Goal: Task Accomplishment & Management: Manage account settings

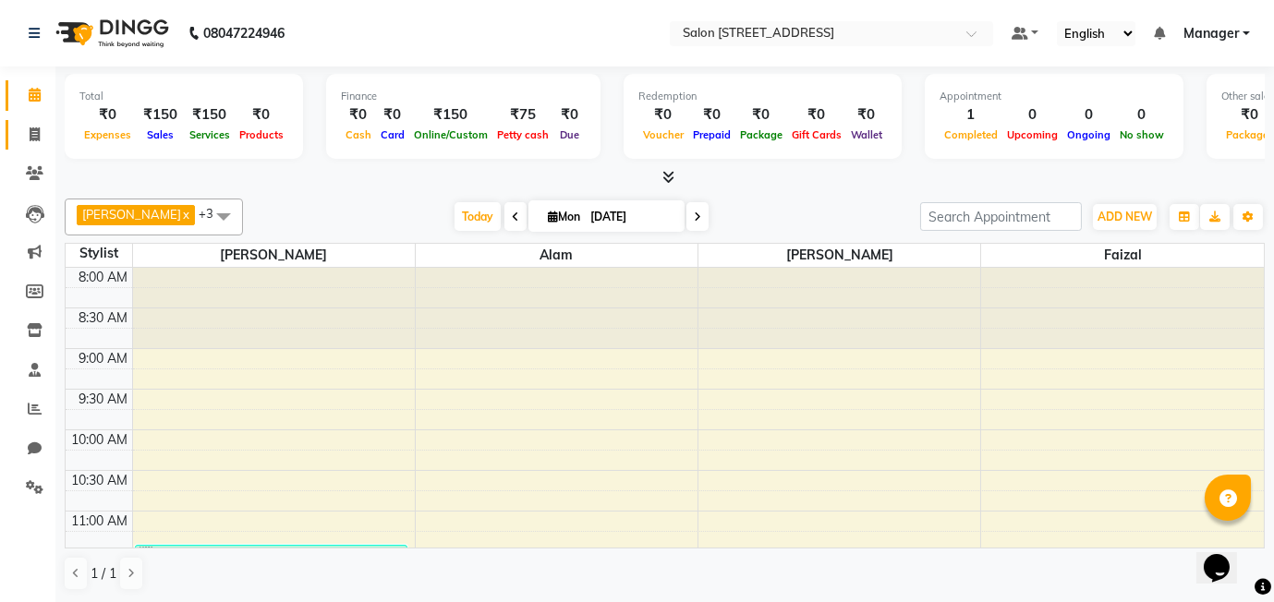
click at [32, 132] on icon at bounding box center [35, 134] width 10 height 14
select select "8448"
select select "service"
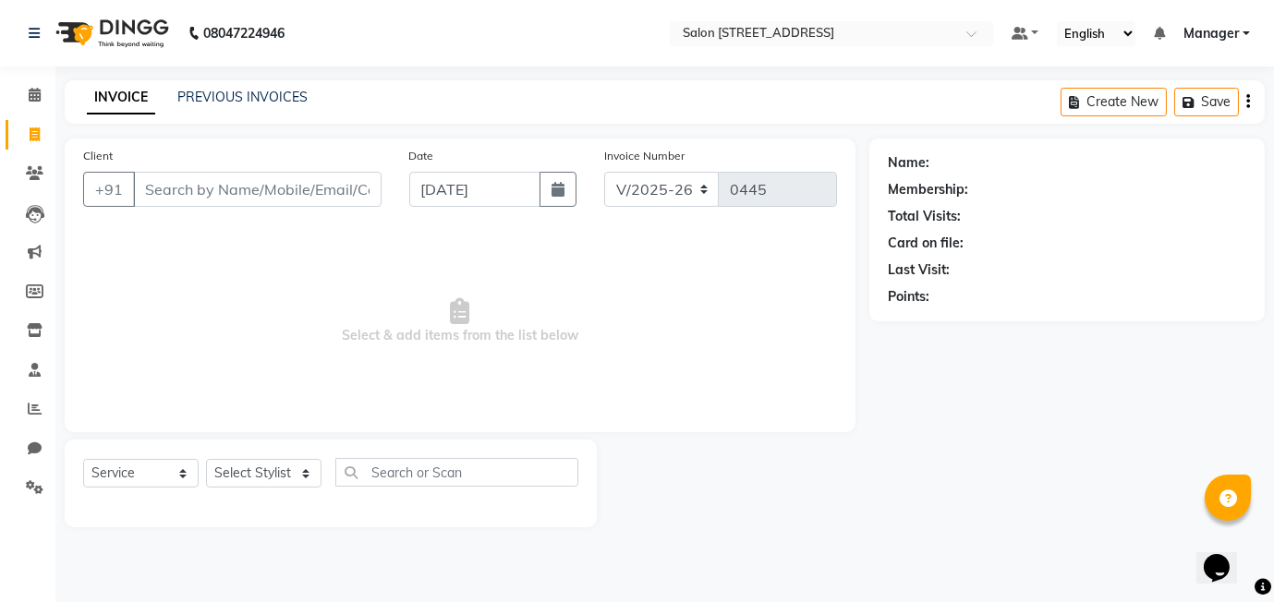
click at [170, 181] on input "Client" at bounding box center [257, 189] width 248 height 35
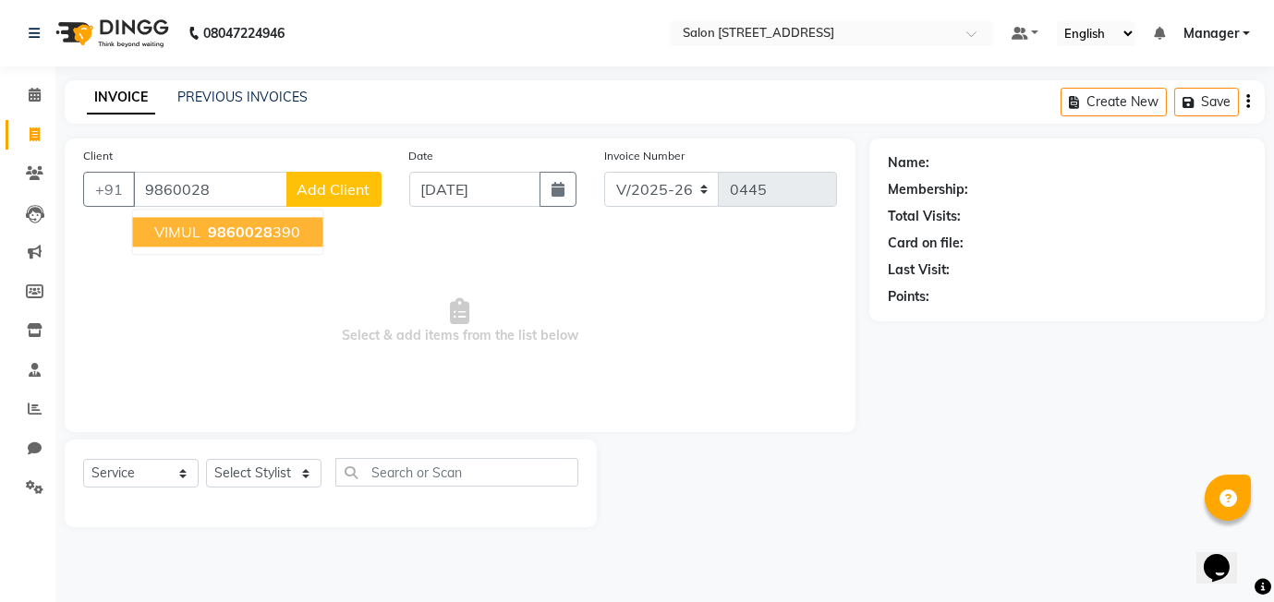
click at [194, 231] on span "VIMUL" at bounding box center [177, 232] width 46 height 18
type input "9860028390"
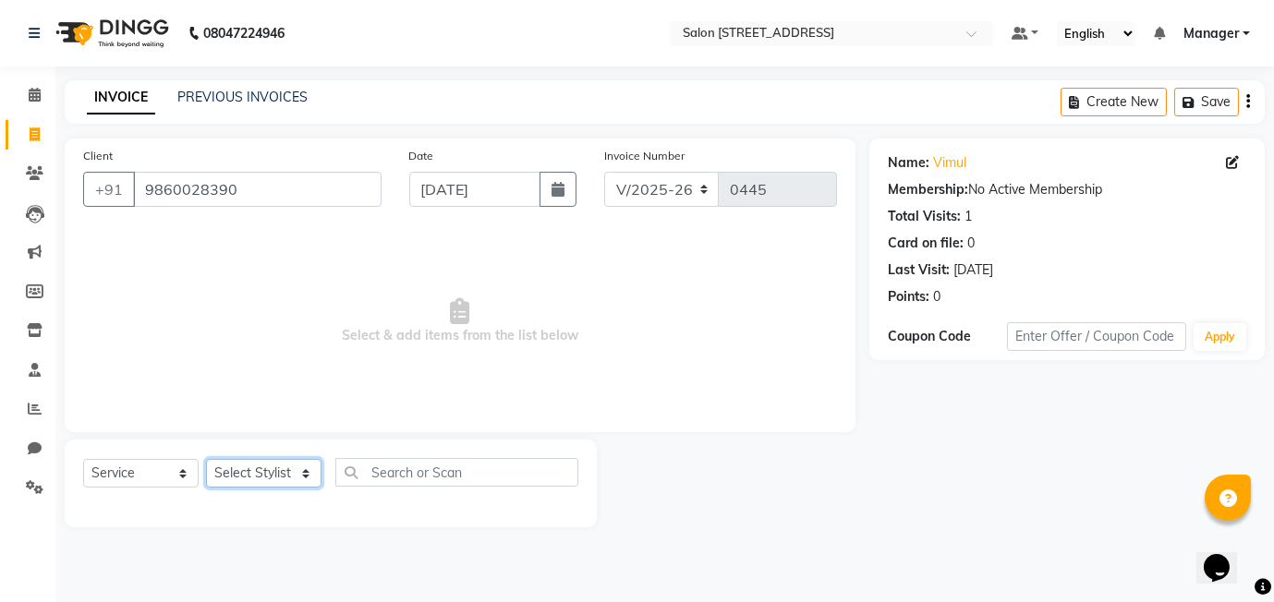
click at [261, 471] on select "Select Stylist Alam [PERSON_NAME] Manager [PERSON_NAME]" at bounding box center [263, 473] width 115 height 29
select select "82204"
click at [206, 459] on select "Select Stylist Alam [PERSON_NAME] Manager [PERSON_NAME]" at bounding box center [263, 473] width 115 height 29
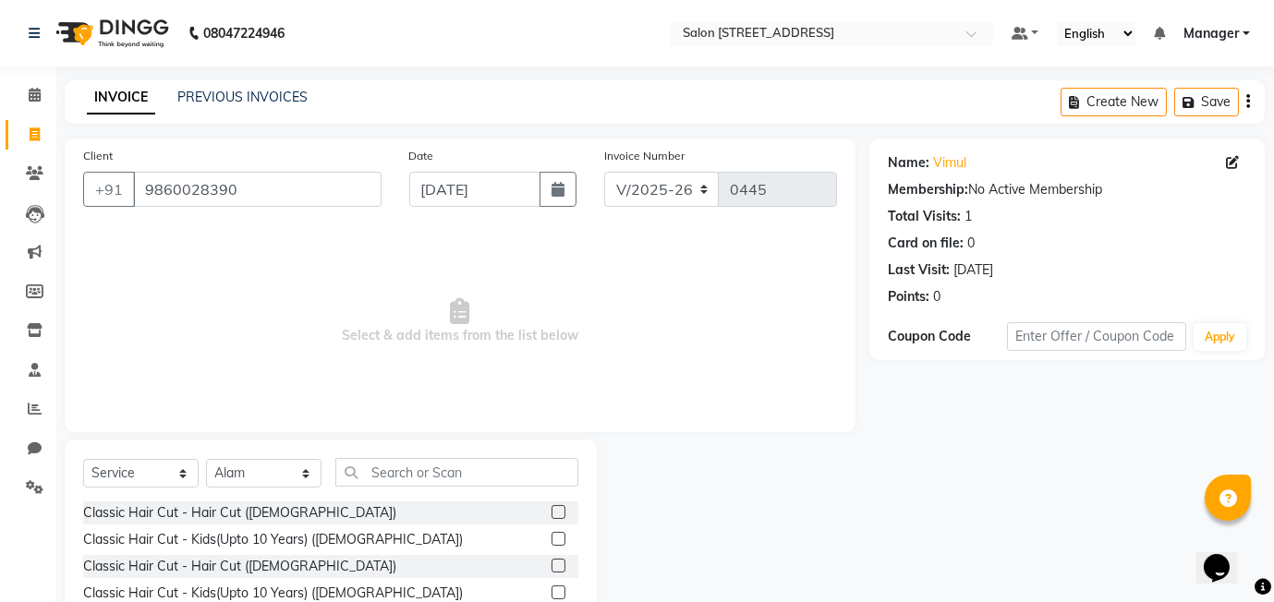
click at [558, 514] on label at bounding box center [558, 512] width 14 height 14
click at [558, 514] on input "checkbox" at bounding box center [557, 513] width 12 height 12
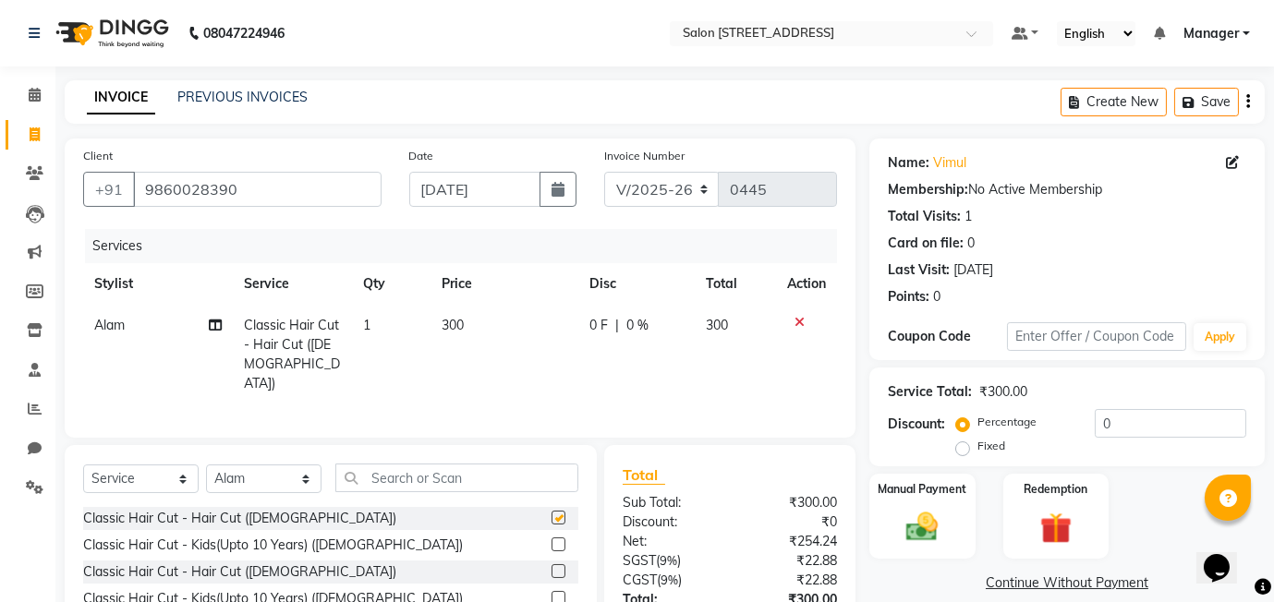
checkbox input "false"
click at [423, 474] on input "text" at bounding box center [456, 478] width 243 height 29
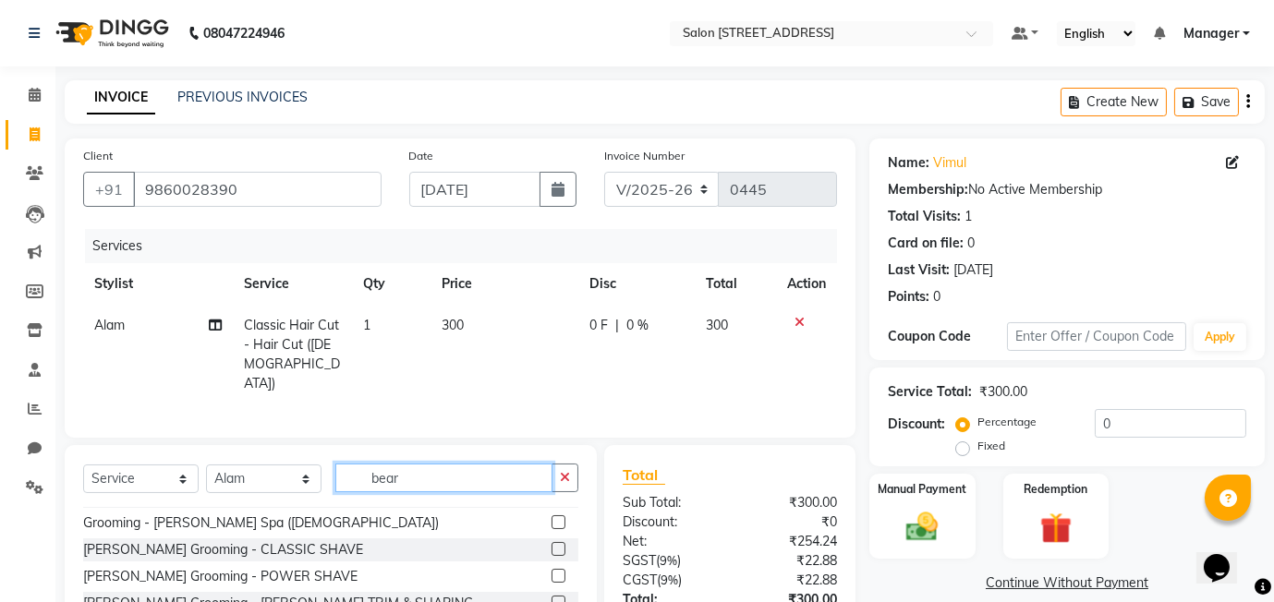
scroll to position [29, 0]
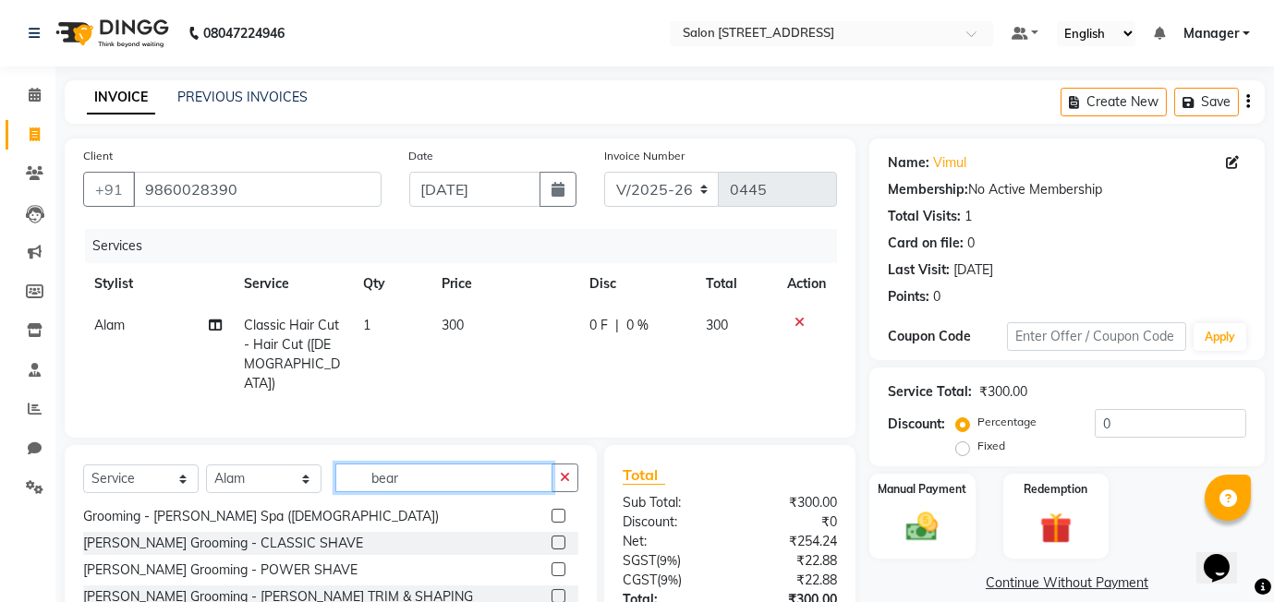
type input "bear"
click at [560, 590] on label at bounding box center [558, 596] width 14 height 14
click at [560, 591] on input "checkbox" at bounding box center [557, 597] width 12 height 12
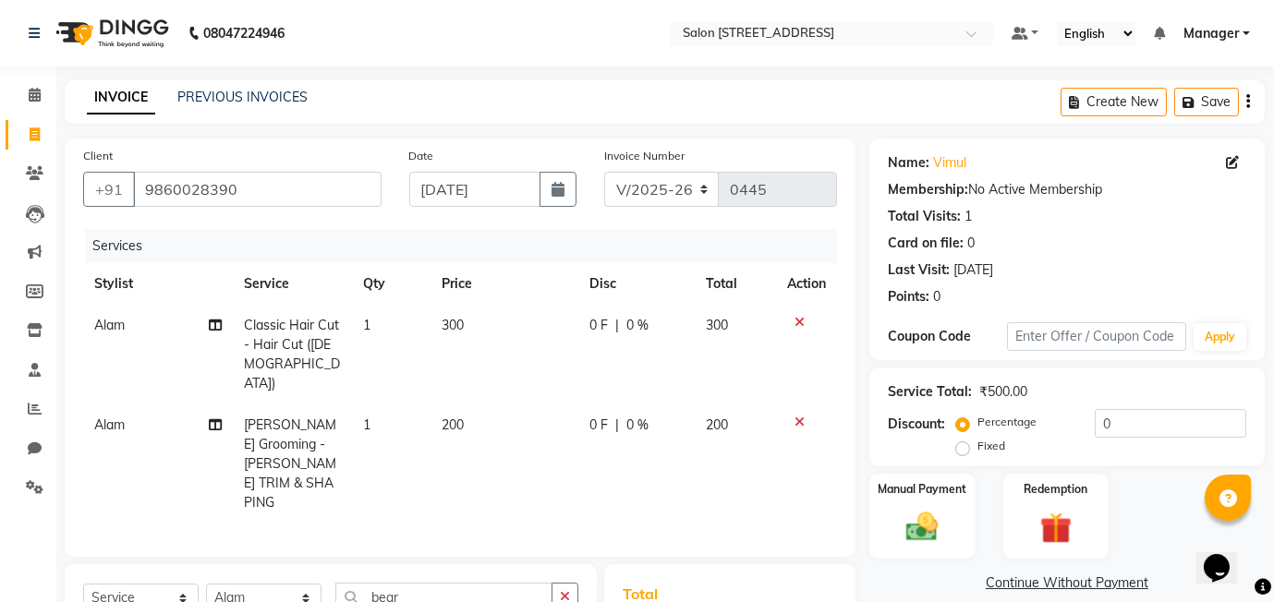
checkbox input "false"
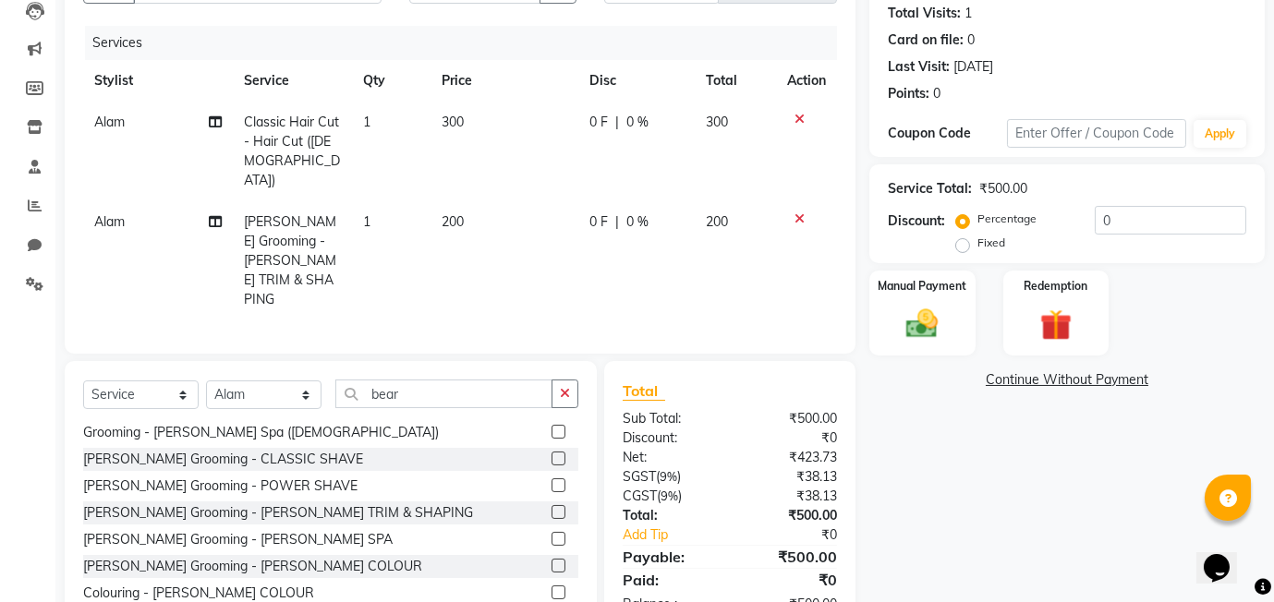
click at [799, 212] on icon at bounding box center [799, 218] width 10 height 13
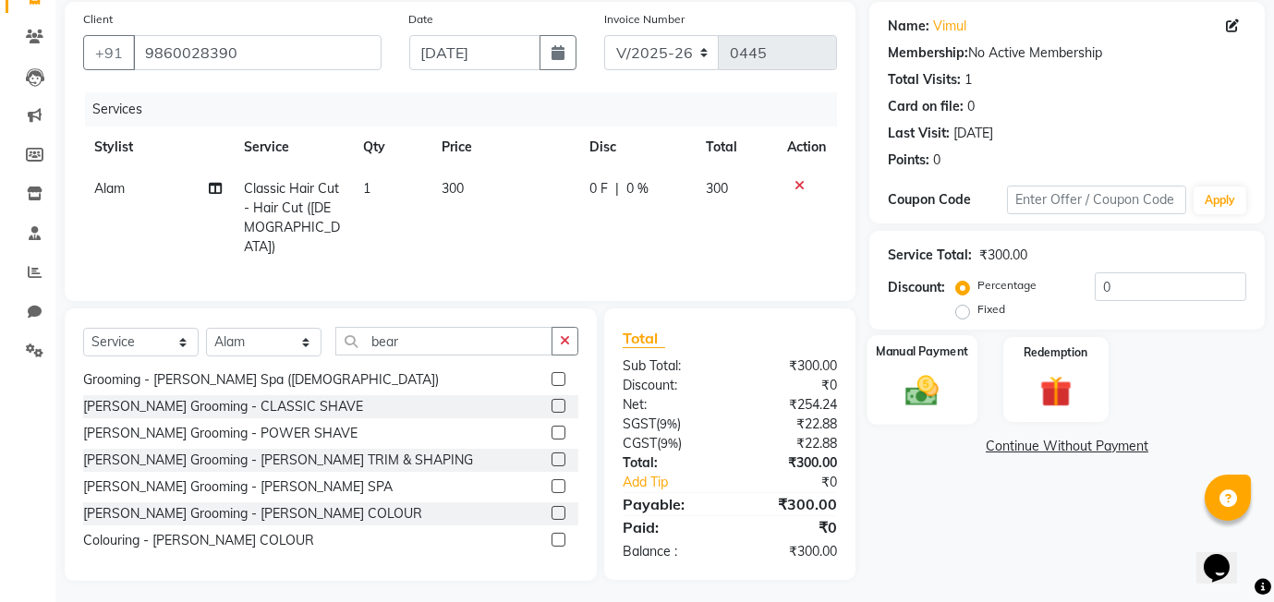
click at [934, 391] on img at bounding box center [922, 390] width 54 height 38
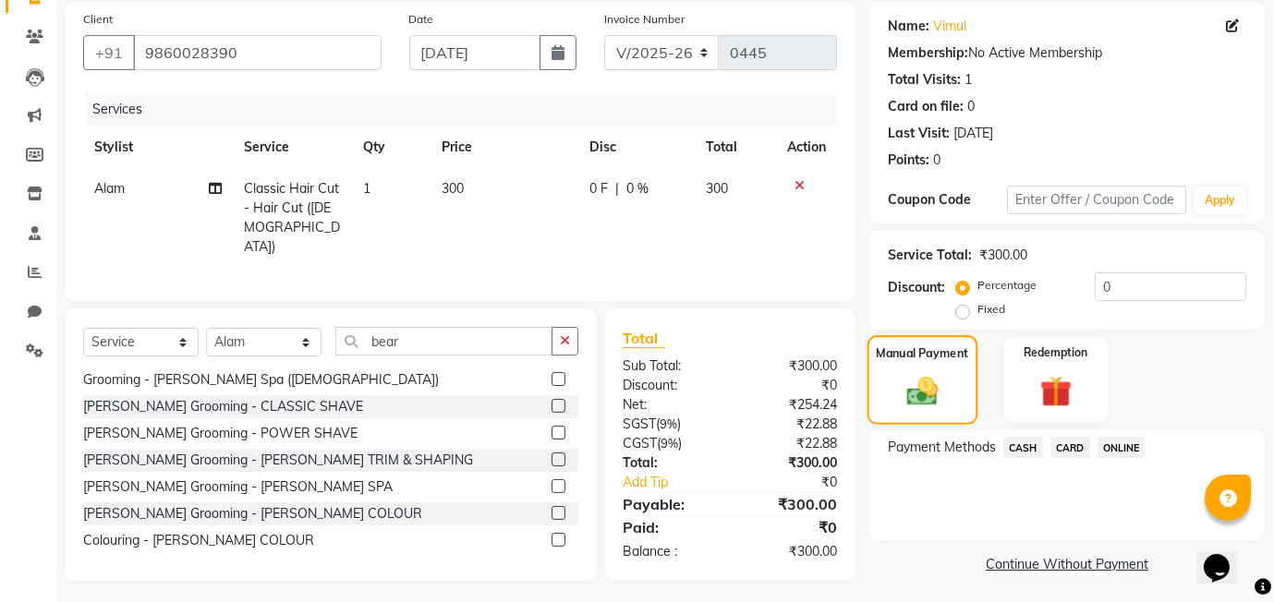
scroll to position [140, 0]
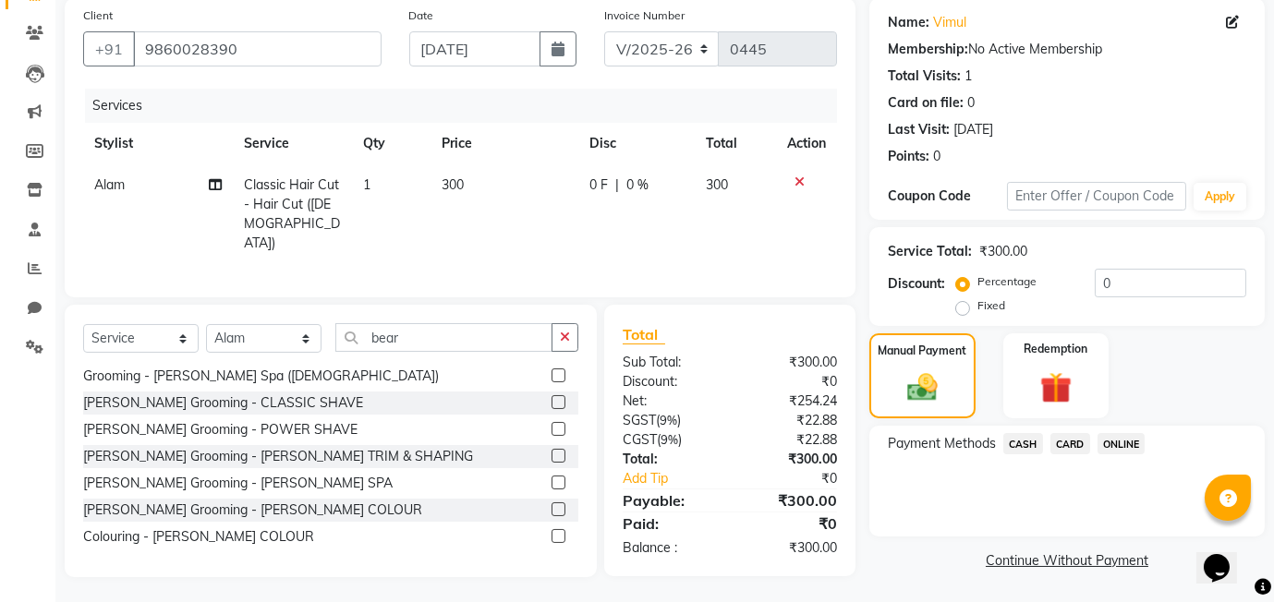
click at [1137, 441] on span "ONLINE" at bounding box center [1121, 443] width 48 height 21
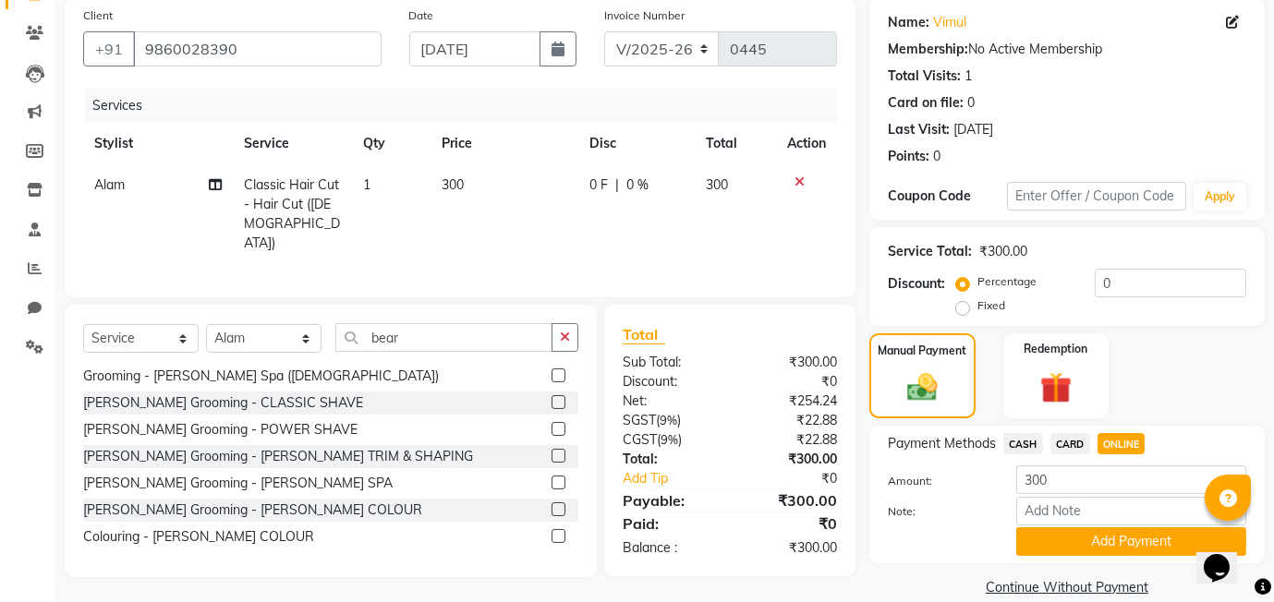
scroll to position [168, 0]
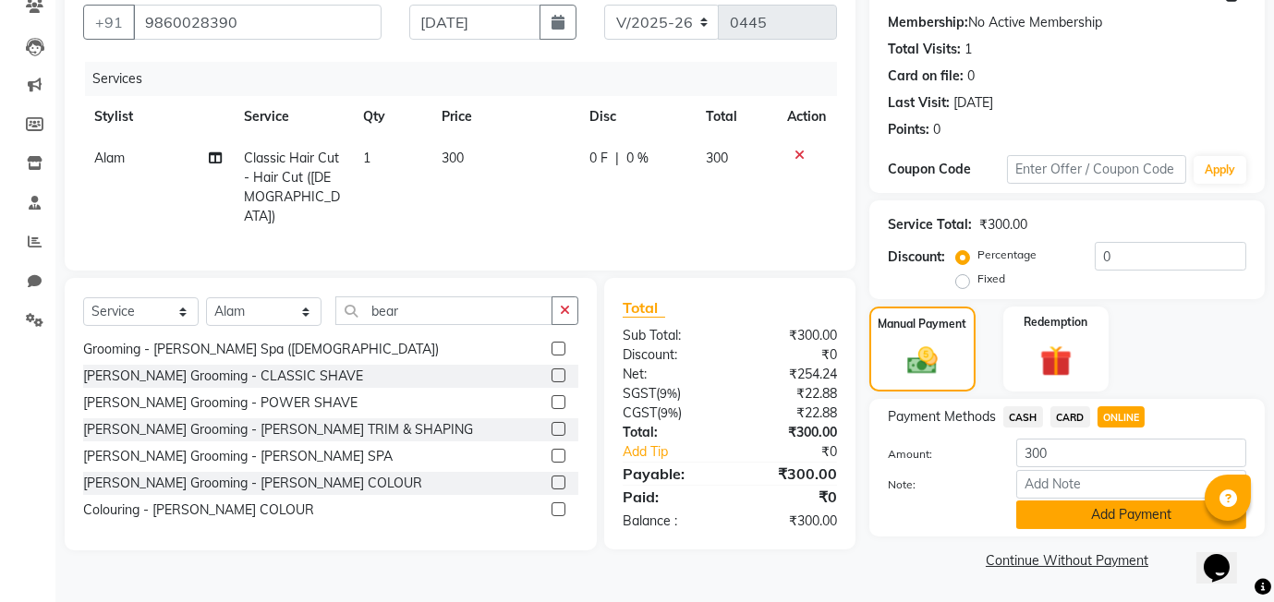
click at [1082, 516] on button "Add Payment" at bounding box center [1131, 515] width 230 height 29
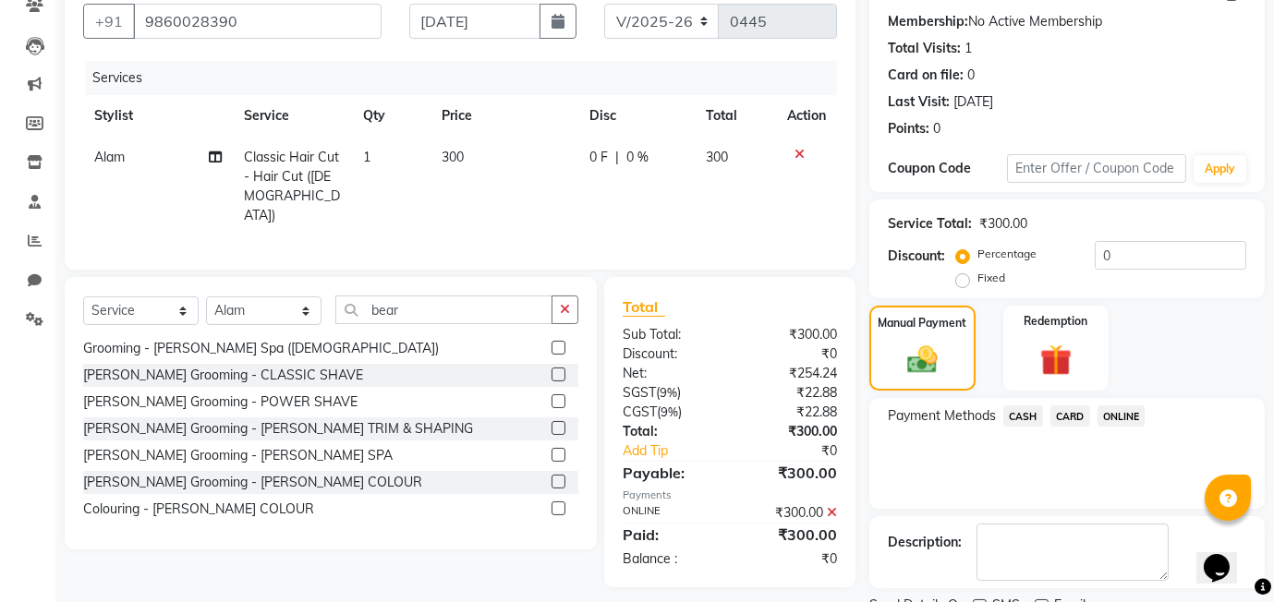
scroll to position [245, 0]
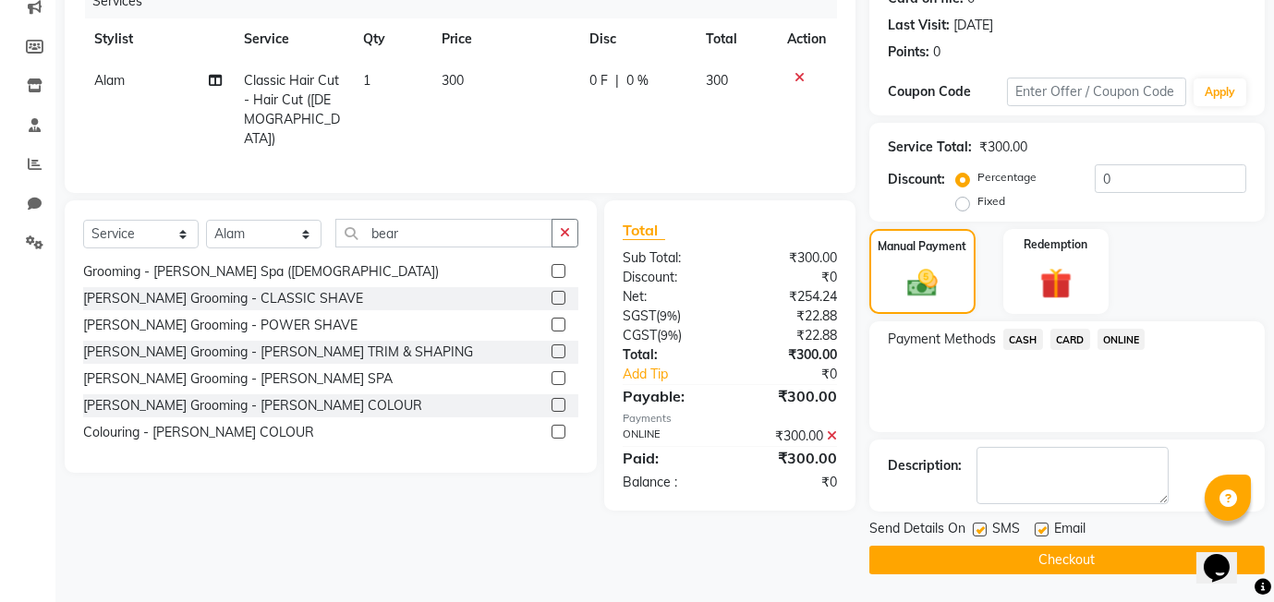
click at [1003, 567] on button "Checkout" at bounding box center [1066, 560] width 395 height 29
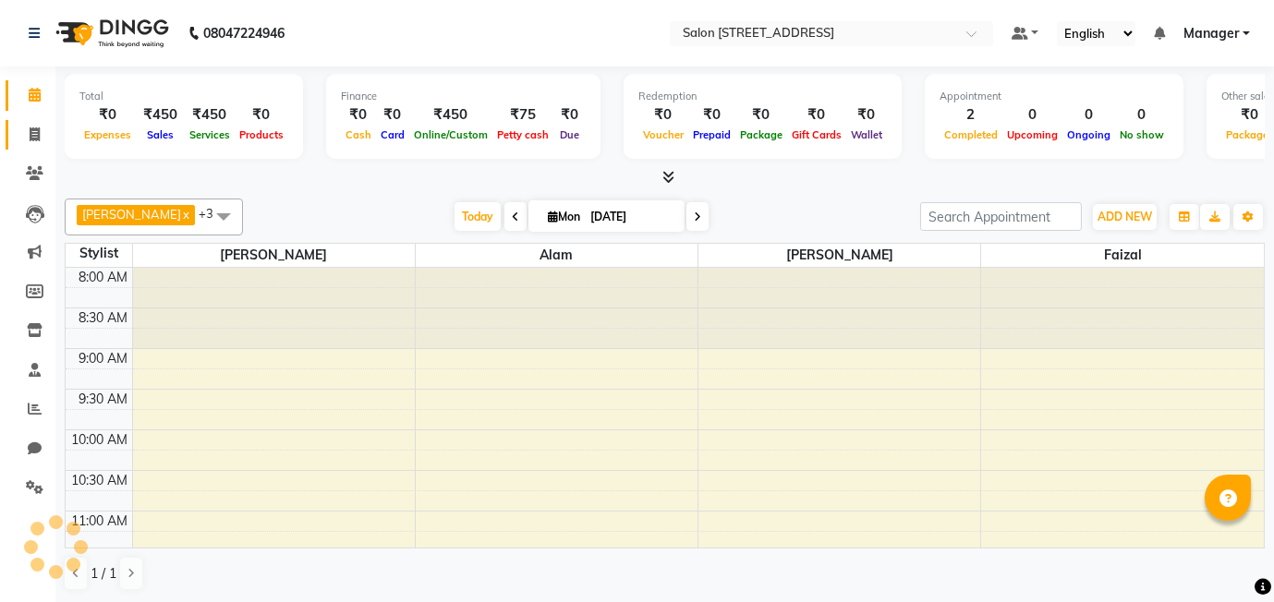
click at [30, 128] on icon at bounding box center [35, 134] width 10 height 14
select select "service"
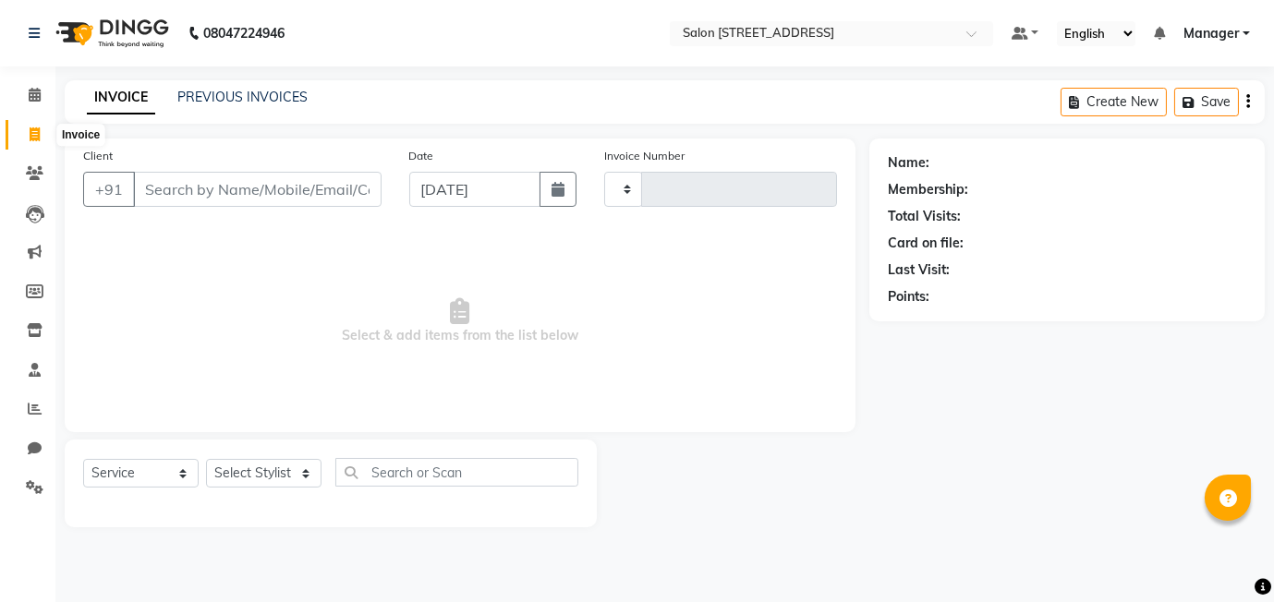
type input "0446"
select select "8448"
click at [221, 100] on link "PREVIOUS INVOICES" at bounding box center [242, 97] width 130 height 17
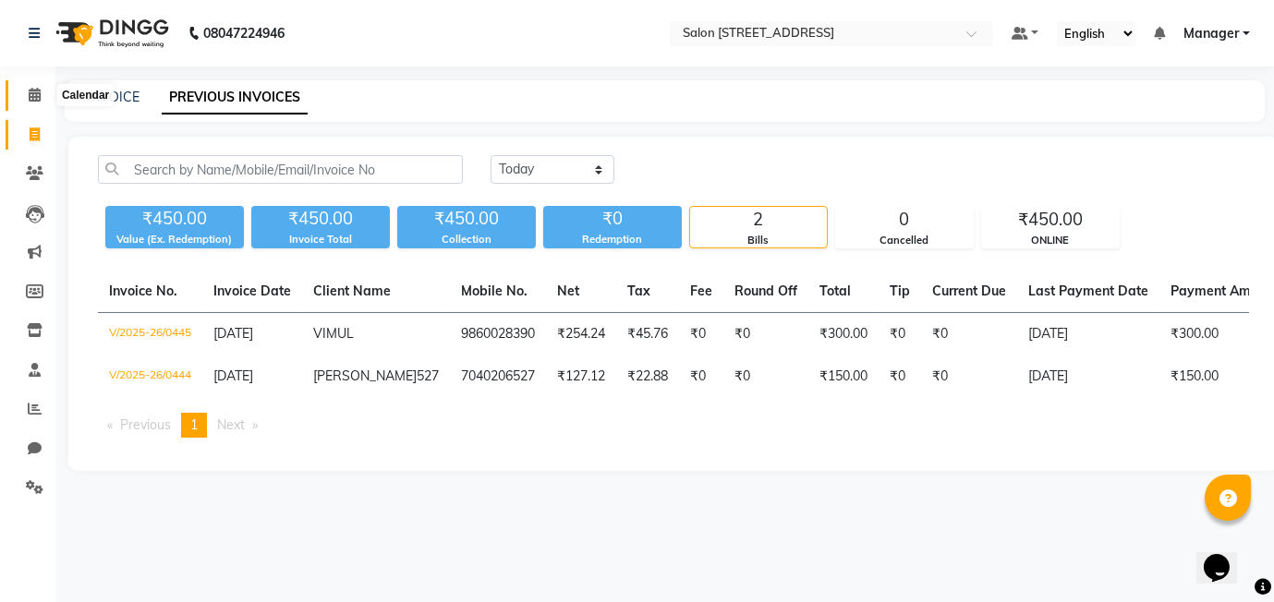
click at [32, 99] on icon at bounding box center [35, 95] width 12 height 14
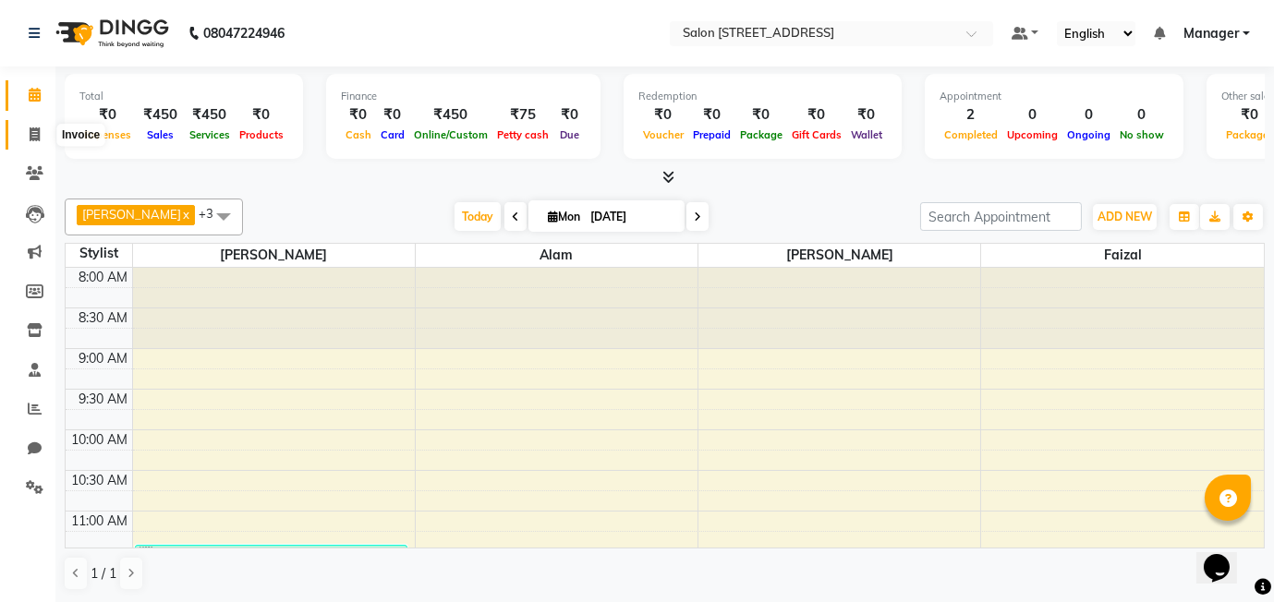
click at [31, 135] on icon at bounding box center [35, 134] width 10 height 14
select select "service"
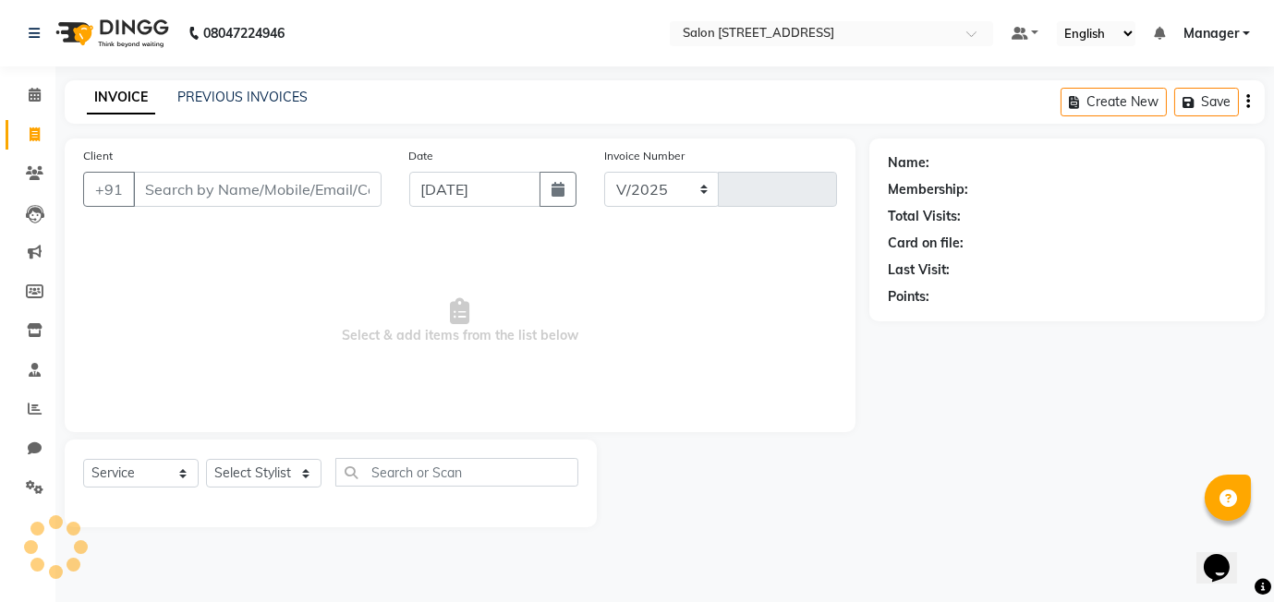
select select "8448"
type input "0446"
click at [325, 24] on nav "08047224946 Select Location × Salon 24, Baner Pashan Link Road Default Panel My…" at bounding box center [637, 33] width 1274 height 67
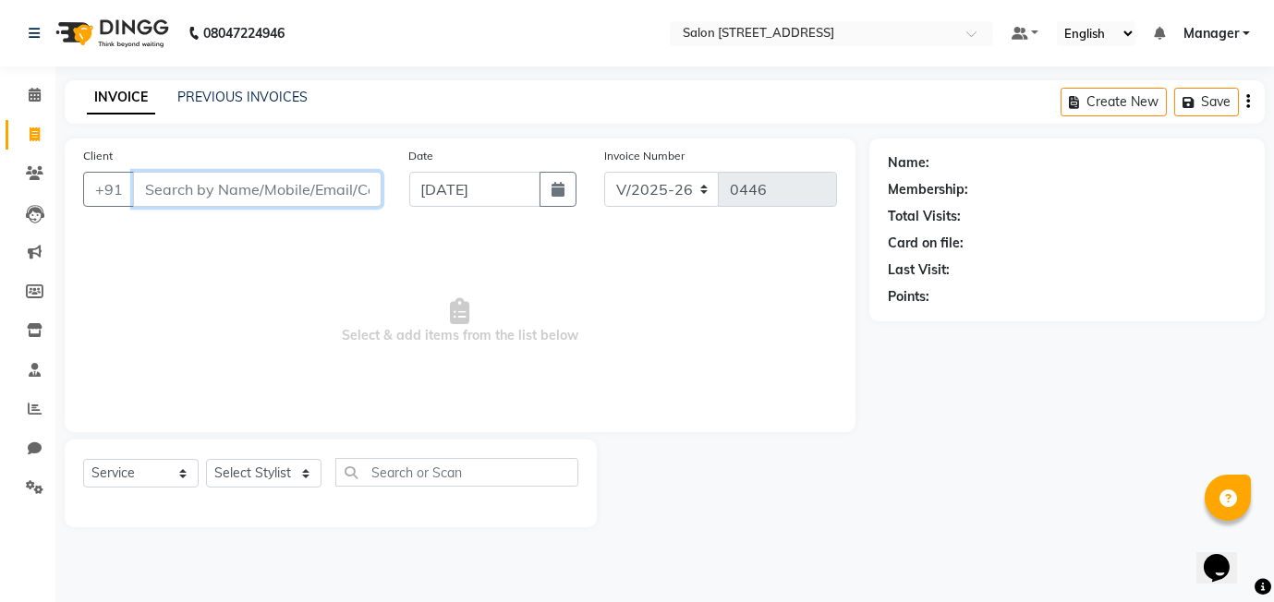
click at [202, 193] on input "Client" at bounding box center [257, 189] width 248 height 35
click at [30, 369] on icon at bounding box center [35, 370] width 12 height 14
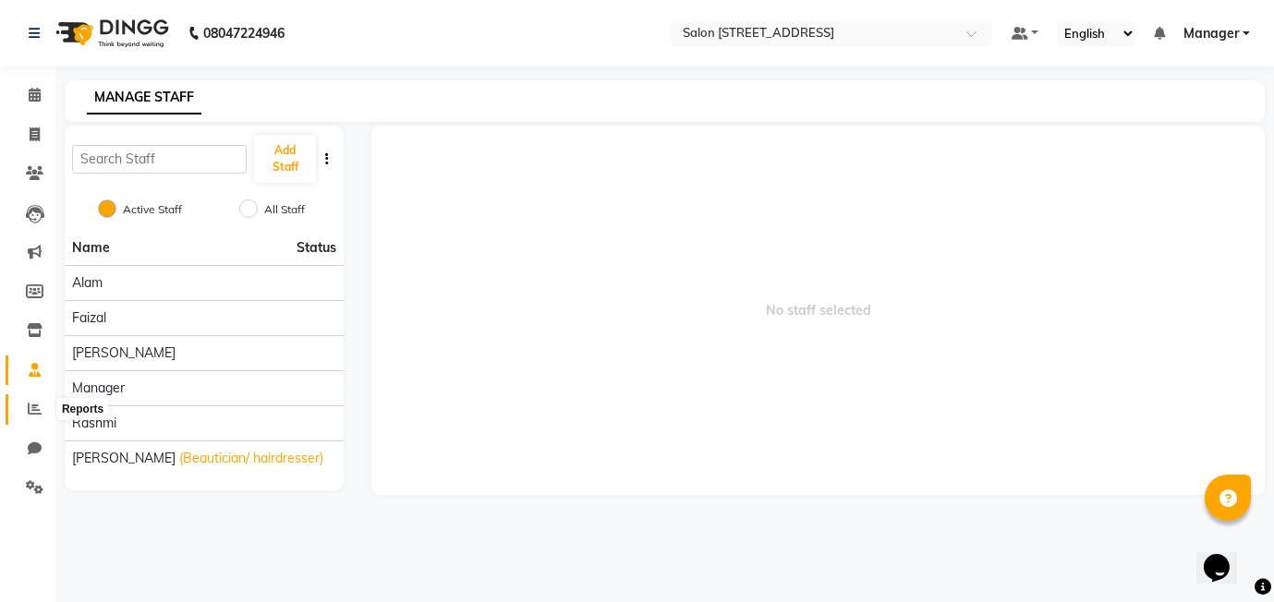
click at [28, 409] on icon at bounding box center [35, 409] width 14 height 14
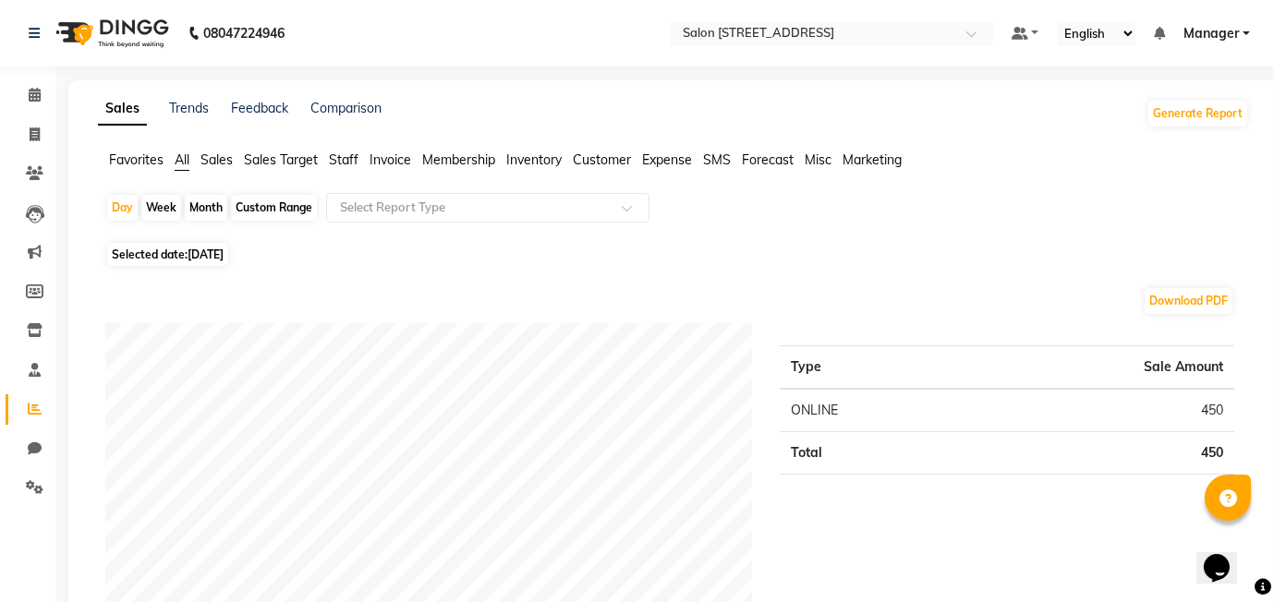
scroll to position [1, 0]
click at [41, 101] on span at bounding box center [34, 94] width 32 height 21
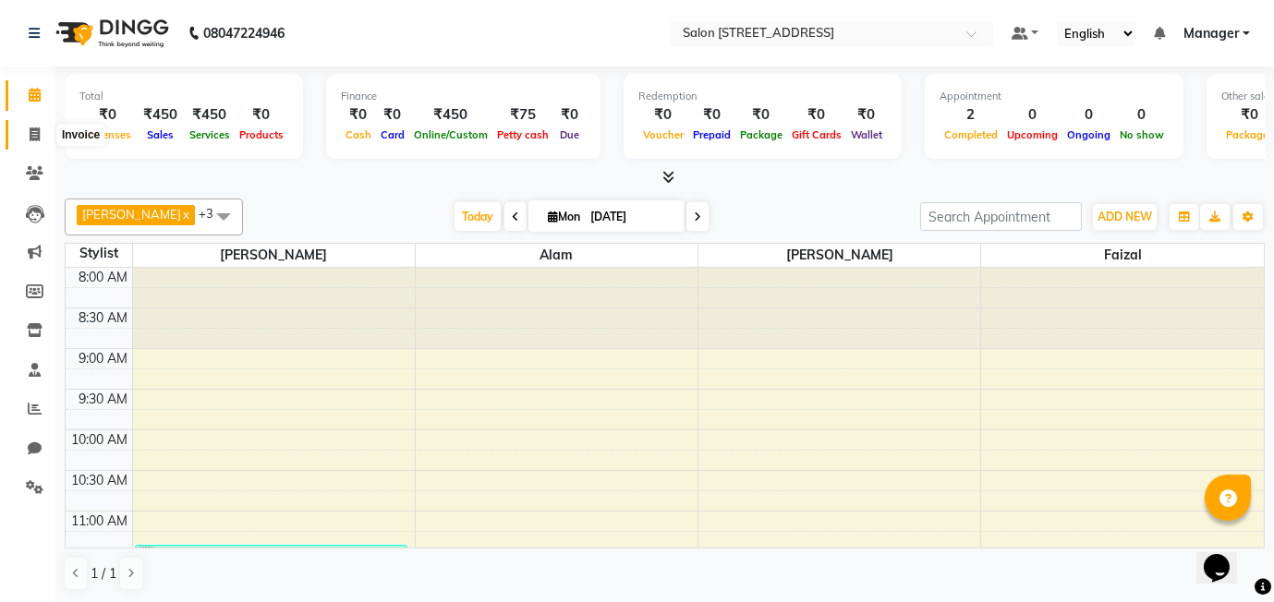
click at [38, 131] on icon at bounding box center [35, 134] width 10 height 14
select select "service"
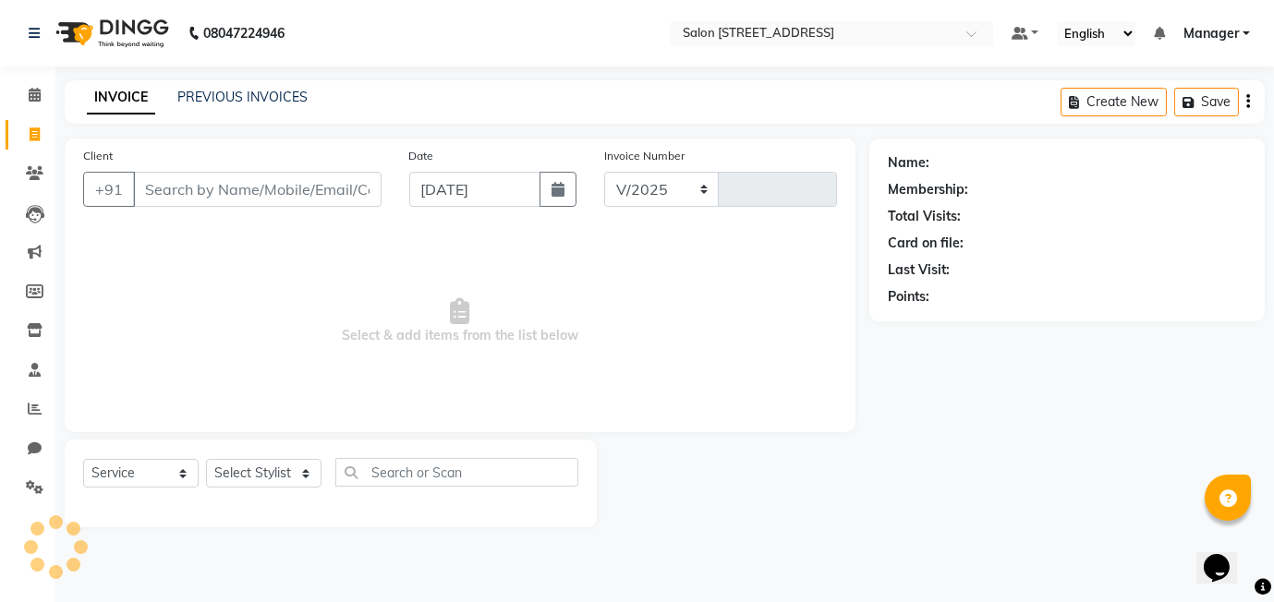
select select "8448"
type input "0446"
click at [210, 93] on link "PREVIOUS INVOICES" at bounding box center [242, 97] width 130 height 17
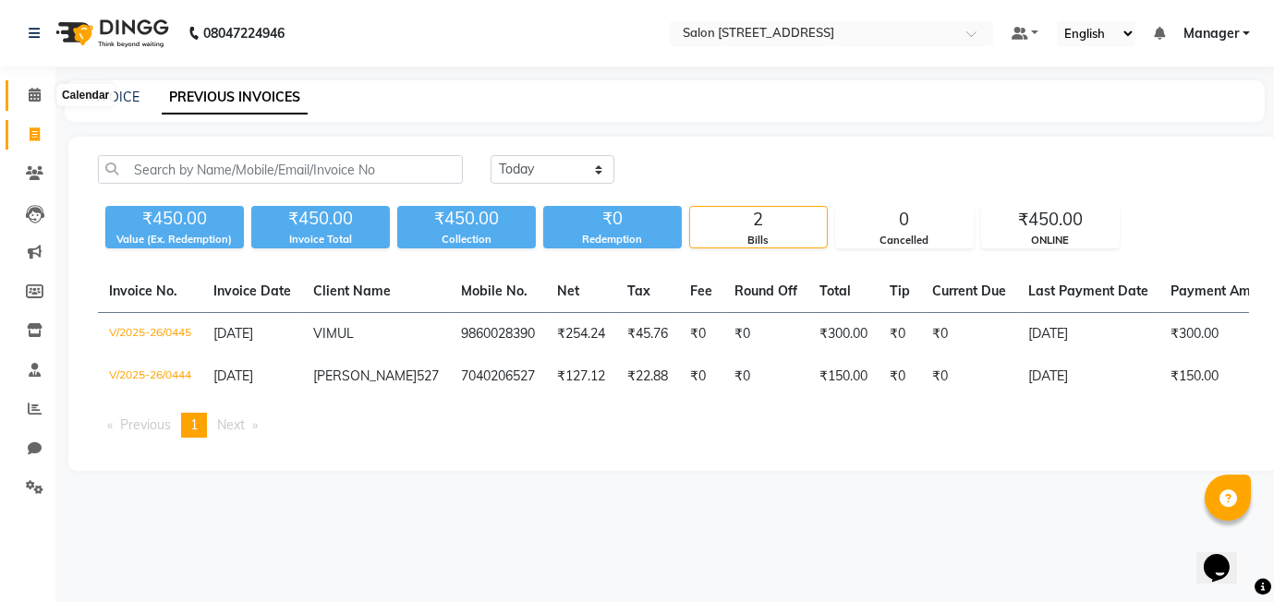
click at [33, 104] on span at bounding box center [34, 95] width 32 height 21
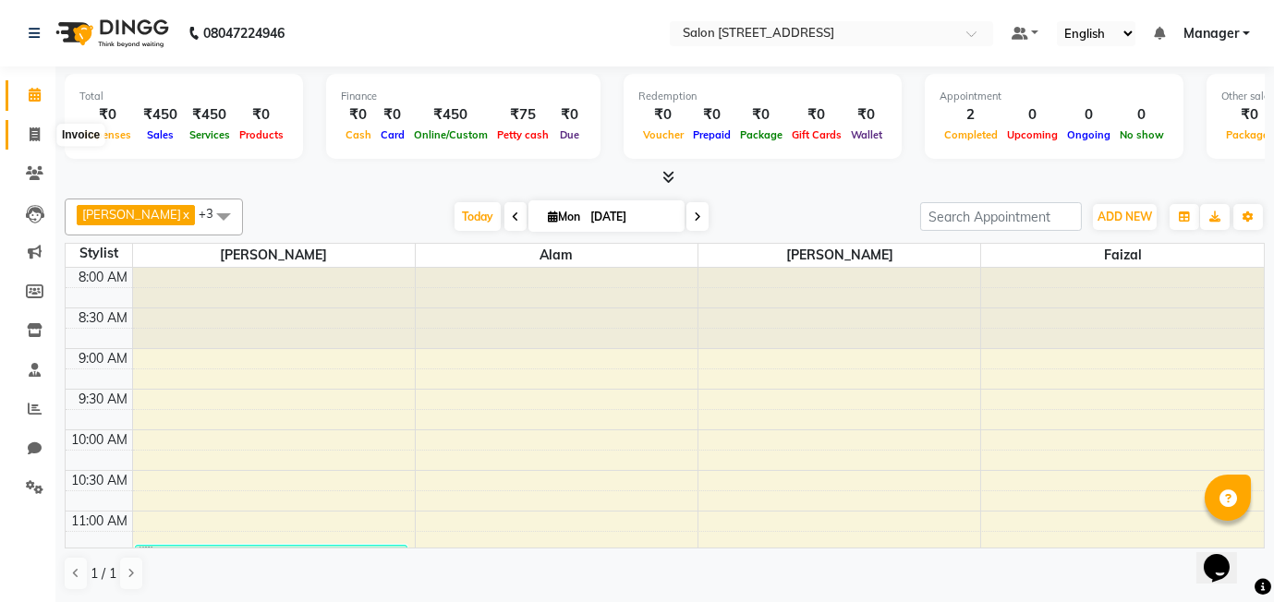
click at [30, 137] on icon at bounding box center [35, 134] width 10 height 14
select select "service"
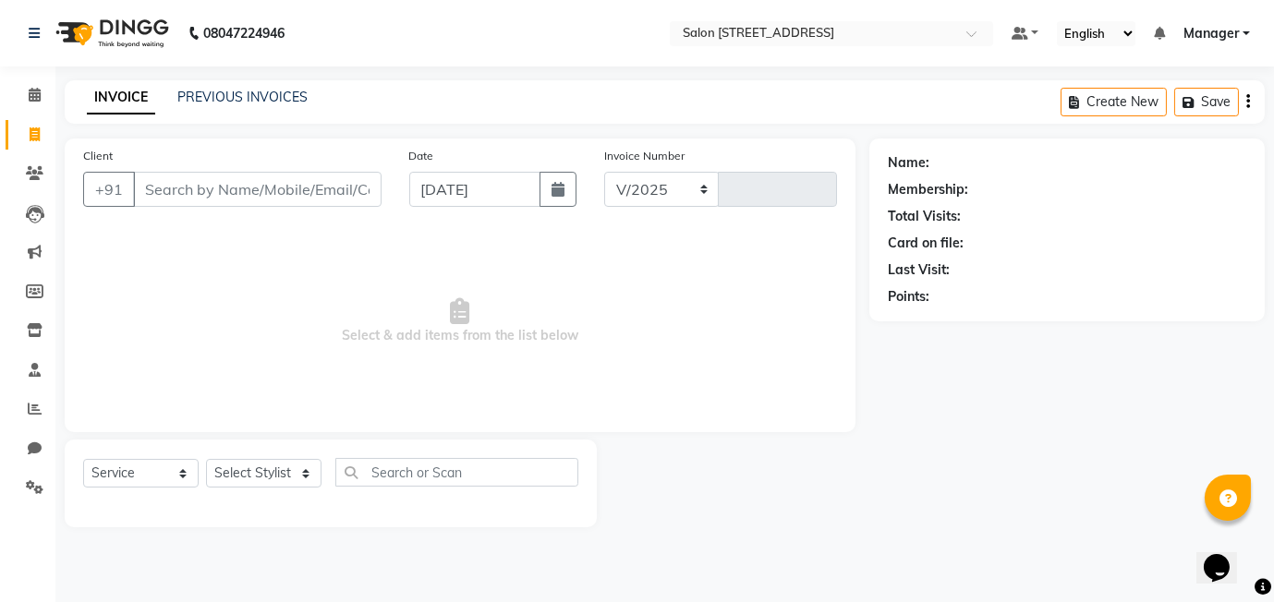
select select "8448"
type input "0446"
click at [216, 184] on input "Client" at bounding box center [257, 189] width 248 height 35
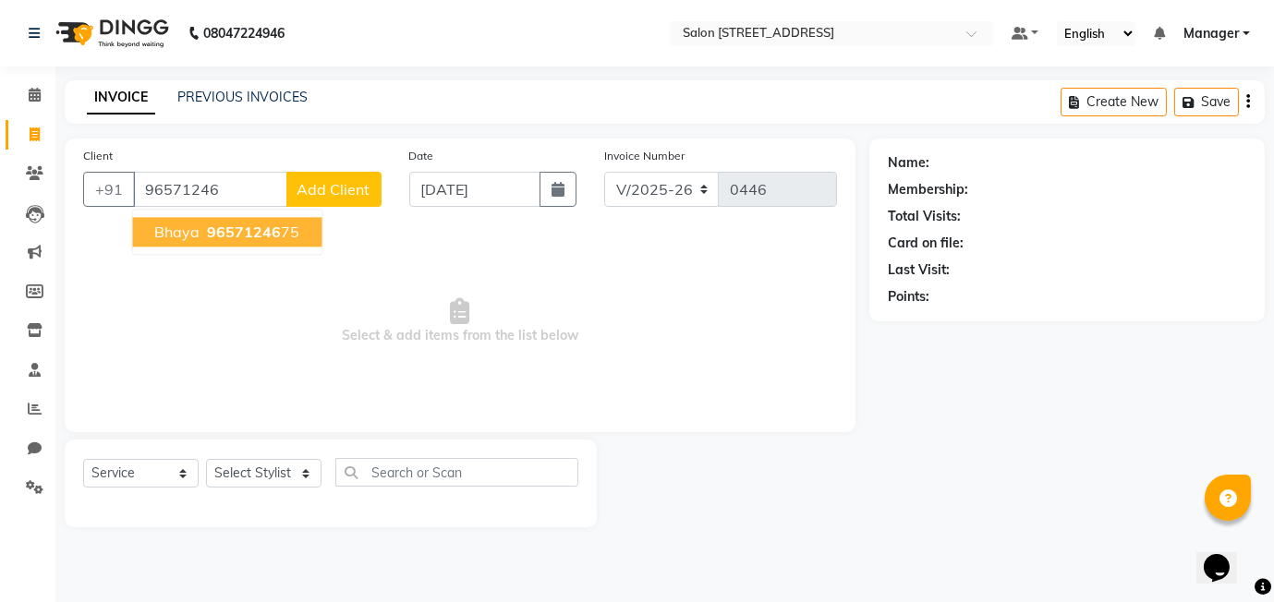
click at [214, 228] on span "96571246" at bounding box center [244, 232] width 74 height 18
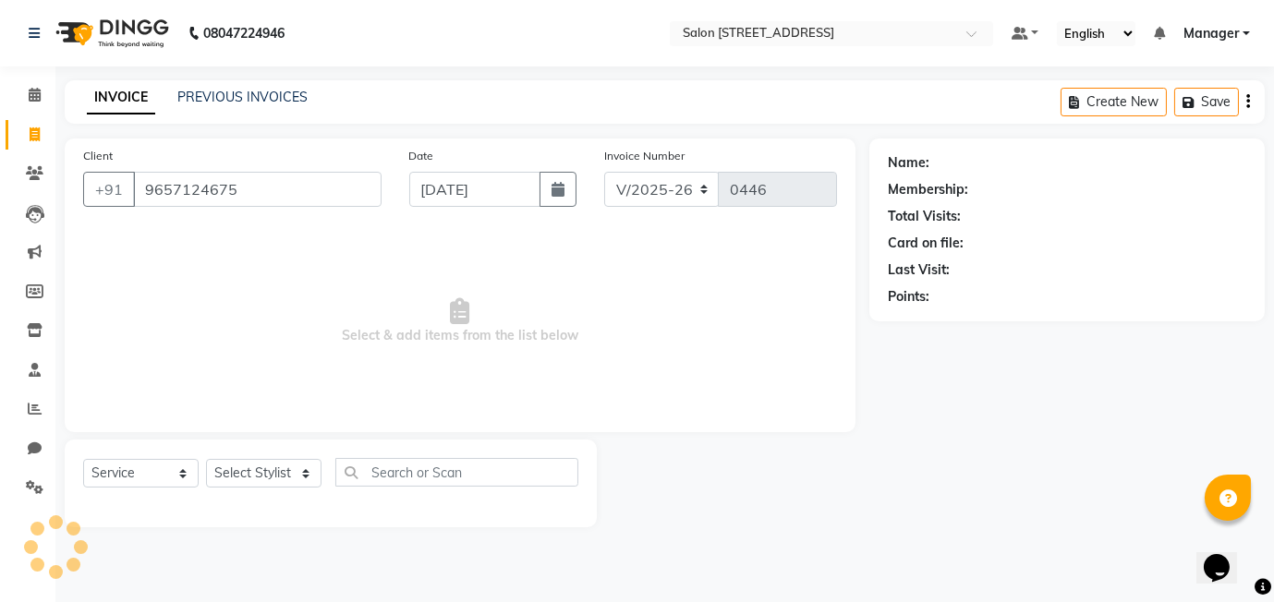
type input "9657124675"
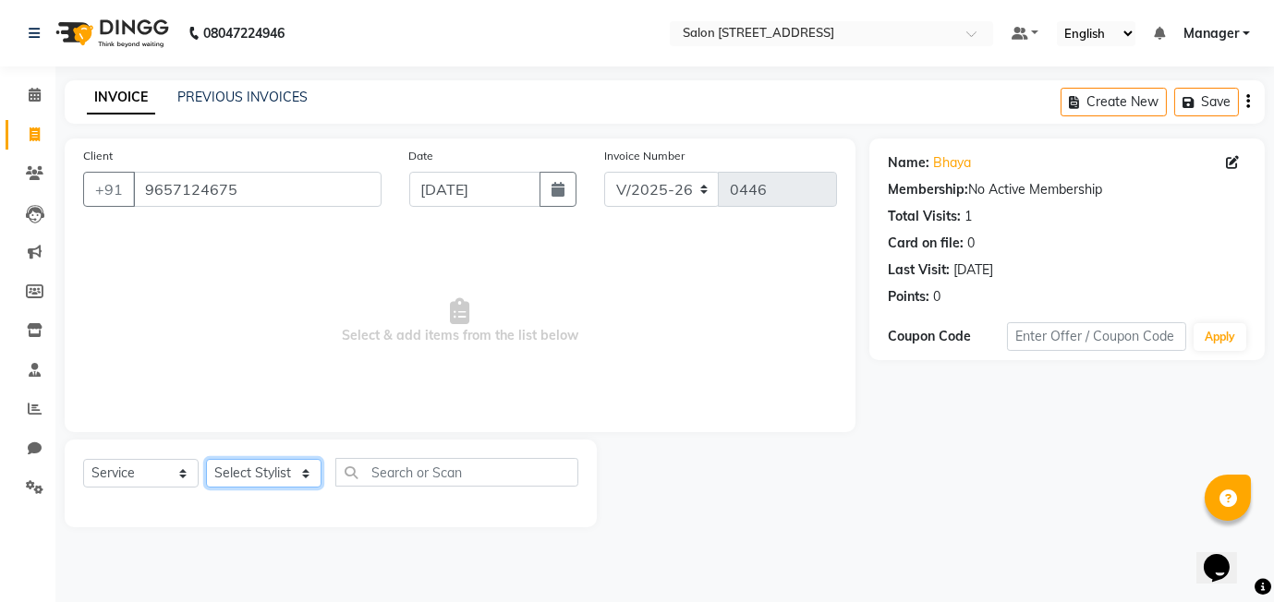
click at [258, 474] on select "Select Stylist Alam [PERSON_NAME] Manager [PERSON_NAME]" at bounding box center [263, 473] width 115 height 29
select select "82204"
click at [206, 459] on select "Select Stylist Alam [PERSON_NAME] Manager [PERSON_NAME]" at bounding box center [263, 473] width 115 height 29
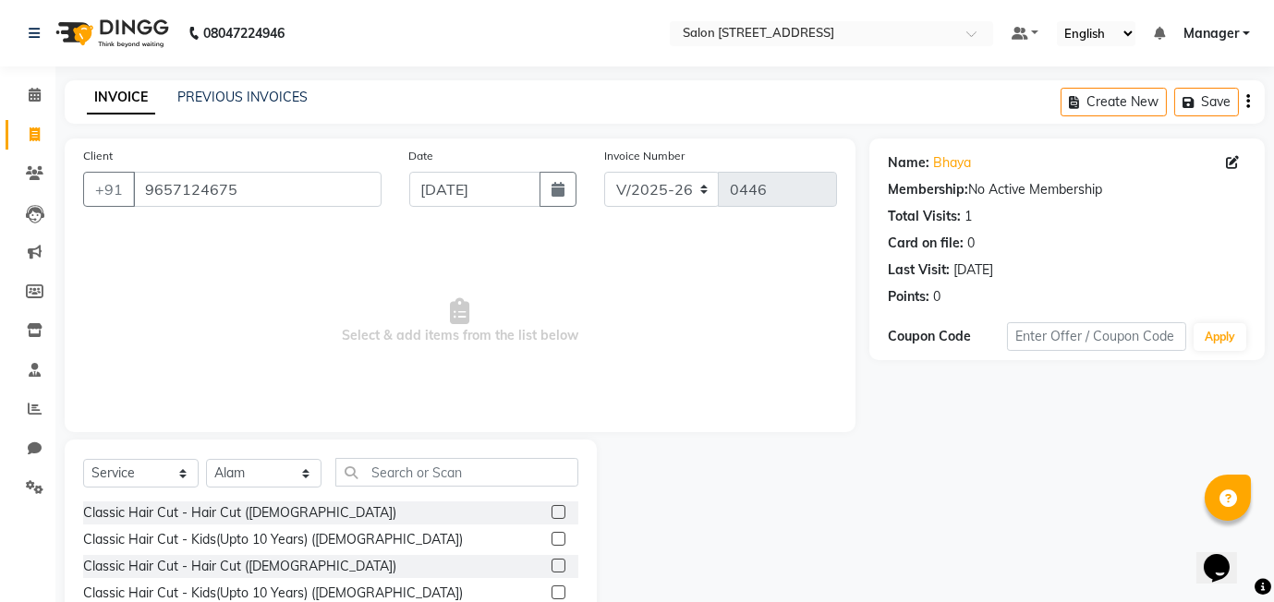
click at [552, 509] on label at bounding box center [558, 512] width 14 height 14
click at [552, 509] on input "checkbox" at bounding box center [557, 513] width 12 height 12
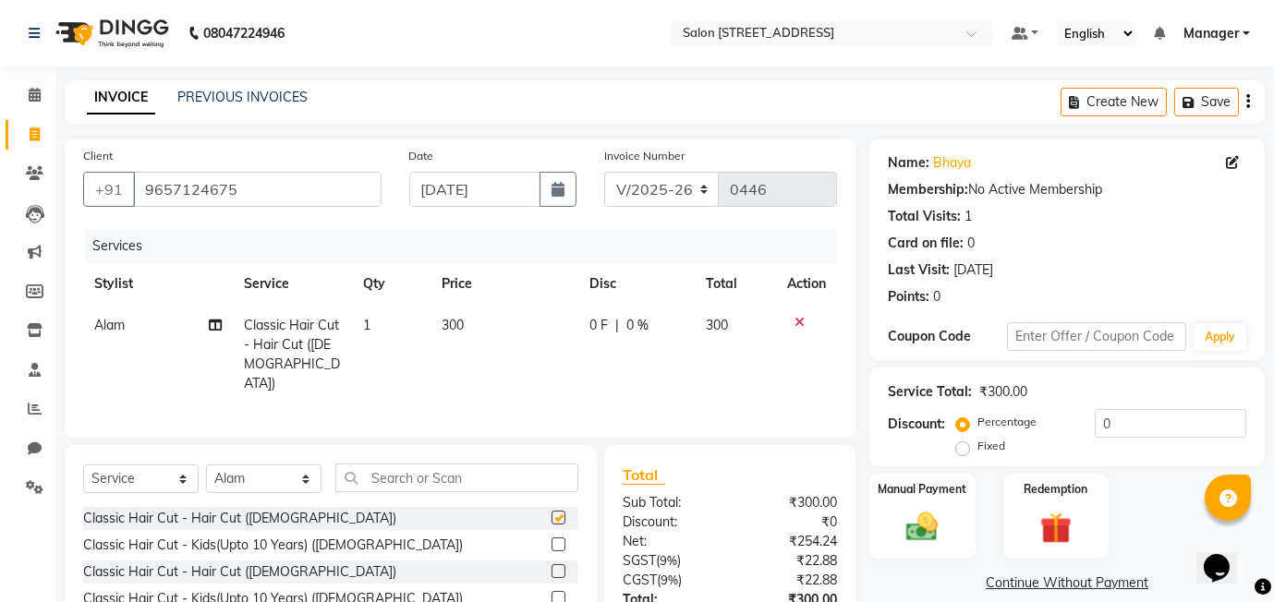
checkbox input "false"
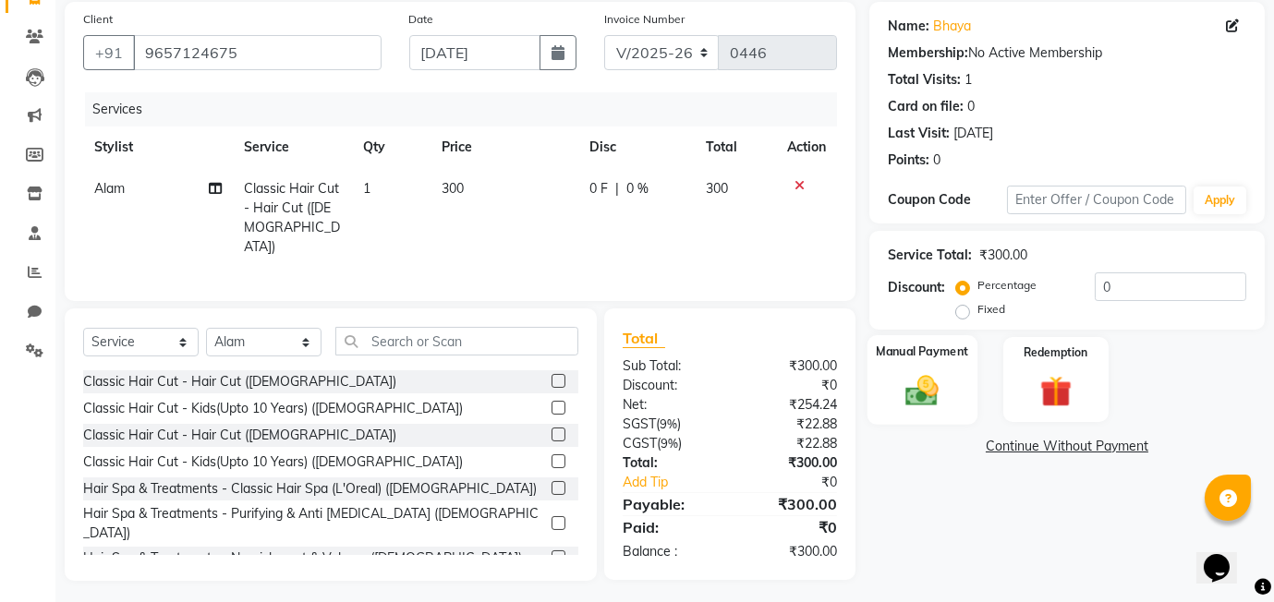
click at [896, 374] on img at bounding box center [922, 390] width 54 height 38
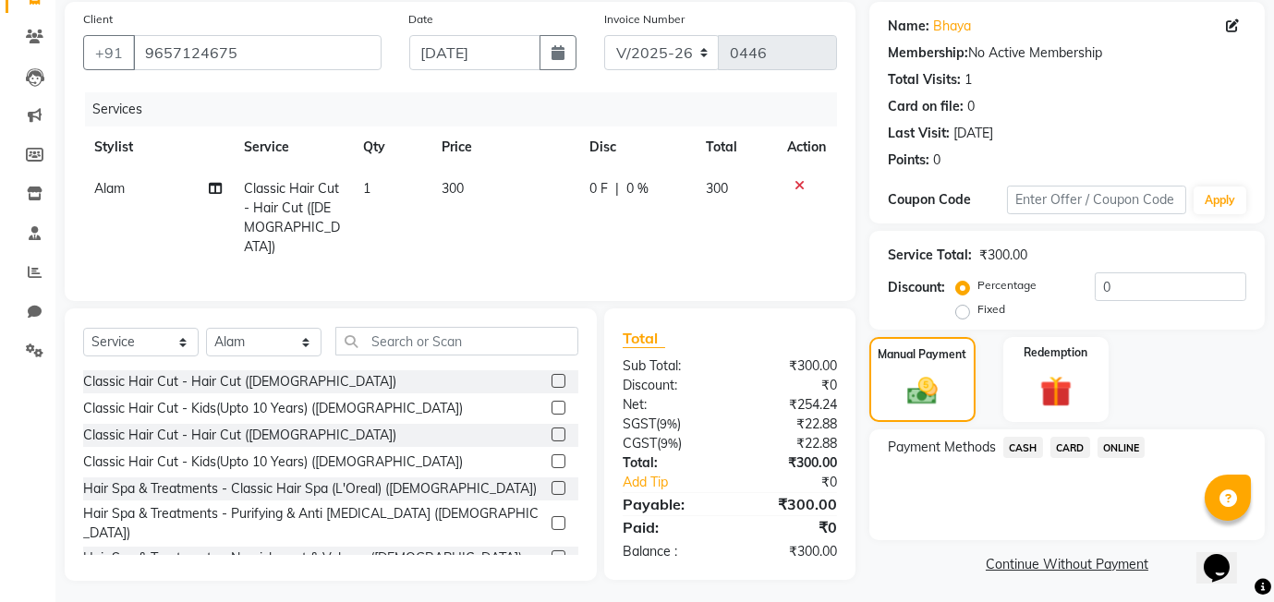
click at [1122, 453] on span "ONLINE" at bounding box center [1121, 447] width 48 height 21
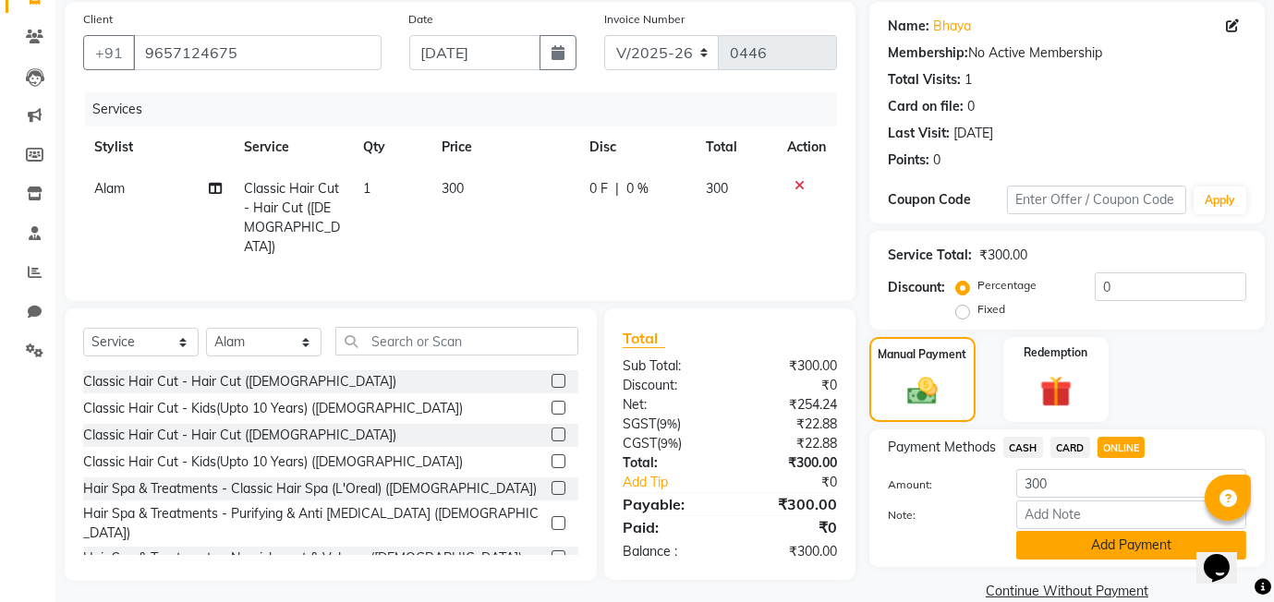
click at [1094, 550] on button "Add Payment" at bounding box center [1131, 545] width 230 height 29
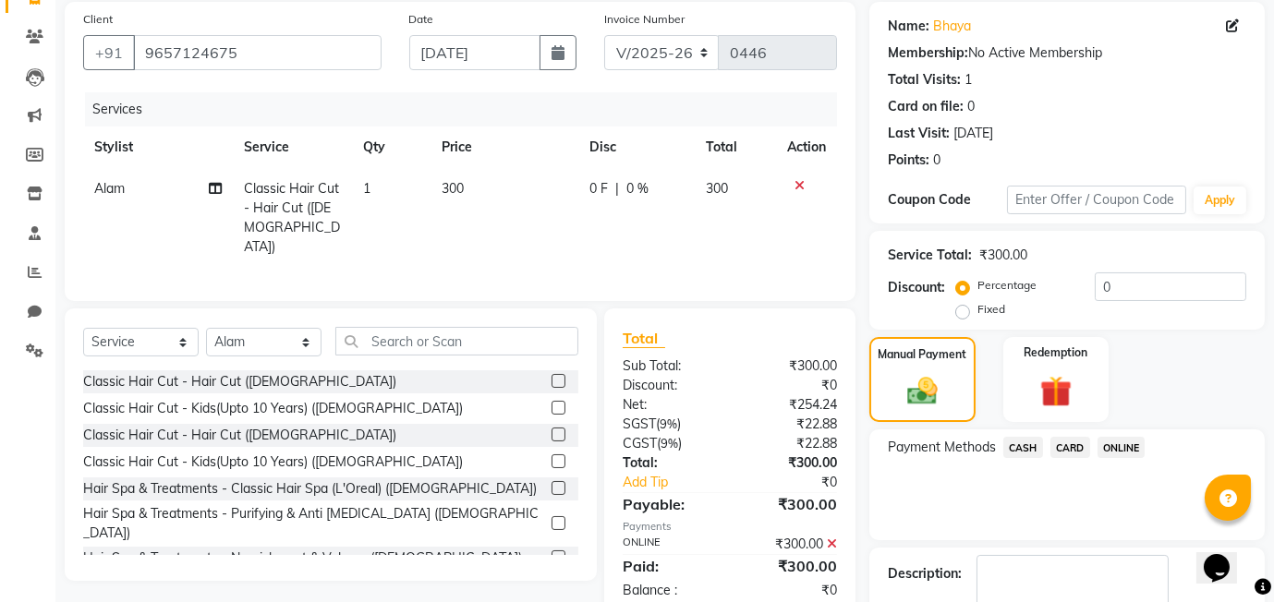
scroll to position [245, 0]
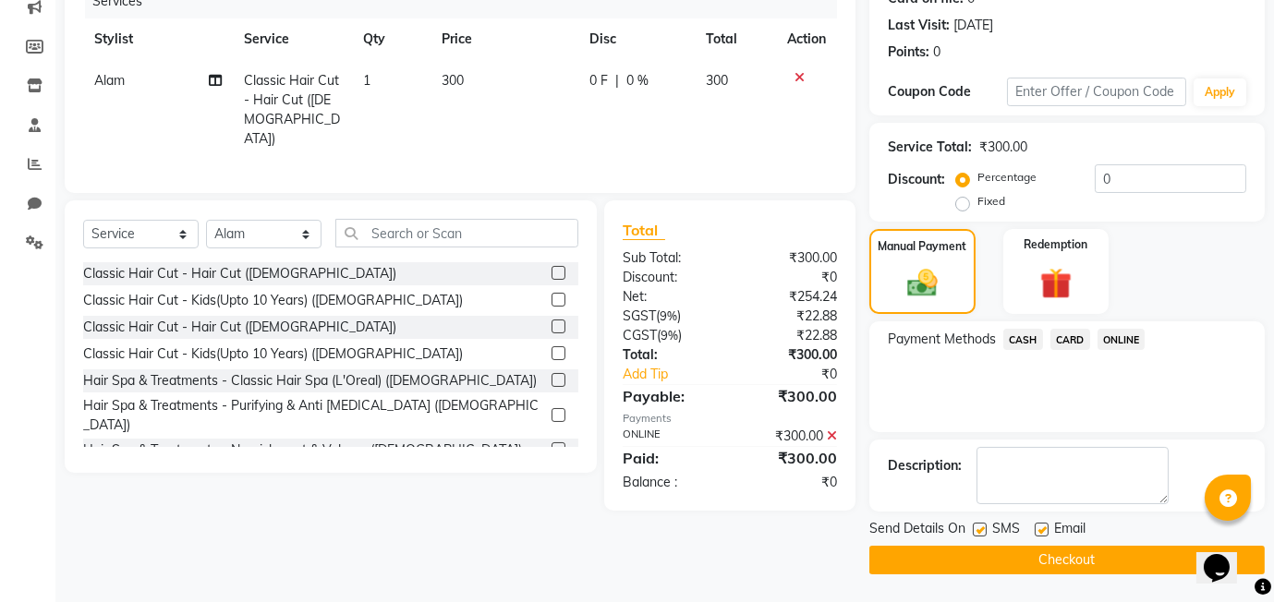
click at [996, 554] on button "Checkout" at bounding box center [1066, 560] width 395 height 29
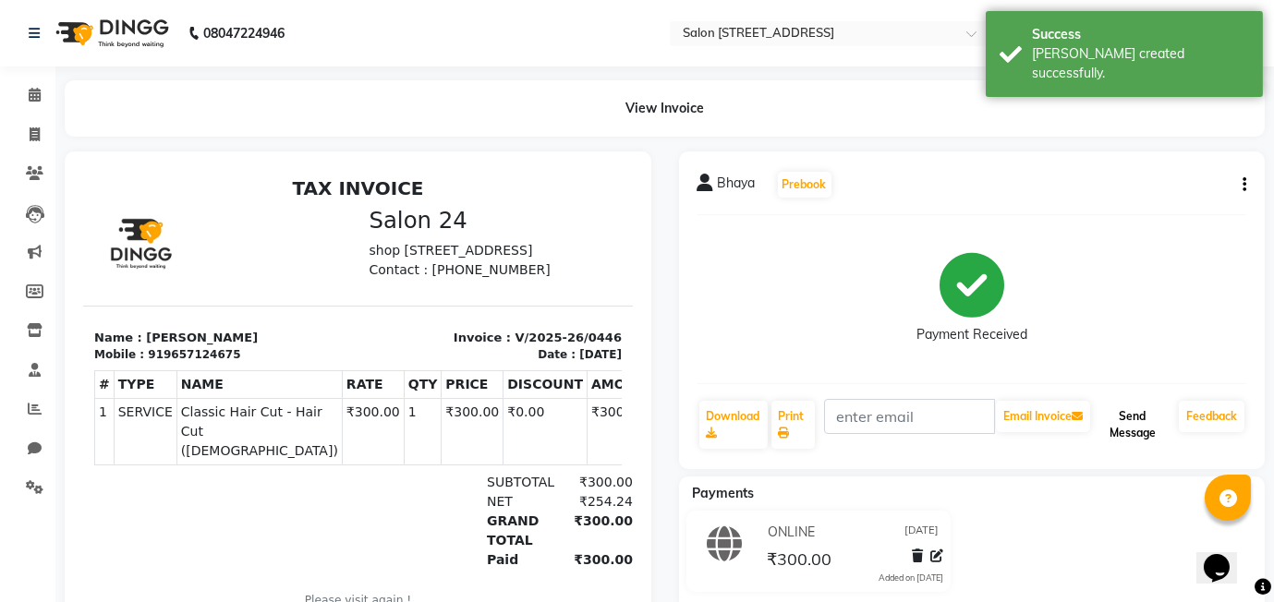
click at [1114, 433] on button "Send Message" at bounding box center [1133, 425] width 78 height 48
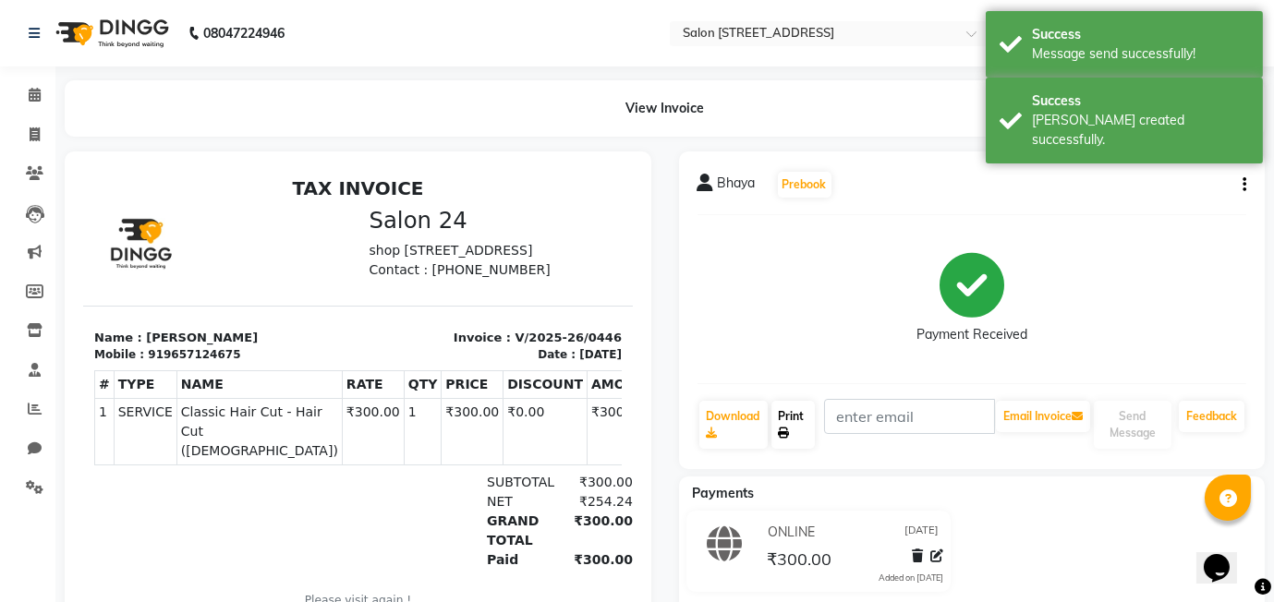
click at [795, 425] on link "Print" at bounding box center [793, 425] width 44 height 48
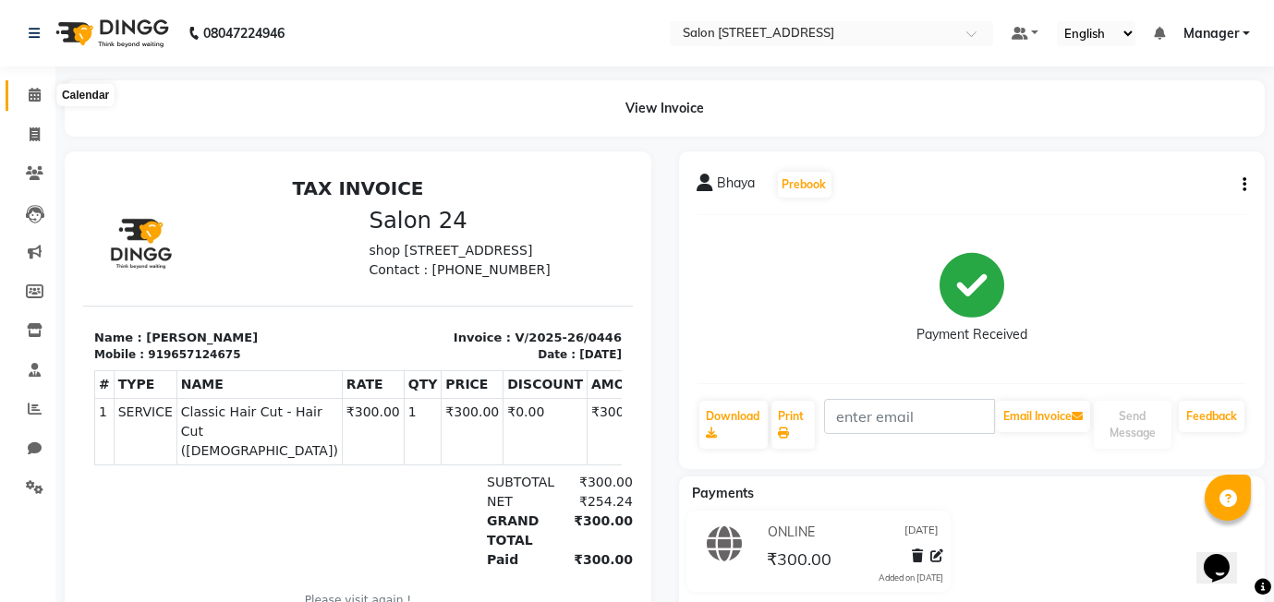
click at [36, 94] on icon at bounding box center [35, 95] width 12 height 14
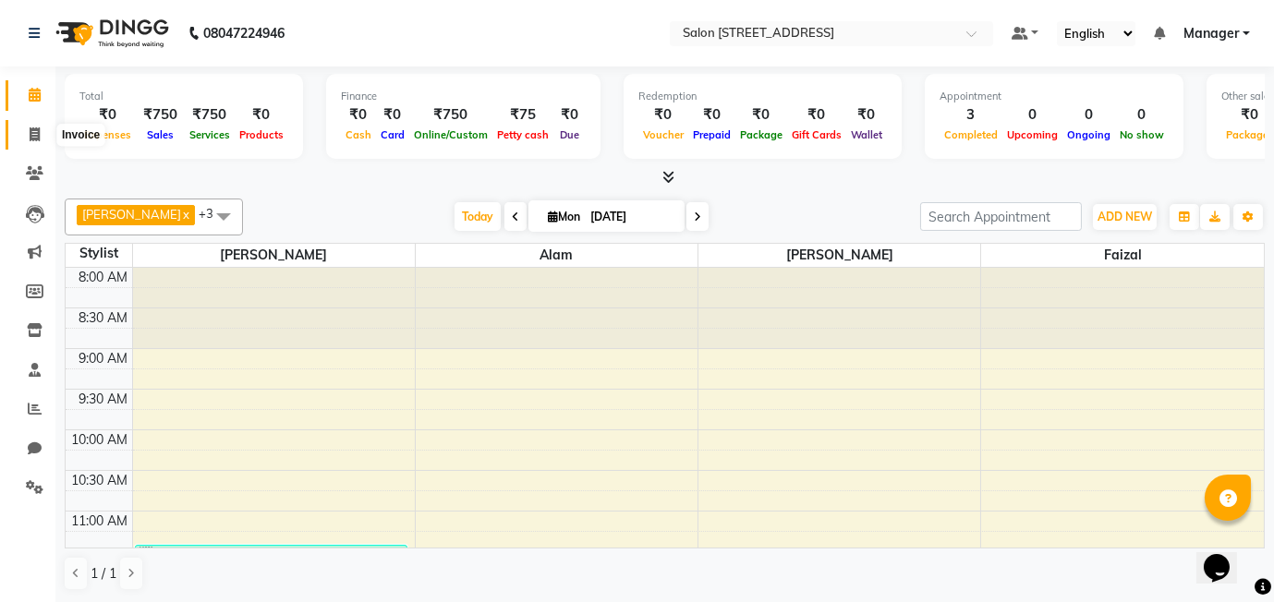
click at [30, 138] on icon at bounding box center [35, 134] width 10 height 14
select select "service"
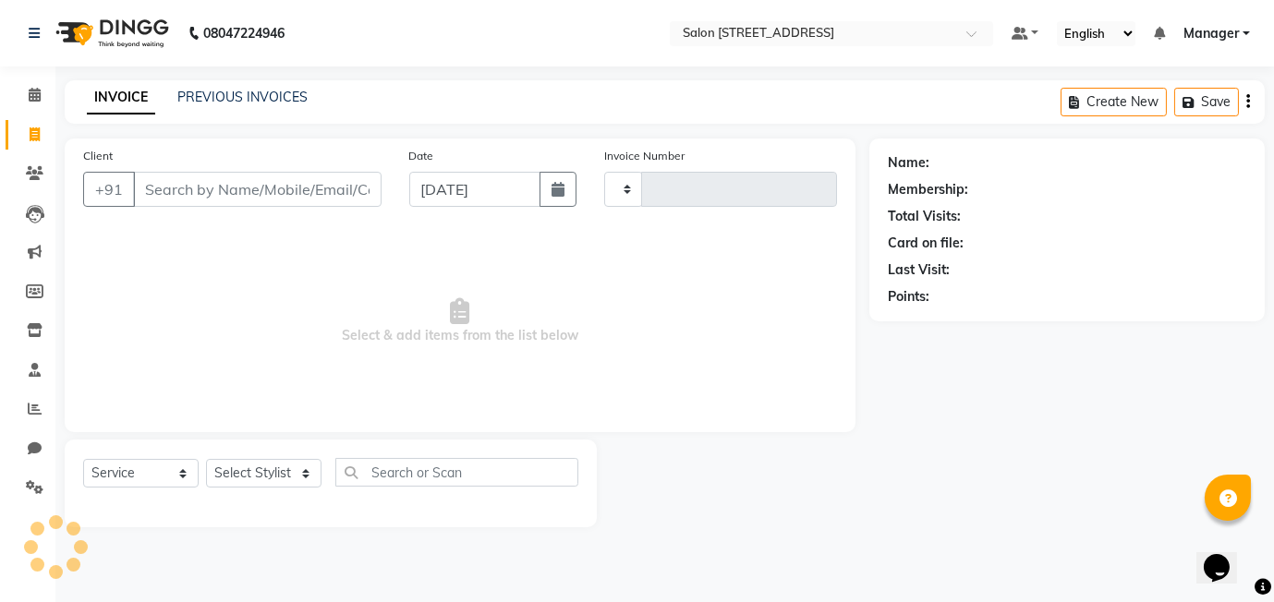
type input "0447"
select select "8448"
click at [232, 176] on input "Client" at bounding box center [257, 189] width 248 height 35
click at [175, 203] on input "Client" at bounding box center [257, 189] width 248 height 35
click at [266, 176] on input "Client" at bounding box center [257, 189] width 248 height 35
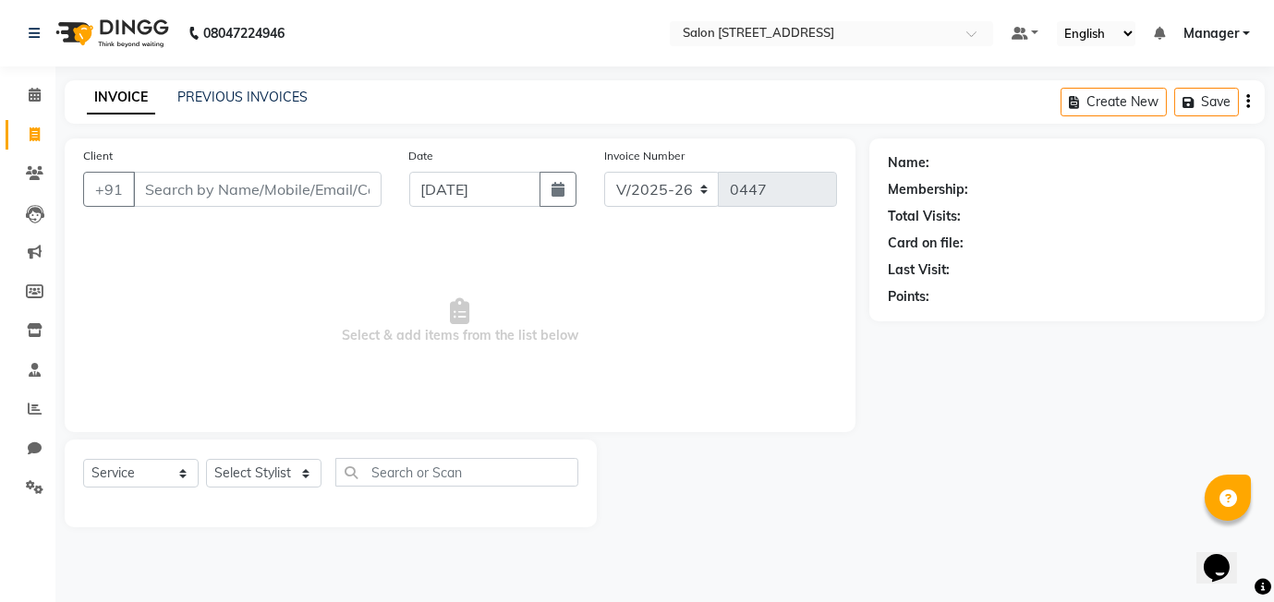
click at [201, 189] on input "Client" at bounding box center [257, 189] width 248 height 35
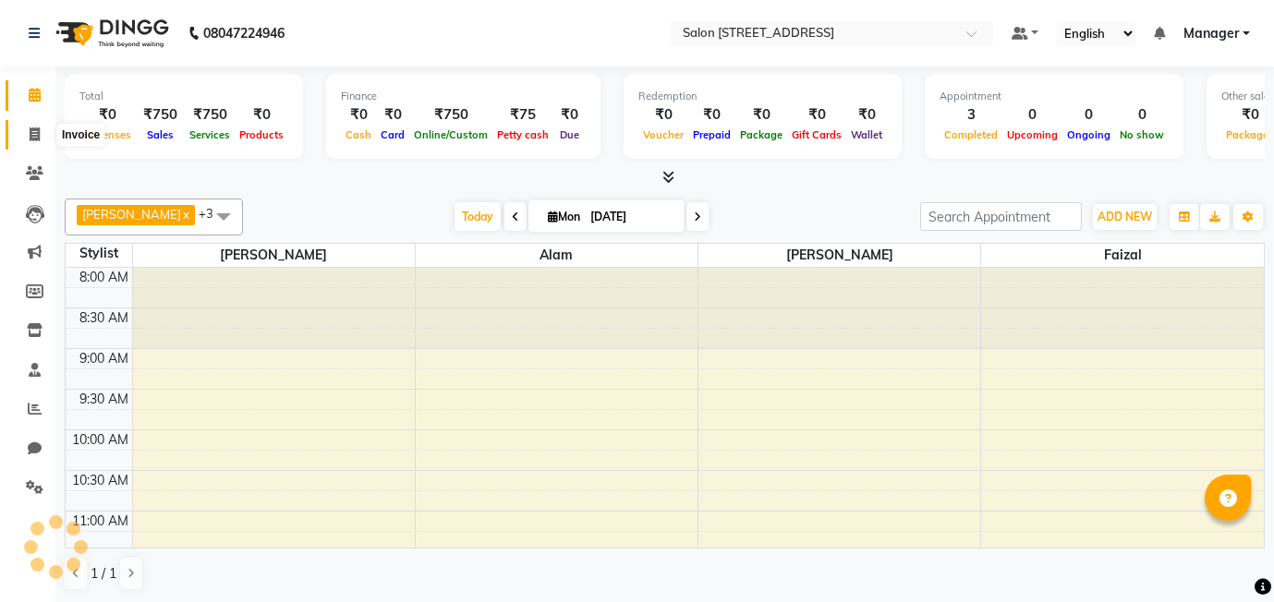
click at [32, 131] on icon at bounding box center [35, 134] width 10 height 14
select select "8448"
select select "service"
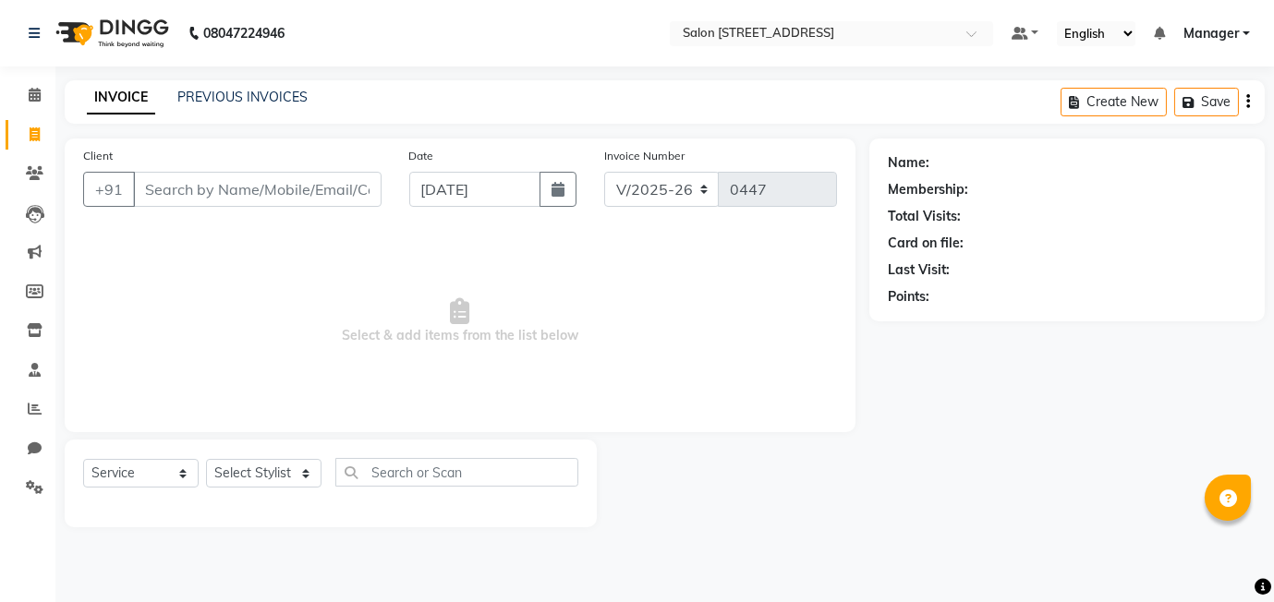
click at [207, 193] on input "Client" at bounding box center [257, 189] width 248 height 35
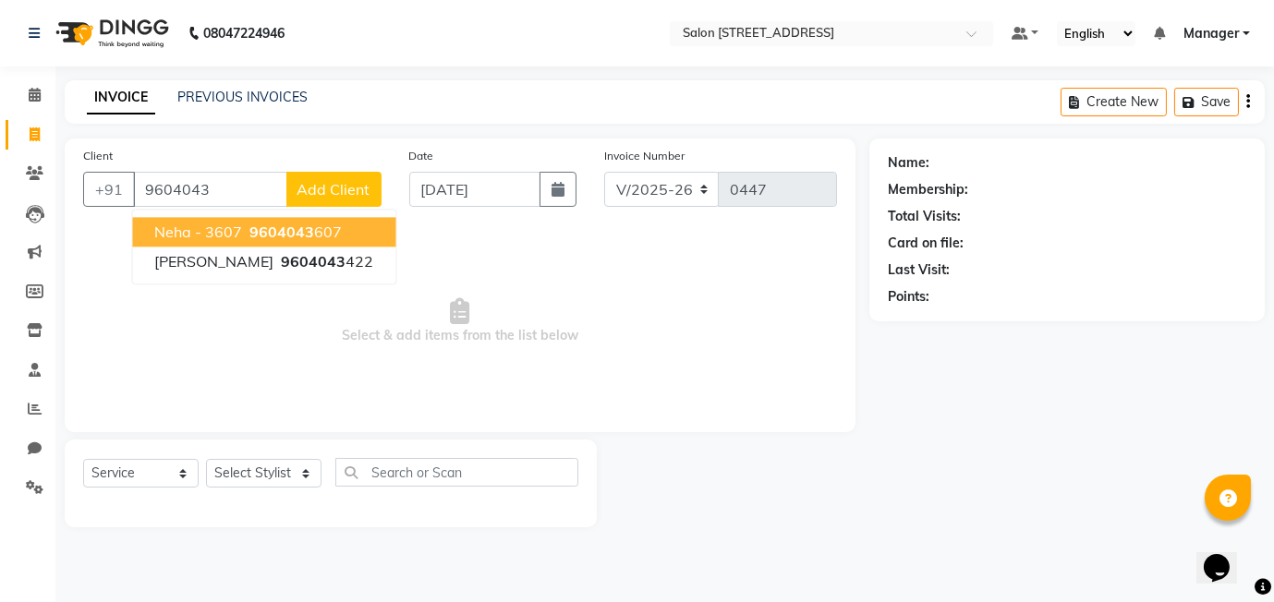
click at [293, 233] on span "9604043" at bounding box center [281, 232] width 65 height 18
type input "9604043607"
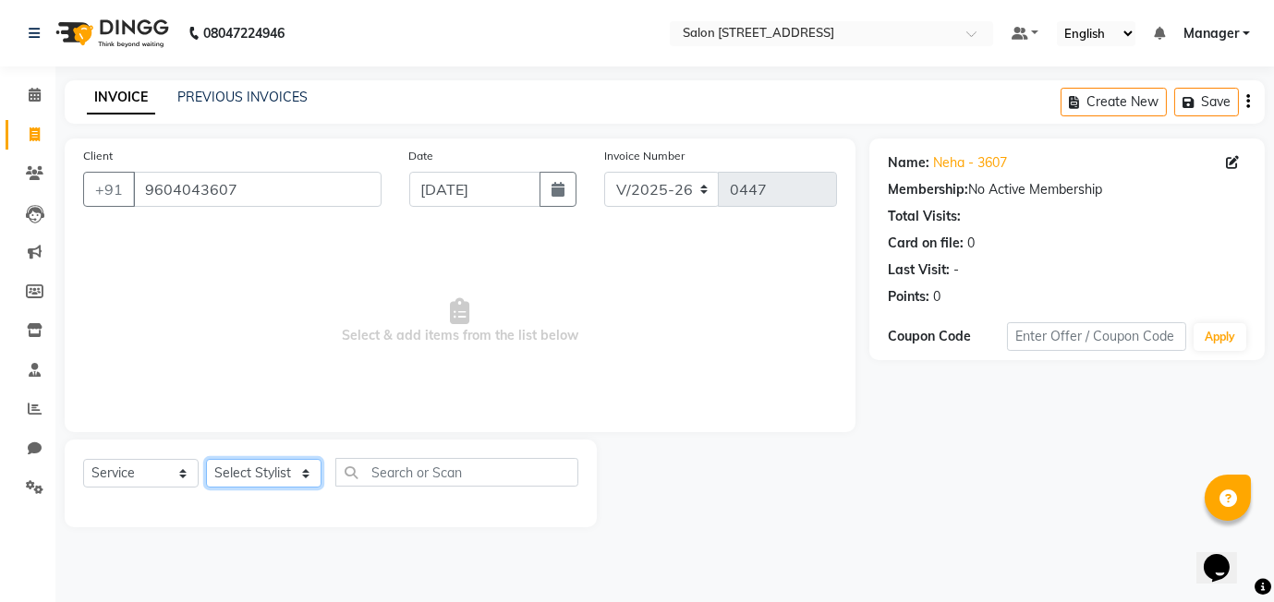
click at [283, 471] on select "Select Stylist Alam [PERSON_NAME] Manager [PERSON_NAME]" at bounding box center [263, 473] width 115 height 29
select select "82204"
click at [206, 459] on select "Select Stylist Alam [PERSON_NAME] Manager [PERSON_NAME]" at bounding box center [263, 473] width 115 height 29
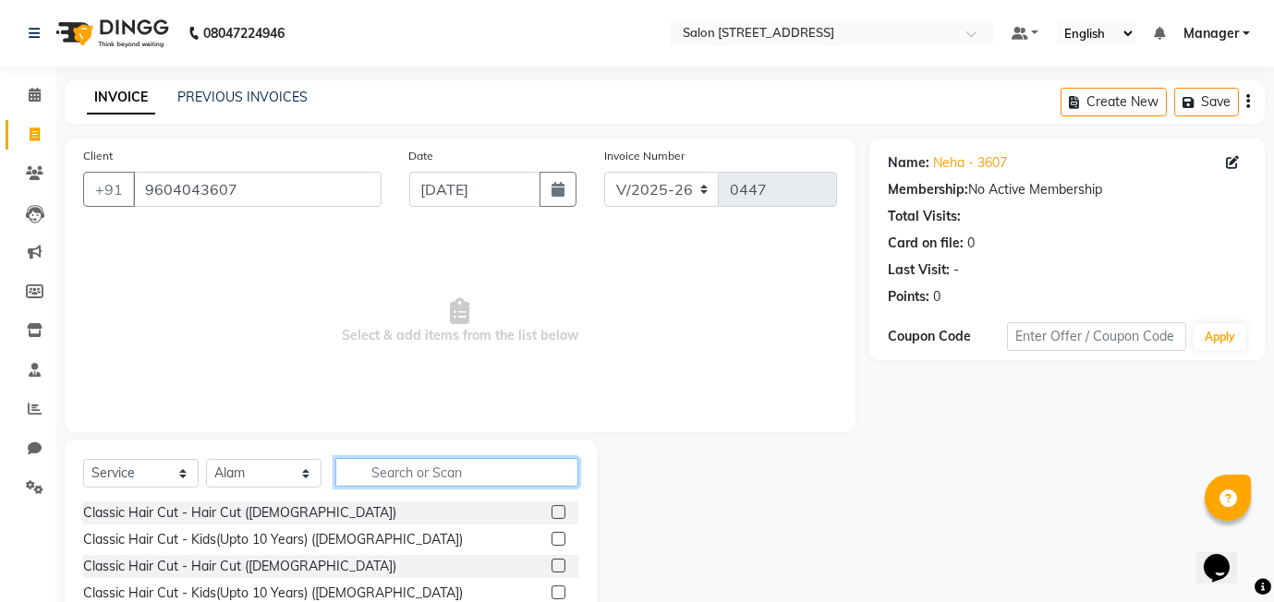
click at [388, 471] on input "text" at bounding box center [456, 472] width 243 height 29
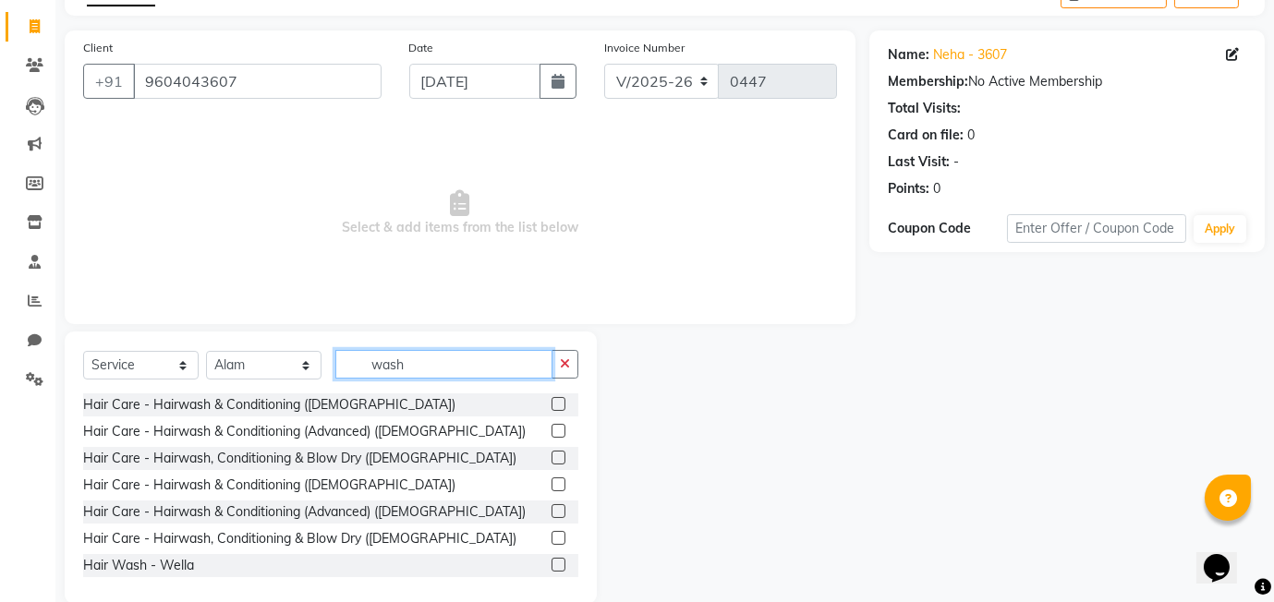
scroll to position [137, 0]
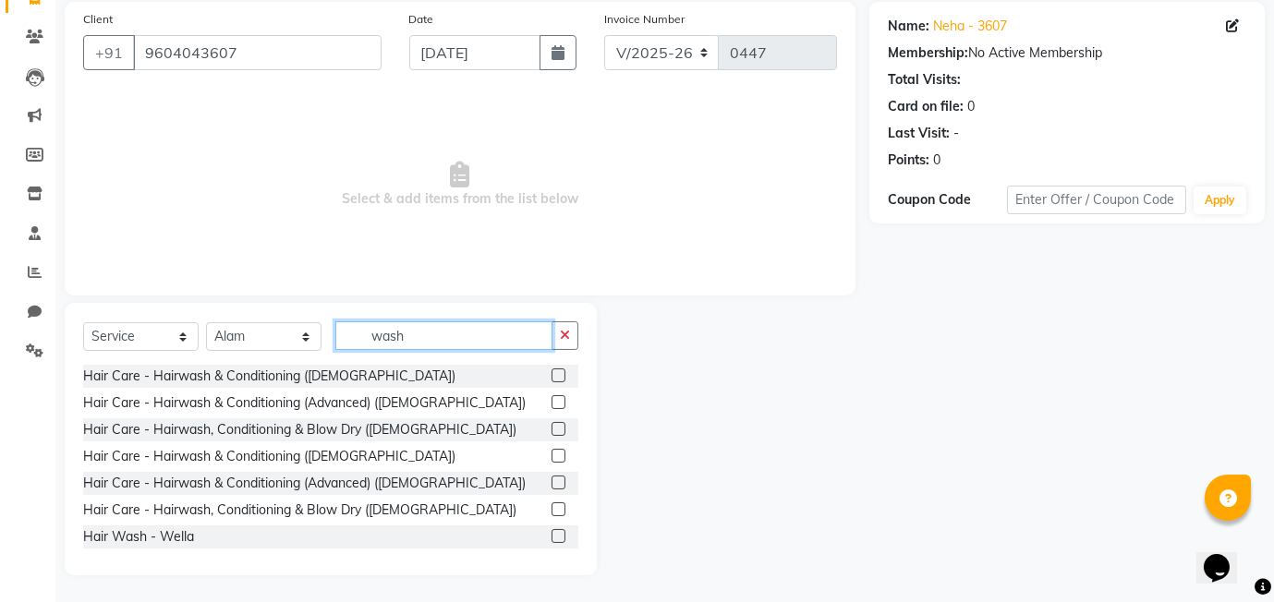
type input "wash"
click at [559, 482] on label at bounding box center [558, 483] width 14 height 14
click at [559, 482] on input "checkbox" at bounding box center [557, 484] width 12 height 12
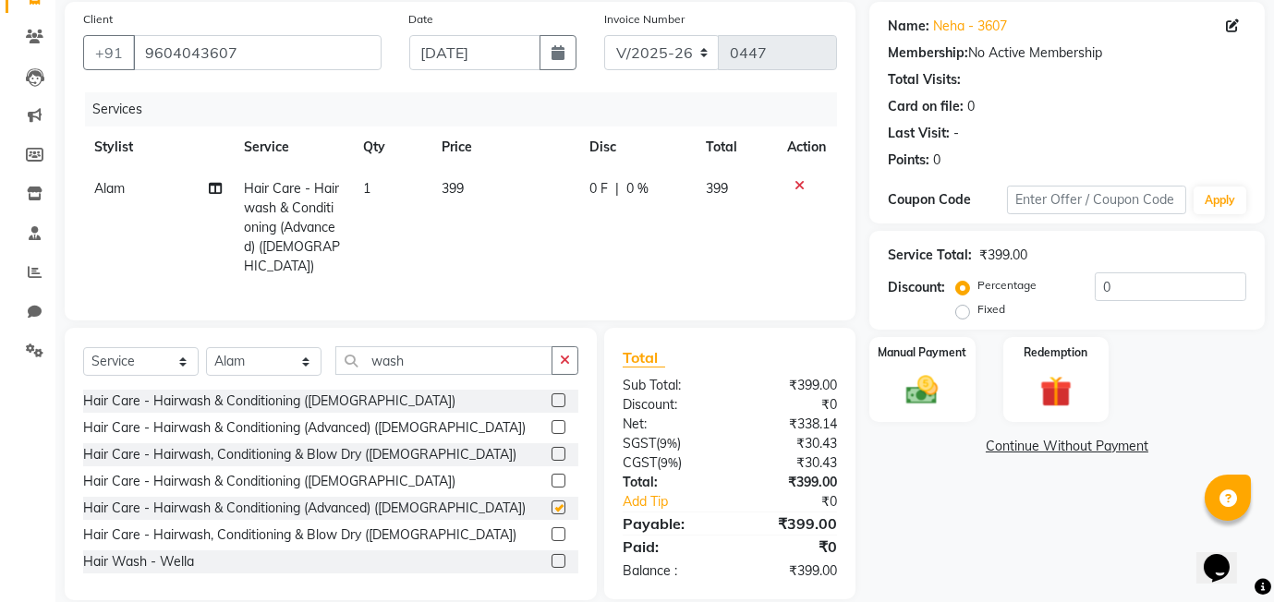
checkbox input "false"
click at [425, 346] on input "wash" at bounding box center [443, 360] width 217 height 29
type input "w"
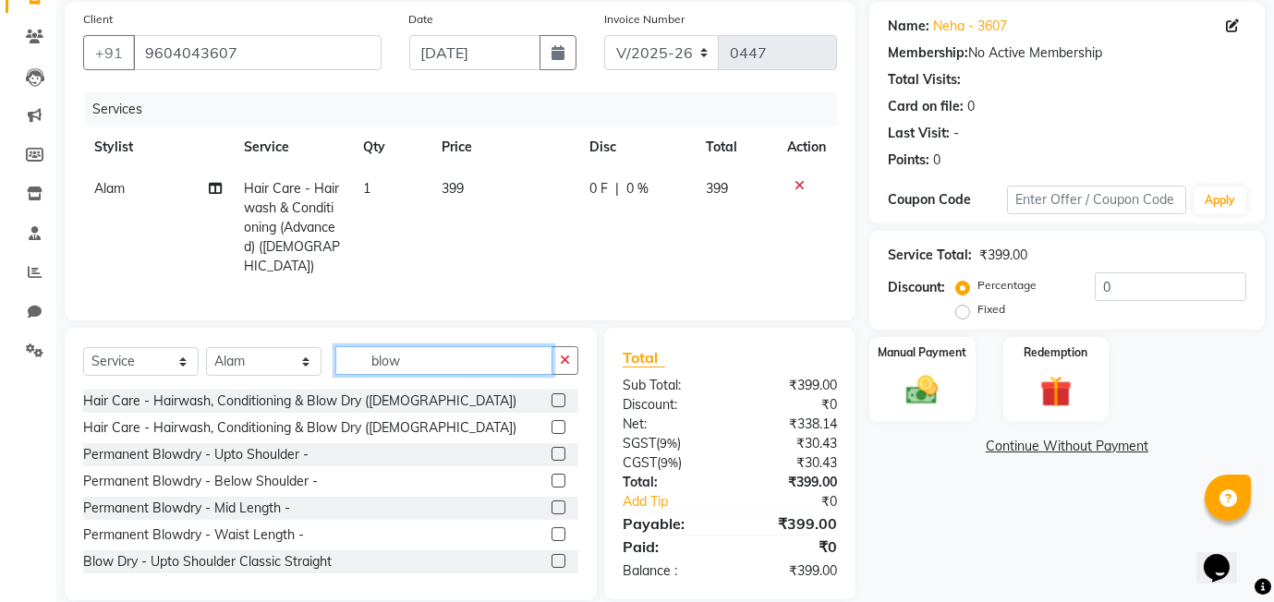
type input "blow"
click at [560, 501] on label at bounding box center [558, 508] width 14 height 14
click at [560, 502] on input "checkbox" at bounding box center [557, 508] width 12 height 12
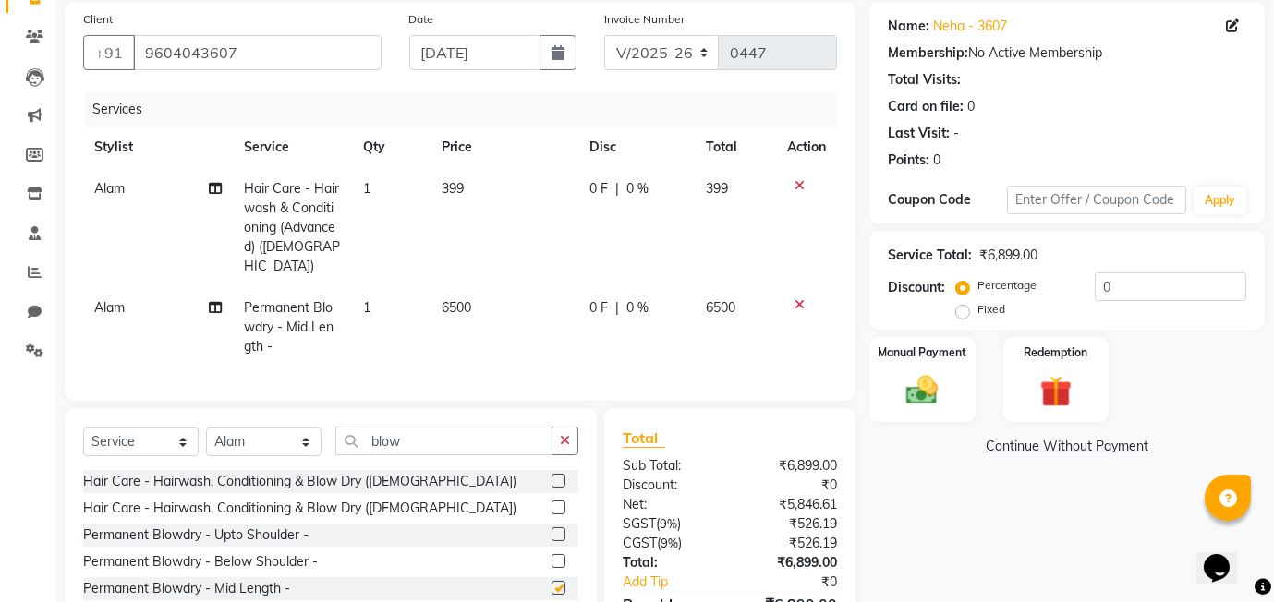
checkbox input "false"
click at [795, 298] on icon at bounding box center [799, 304] width 10 height 13
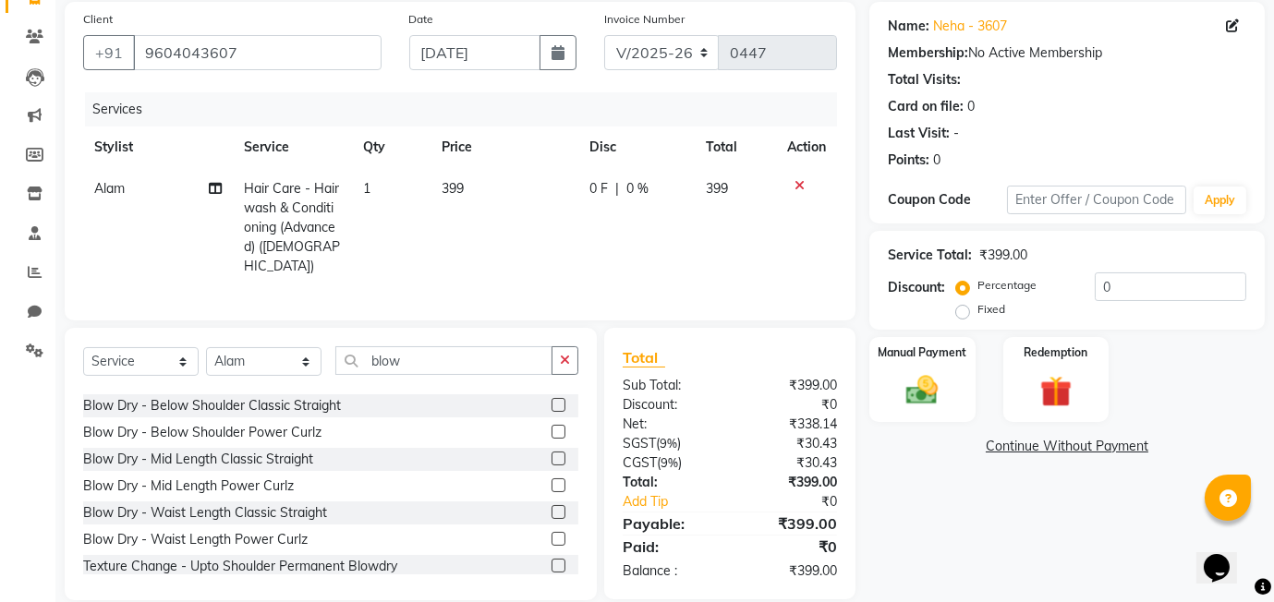
scroll to position [212, 0]
click at [556, 423] on label at bounding box center [558, 430] width 14 height 14
click at [556, 425] on input "checkbox" at bounding box center [557, 431] width 12 height 12
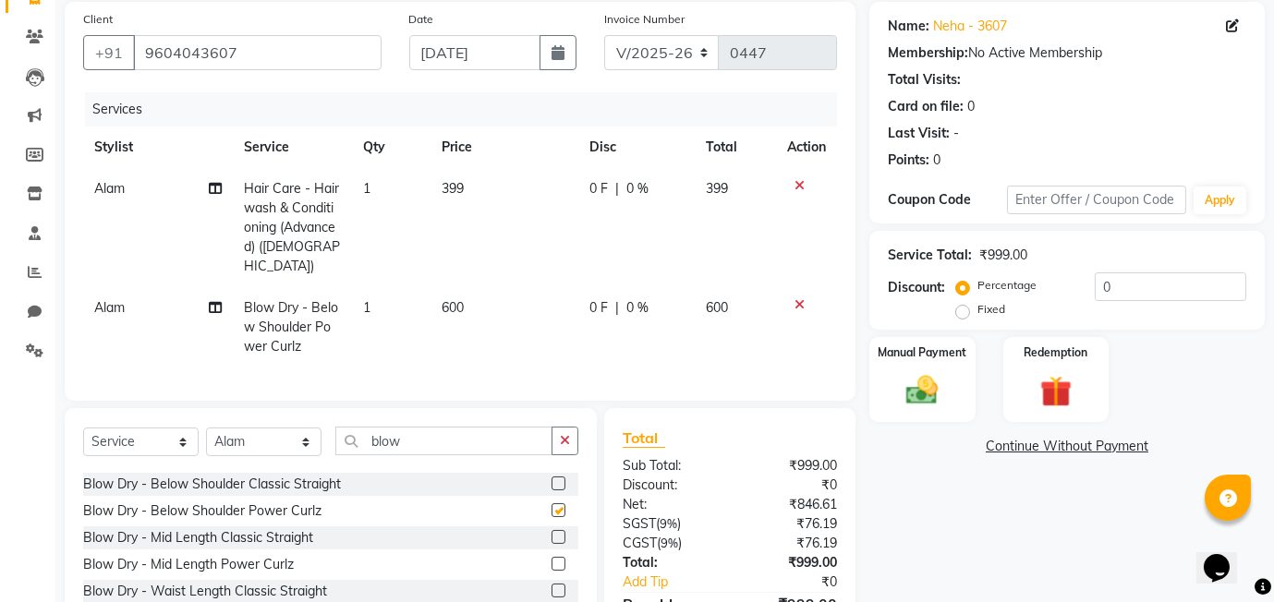
checkbox input "false"
click at [483, 294] on td "600" at bounding box center [504, 327] width 148 height 80
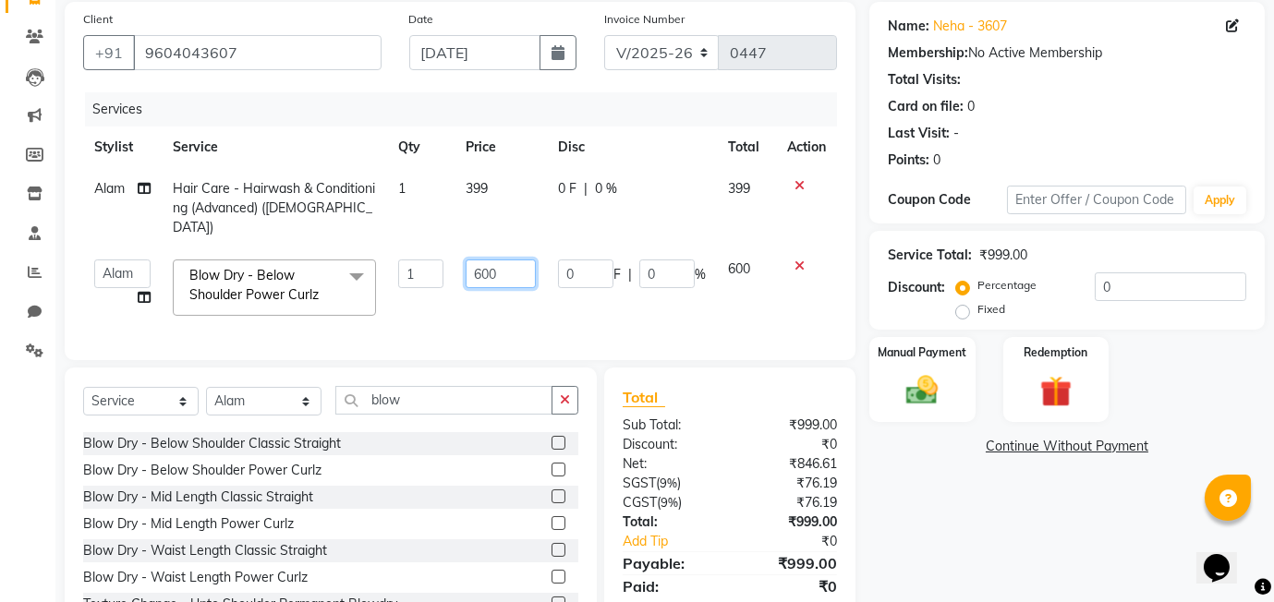
click at [521, 260] on input "600" at bounding box center [501, 274] width 70 height 29
type input "6"
type input "400"
click at [502, 180] on td "399" at bounding box center [500, 208] width 92 height 80
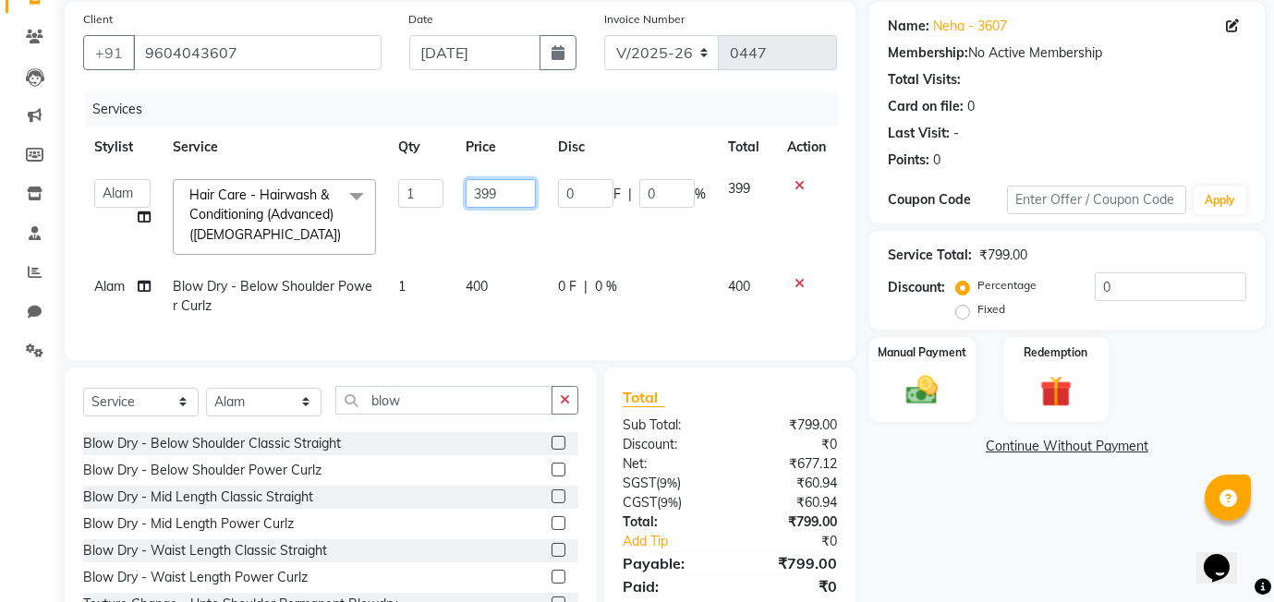
click at [504, 180] on input "399" at bounding box center [501, 193] width 70 height 29
type input "3"
type input "400"
click at [420, 402] on div "Select Service Product Membership Package Voucher Prepaid Gift Card Select Styl…" at bounding box center [331, 504] width 532 height 272
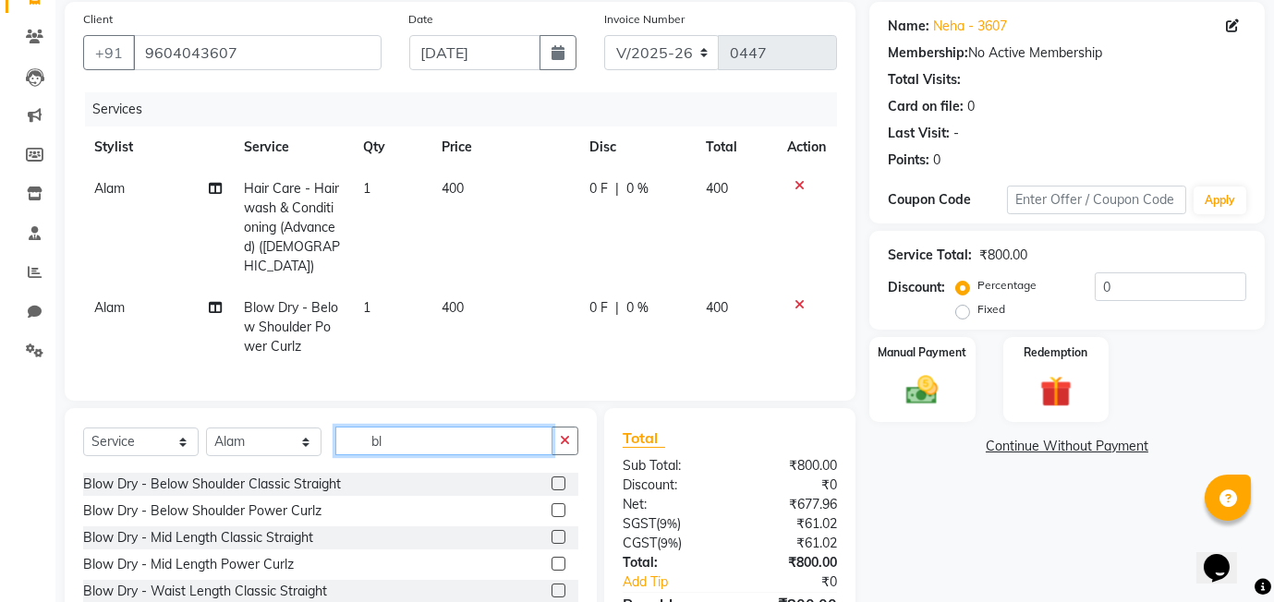
type input "b"
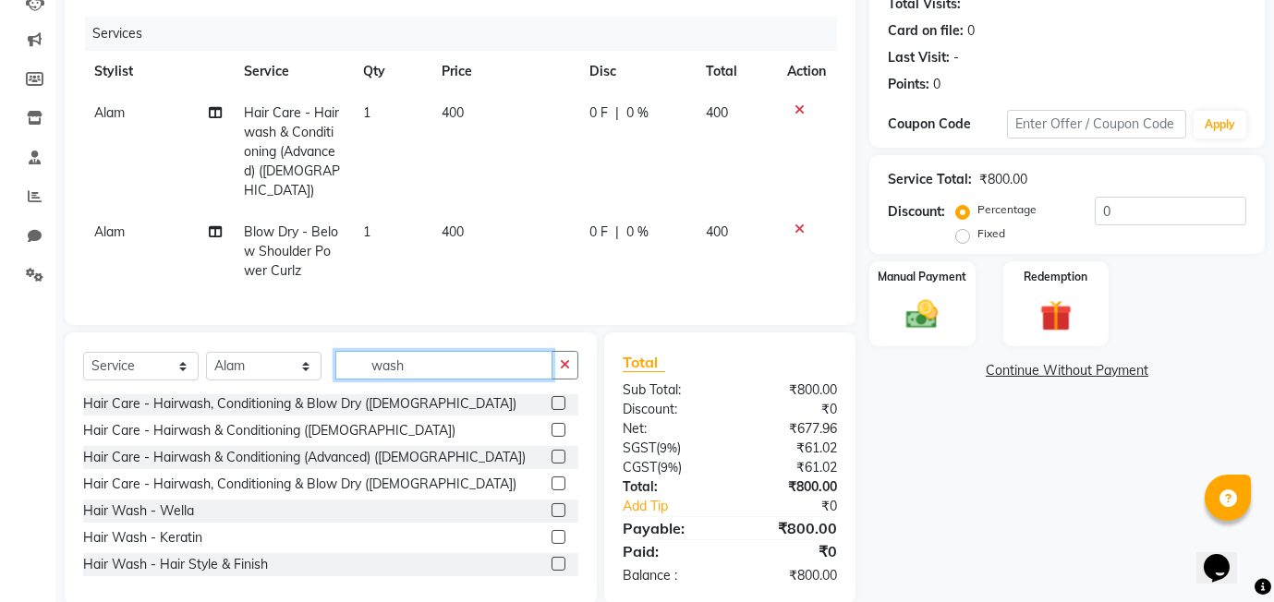
scroll to position [223, 0]
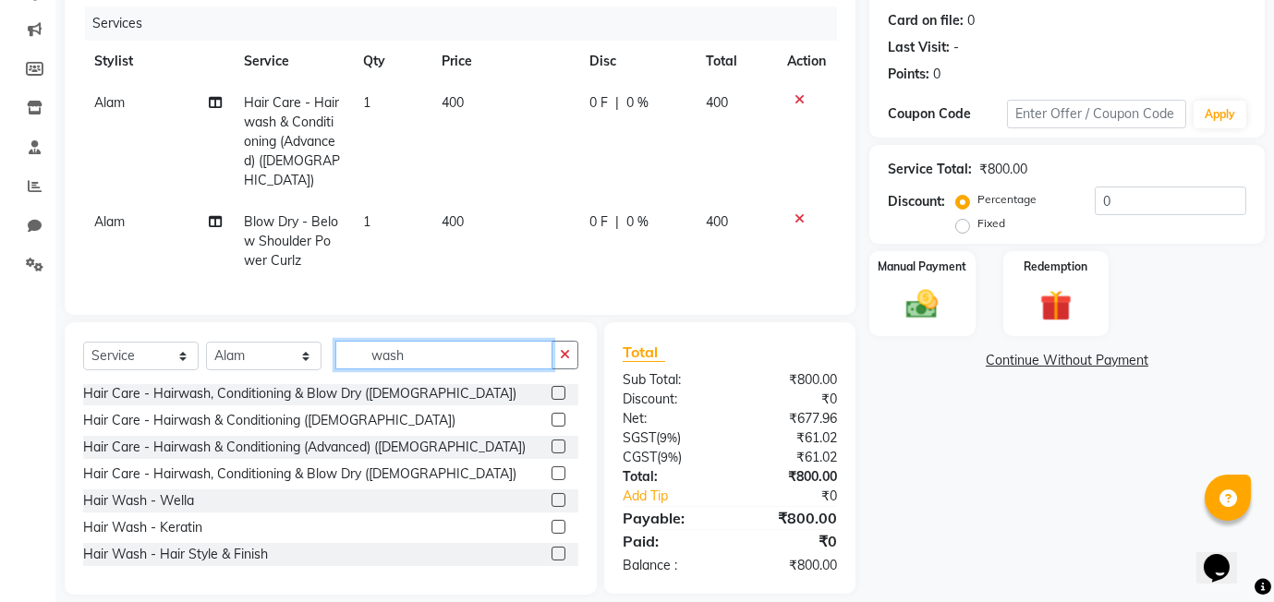
type input "wash"
click at [558, 493] on label at bounding box center [558, 500] width 14 height 14
click at [558, 495] on input "checkbox" at bounding box center [557, 501] width 12 height 12
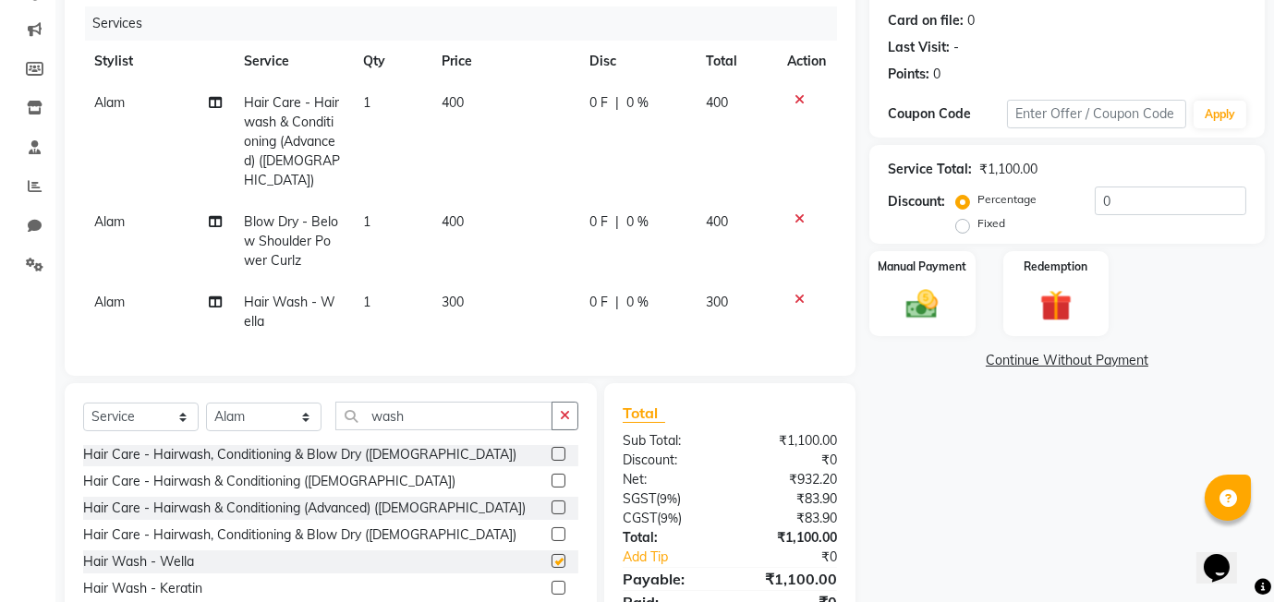
checkbox input "false"
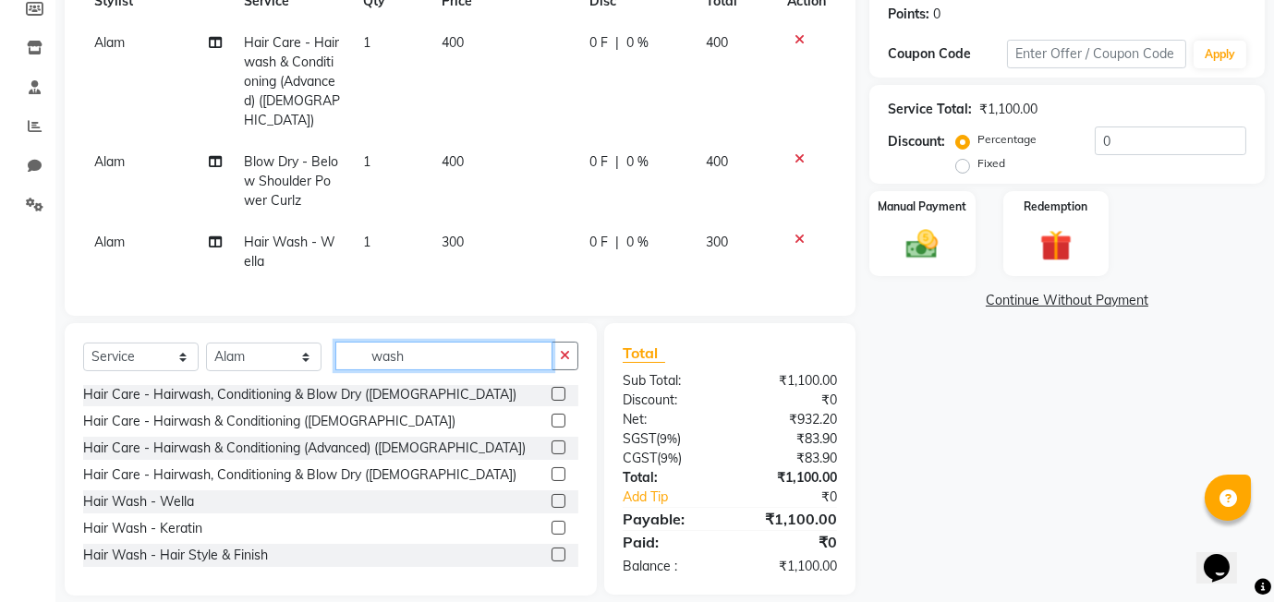
click at [448, 343] on input "wash" at bounding box center [443, 356] width 217 height 29
type input "w"
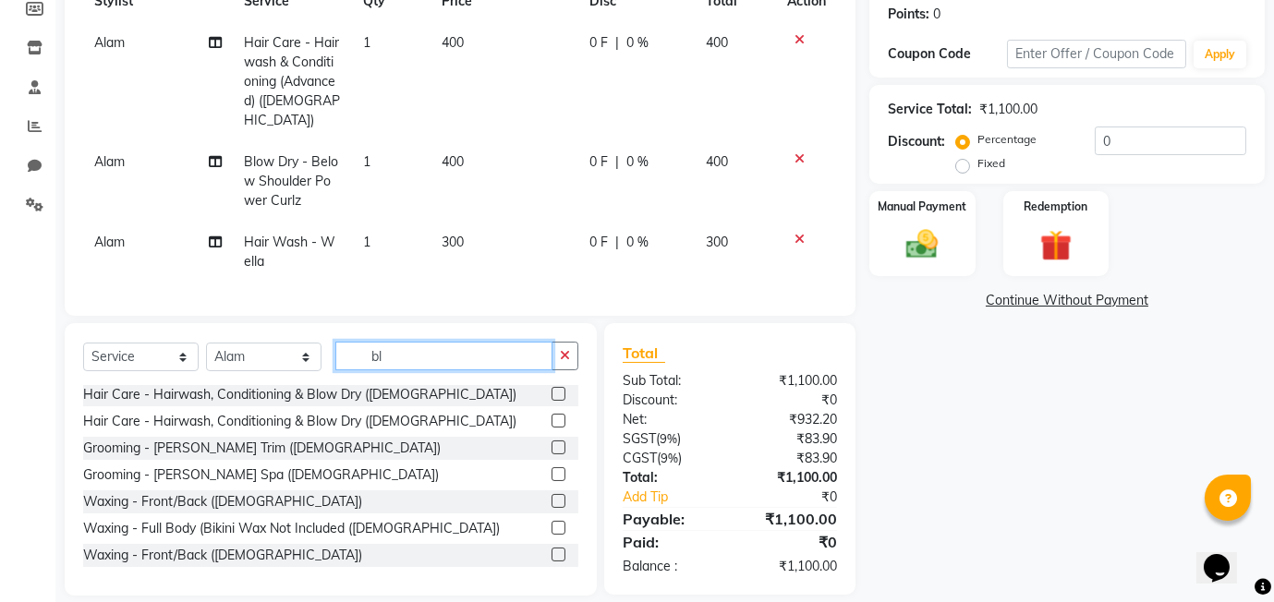
scroll to position [3, 0]
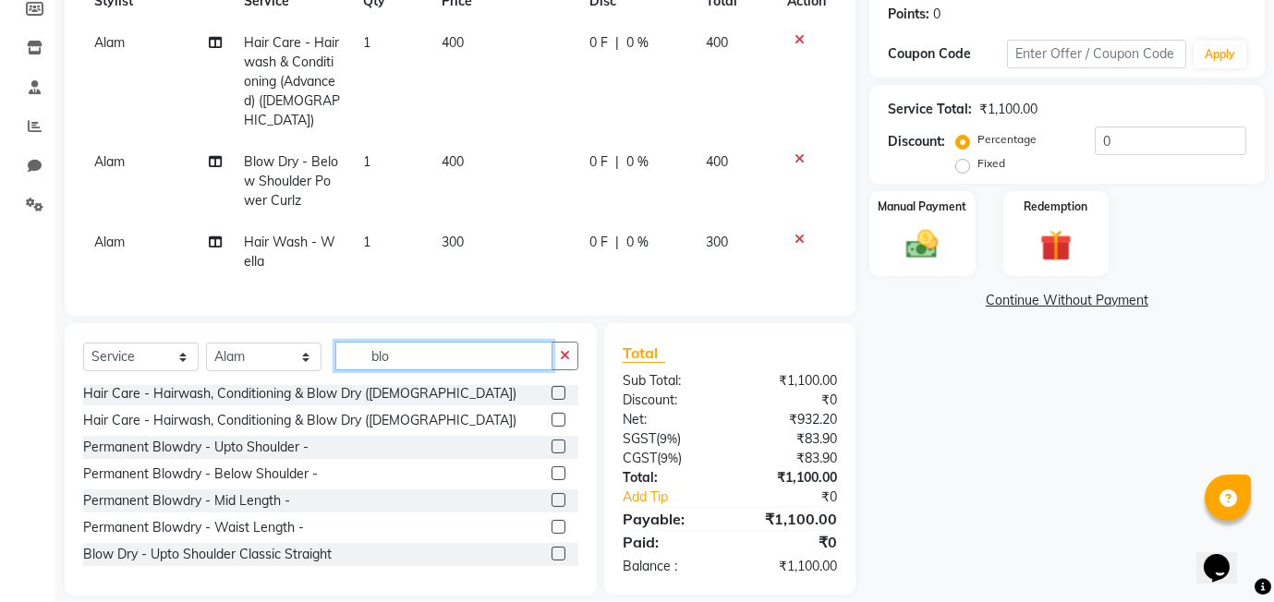
type input "blo"
click at [558, 547] on label at bounding box center [558, 554] width 14 height 14
click at [558, 549] on input "checkbox" at bounding box center [557, 555] width 12 height 12
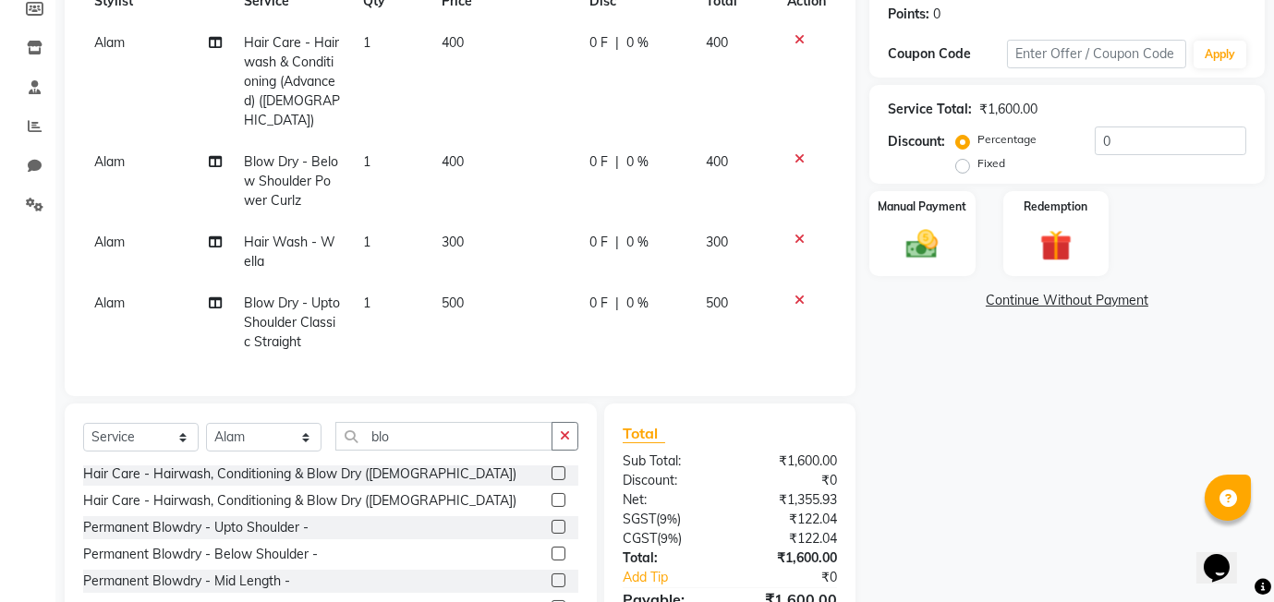
checkbox input "false"
click at [464, 295] on span "500" at bounding box center [452, 303] width 22 height 17
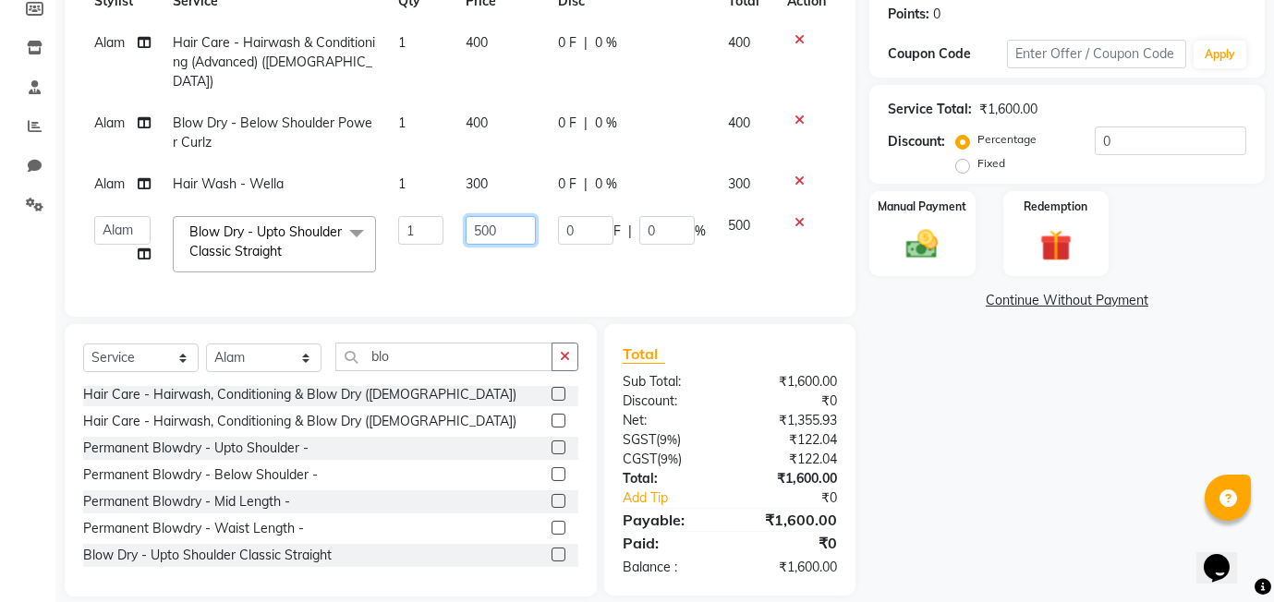
click at [511, 216] on input "500" at bounding box center [501, 230] width 70 height 29
type input "5"
type input "300"
click at [627, 243] on tbody "Alam Hair Care - Hairwash & Conditioning (Advanced) (Female) 1 400 0 F | 0 % 40…" at bounding box center [460, 152] width 754 height 261
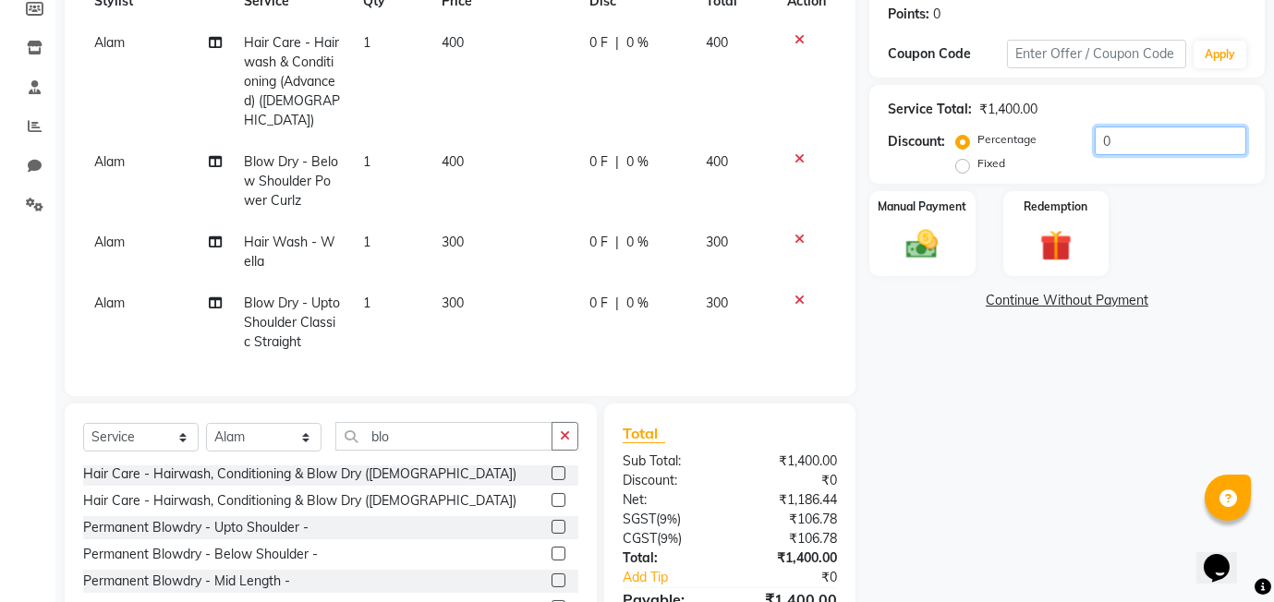
click at [1095, 135] on input "0" at bounding box center [1170, 141] width 151 height 29
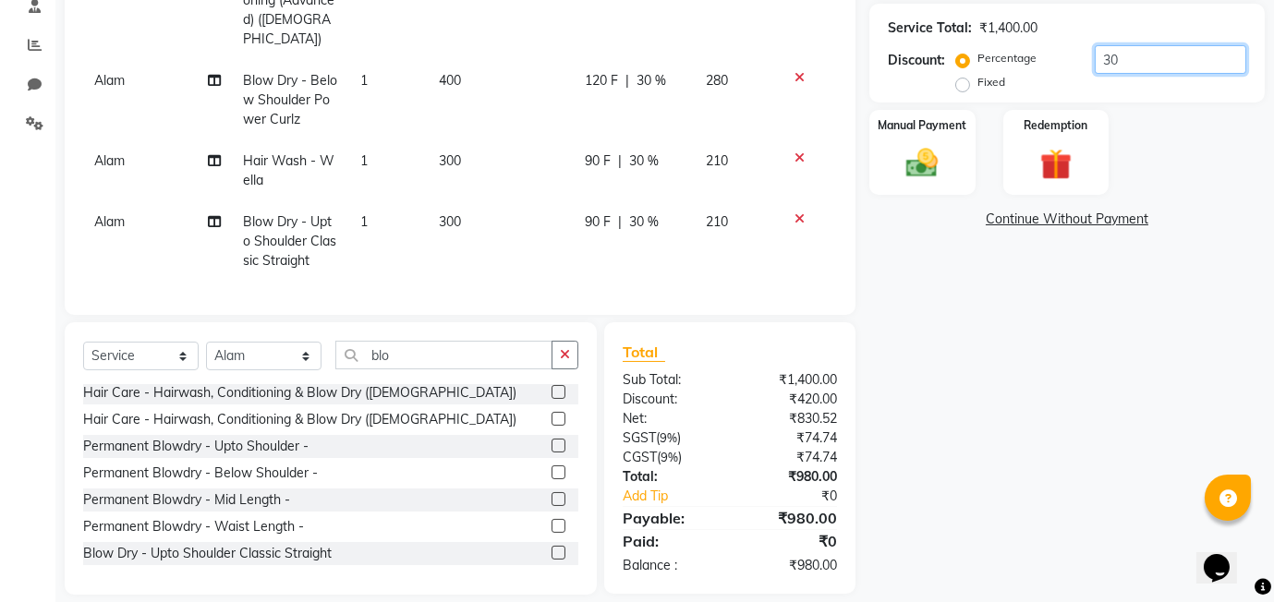
type input "30"
click at [623, 345] on div "Total Sub Total: ₹1,400.00 Discount: ₹420.00 Net: ₹830.52 SGST ( 9% ) ₹74.74 CG…" at bounding box center [730, 458] width 214 height 235
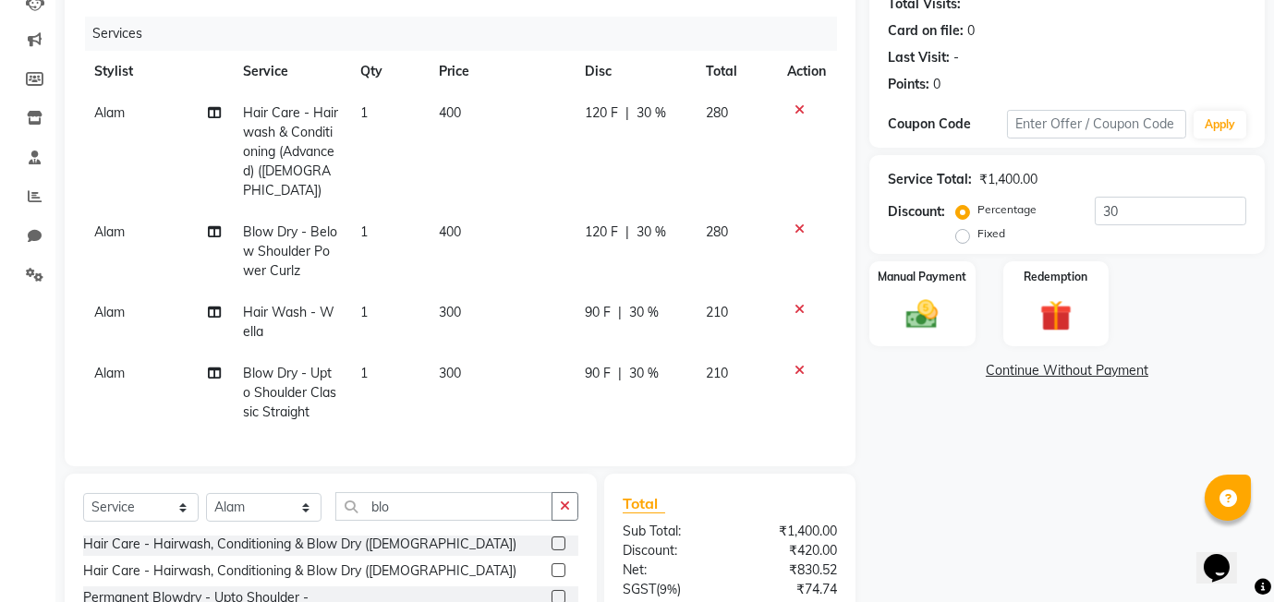
scroll to position [215, 0]
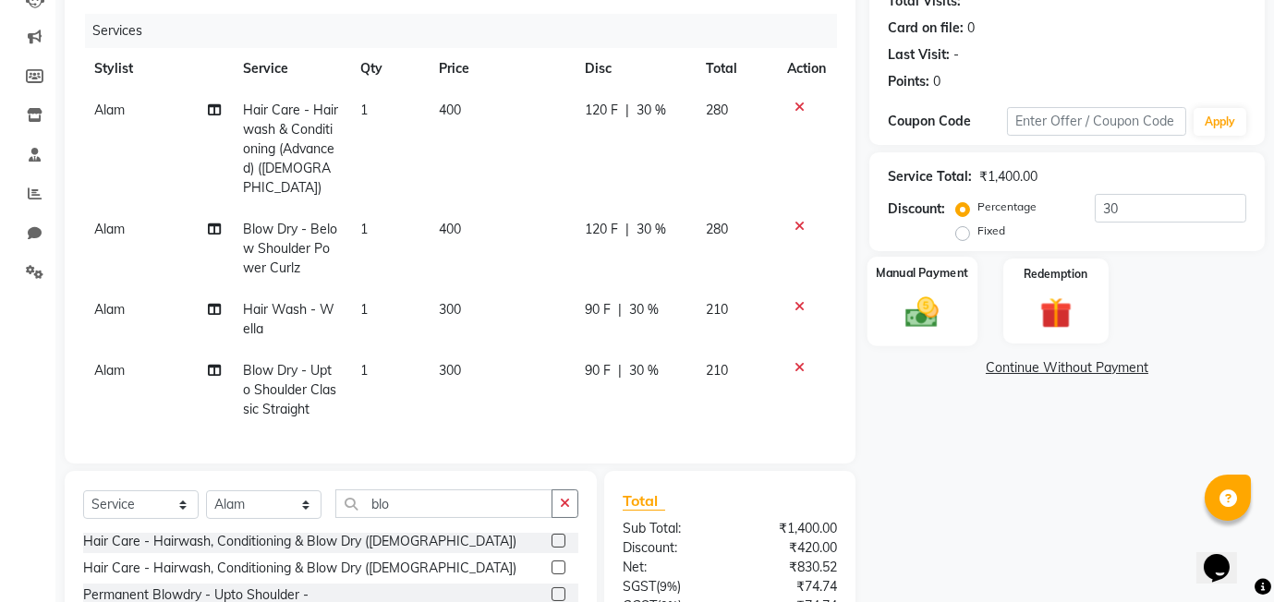
click at [926, 316] on img at bounding box center [922, 312] width 54 height 38
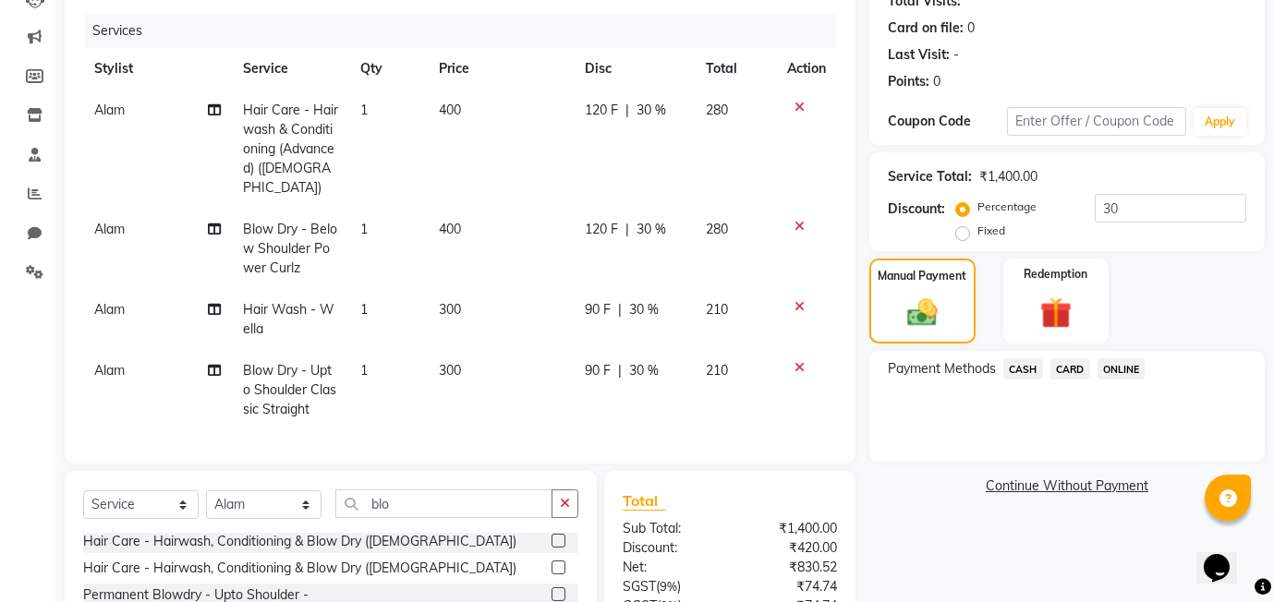
click at [1129, 369] on span "ONLINE" at bounding box center [1121, 368] width 48 height 21
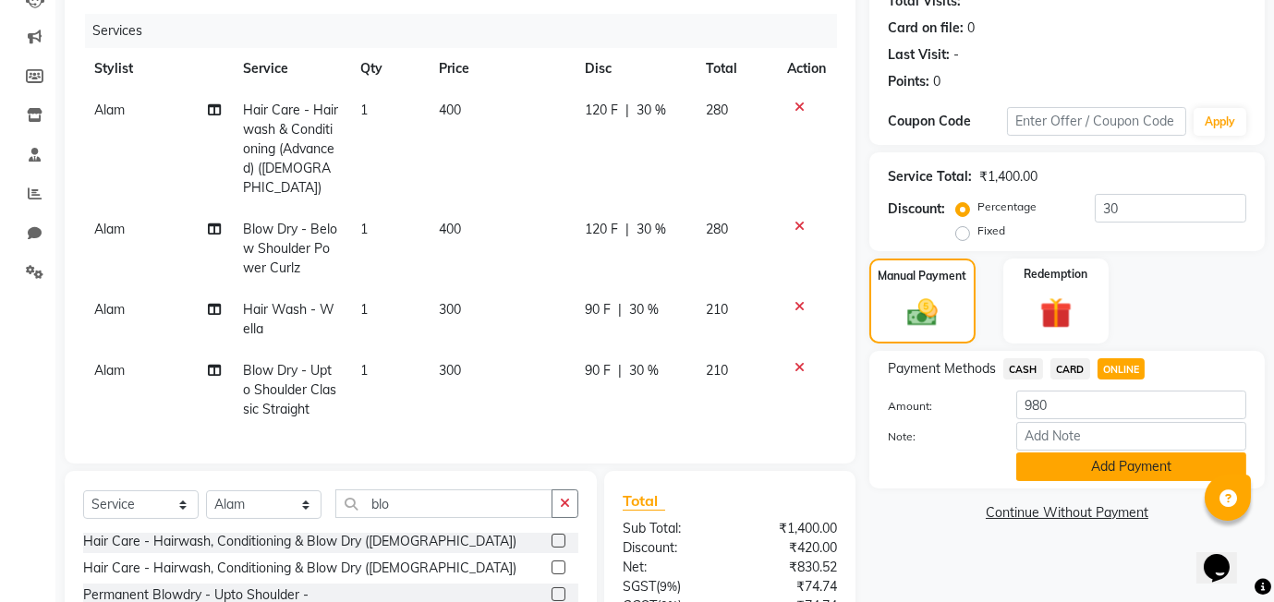
click at [1112, 472] on button "Add Payment" at bounding box center [1131, 467] width 230 height 29
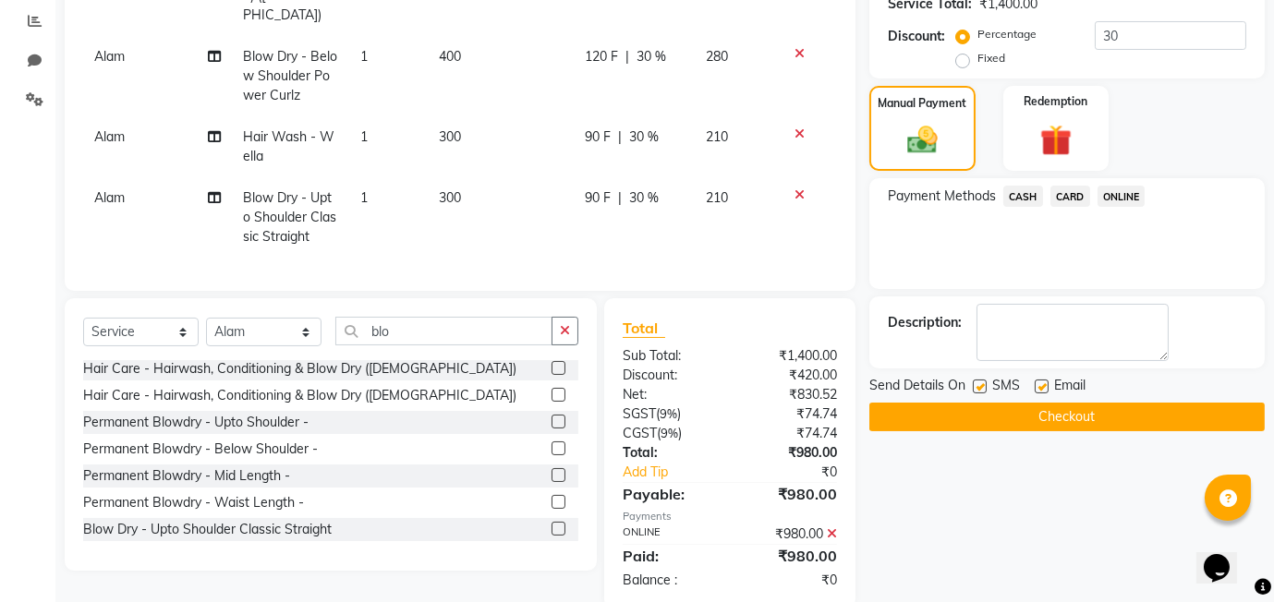
scroll to position [402, 0]
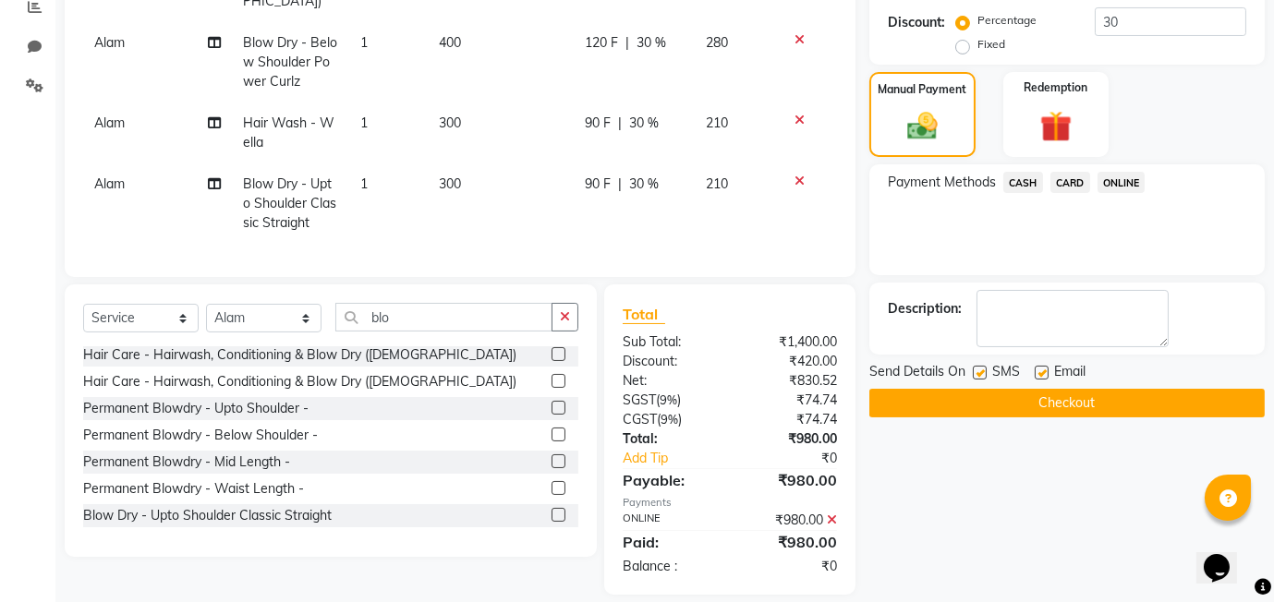
click at [1047, 394] on button "Checkout" at bounding box center [1066, 403] width 395 height 29
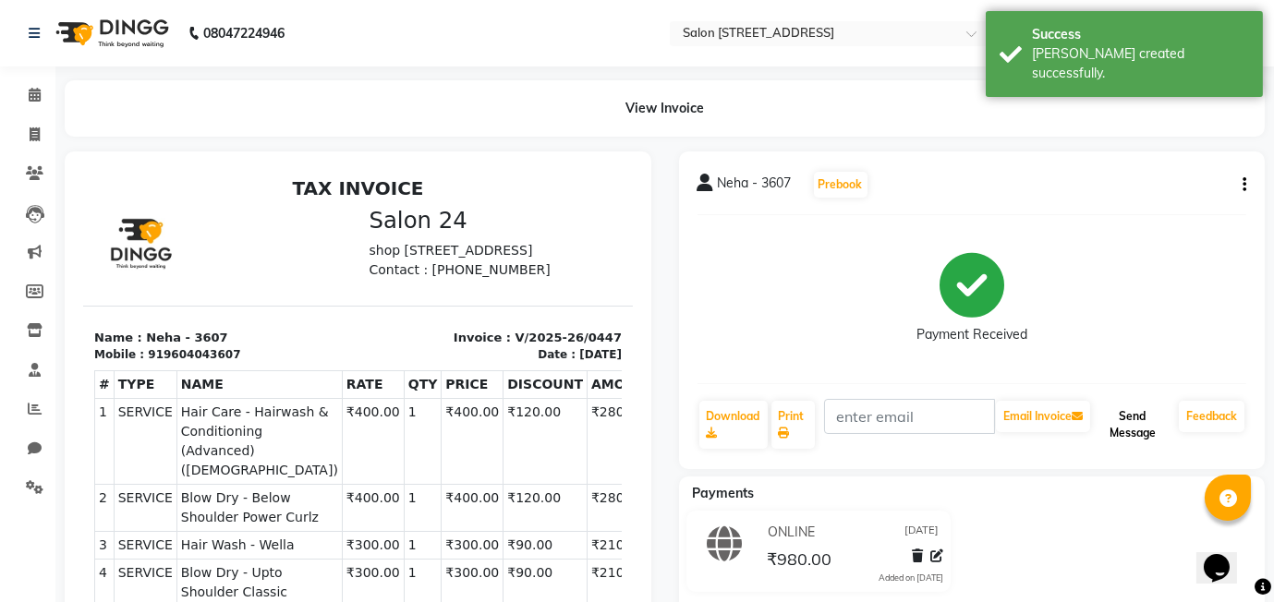
click at [1150, 424] on button "Send Message" at bounding box center [1133, 425] width 78 height 48
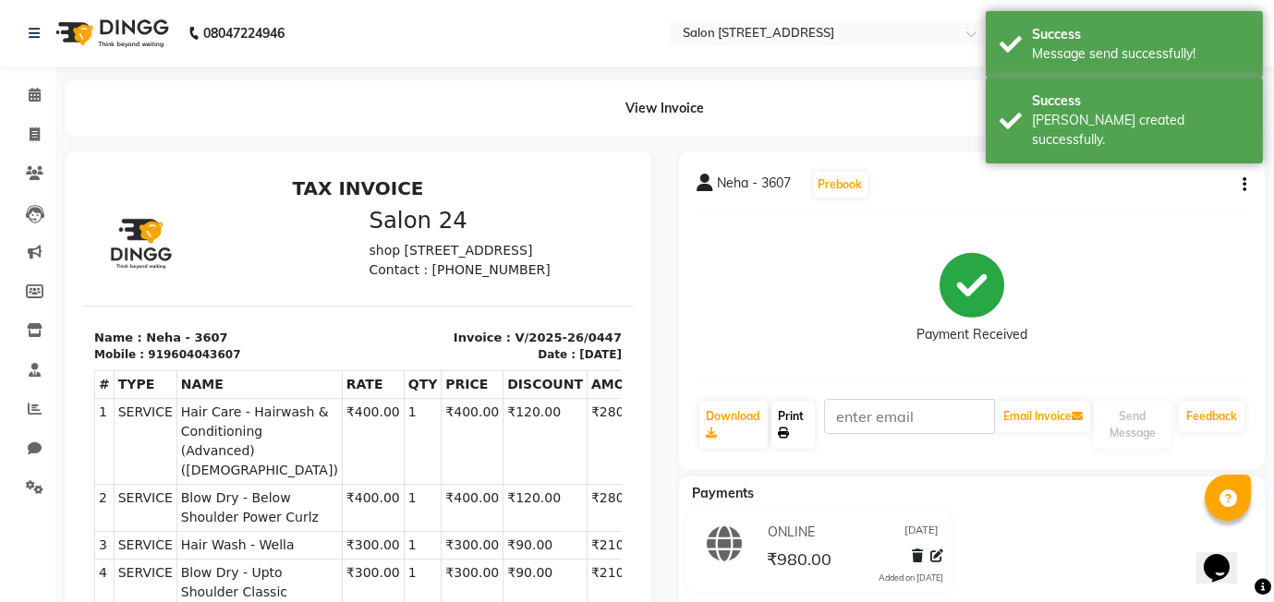
click at [792, 433] on link "Print" at bounding box center [793, 425] width 44 height 48
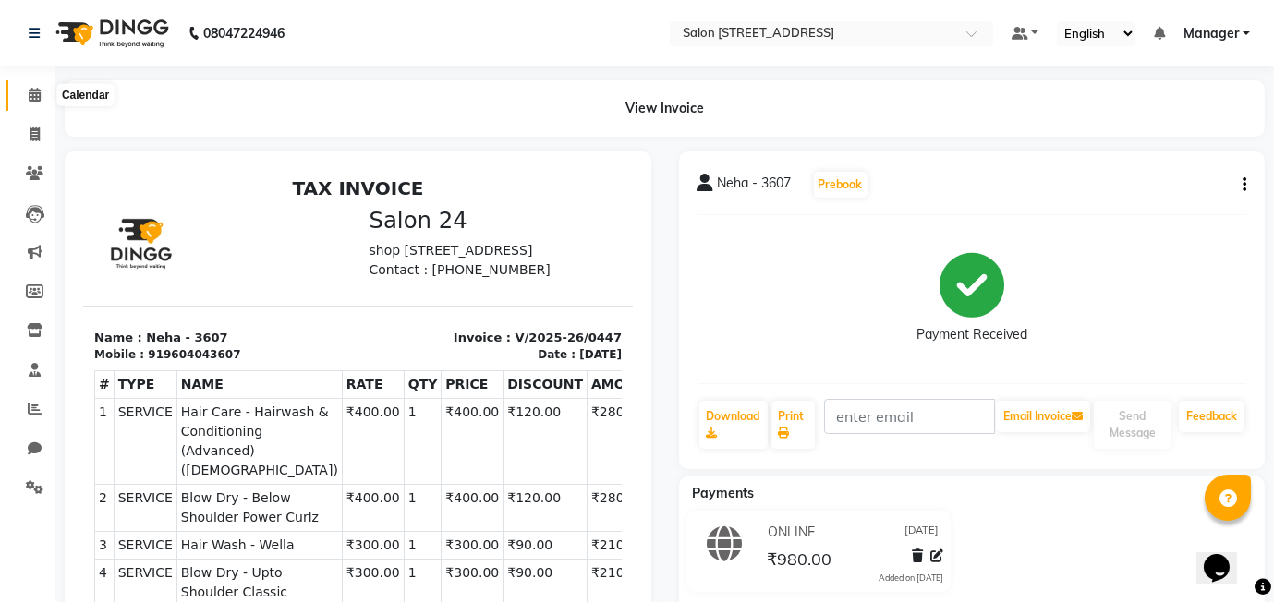
click at [32, 95] on icon at bounding box center [35, 95] width 12 height 14
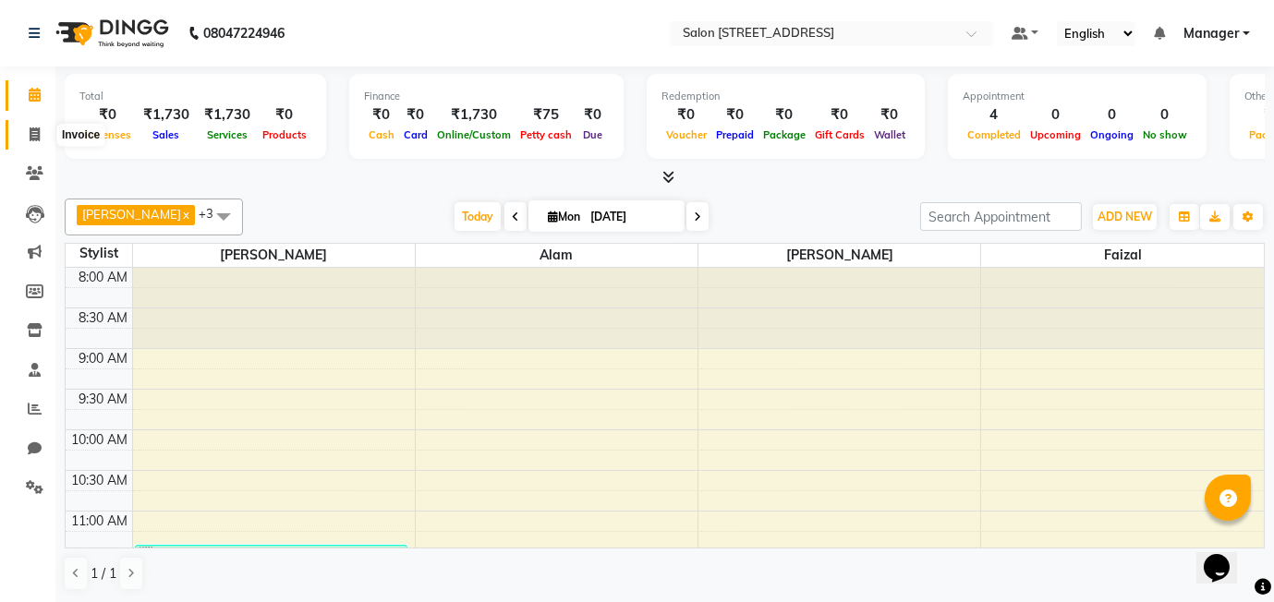
click at [30, 132] on icon at bounding box center [35, 134] width 10 height 14
select select "service"
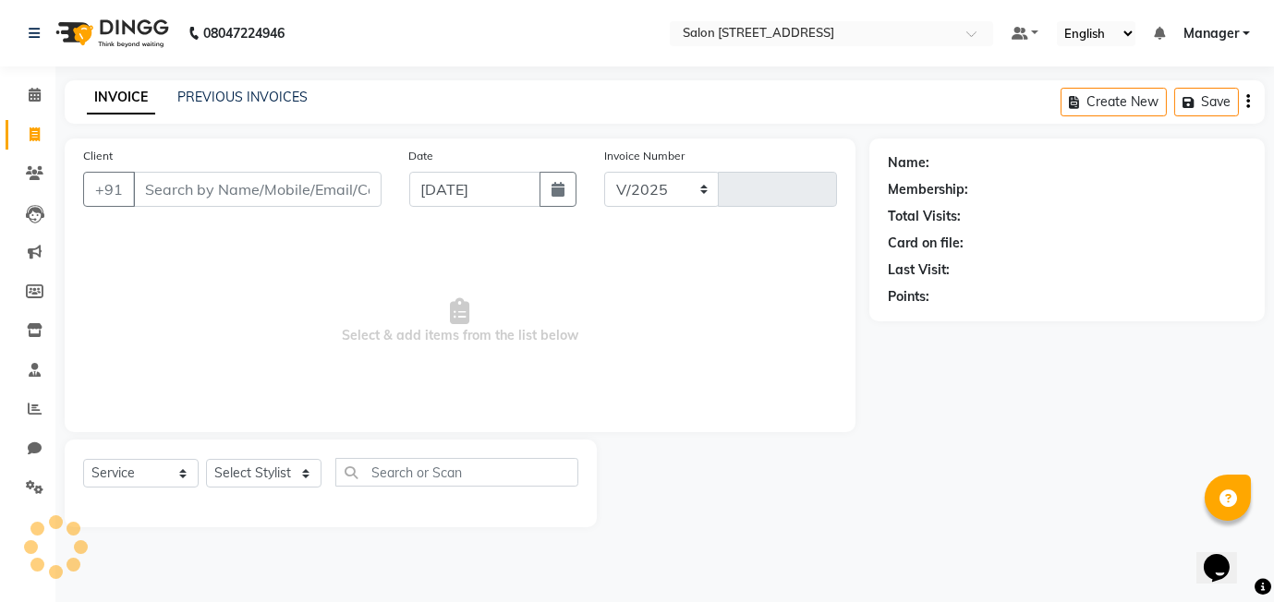
select select "8448"
type input "0448"
click at [32, 99] on icon at bounding box center [35, 95] width 12 height 14
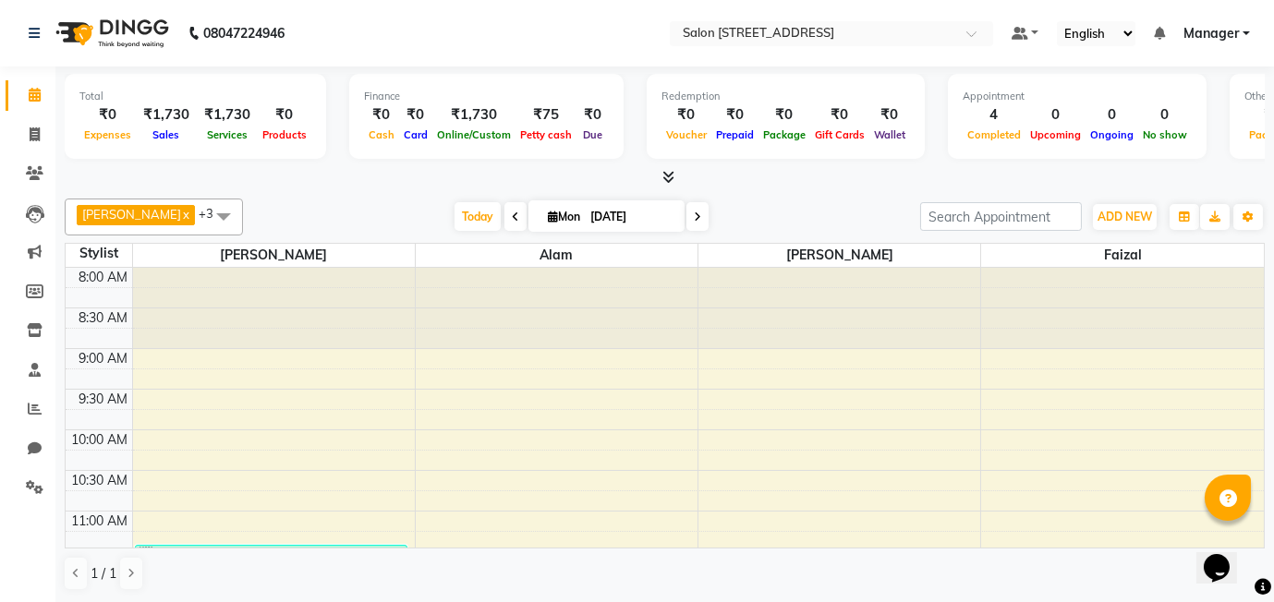
click at [32, 99] on icon at bounding box center [35, 95] width 12 height 14
click at [30, 127] on icon at bounding box center [35, 134] width 10 height 14
select select "service"
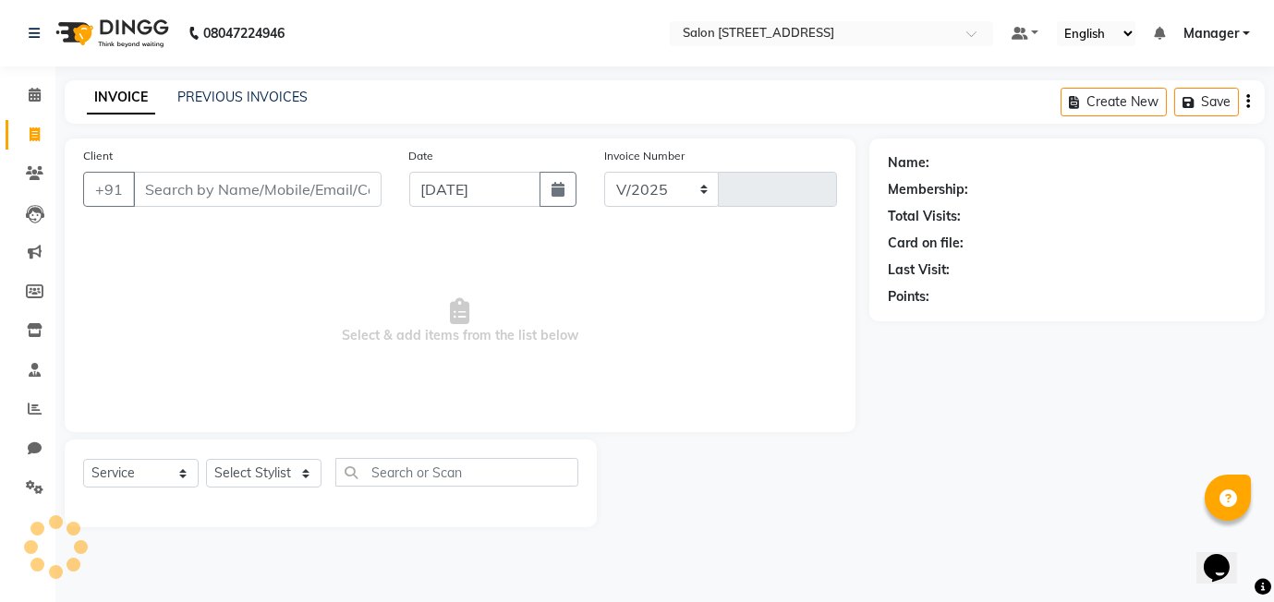
select select "8448"
type input "0448"
click at [260, 199] on input "Client" at bounding box center [257, 189] width 248 height 35
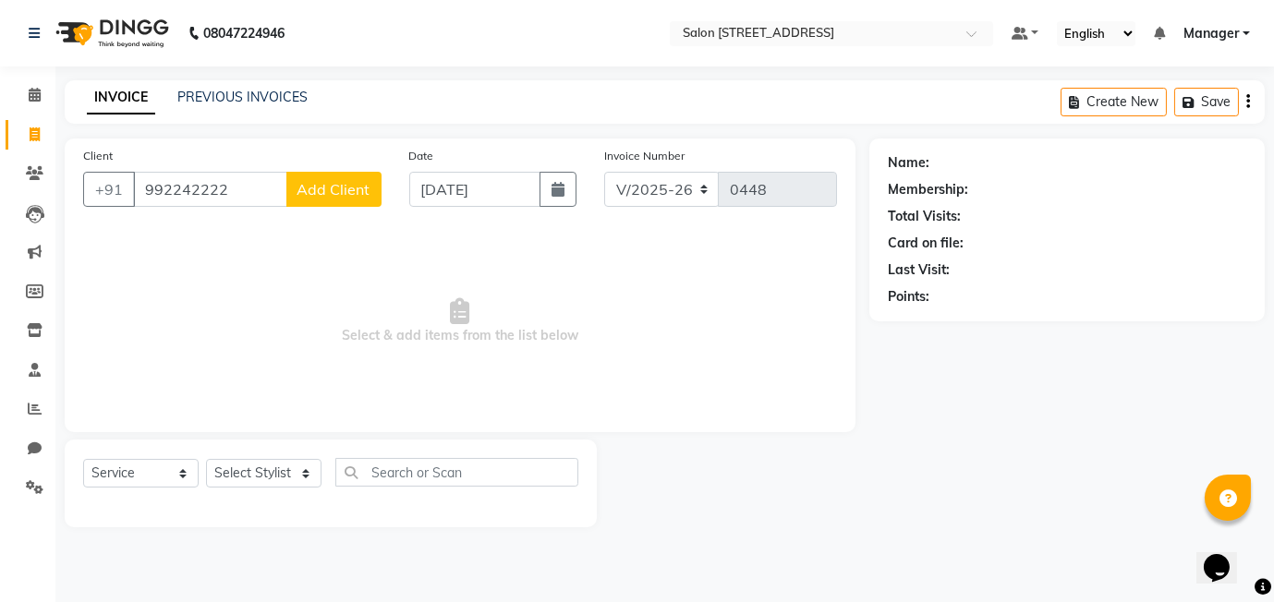
click at [167, 186] on input "992242222" at bounding box center [210, 189] width 154 height 35
type input "9920242222"
click at [349, 199] on button "Add Client" at bounding box center [333, 189] width 95 height 35
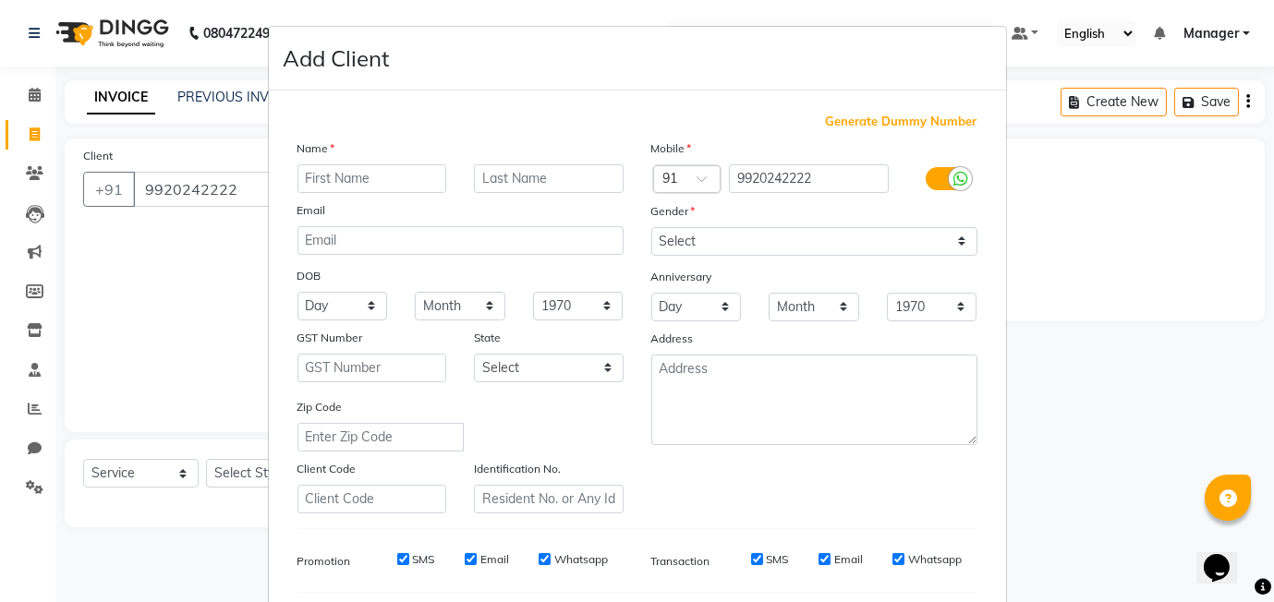
click at [362, 173] on input "text" at bounding box center [372, 178] width 150 height 29
type input "[PERSON_NAME]"
click at [499, 184] on input "text" at bounding box center [549, 178] width 150 height 29
type input "222"
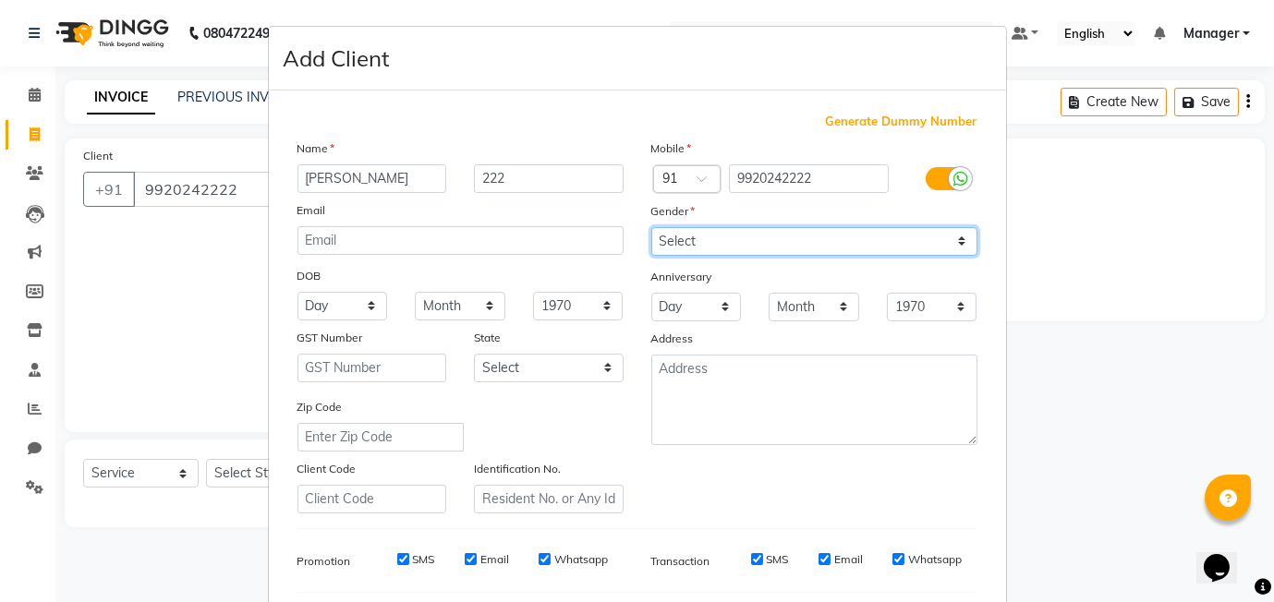
click at [705, 237] on select "Select Male Female Other Prefer Not To Say" at bounding box center [814, 241] width 326 height 29
select select "male"
click at [651, 227] on select "Select Male Female Other Prefer Not To Say" at bounding box center [814, 241] width 326 height 29
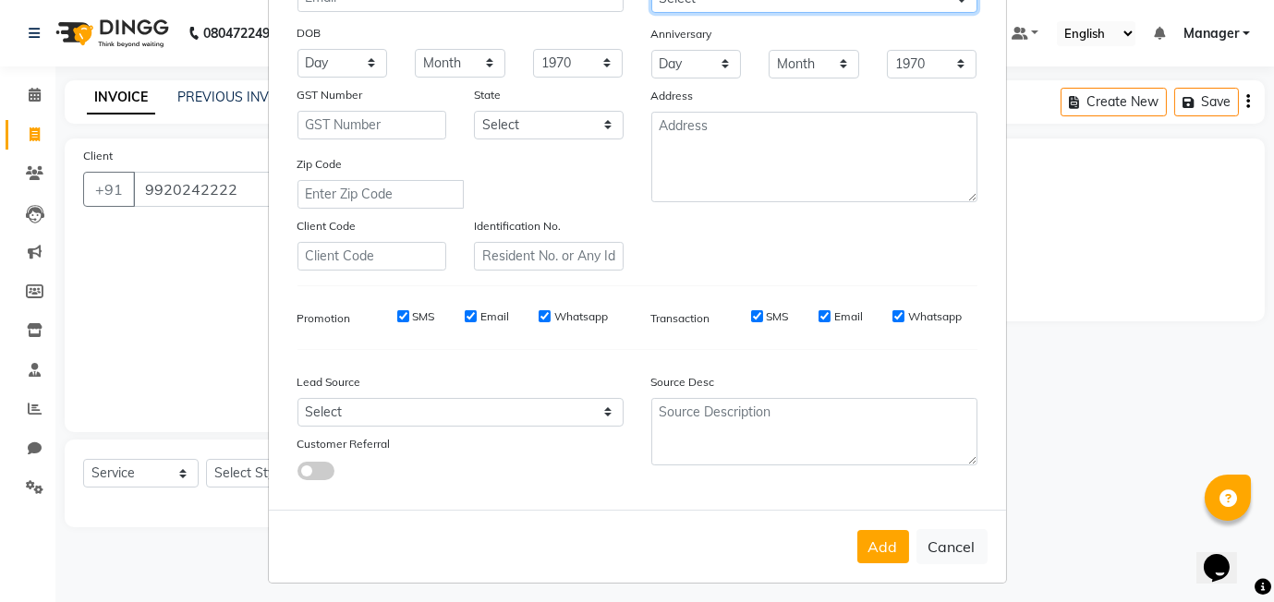
scroll to position [242, 0]
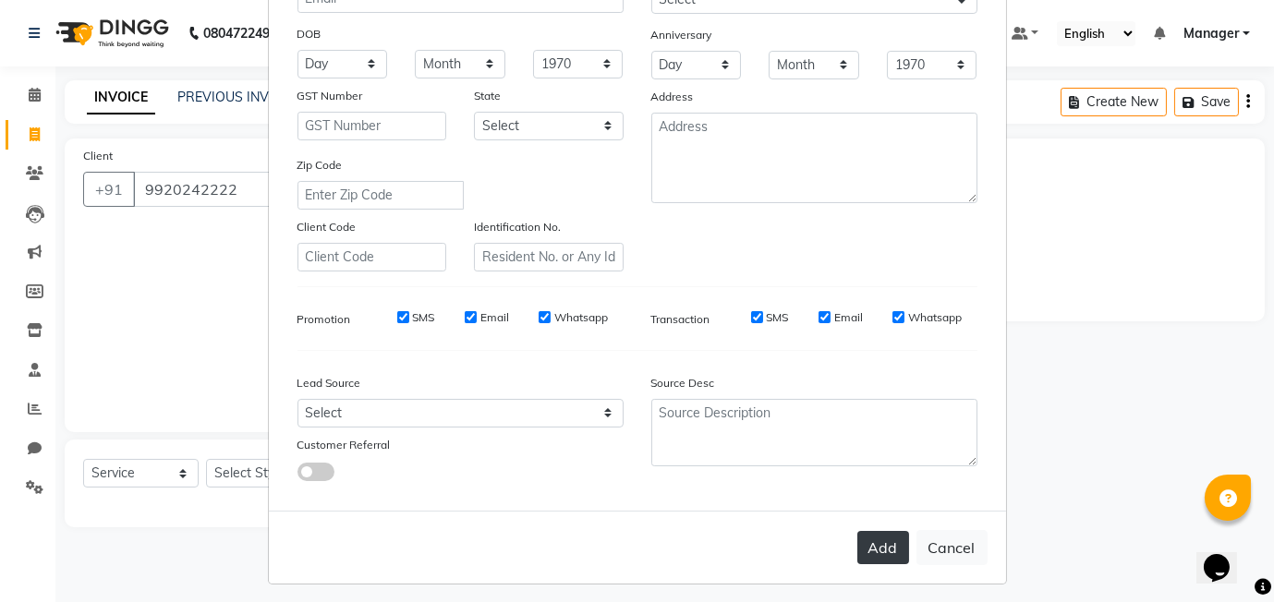
click at [879, 538] on button "Add" at bounding box center [883, 547] width 52 height 33
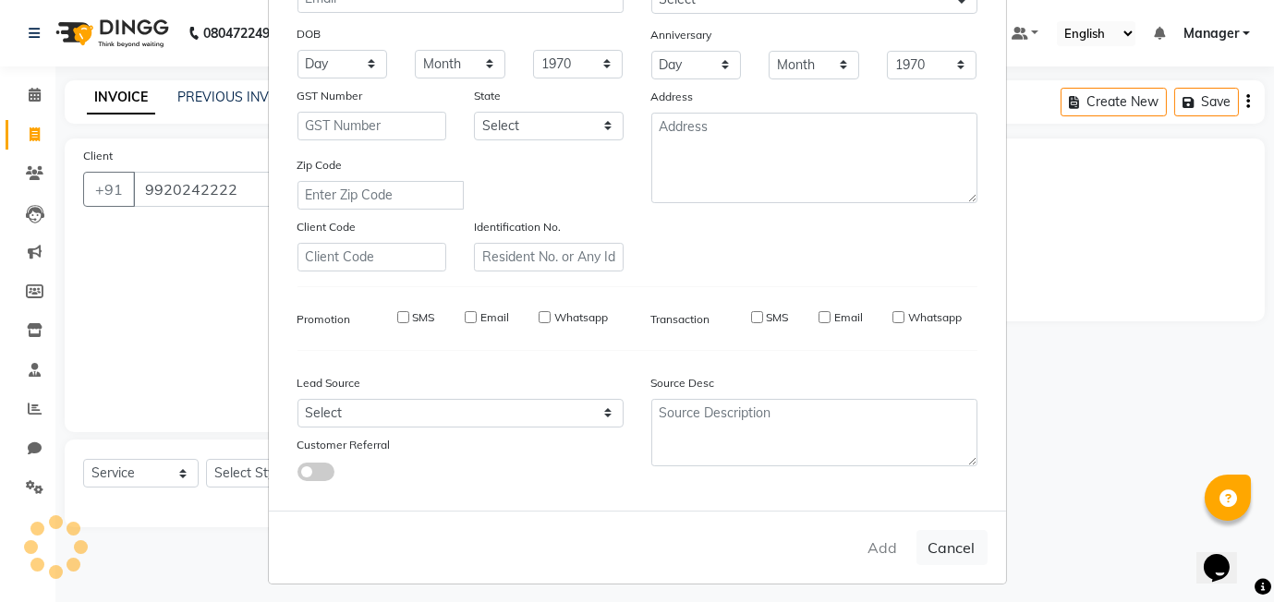
select select
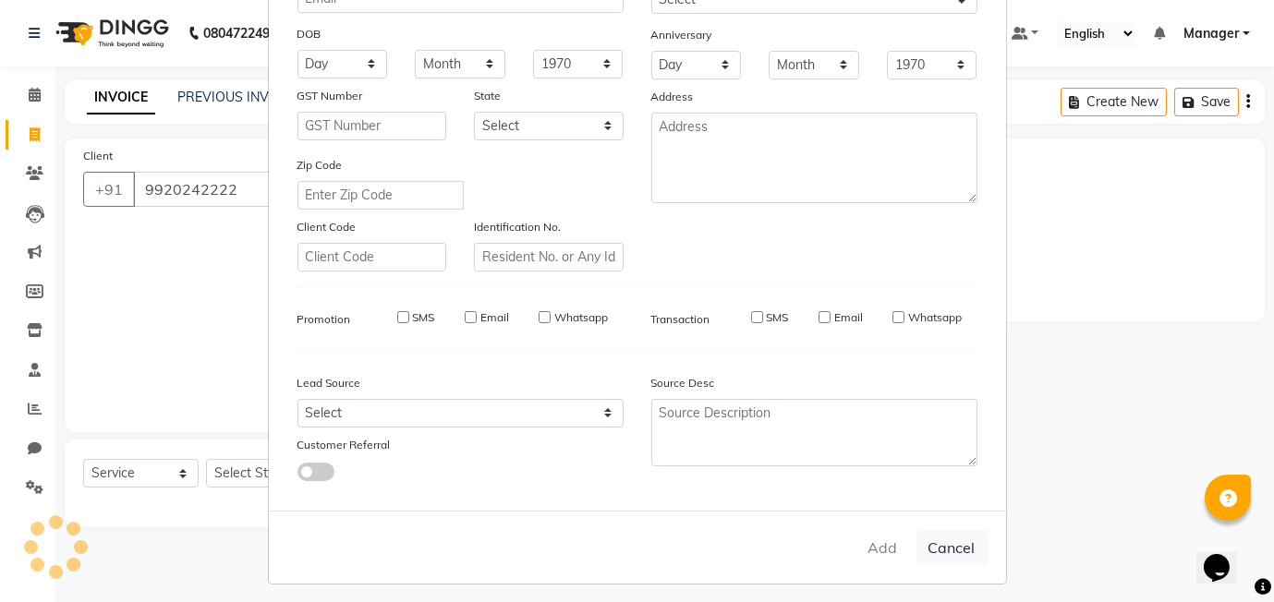
select select
checkbox input "false"
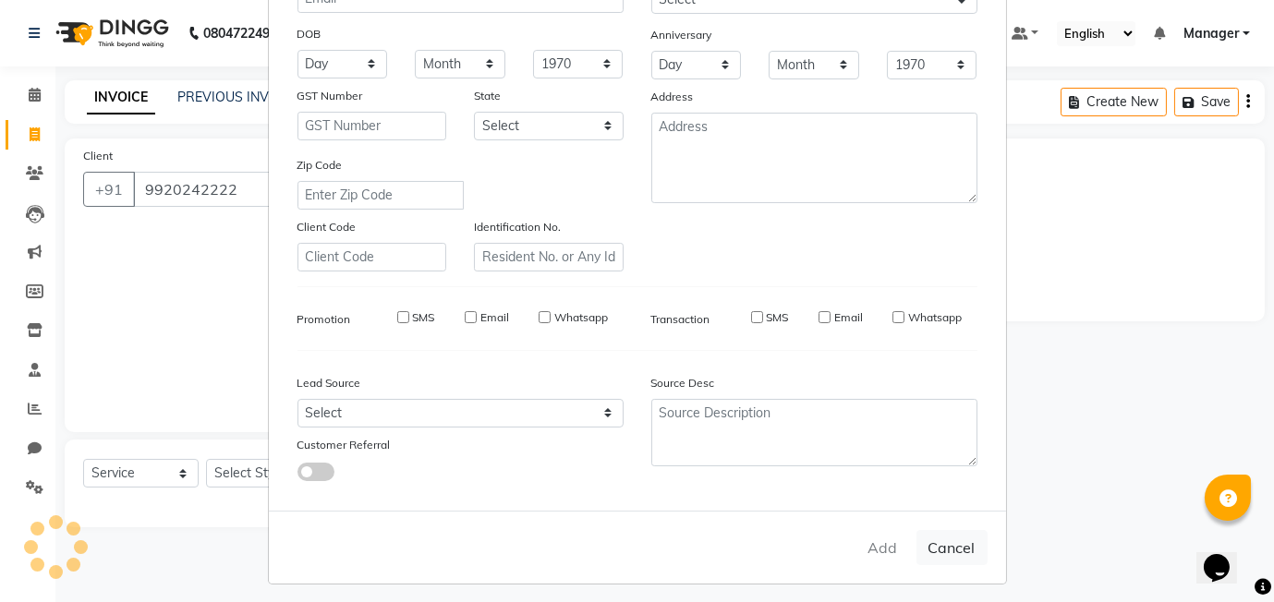
checkbox input "false"
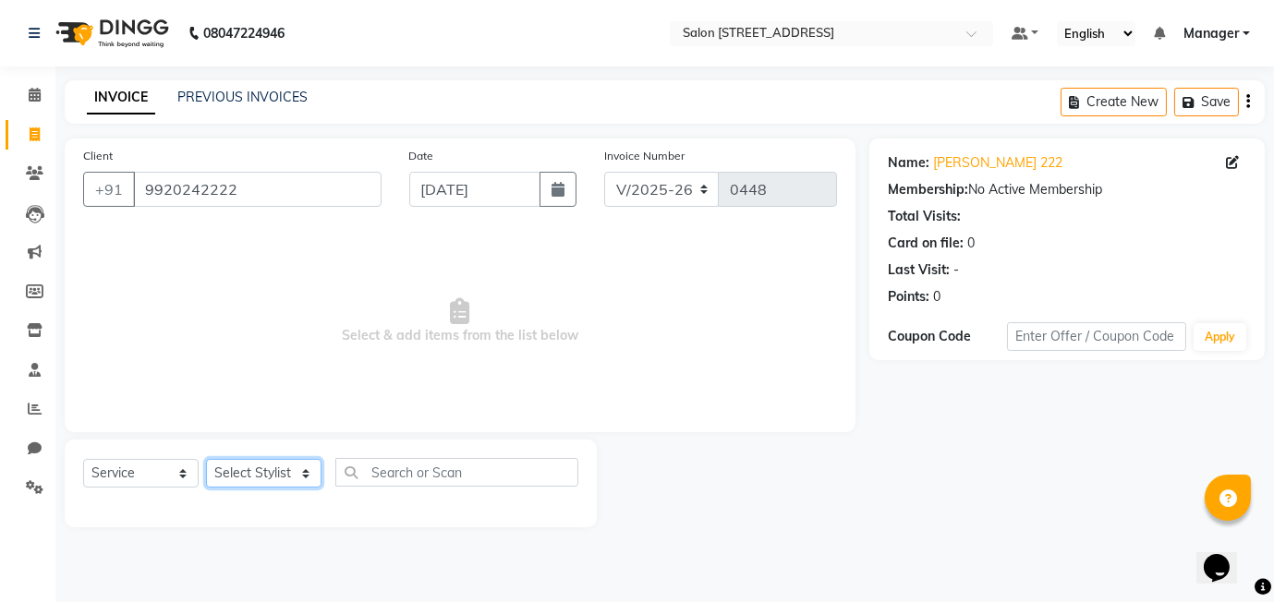
click at [283, 486] on select "Select Stylist Alam [PERSON_NAME] Manager [PERSON_NAME]" at bounding box center [263, 473] width 115 height 29
select select "82016"
click at [206, 459] on select "Select Stylist Alam [PERSON_NAME] Manager [PERSON_NAME]" at bounding box center [263, 473] width 115 height 29
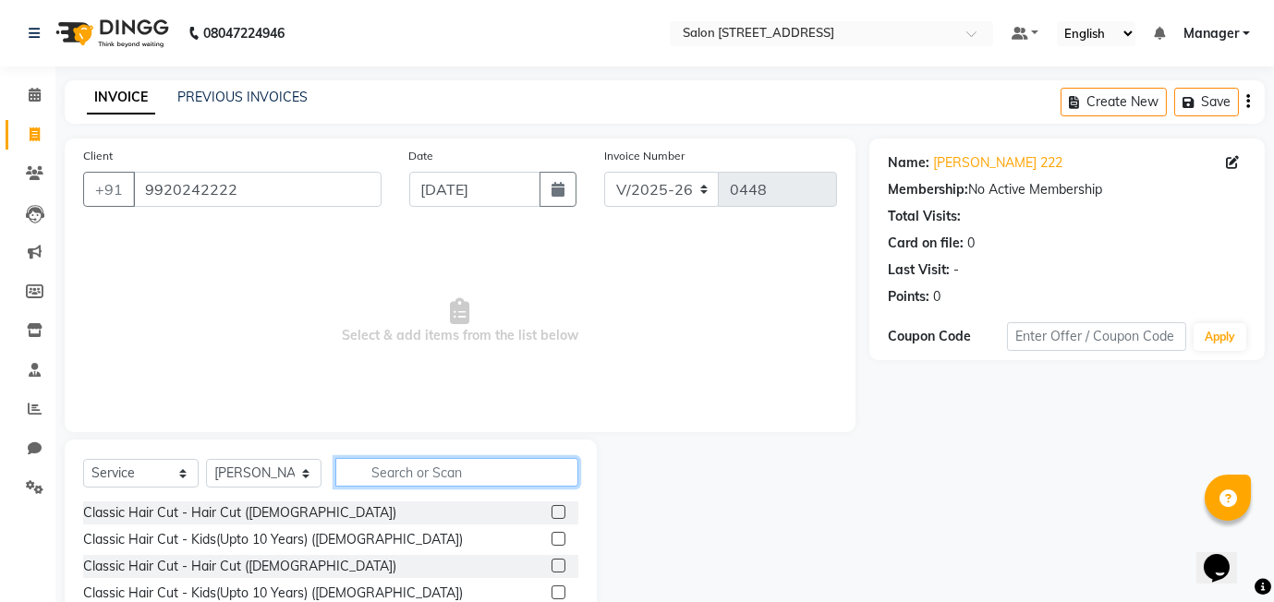
click at [395, 471] on input "text" at bounding box center [456, 472] width 243 height 29
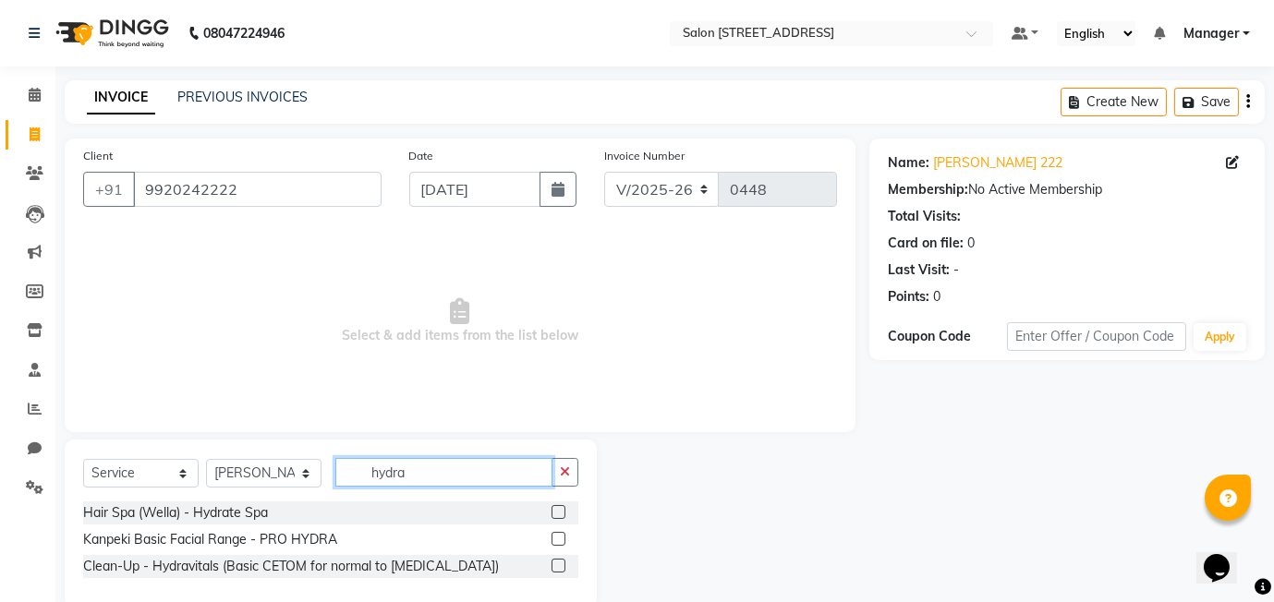
scroll to position [32, 0]
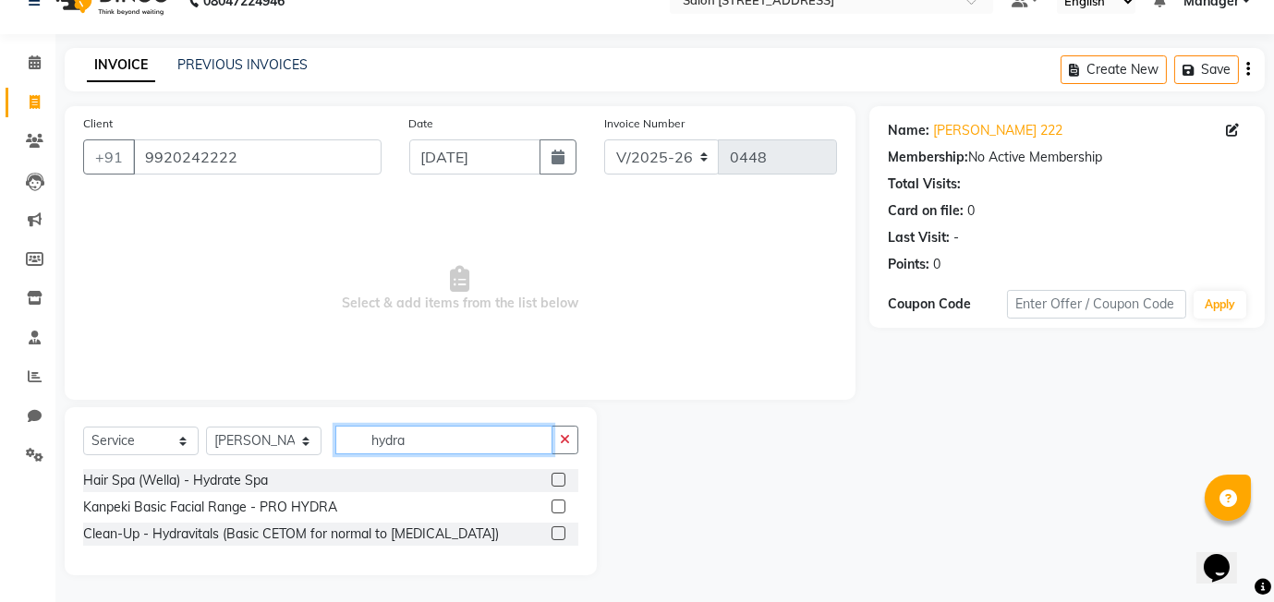
type input "hydra"
click at [560, 507] on label at bounding box center [558, 507] width 14 height 14
click at [560, 507] on input "checkbox" at bounding box center [557, 508] width 12 height 12
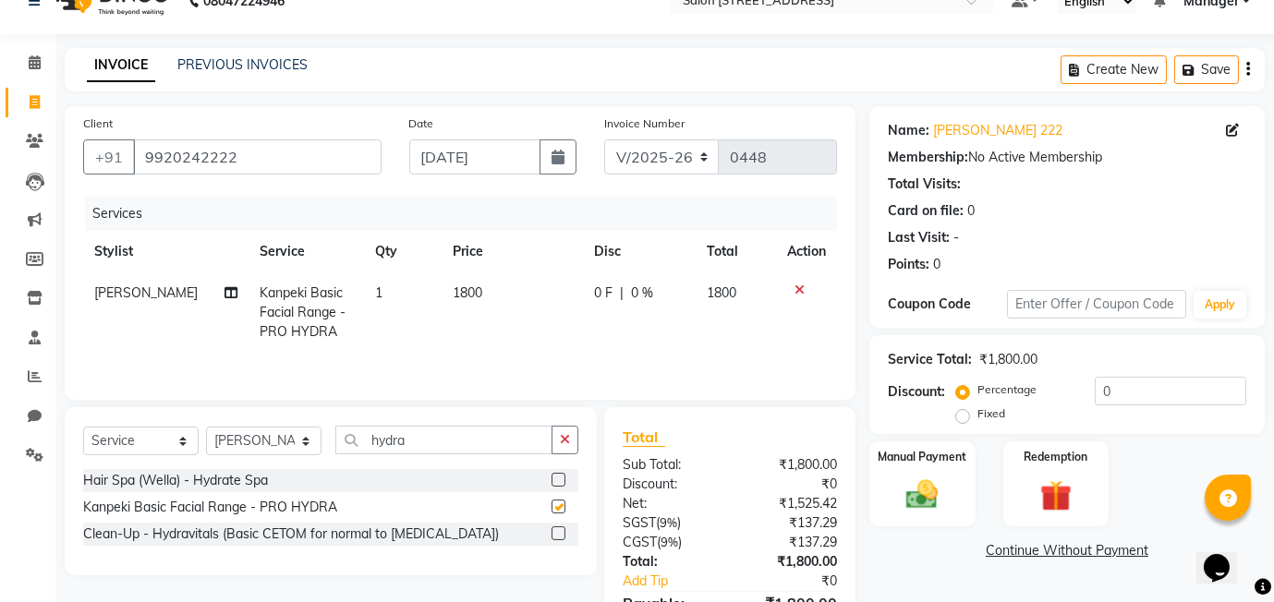
checkbox input "false"
click at [441, 449] on input "hydra" at bounding box center [443, 440] width 217 height 29
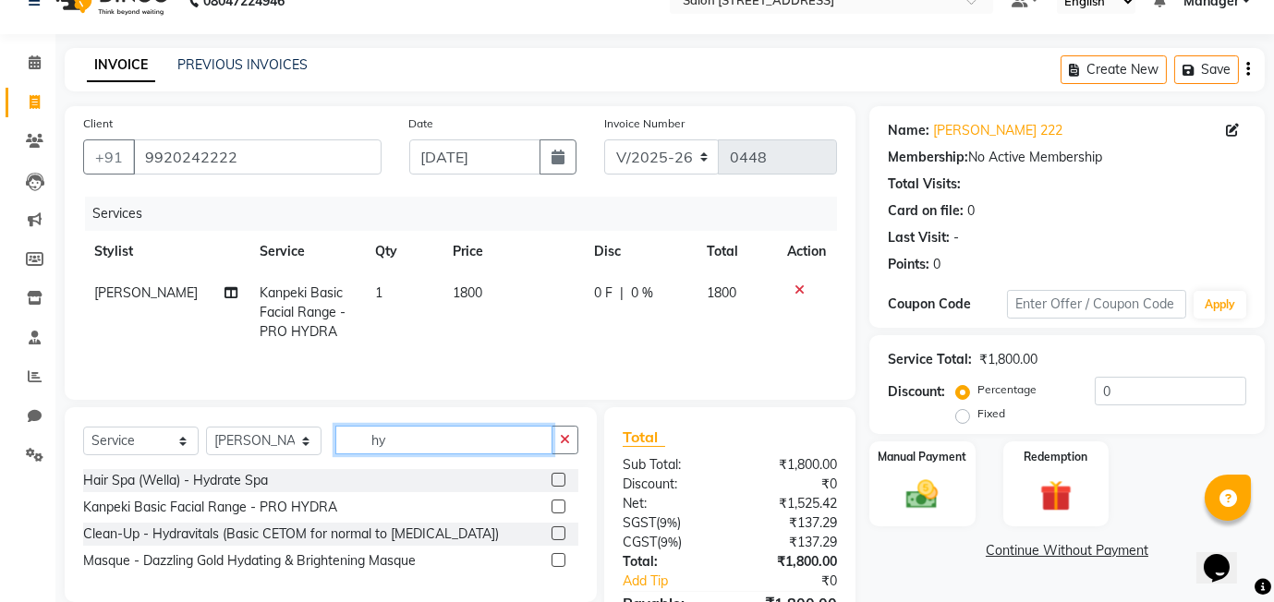
type input "h"
type input "hydra"
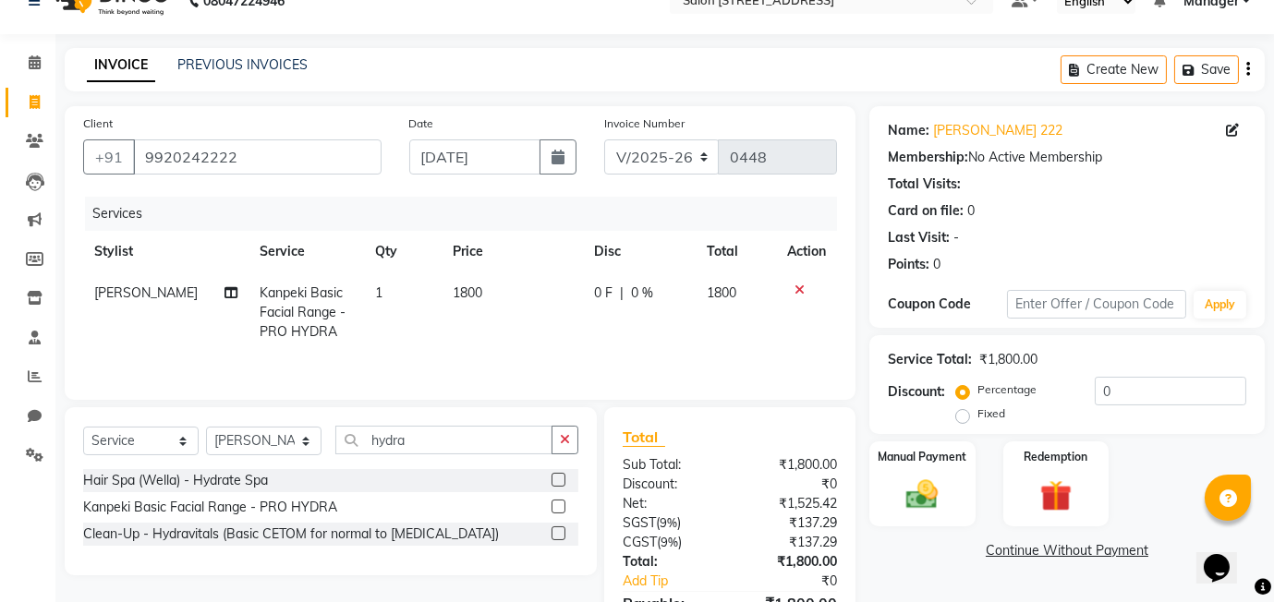
click at [561, 504] on label at bounding box center [558, 507] width 14 height 14
click at [561, 504] on input "checkbox" at bounding box center [557, 508] width 12 height 12
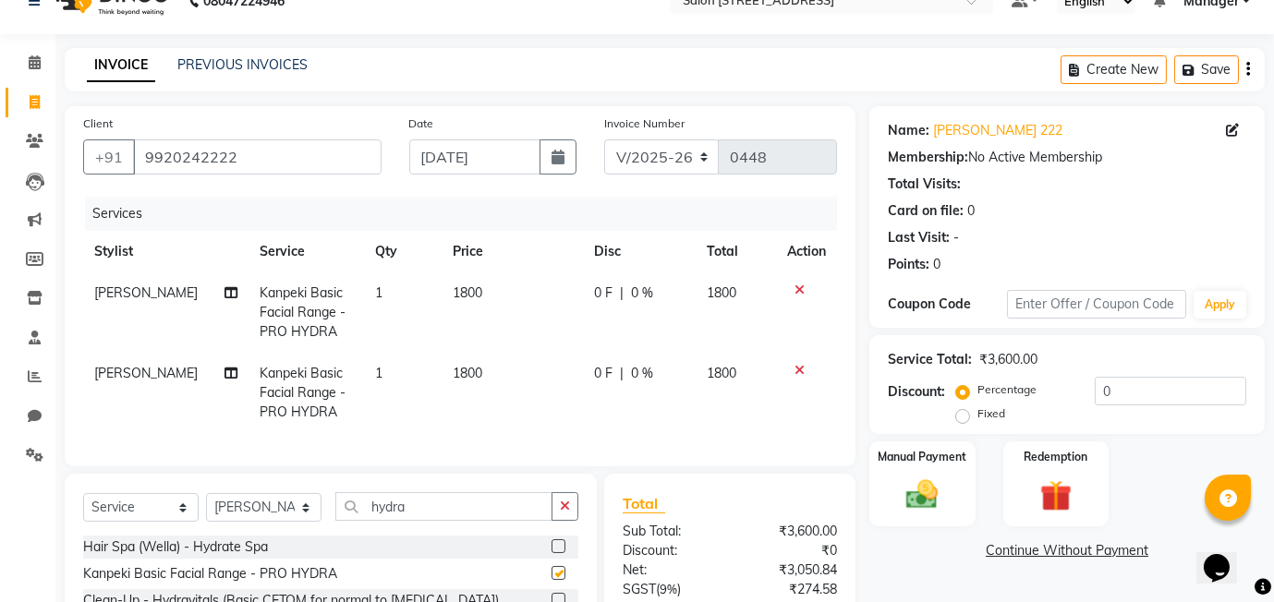
checkbox input "false"
click at [794, 291] on icon at bounding box center [799, 290] width 10 height 13
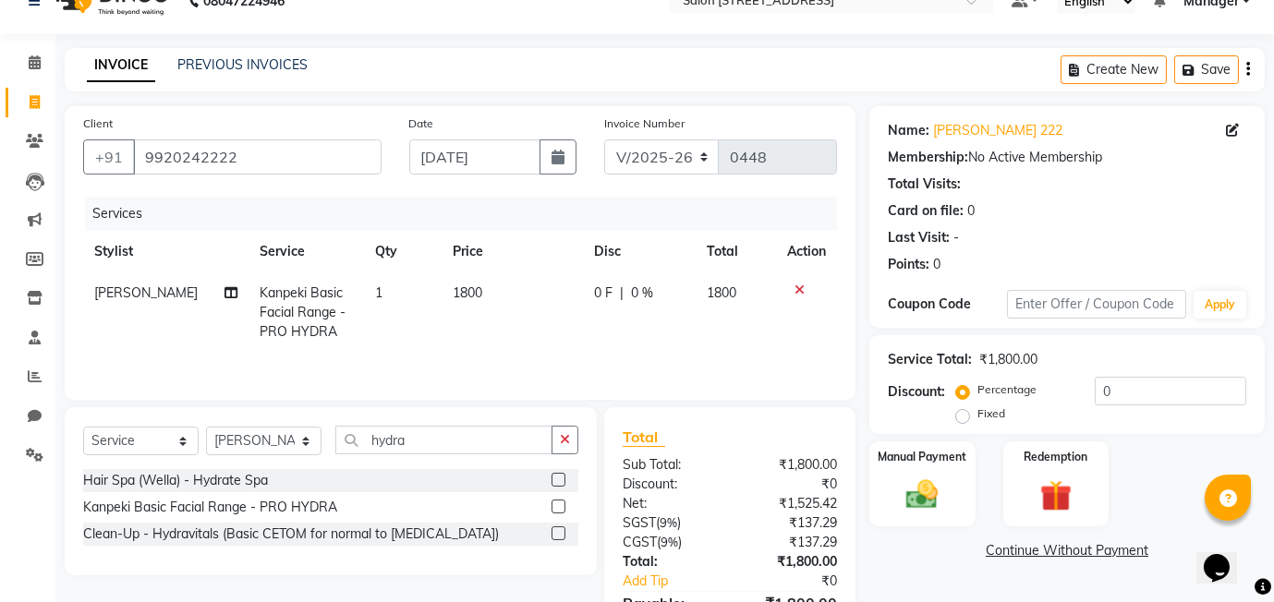
click at [560, 480] on label at bounding box center [558, 480] width 14 height 14
click at [560, 480] on input "checkbox" at bounding box center [557, 481] width 12 height 12
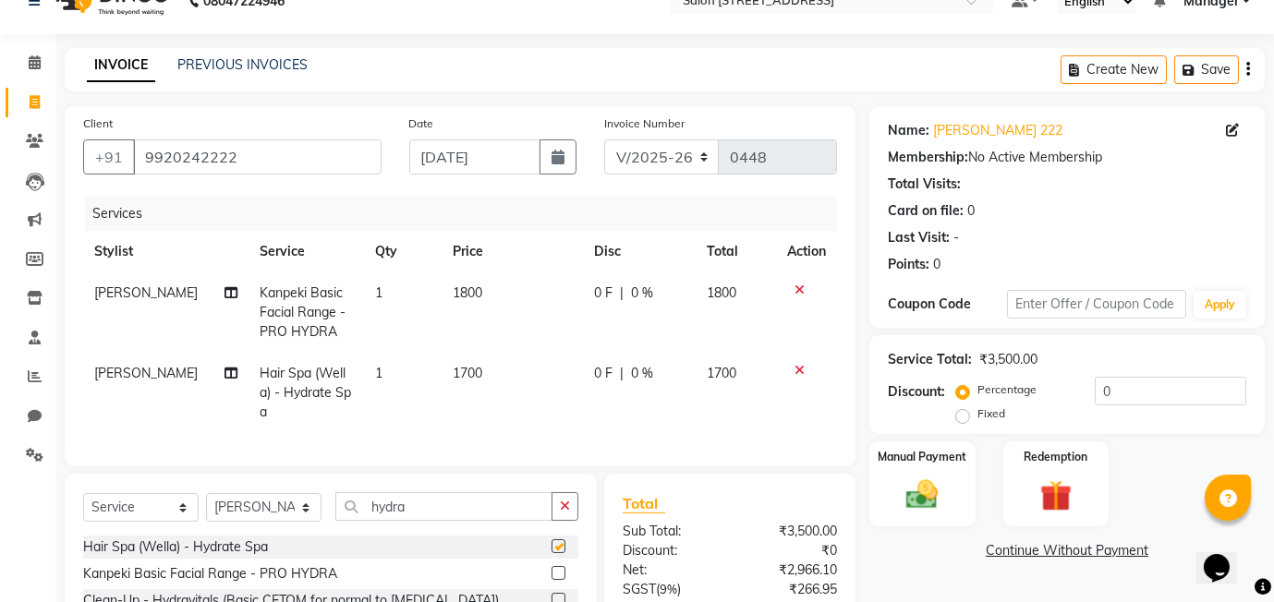
checkbox input "false"
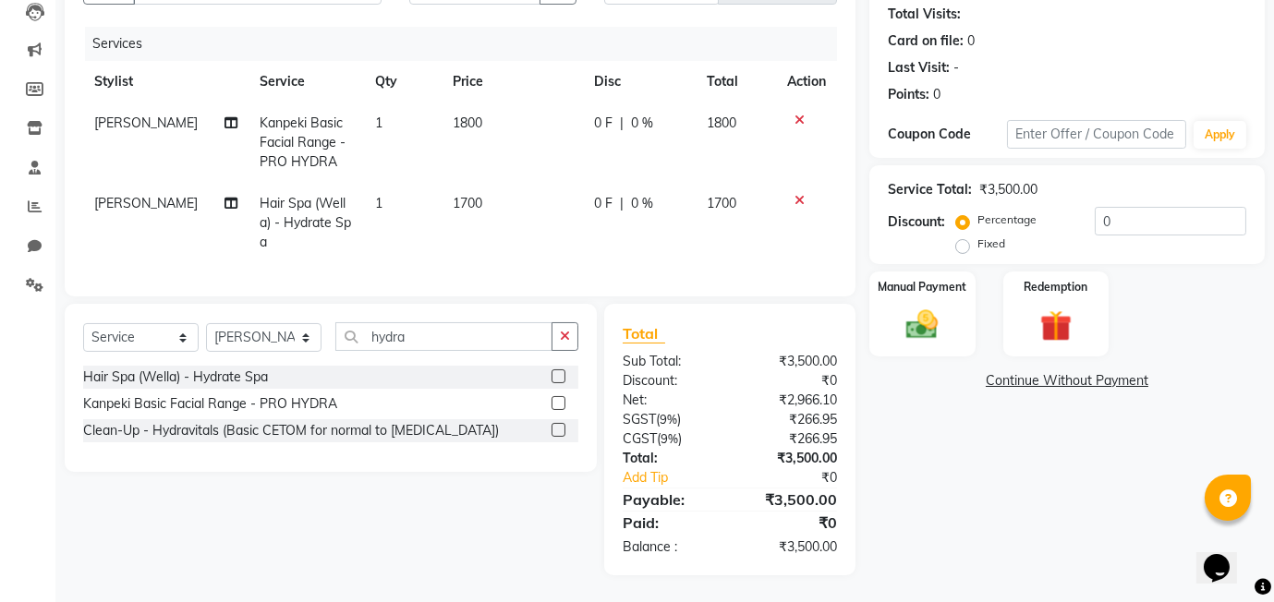
click at [683, 224] on td "0 F | 0 %" at bounding box center [639, 223] width 113 height 80
select select "82016"
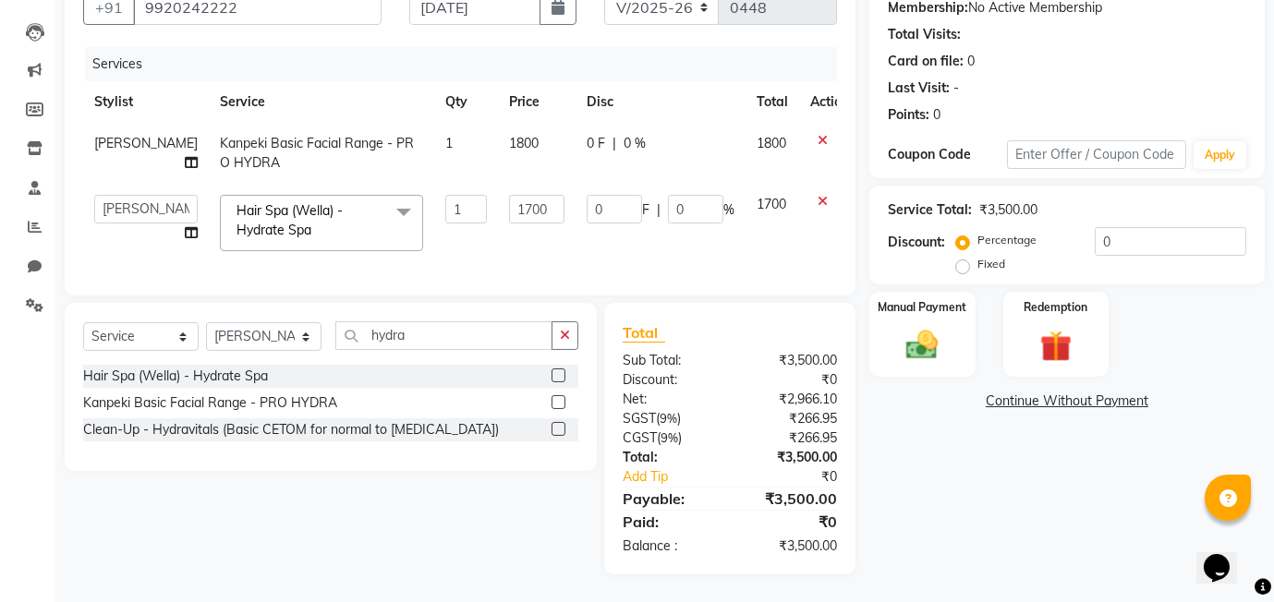
scroll to position [180, 0]
click at [977, 268] on label "Fixed" at bounding box center [991, 266] width 28 height 17
click at [961, 268] on input "Fixed" at bounding box center [966, 266] width 13 height 13
radio input "true"
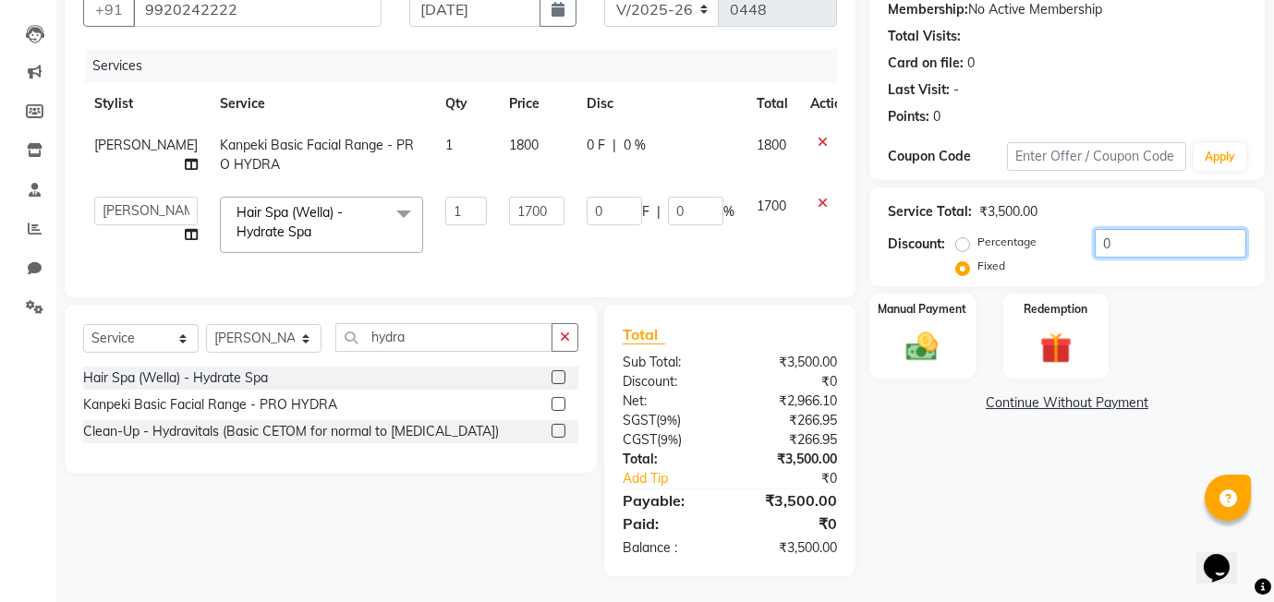
click at [1095, 237] on input "0" at bounding box center [1170, 243] width 151 height 29
type input "50"
type input "24.29"
type input "1.43"
click at [1135, 237] on input "50" at bounding box center [1170, 243] width 151 height 29
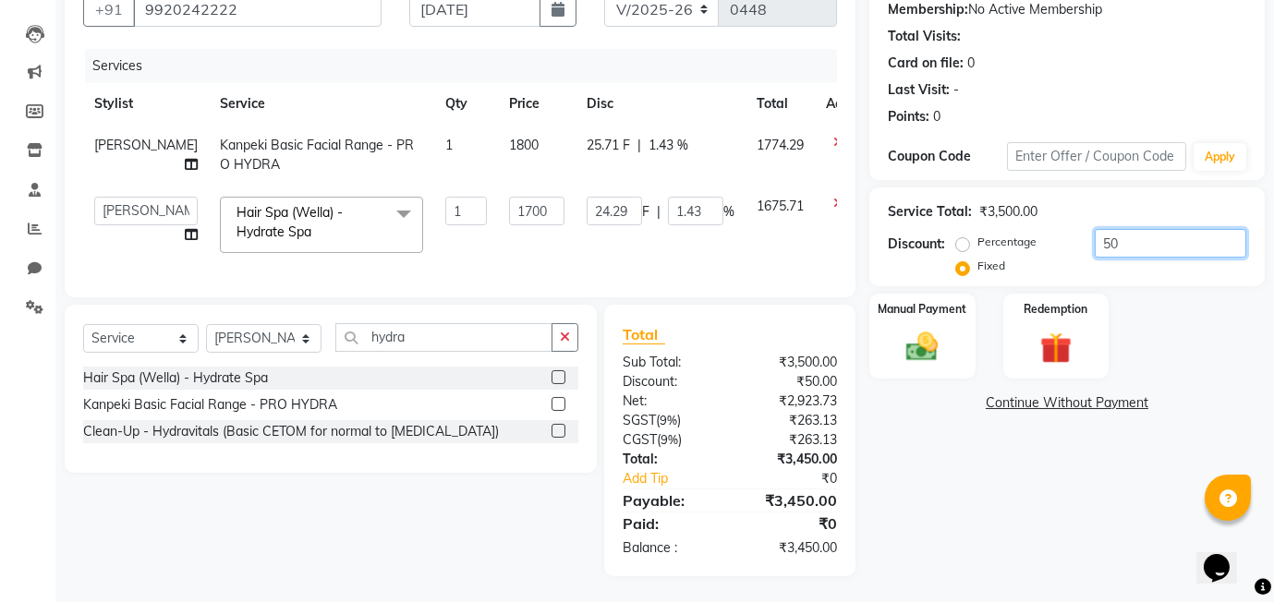
type input "501"
type input "243.34"
type input "14.31"
type input "501"
click at [961, 349] on div "Manual Payment" at bounding box center [922, 336] width 110 height 89
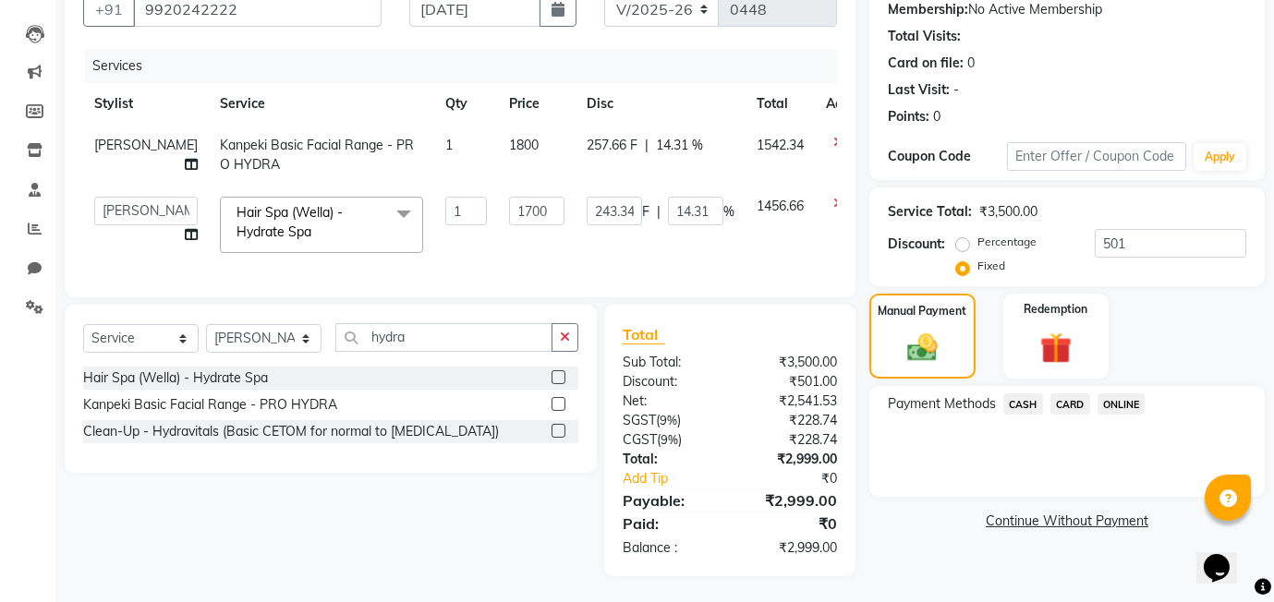
click at [1128, 407] on span "ONLINE" at bounding box center [1121, 403] width 48 height 21
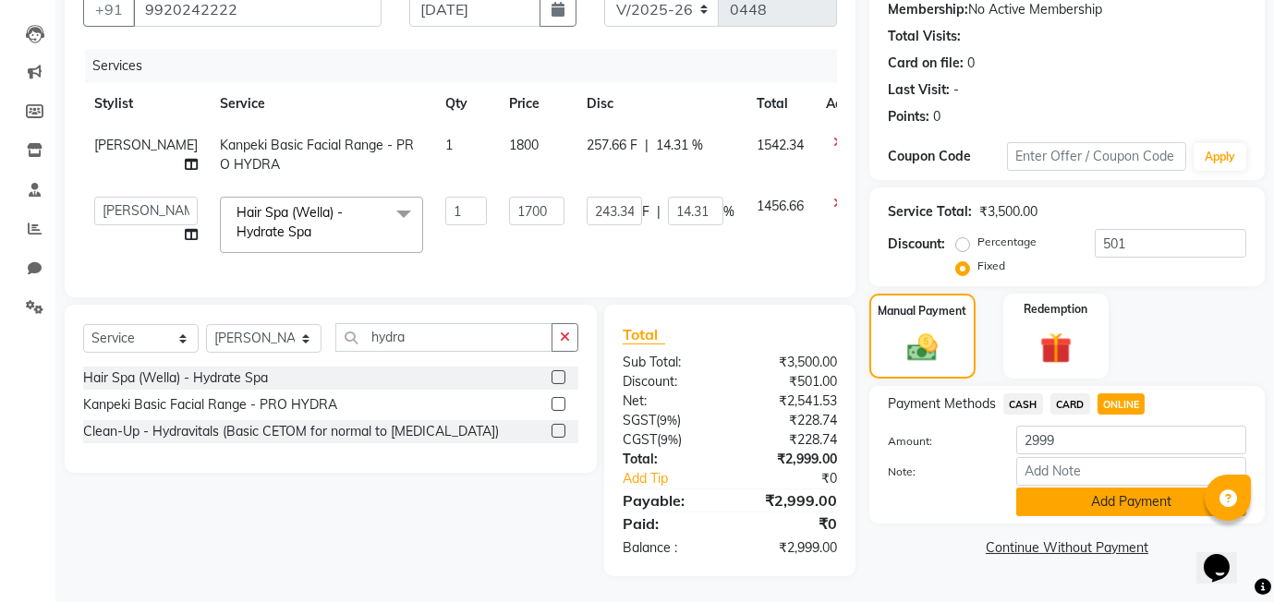
click at [1030, 500] on button "Add Payment" at bounding box center [1131, 502] width 230 height 29
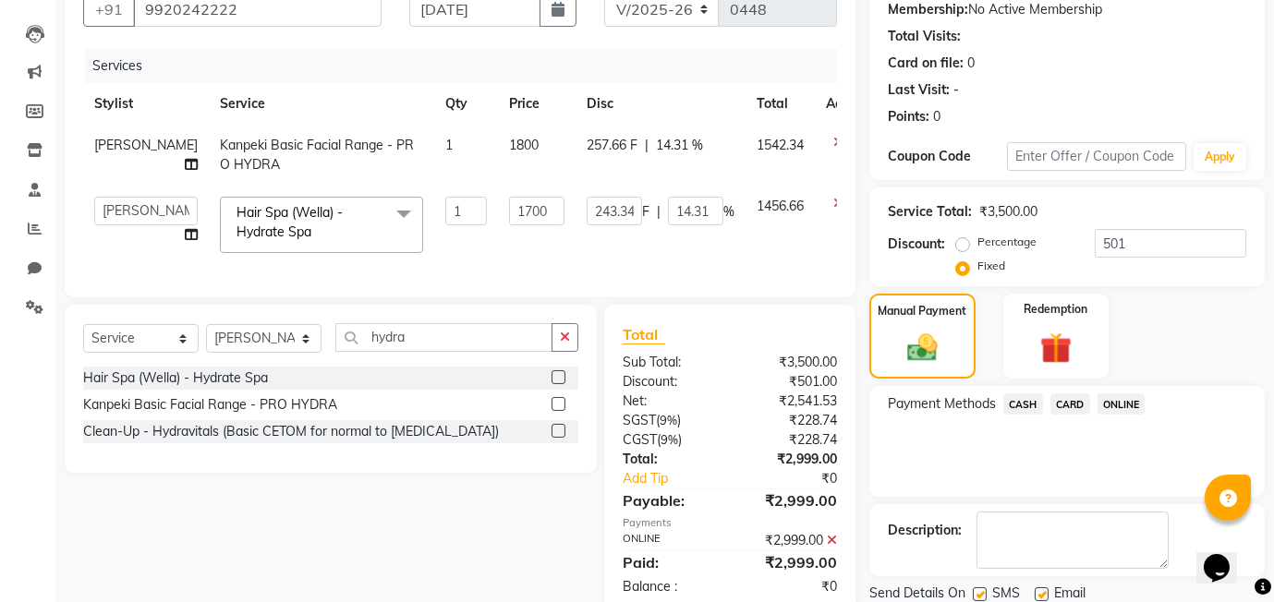
scroll to position [245, 0]
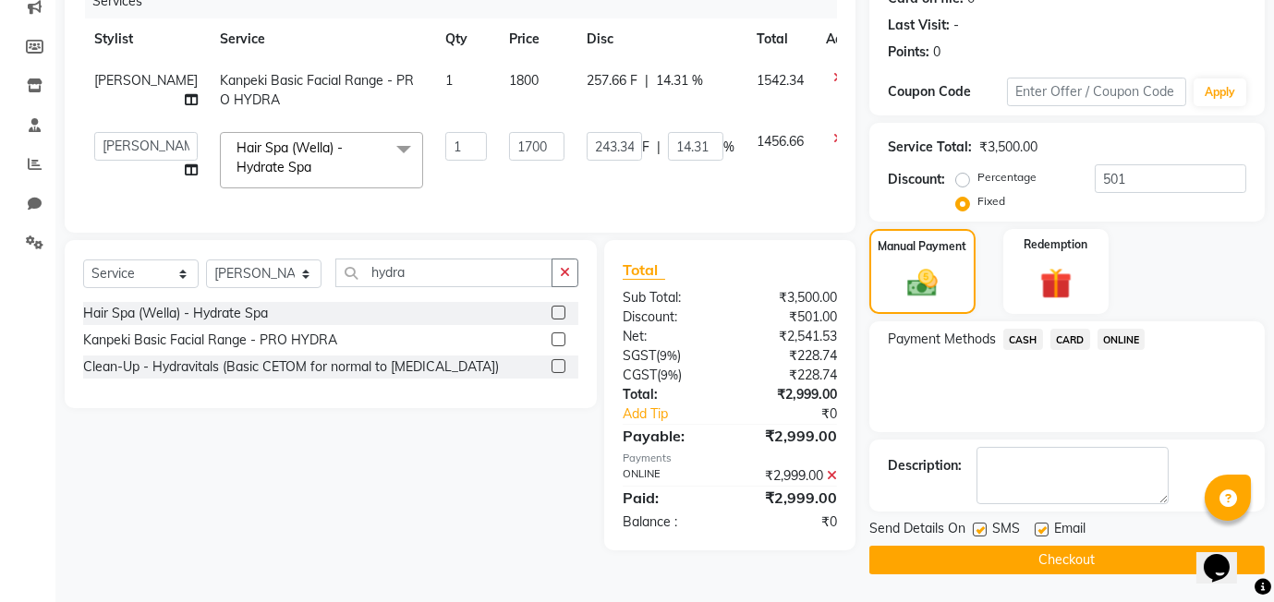
click at [1064, 559] on button "Checkout" at bounding box center [1066, 560] width 395 height 29
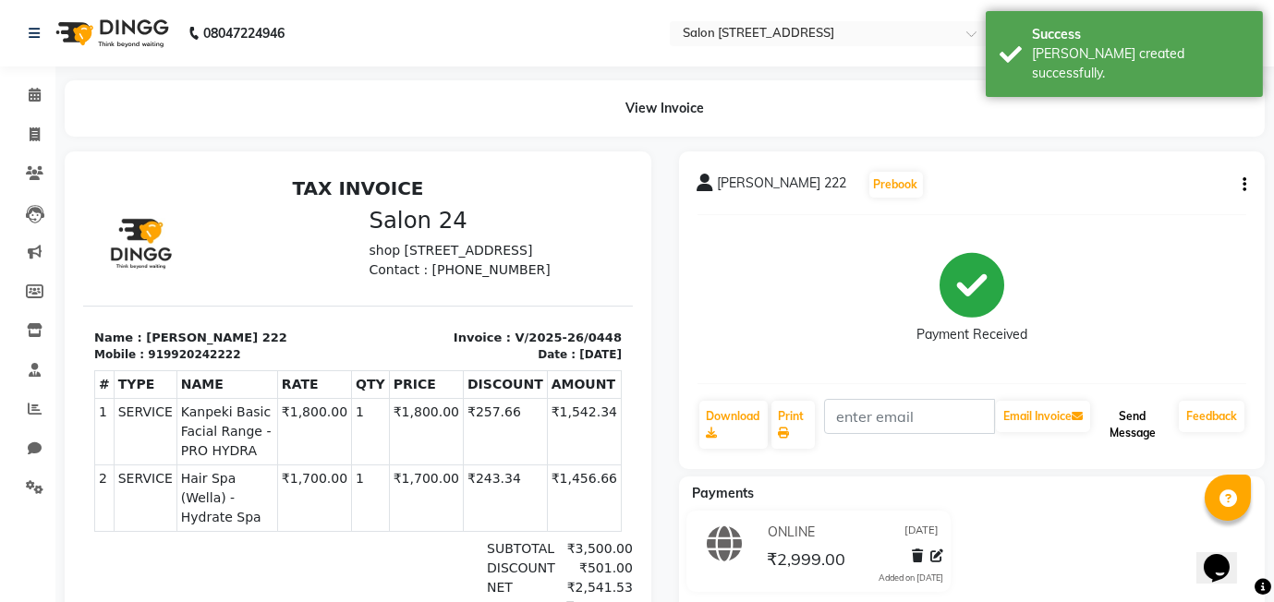
click at [1143, 417] on button "Send Message" at bounding box center [1133, 425] width 78 height 48
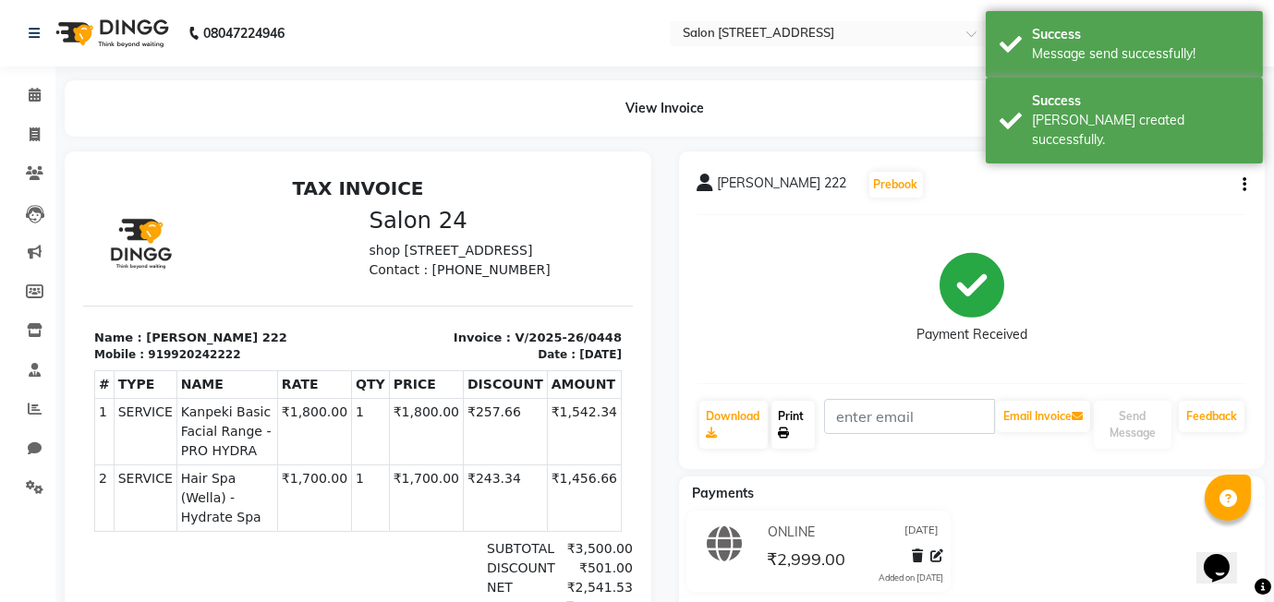
click at [781, 423] on link "Print" at bounding box center [793, 425] width 44 height 48
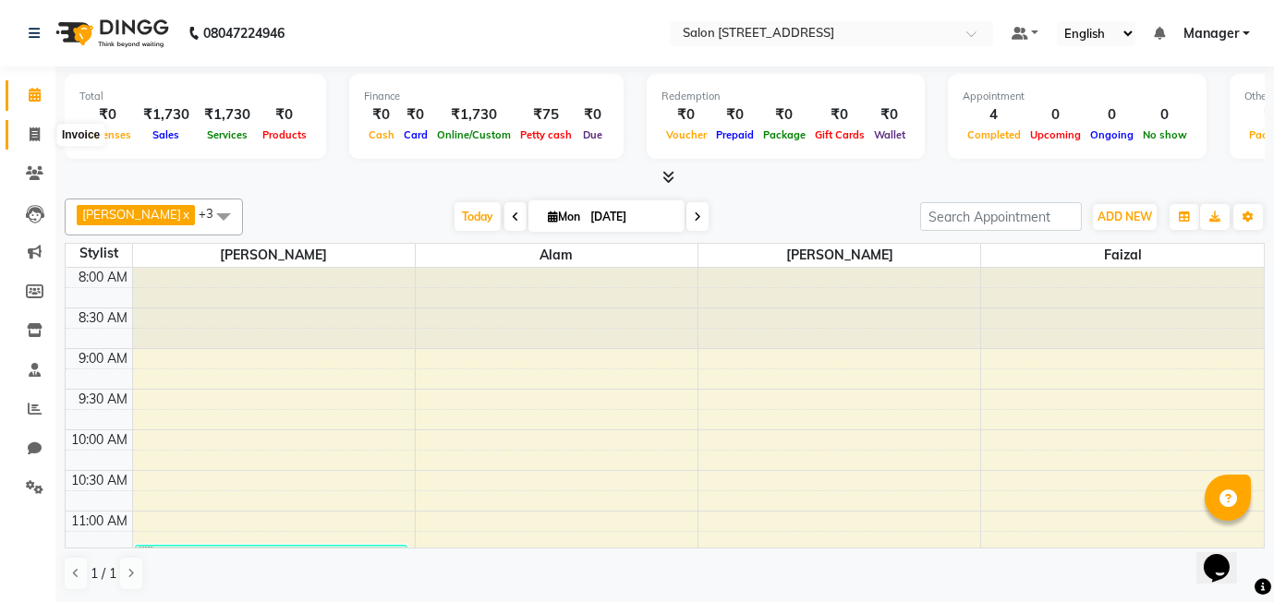
click at [30, 135] on icon at bounding box center [35, 134] width 10 height 14
select select "8448"
select select "service"
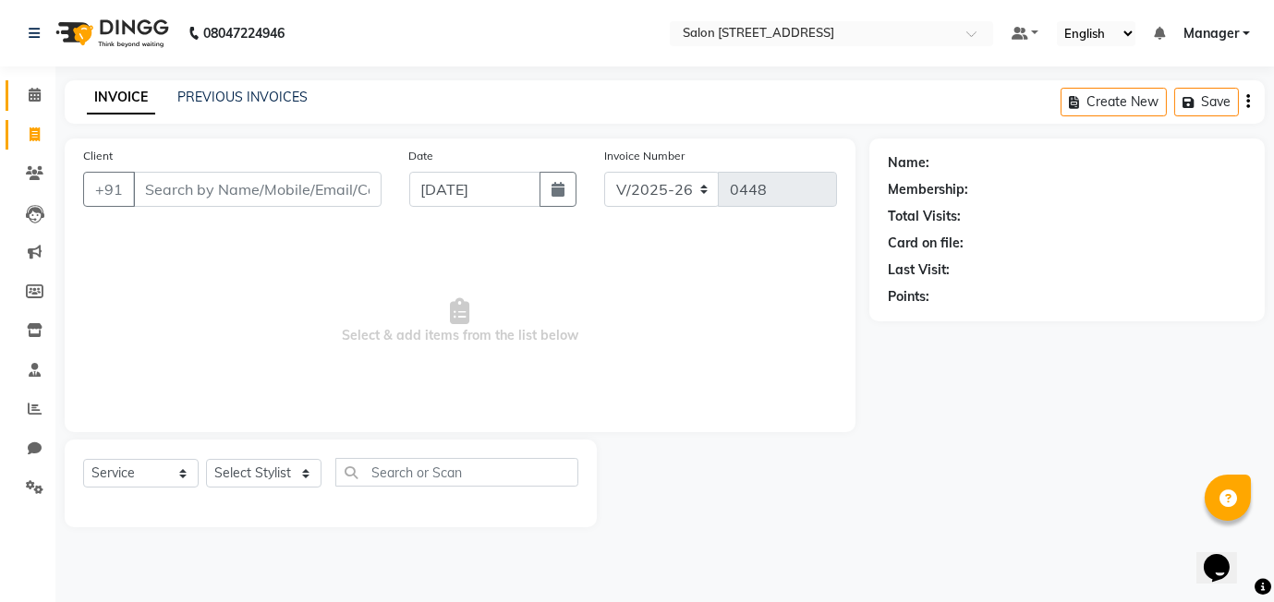
click at [38, 96] on icon at bounding box center [35, 95] width 12 height 14
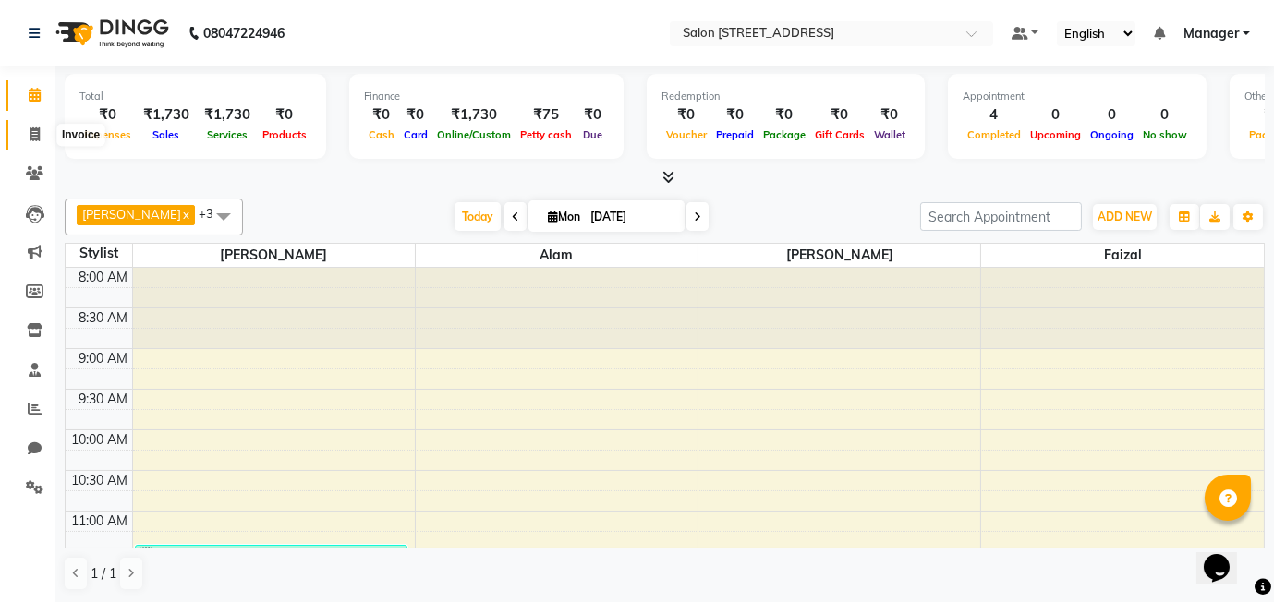
click at [30, 135] on icon at bounding box center [35, 134] width 10 height 14
select select "service"
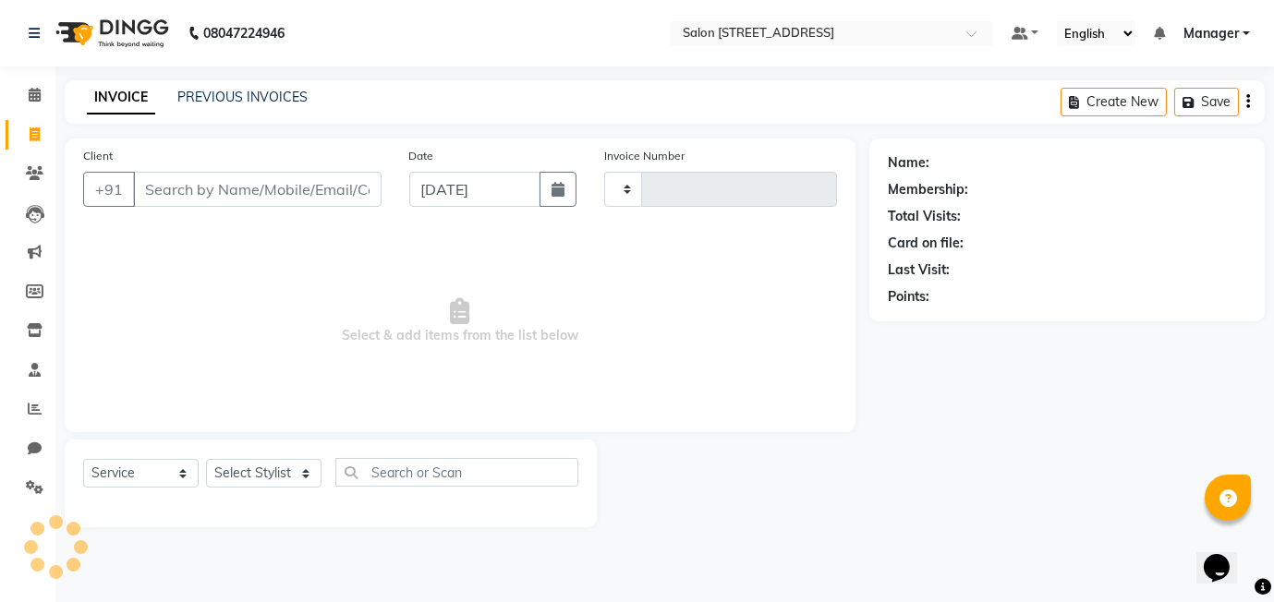
type input "0448"
select select "8448"
click at [39, 93] on icon at bounding box center [35, 95] width 12 height 14
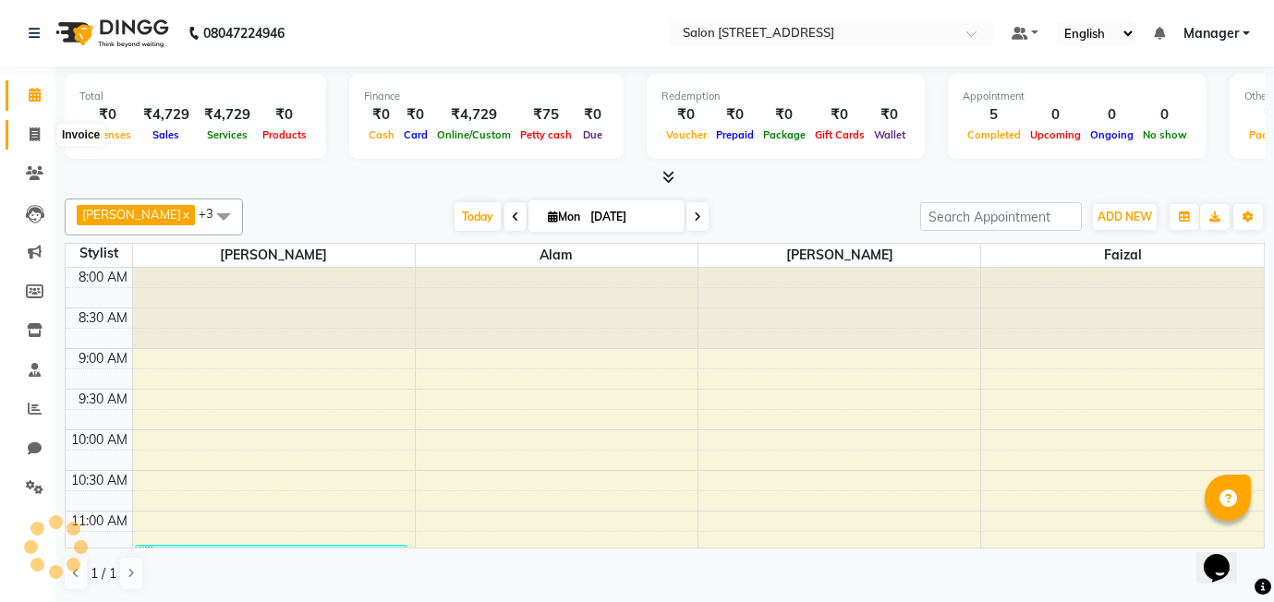
click at [36, 142] on span at bounding box center [34, 135] width 32 height 21
select select "service"
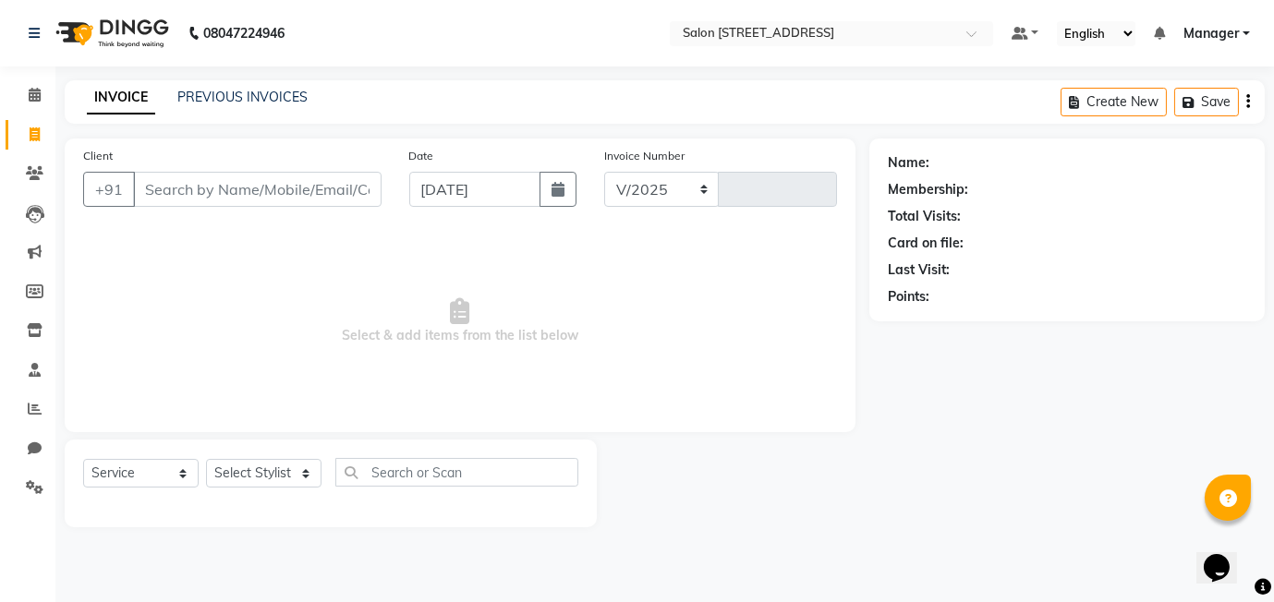
select select "8448"
type input "0449"
click at [32, 92] on icon at bounding box center [35, 95] width 12 height 14
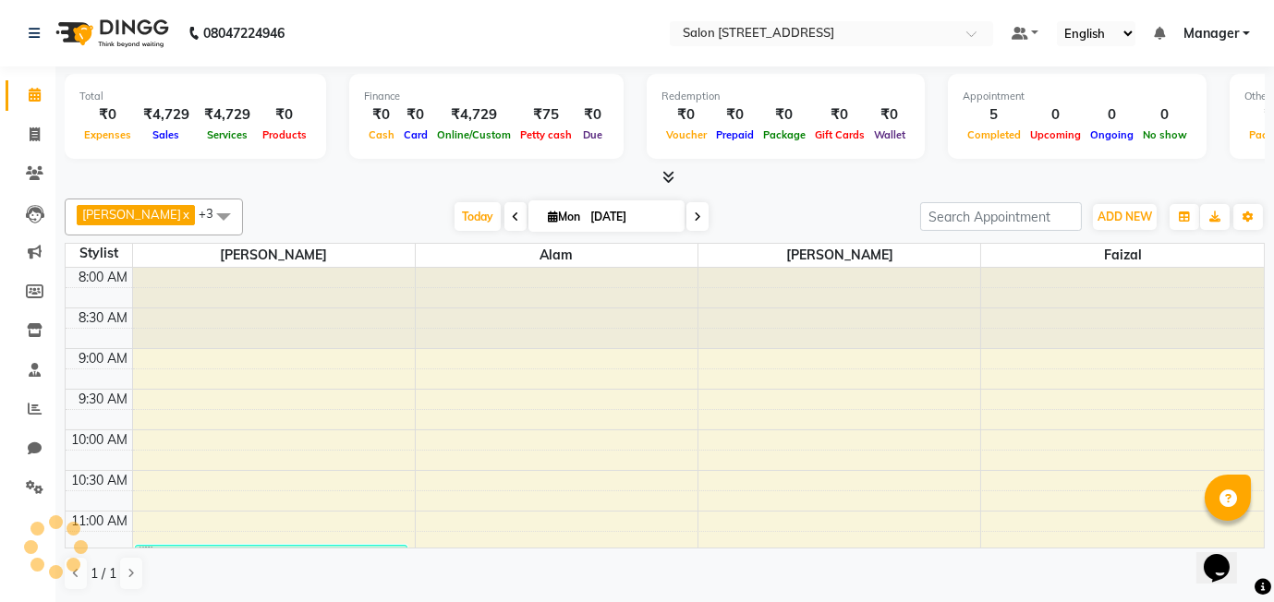
scroll to position [895, 0]
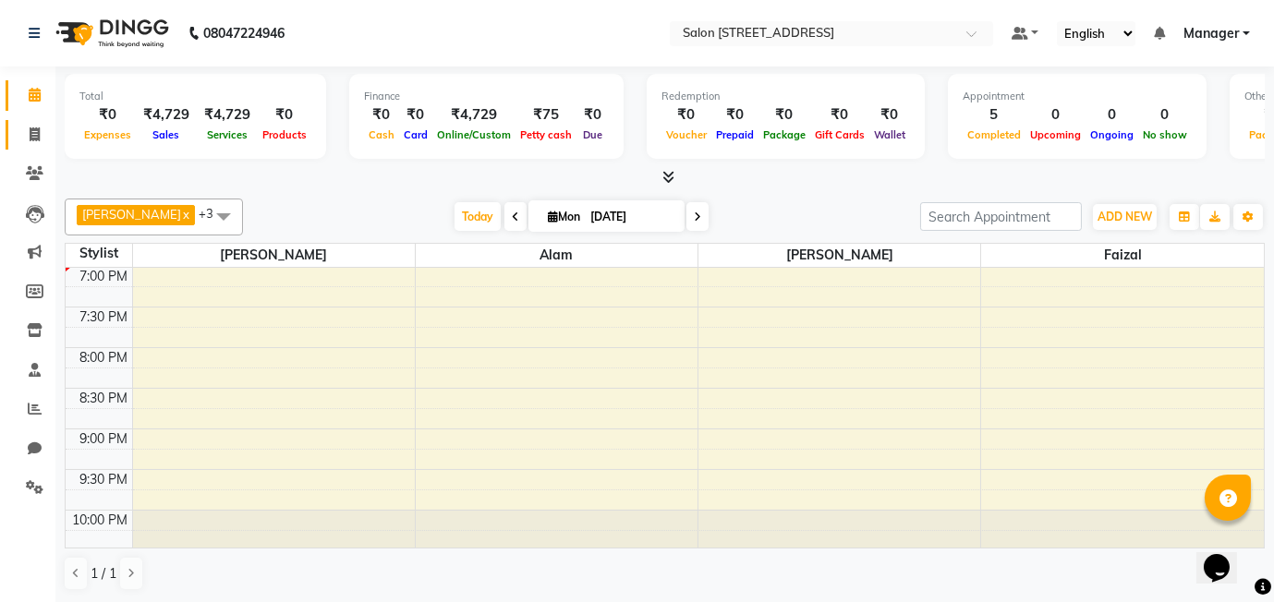
click at [35, 132] on icon at bounding box center [35, 134] width 10 height 14
select select "8448"
select select "service"
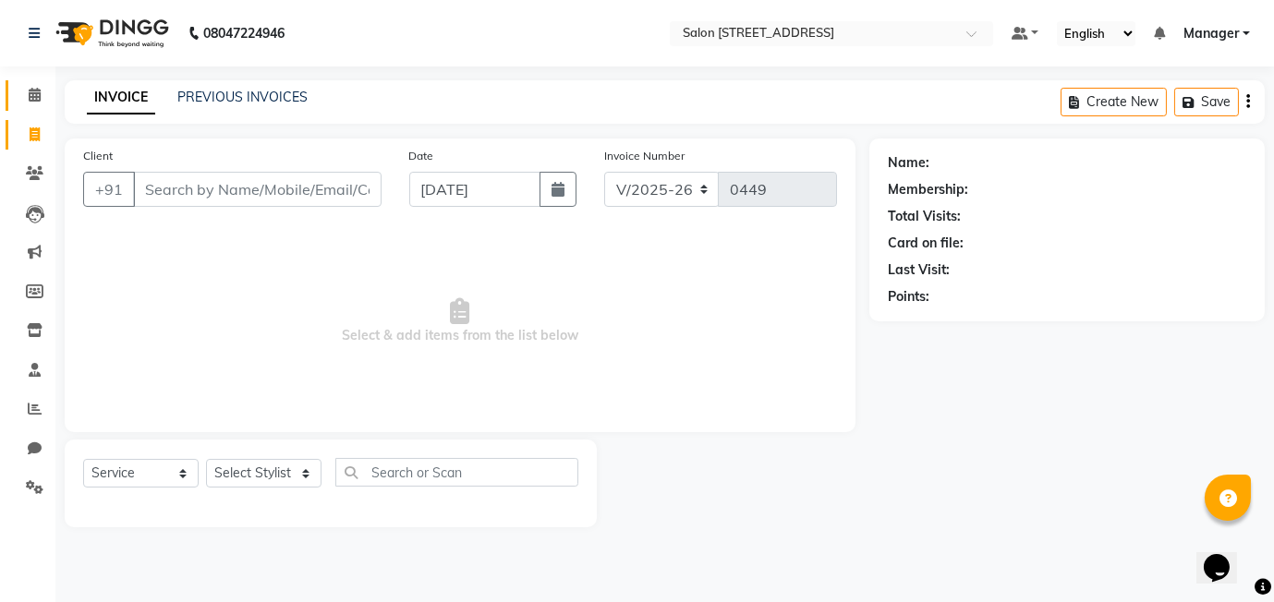
click at [42, 96] on span at bounding box center [34, 95] width 32 height 21
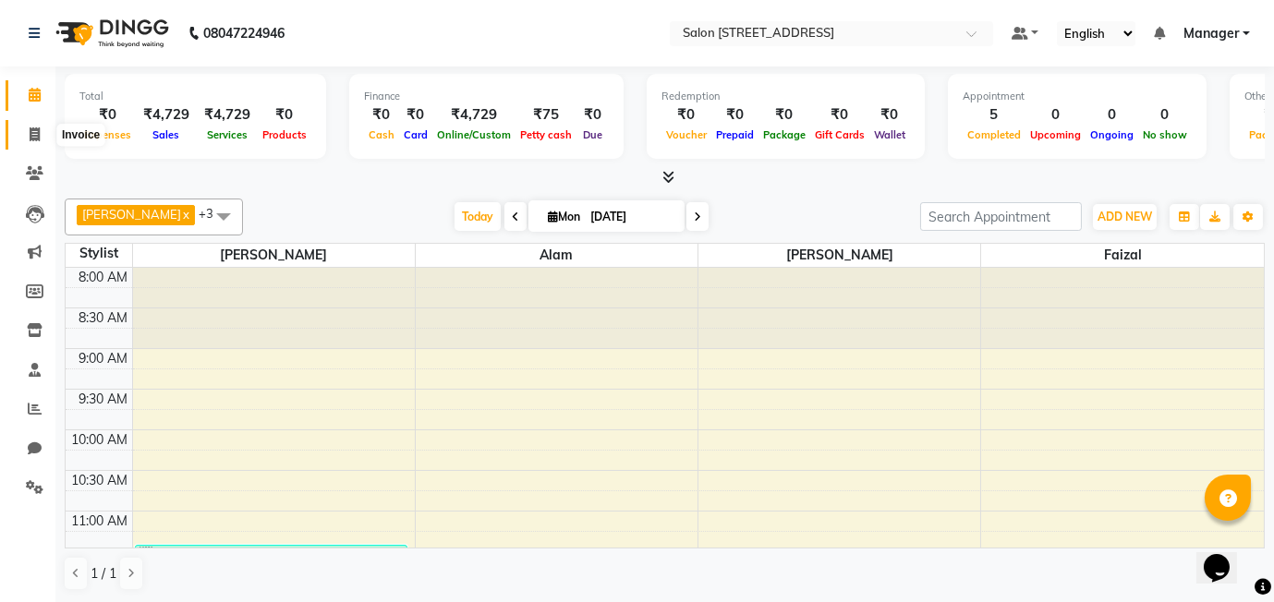
click at [38, 135] on icon at bounding box center [35, 134] width 10 height 14
select select "service"
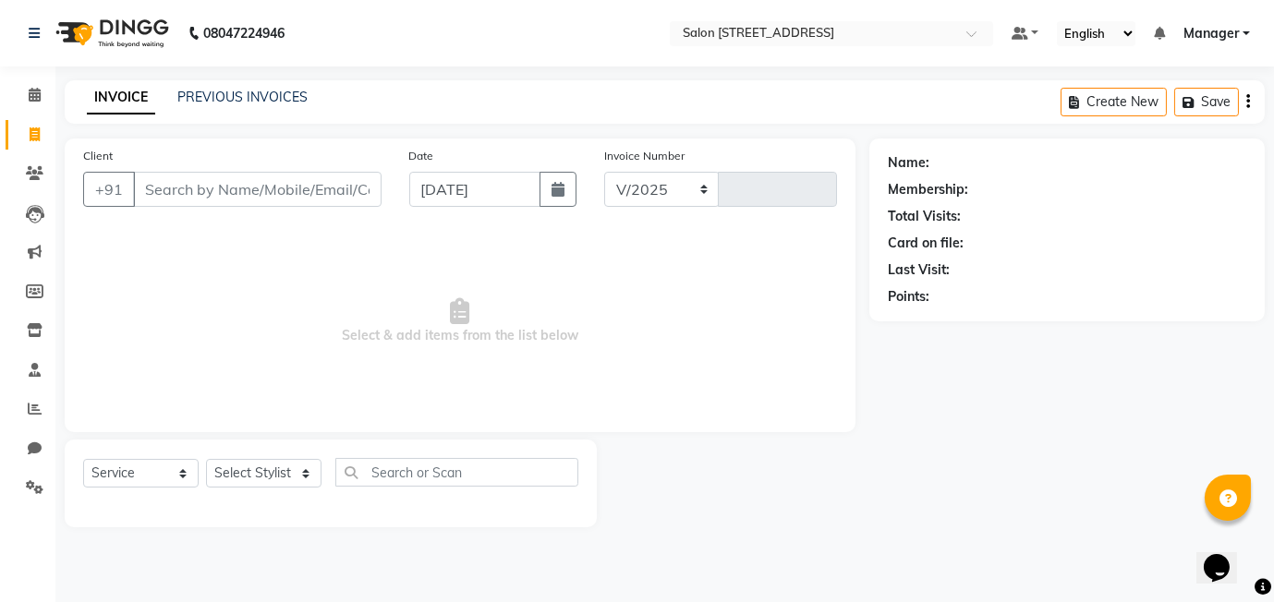
select select "8448"
type input "0449"
click at [39, 97] on icon at bounding box center [35, 95] width 12 height 14
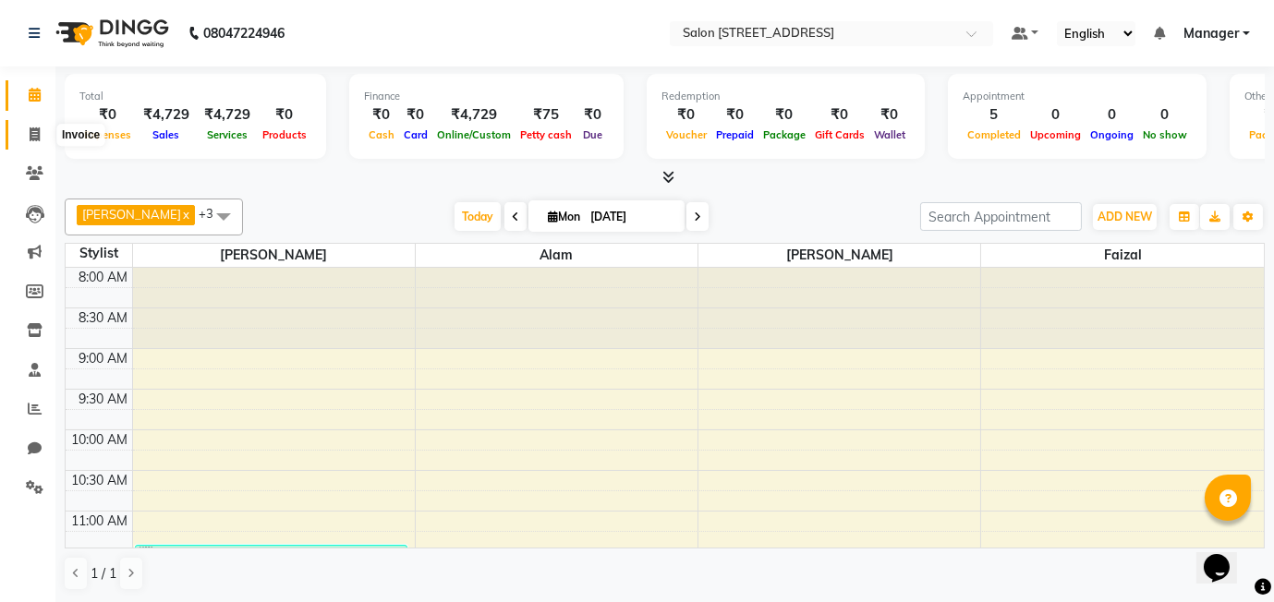
click at [36, 134] on icon at bounding box center [35, 134] width 10 height 14
select select "service"
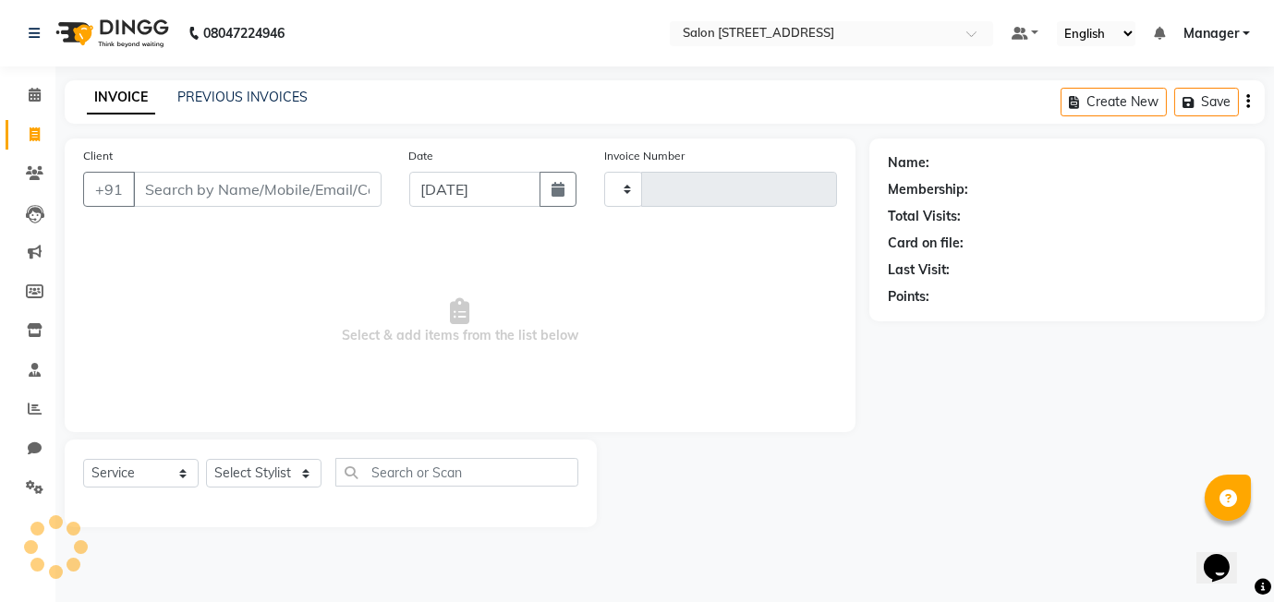
type input "0449"
select select "8448"
click at [218, 193] on input "Client" at bounding box center [257, 189] width 248 height 35
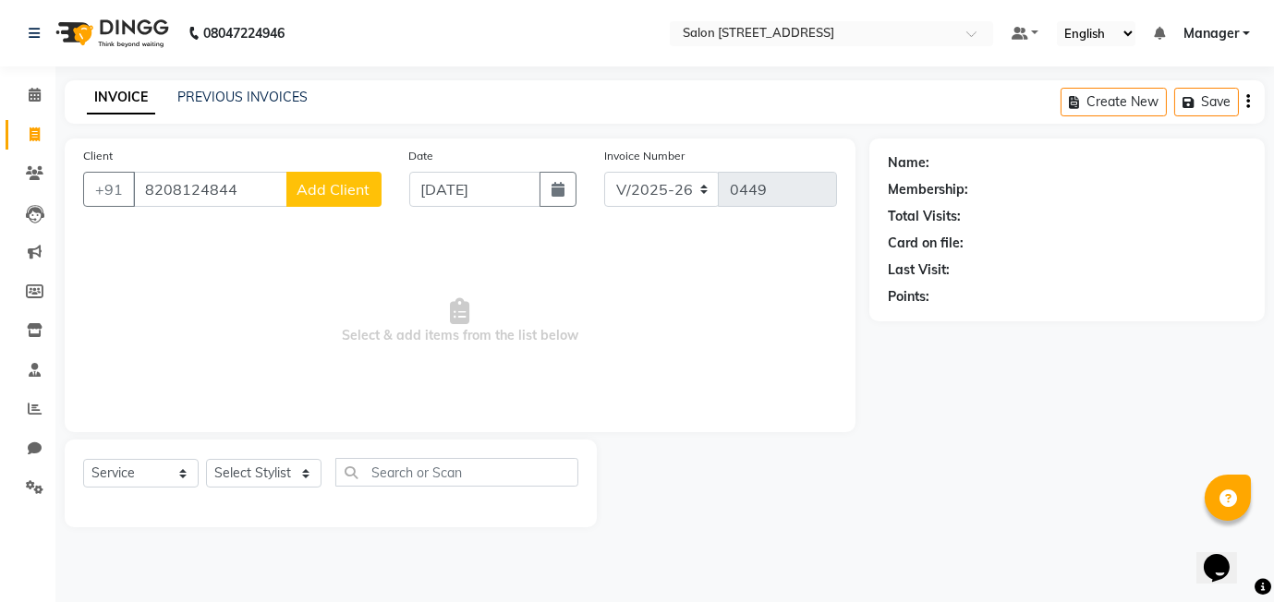
type input "8208124844"
click at [359, 199] on button "Add Client" at bounding box center [333, 189] width 95 height 35
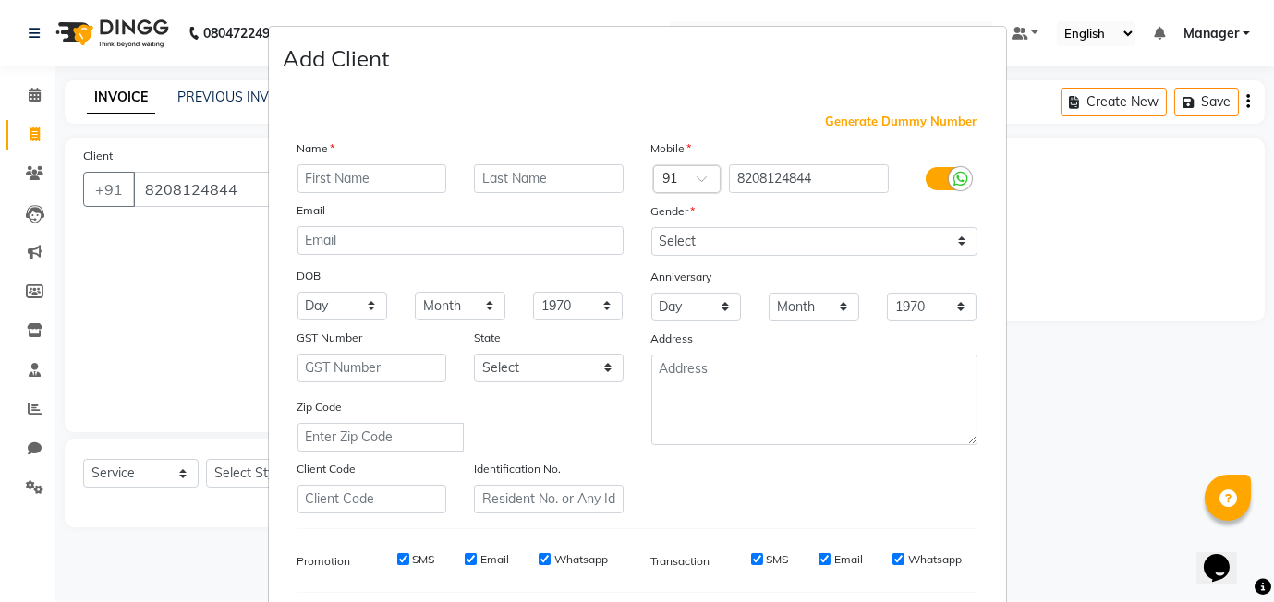
click at [323, 176] on input "text" at bounding box center [372, 178] width 150 height 29
type input "sahil"
click at [540, 174] on input "text" at bounding box center [549, 178] width 150 height 29
type input "844"
click at [708, 246] on select "Select Male Female Other Prefer Not To Say" at bounding box center [814, 241] width 326 height 29
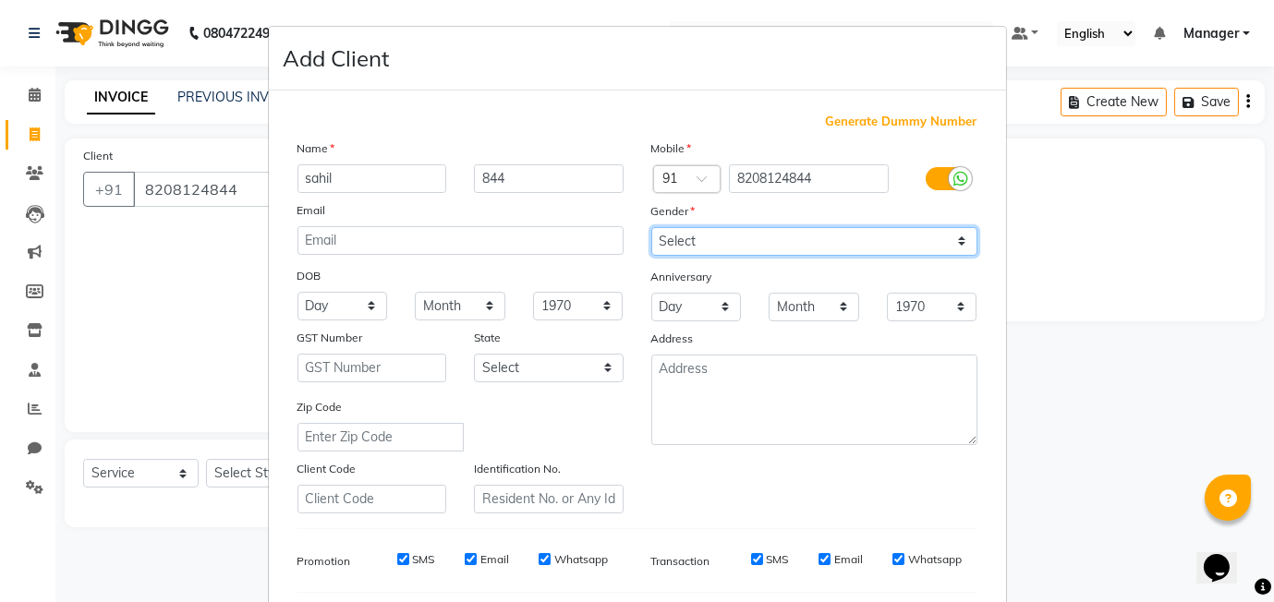
select select "male"
click at [651, 227] on select "Select Male Female Other Prefer Not To Say" at bounding box center [814, 241] width 326 height 29
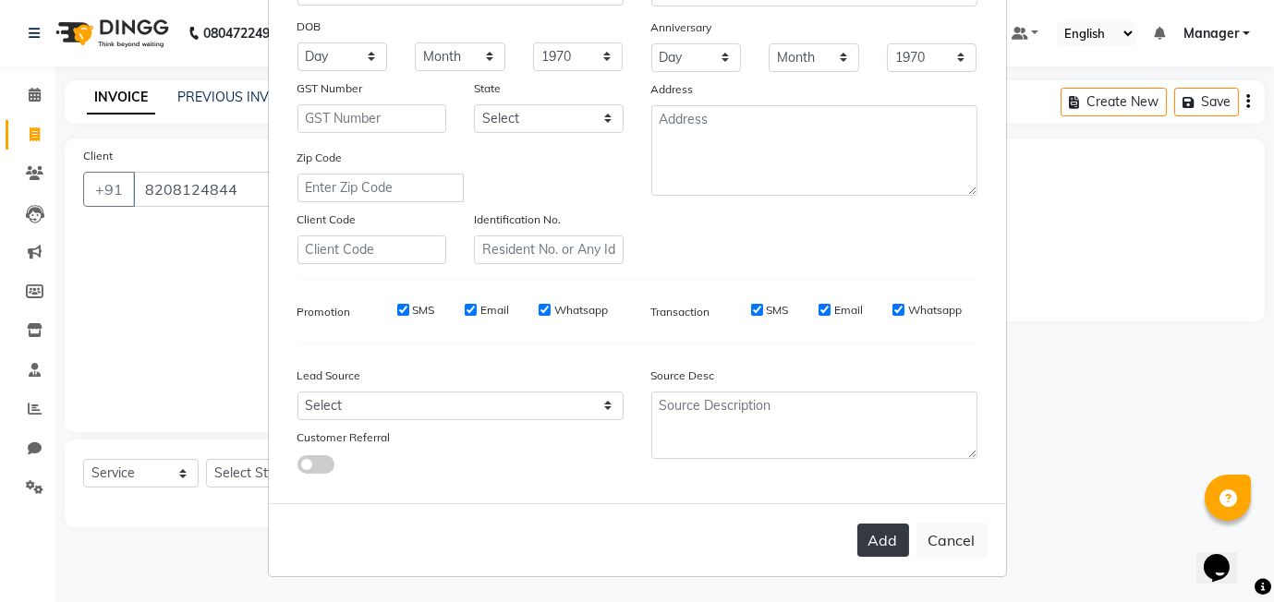
click at [874, 530] on button "Add" at bounding box center [883, 540] width 52 height 33
select select
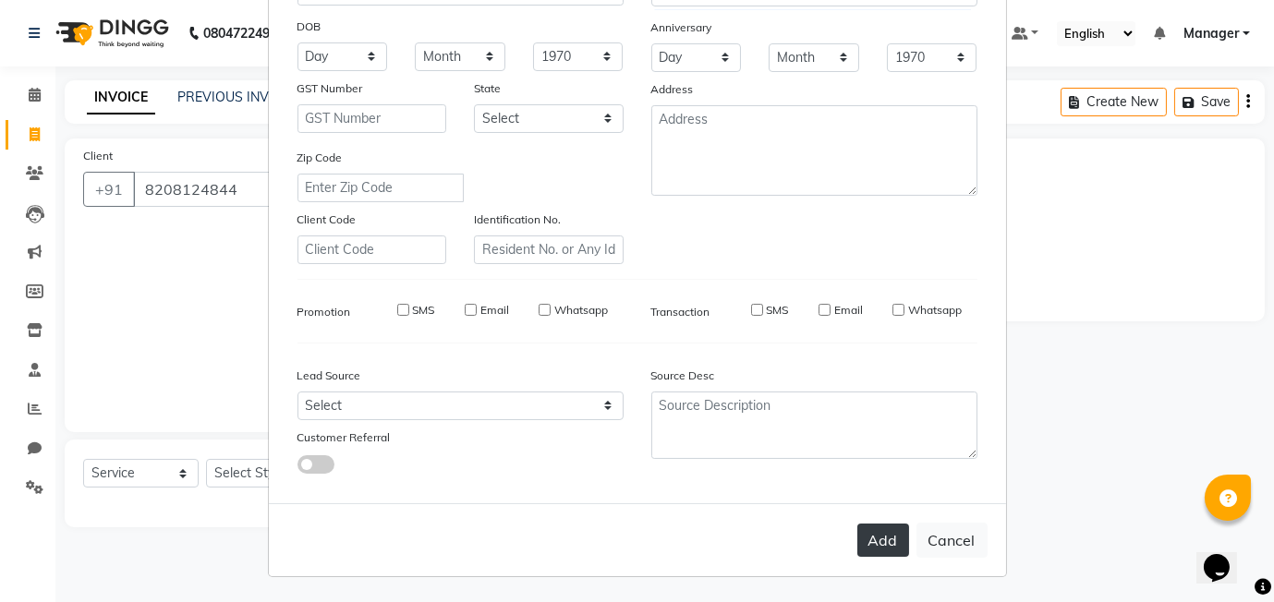
select select
checkbox input "false"
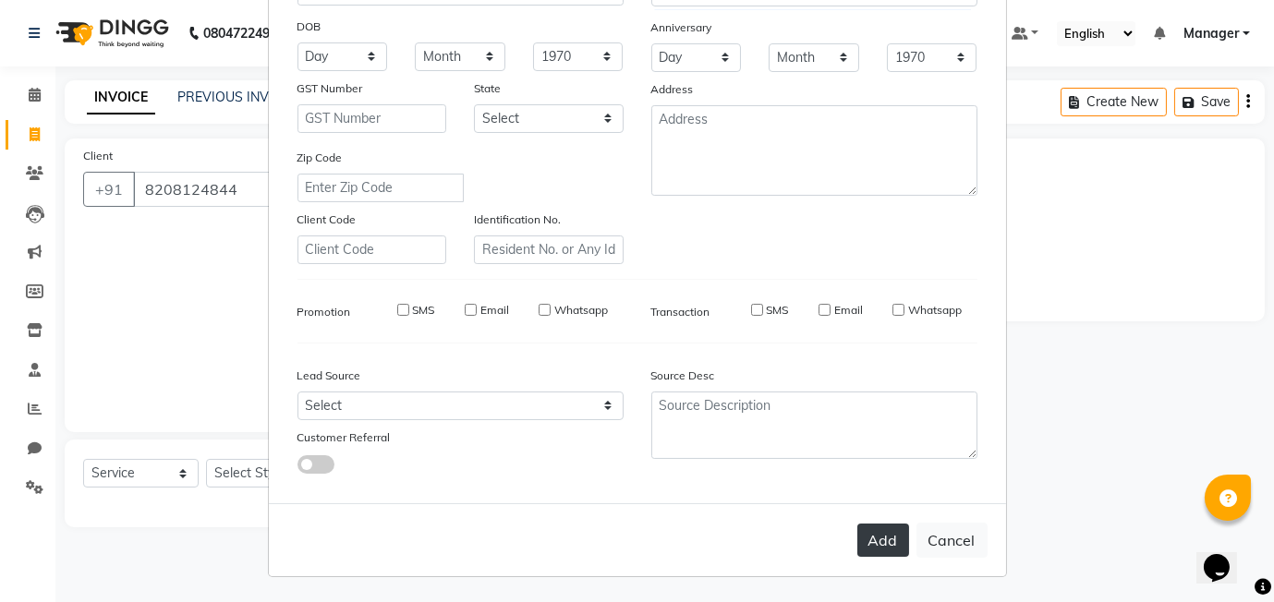
checkbox input "false"
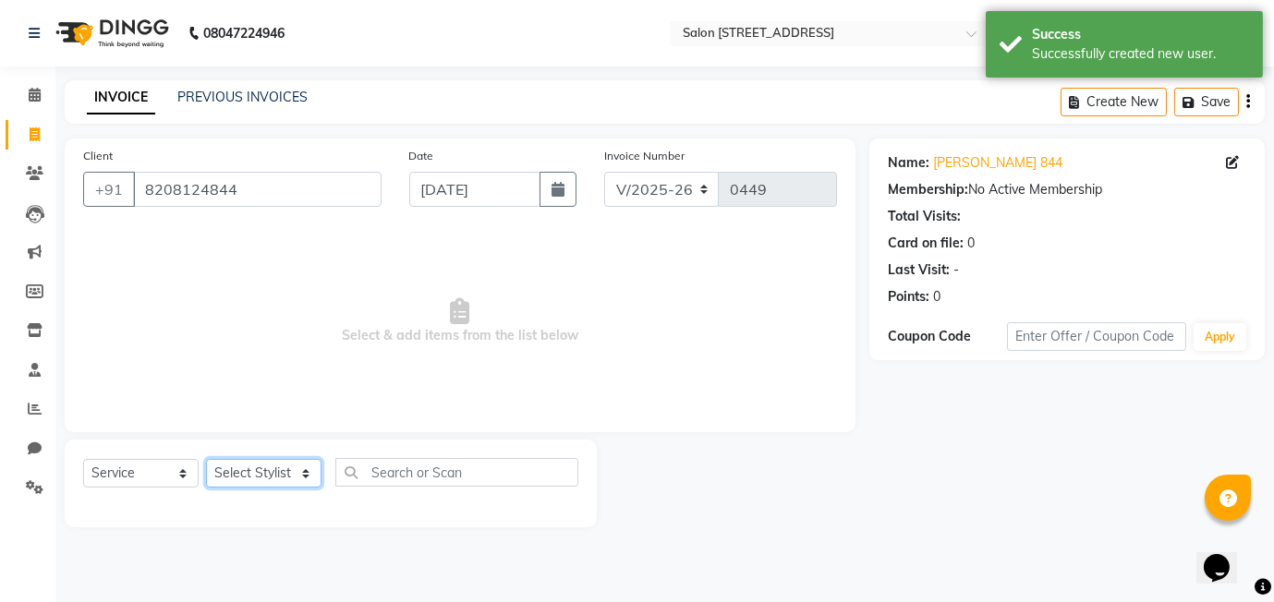
click at [285, 463] on select "Select Stylist Alam [PERSON_NAME] Manager [PERSON_NAME]" at bounding box center [263, 473] width 115 height 29
select select "82204"
click at [206, 459] on select "Select Stylist Alam [PERSON_NAME] Manager [PERSON_NAME]" at bounding box center [263, 473] width 115 height 29
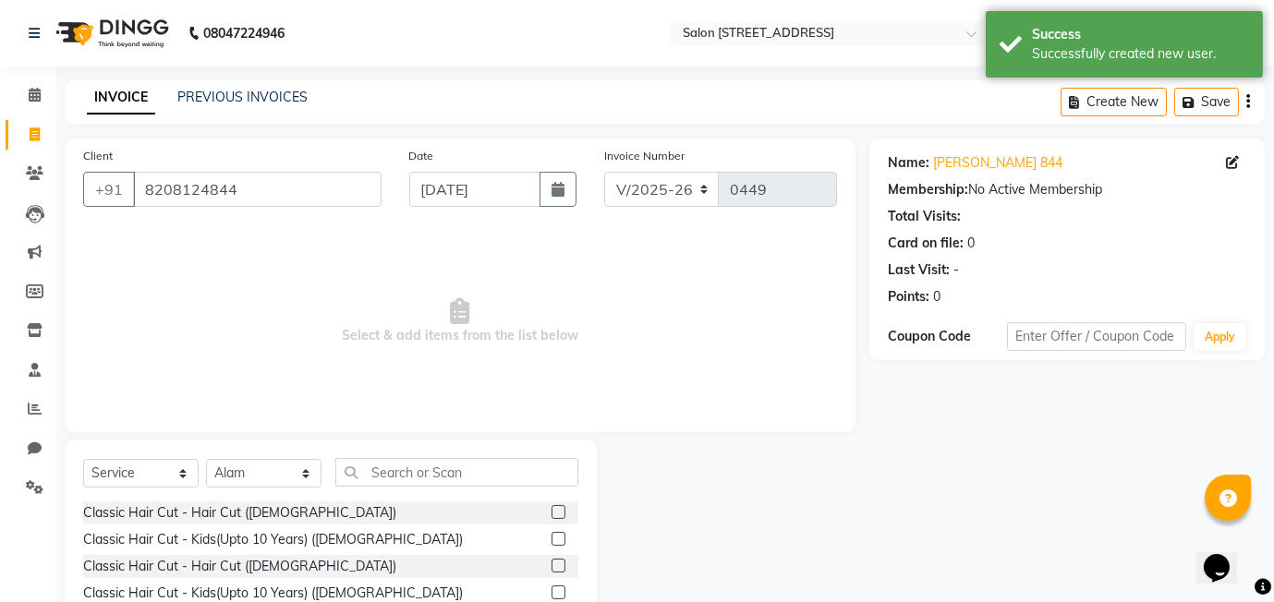
click at [556, 514] on label at bounding box center [558, 512] width 14 height 14
click at [556, 514] on input "checkbox" at bounding box center [557, 513] width 12 height 12
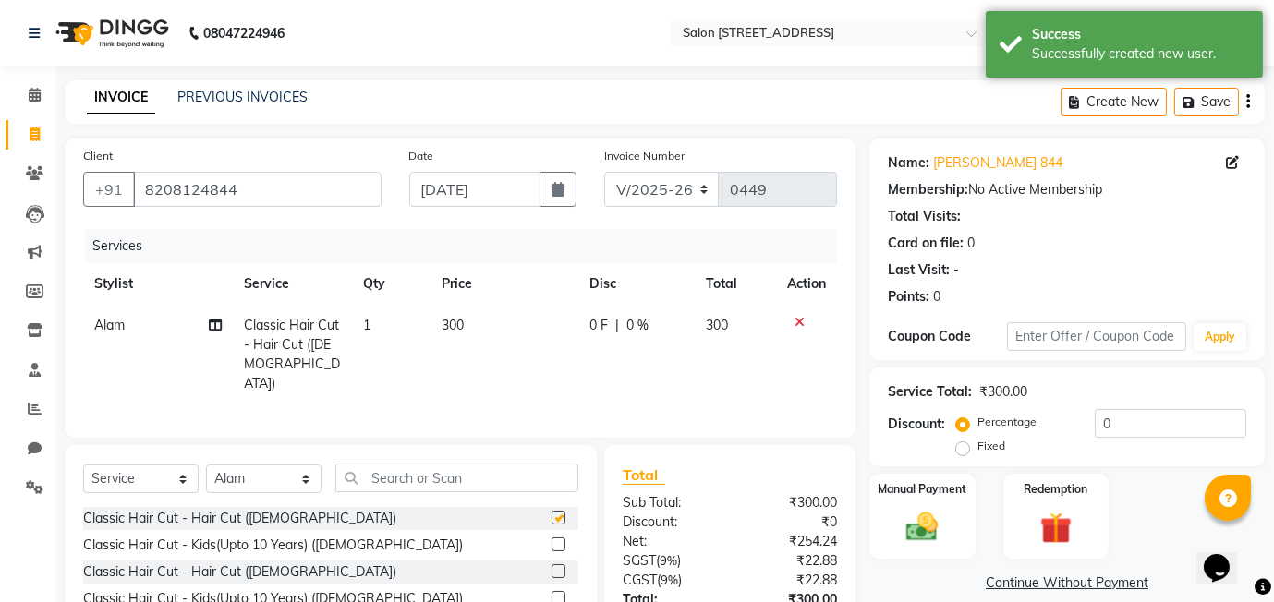
checkbox input "false"
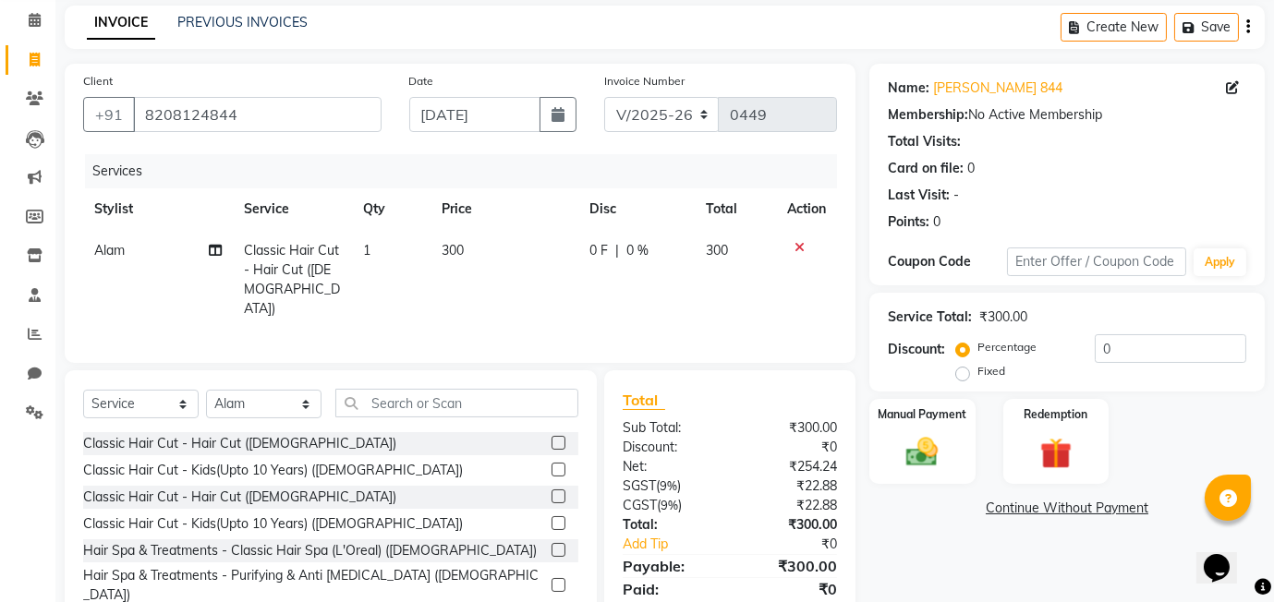
scroll to position [0, 0]
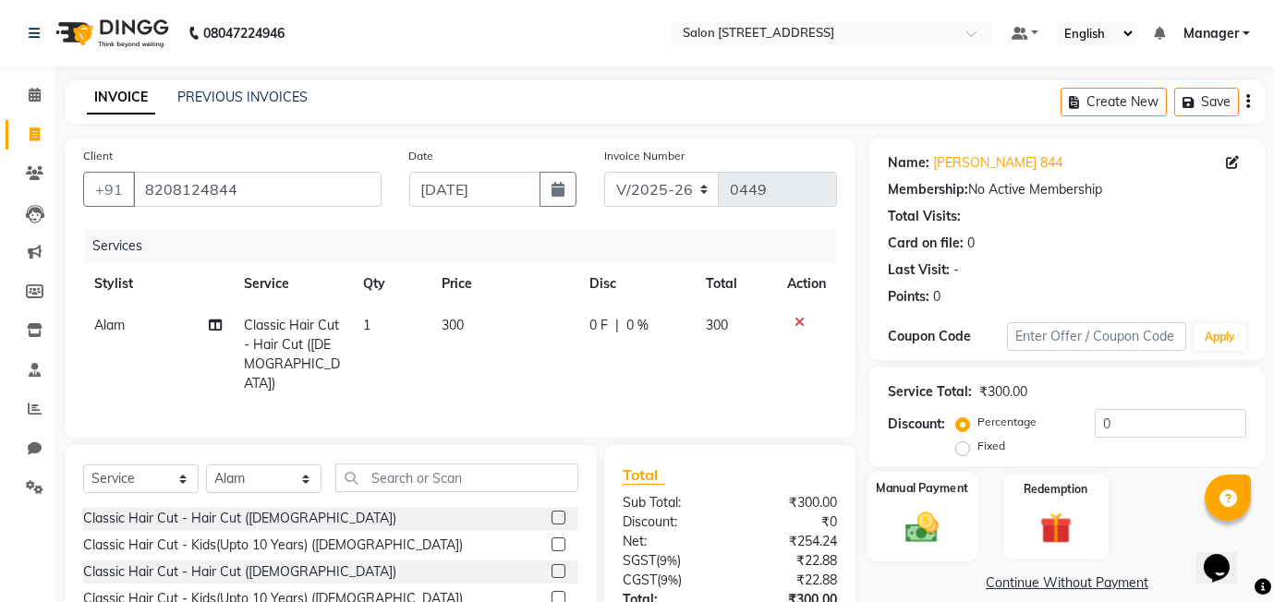
click at [895, 512] on img at bounding box center [922, 527] width 54 height 38
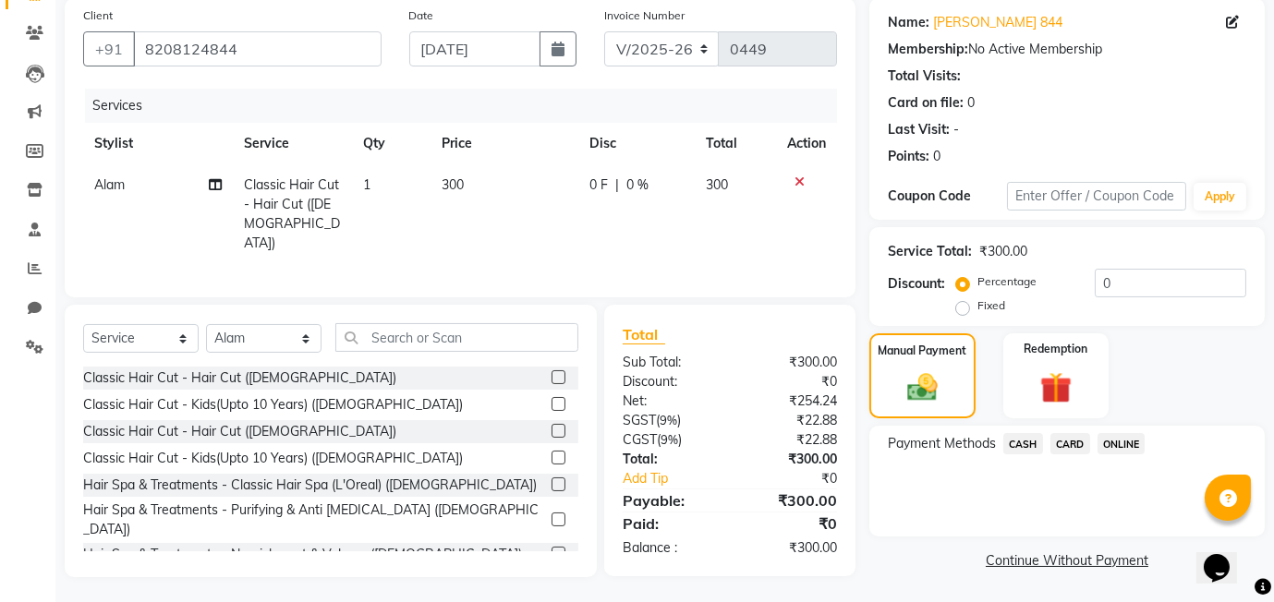
click at [1071, 442] on span "CARD" at bounding box center [1070, 443] width 40 height 21
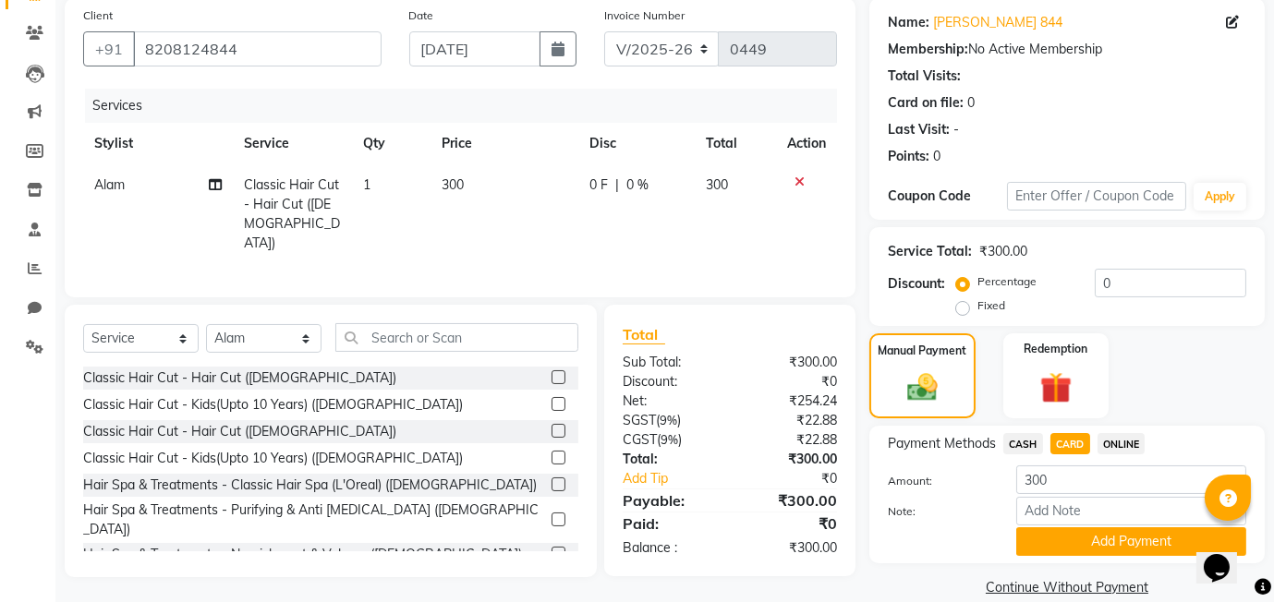
scroll to position [168, 0]
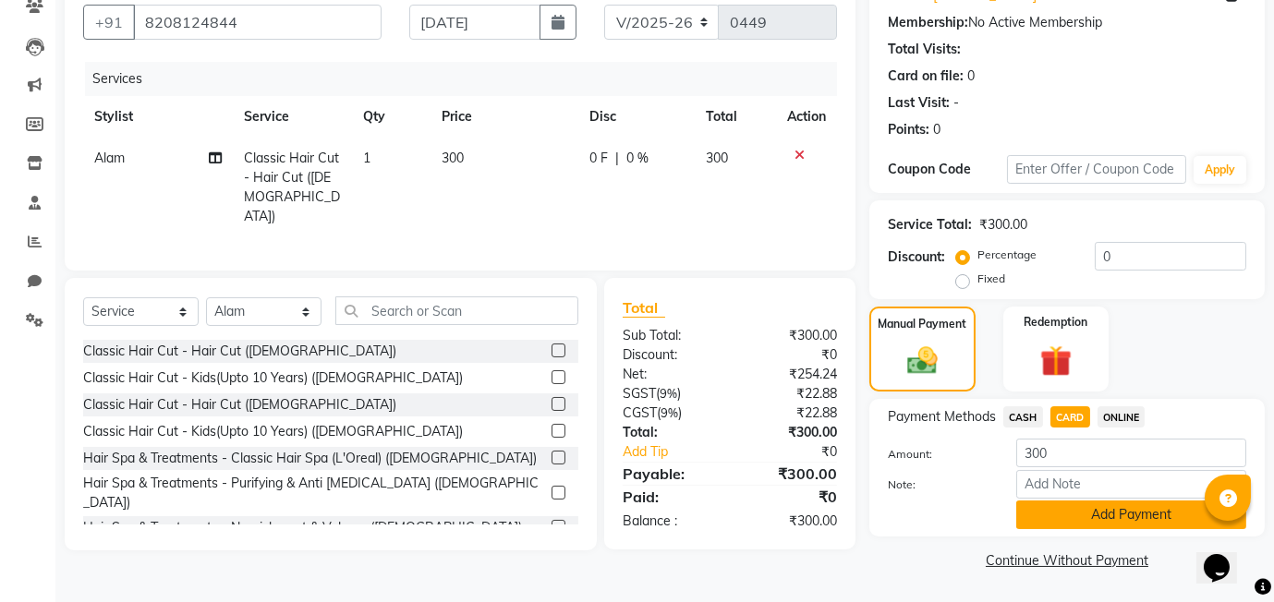
click at [1117, 509] on button "Add Payment" at bounding box center [1131, 515] width 230 height 29
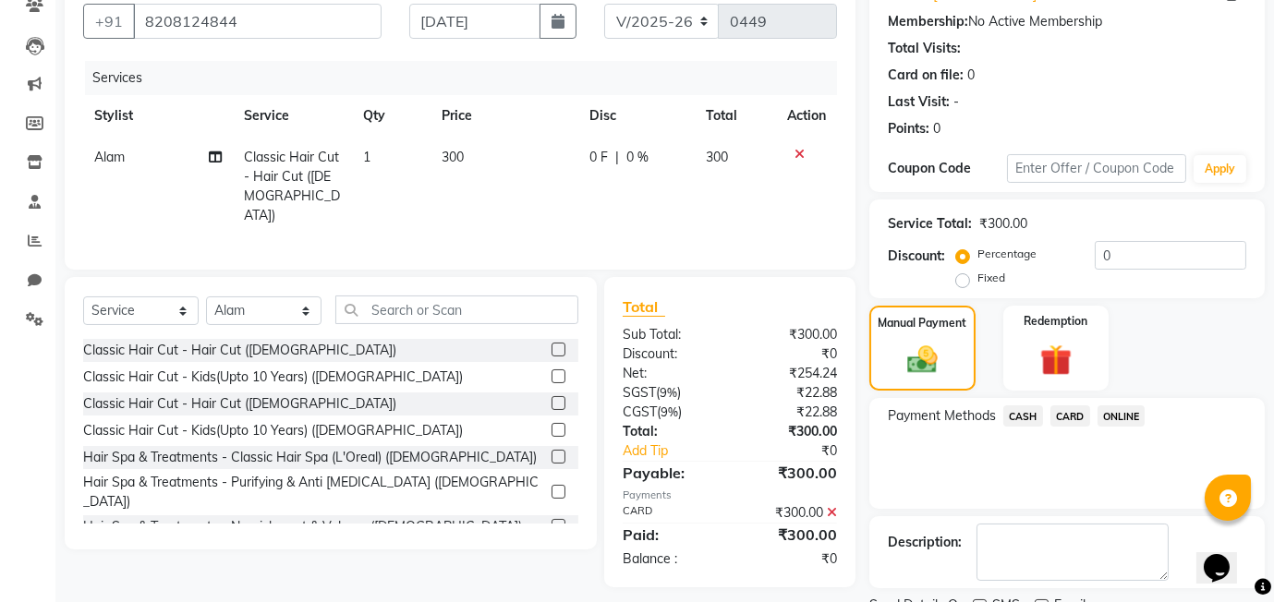
scroll to position [245, 0]
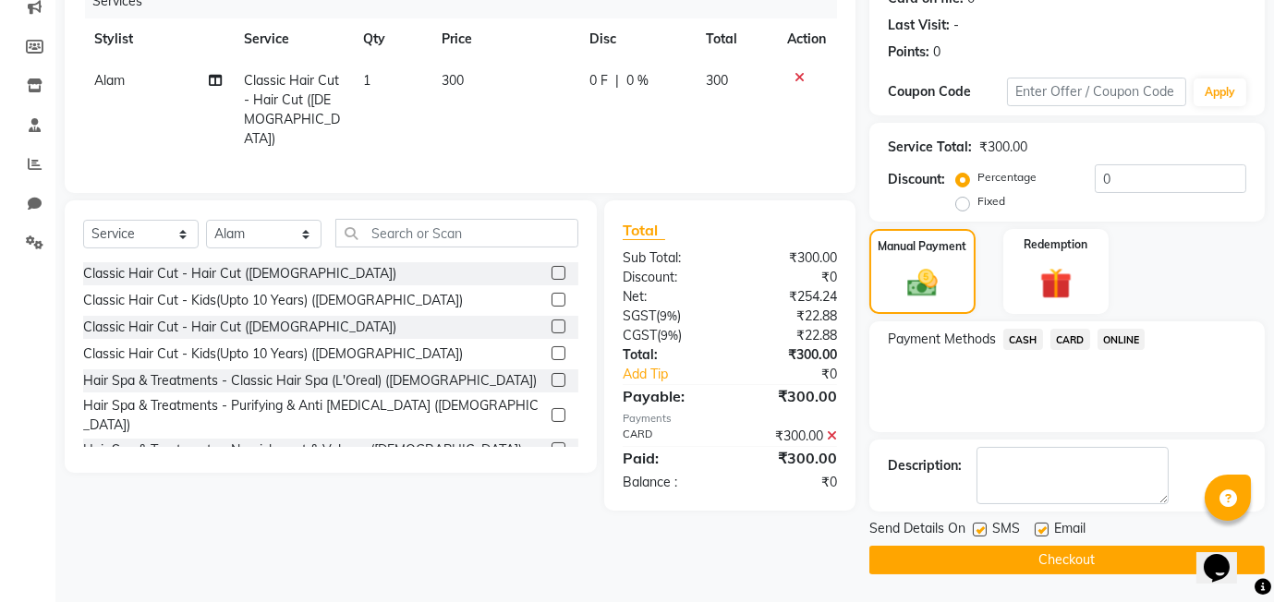
click at [1017, 553] on button "Checkout" at bounding box center [1066, 560] width 395 height 29
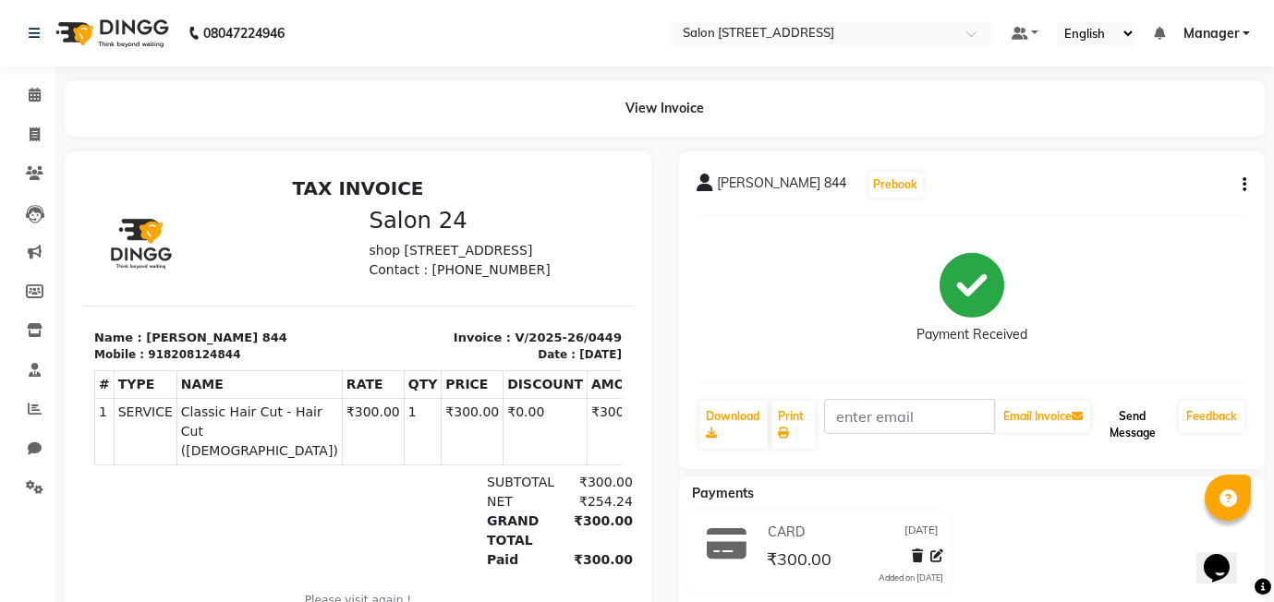
click at [1125, 436] on button "Send Message" at bounding box center [1133, 425] width 78 height 48
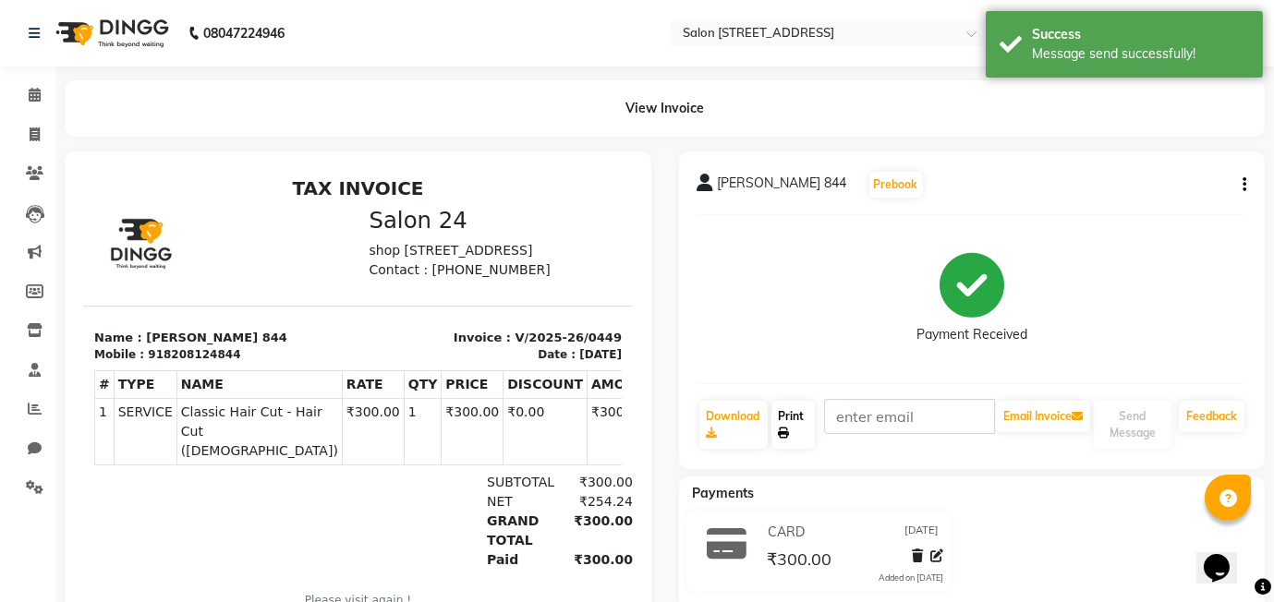
click at [786, 430] on icon at bounding box center [784, 433] width 11 height 11
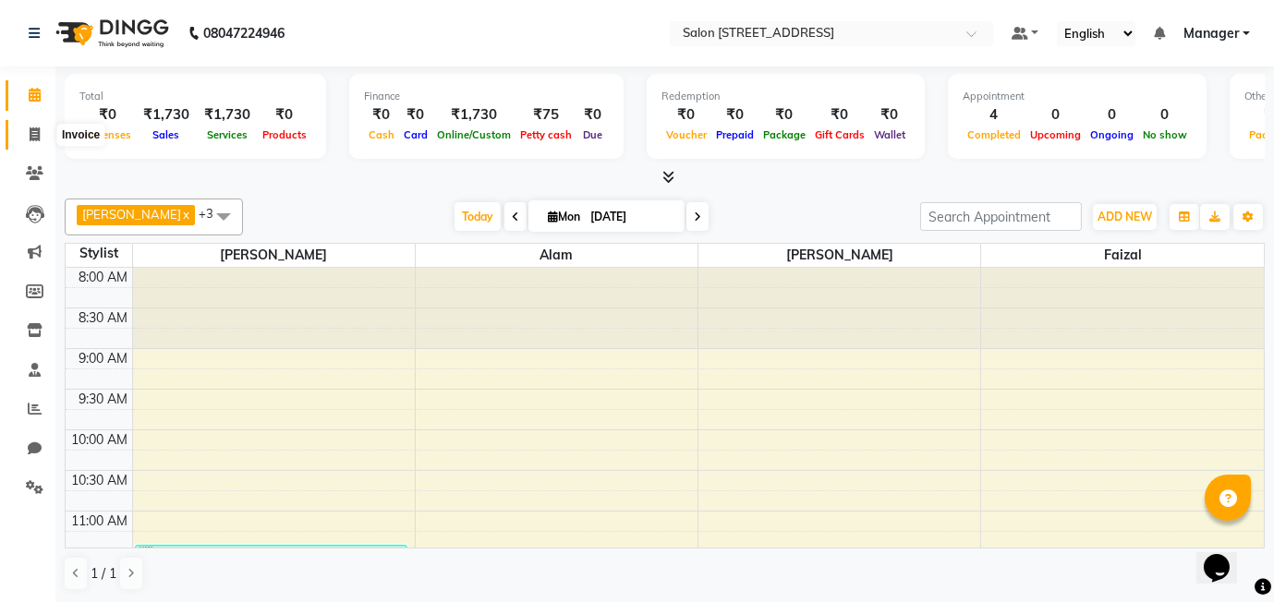
click at [33, 129] on icon at bounding box center [35, 134] width 10 height 14
select select "8448"
select select "service"
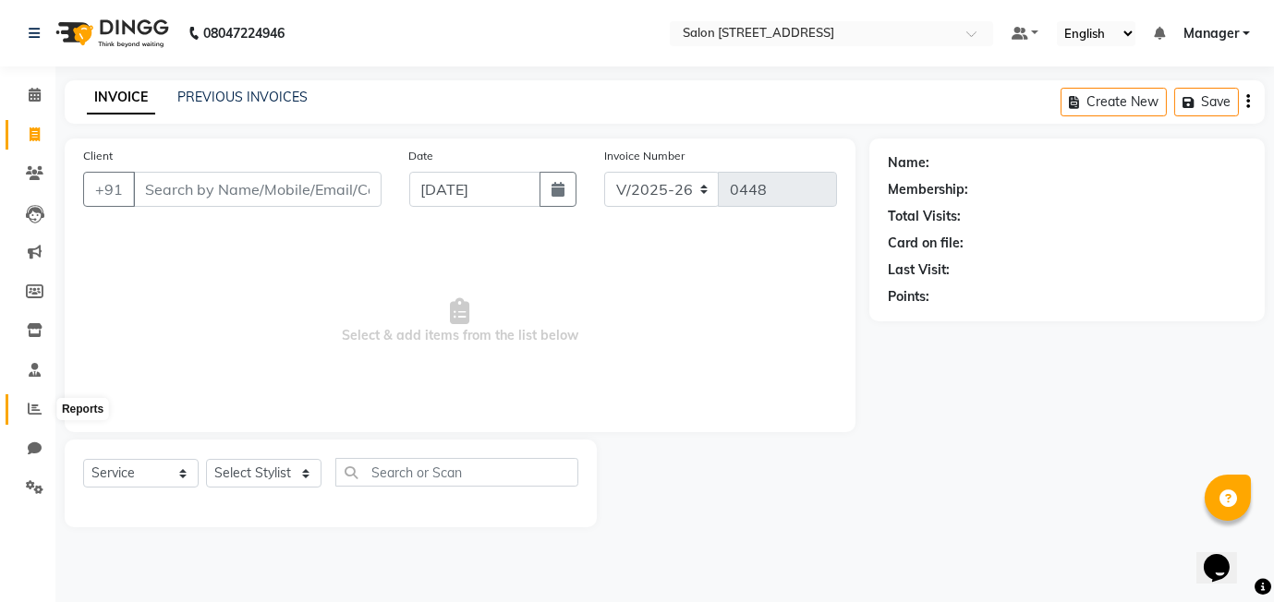
click at [20, 405] on span at bounding box center [34, 409] width 32 height 21
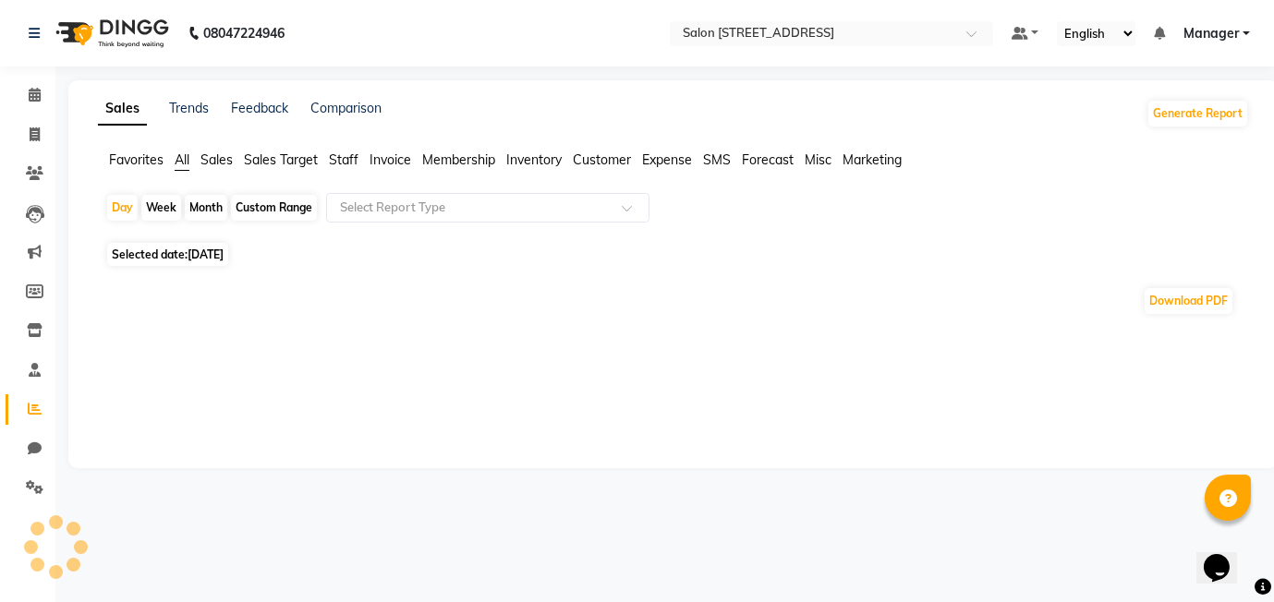
click at [676, 160] on span "Expense" at bounding box center [667, 159] width 50 height 17
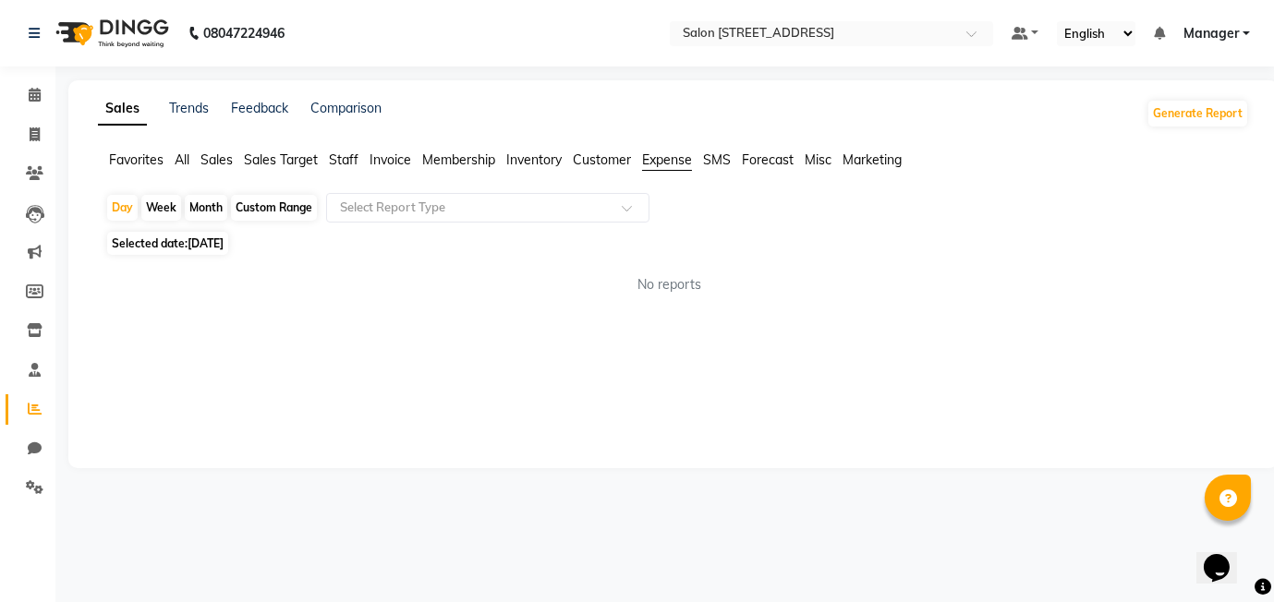
click at [676, 160] on span "Expense" at bounding box center [667, 159] width 50 height 17
click at [781, 161] on span "Forecast" at bounding box center [768, 159] width 52 height 17
click at [30, 135] on icon at bounding box center [35, 134] width 10 height 14
select select "service"
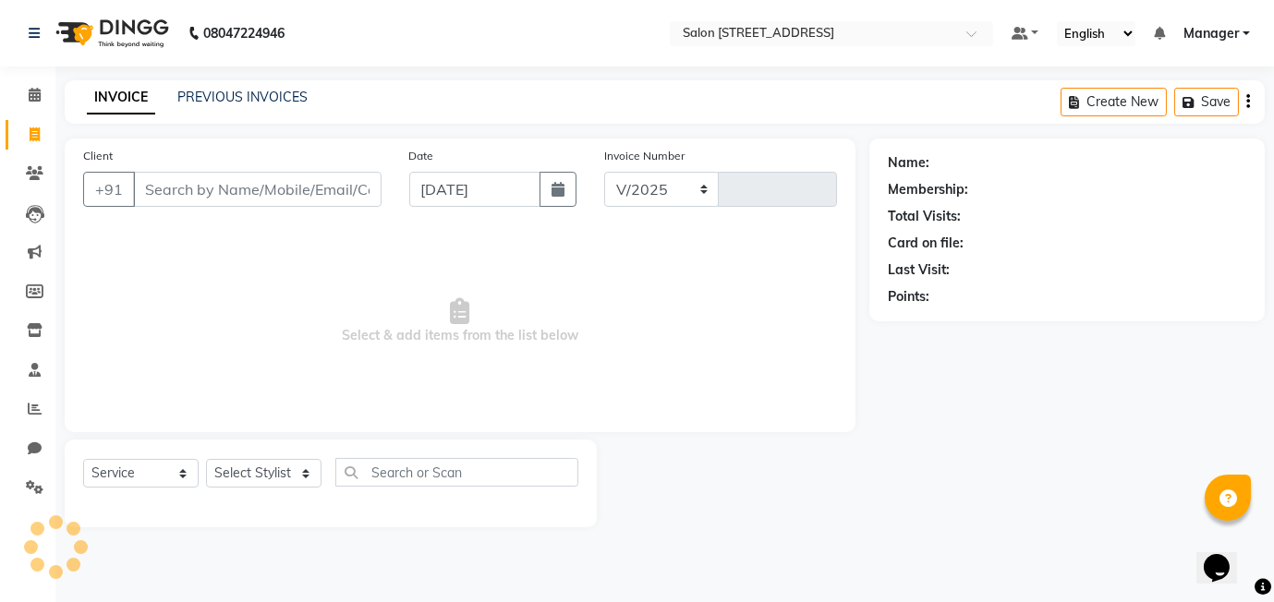
select select "8448"
type input "0448"
click at [24, 404] on span at bounding box center [34, 409] width 32 height 21
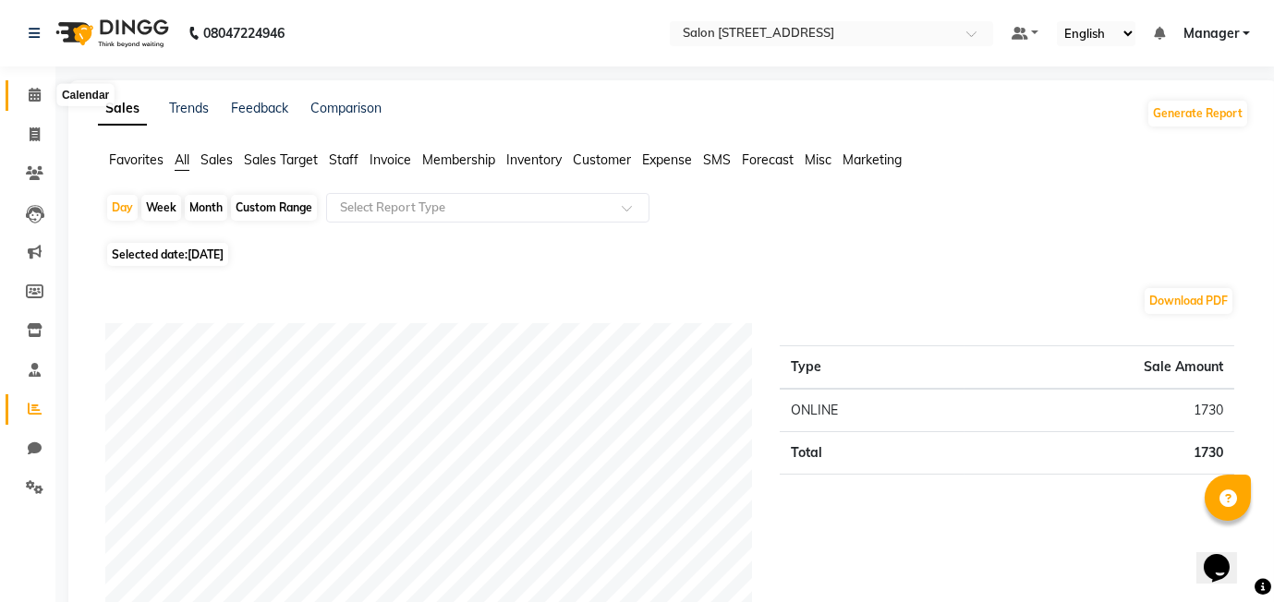
click at [35, 103] on span at bounding box center [34, 95] width 32 height 21
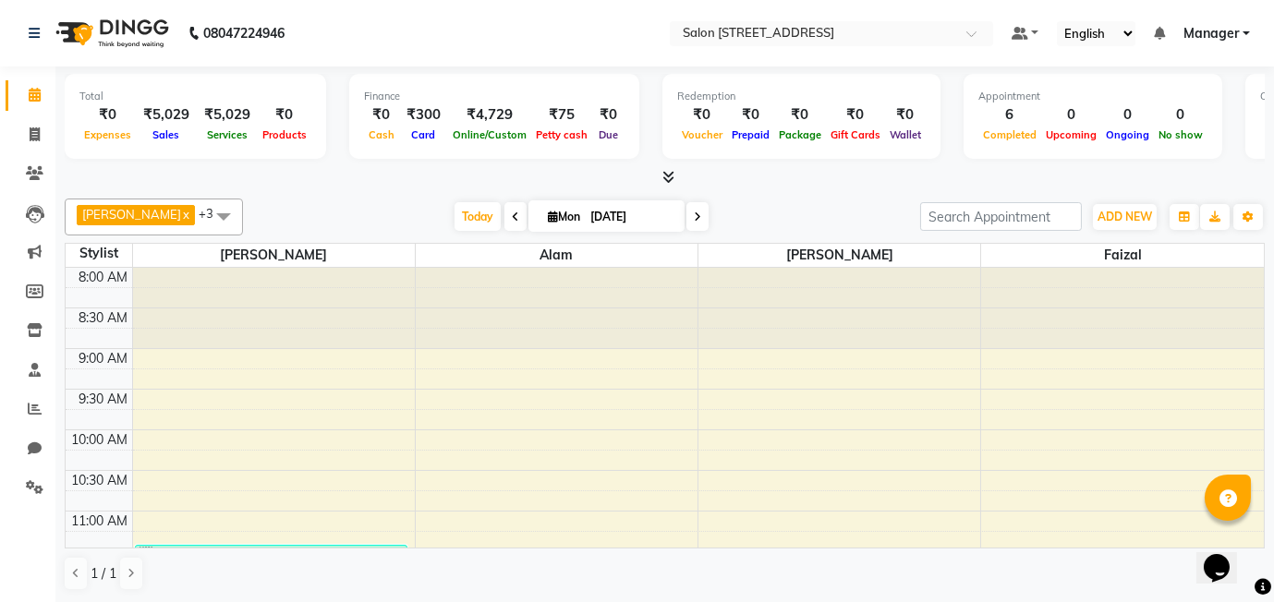
click at [155, 106] on div "₹5,029" at bounding box center [166, 114] width 61 height 21
click at [36, 408] on icon at bounding box center [35, 409] width 14 height 14
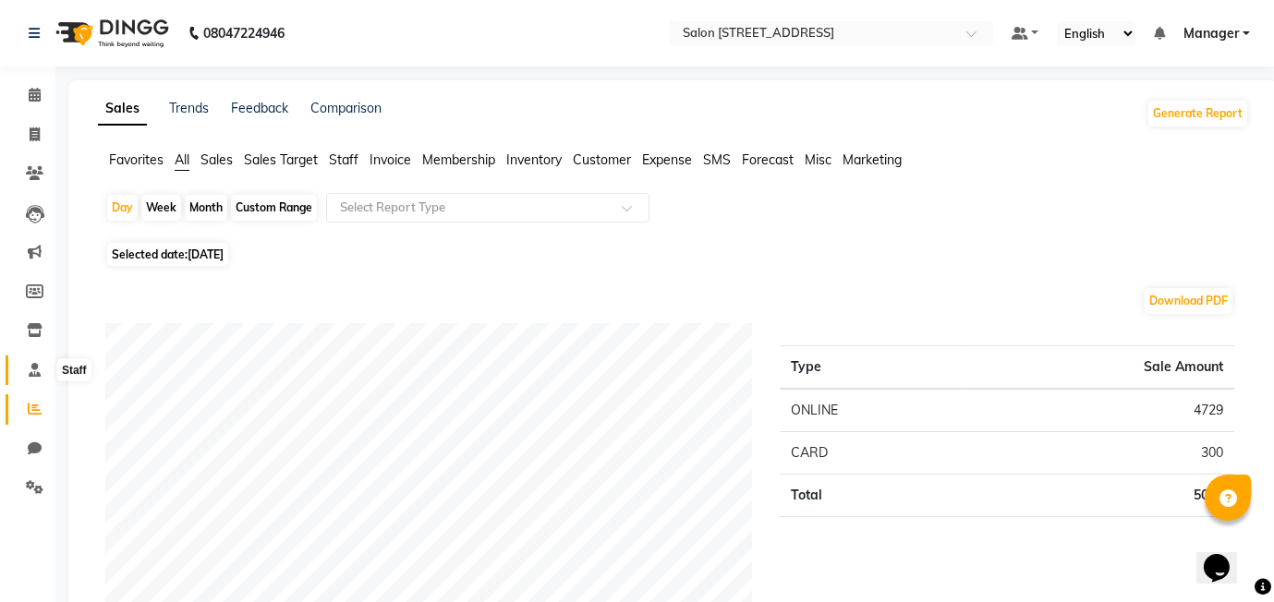
click at [32, 374] on icon at bounding box center [35, 370] width 12 height 14
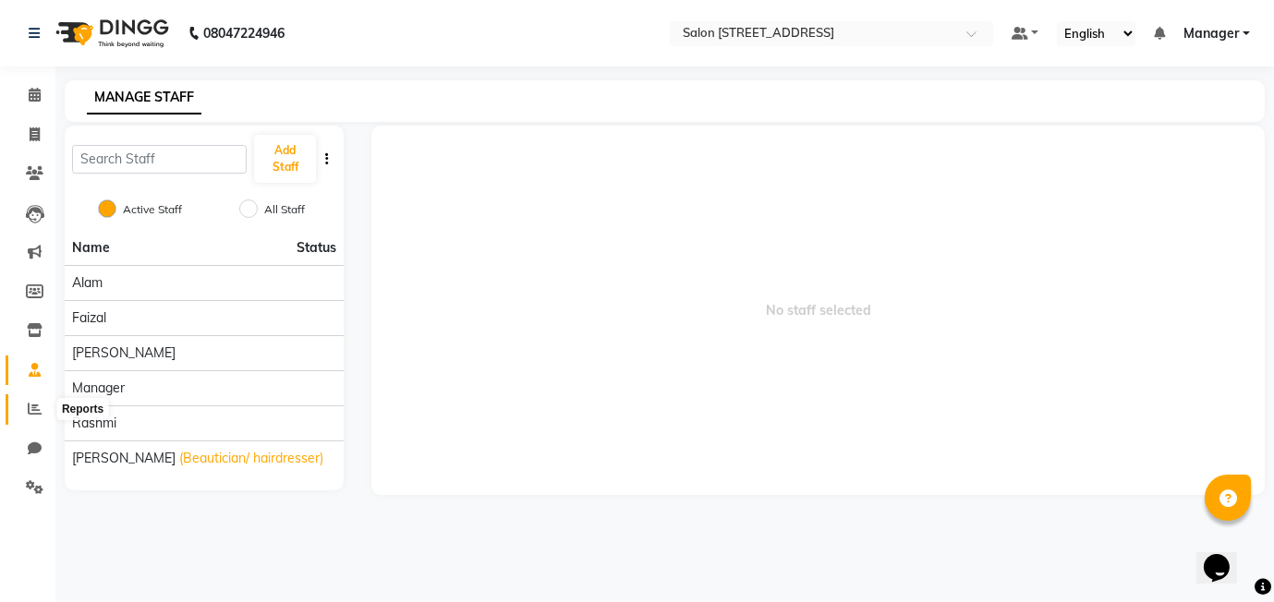
click at [30, 412] on icon at bounding box center [35, 409] width 14 height 14
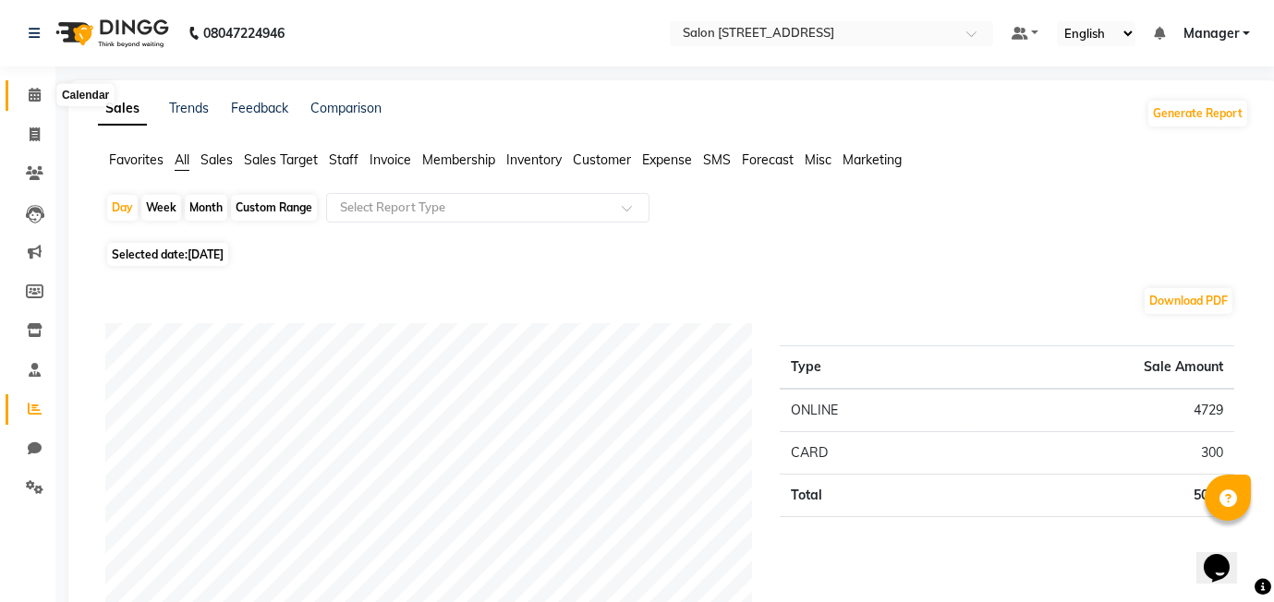
click at [37, 91] on icon at bounding box center [35, 95] width 12 height 14
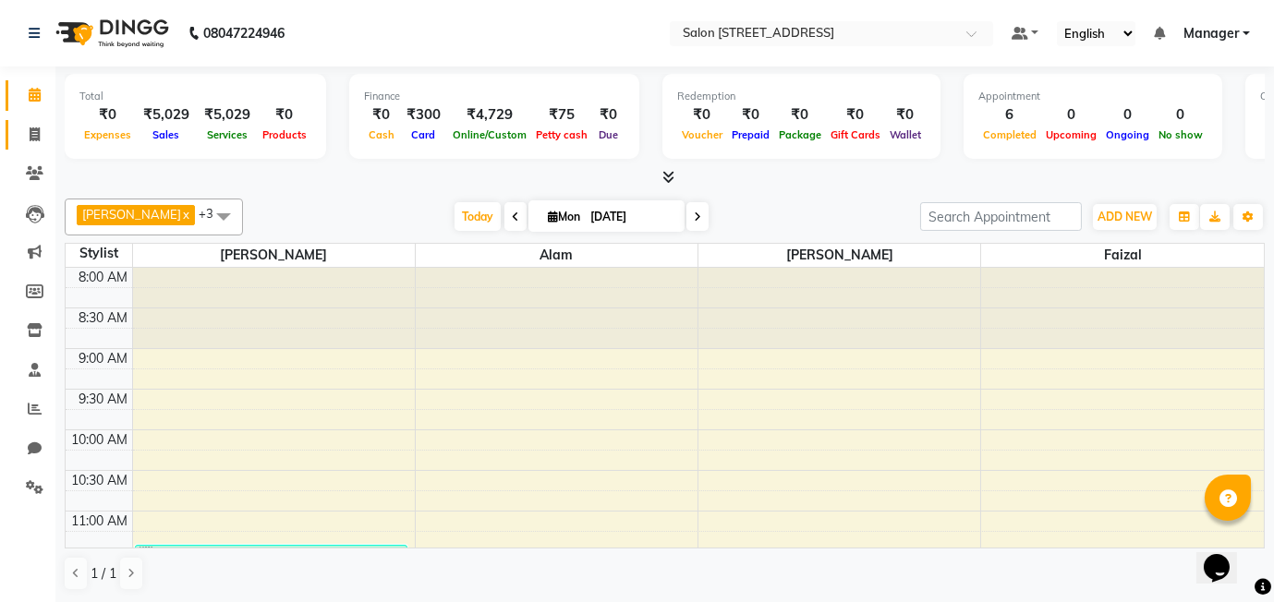
click at [36, 139] on icon at bounding box center [35, 134] width 10 height 14
select select "service"
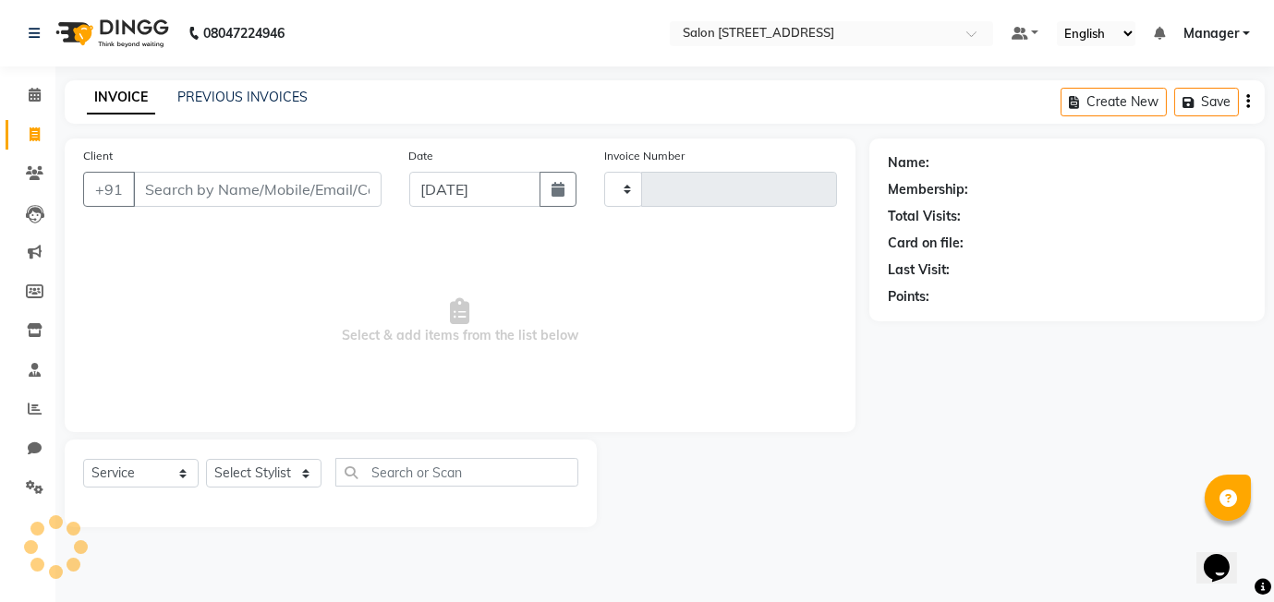
type input "0450"
select select "8448"
click at [30, 88] on icon at bounding box center [35, 95] width 12 height 14
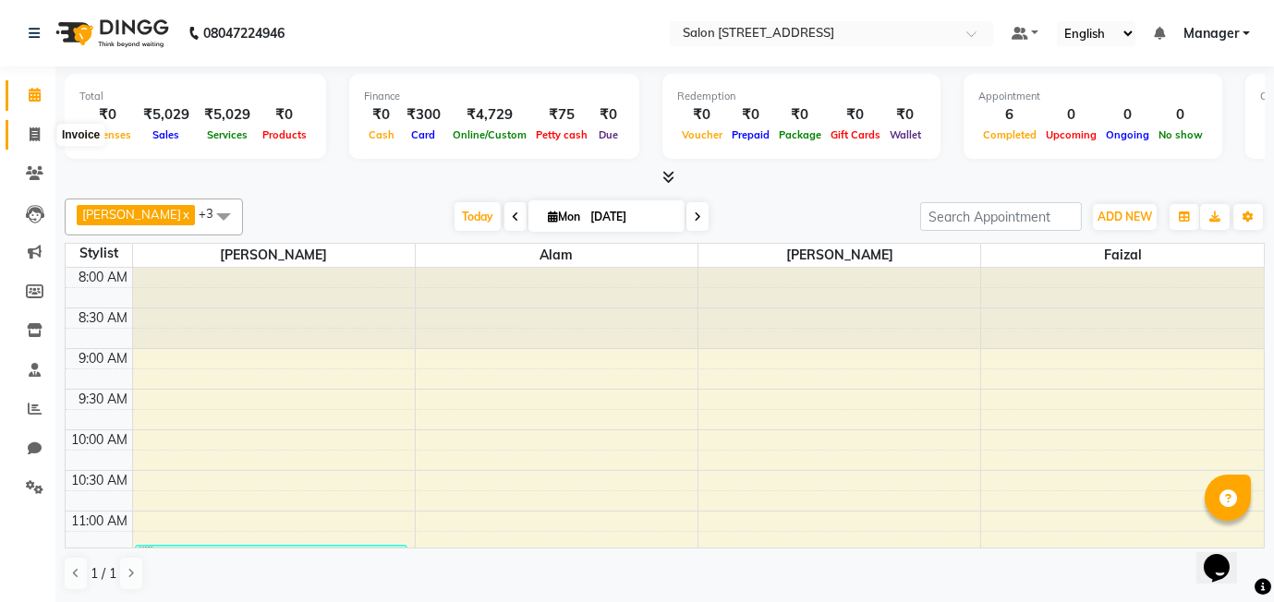
click at [38, 135] on icon at bounding box center [35, 134] width 10 height 14
select select "service"
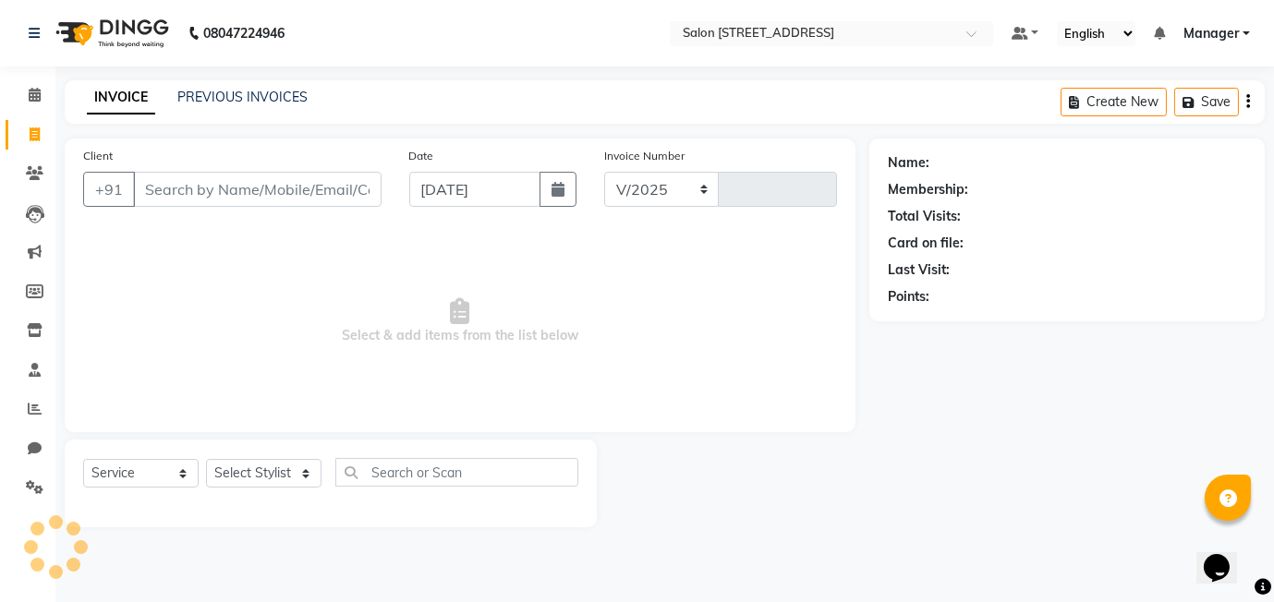
select select "8448"
type input "0450"
click at [37, 91] on icon at bounding box center [35, 95] width 12 height 14
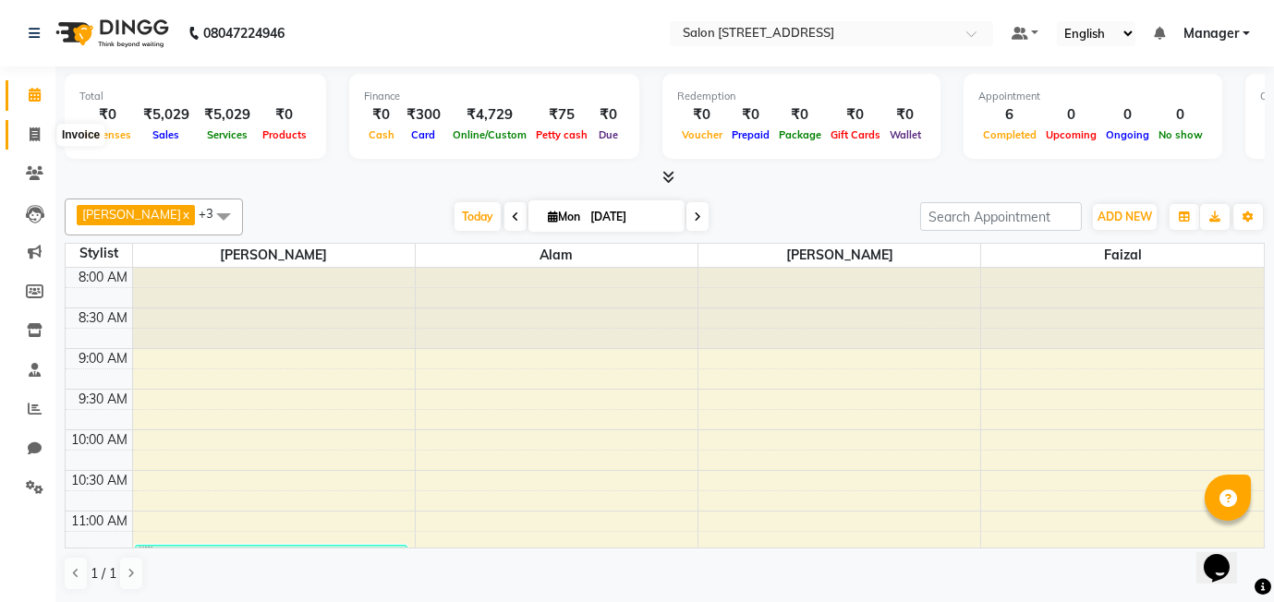
click at [38, 127] on icon at bounding box center [35, 134] width 10 height 14
select select "service"
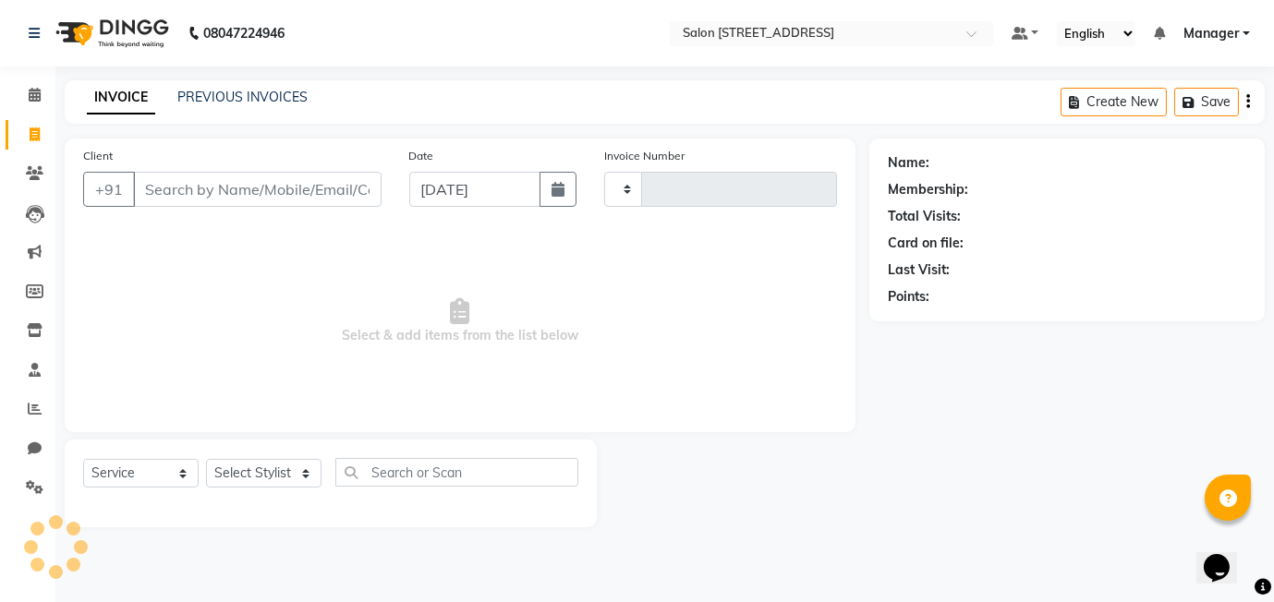
type input "0450"
select select "8448"
click at [31, 174] on icon at bounding box center [35, 173] width 18 height 14
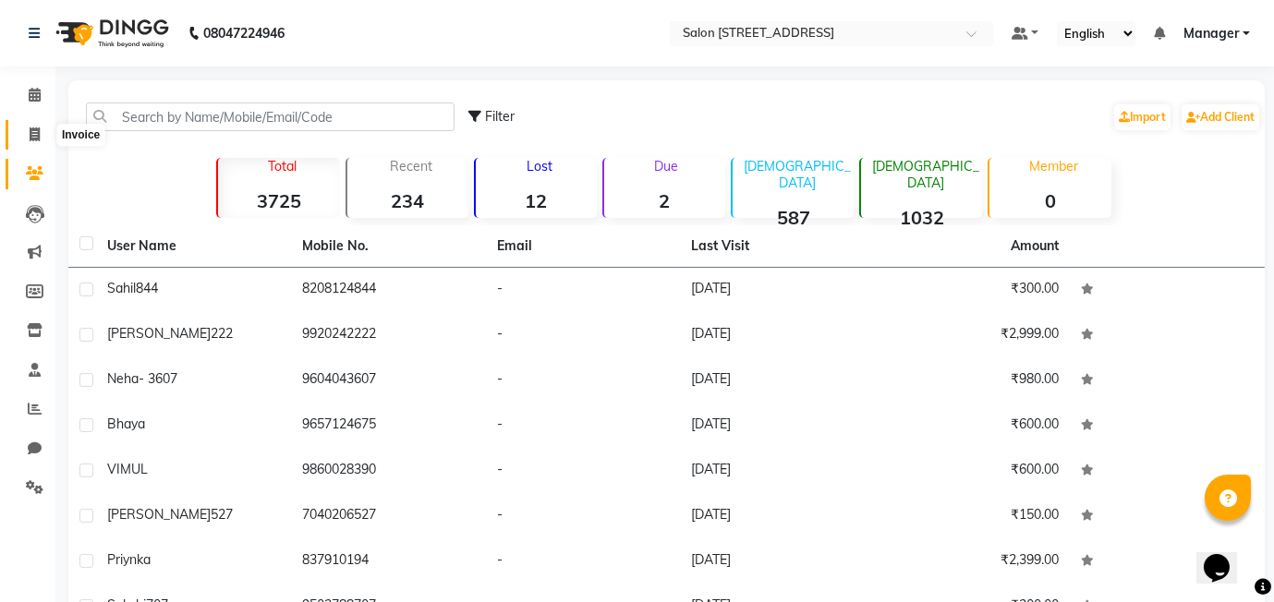
click at [35, 131] on icon at bounding box center [35, 134] width 10 height 14
select select "8448"
select select "service"
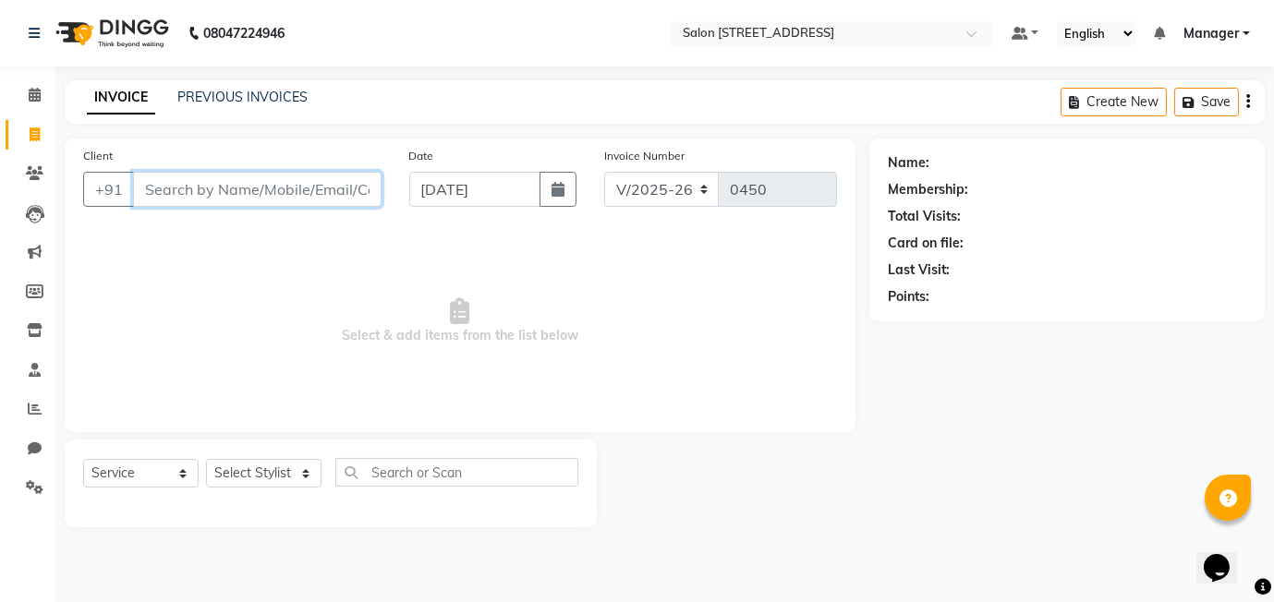
click at [186, 183] on input "Client" at bounding box center [257, 189] width 248 height 35
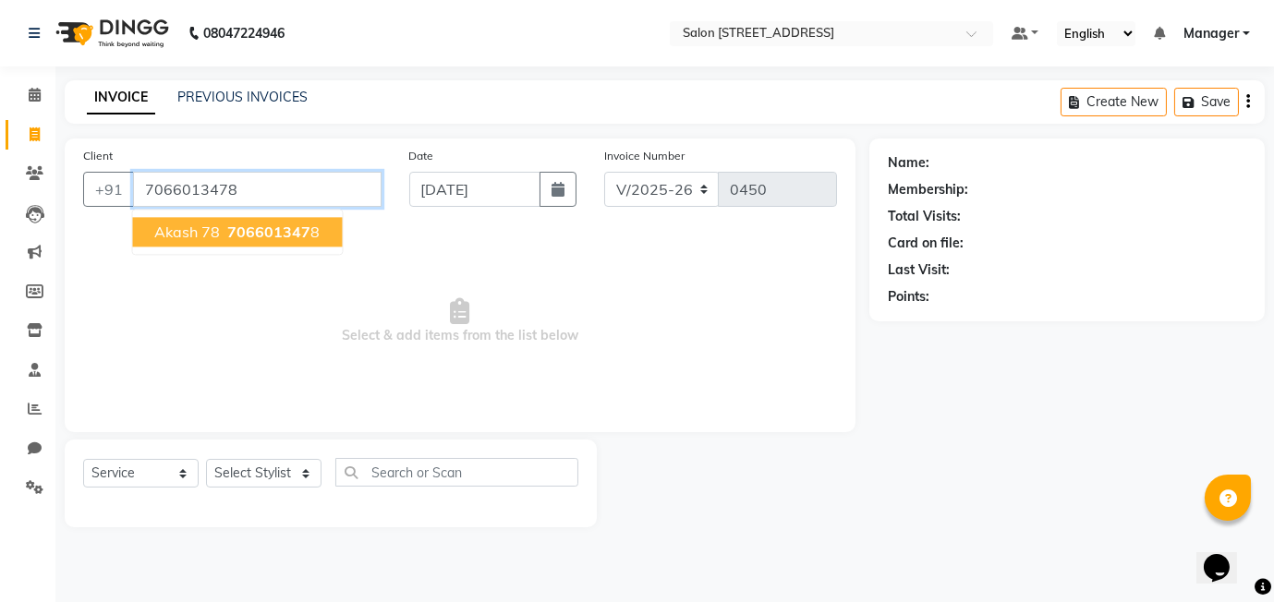
type input "7066013478"
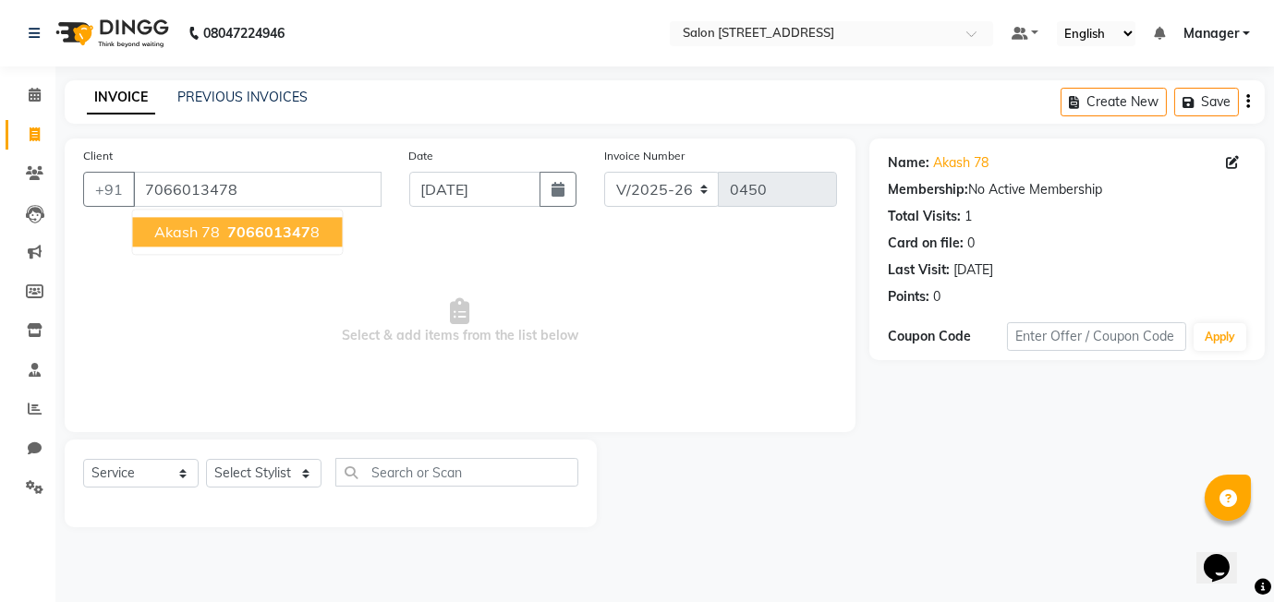
click at [219, 231] on button "akash 78 706601347 8" at bounding box center [237, 232] width 210 height 30
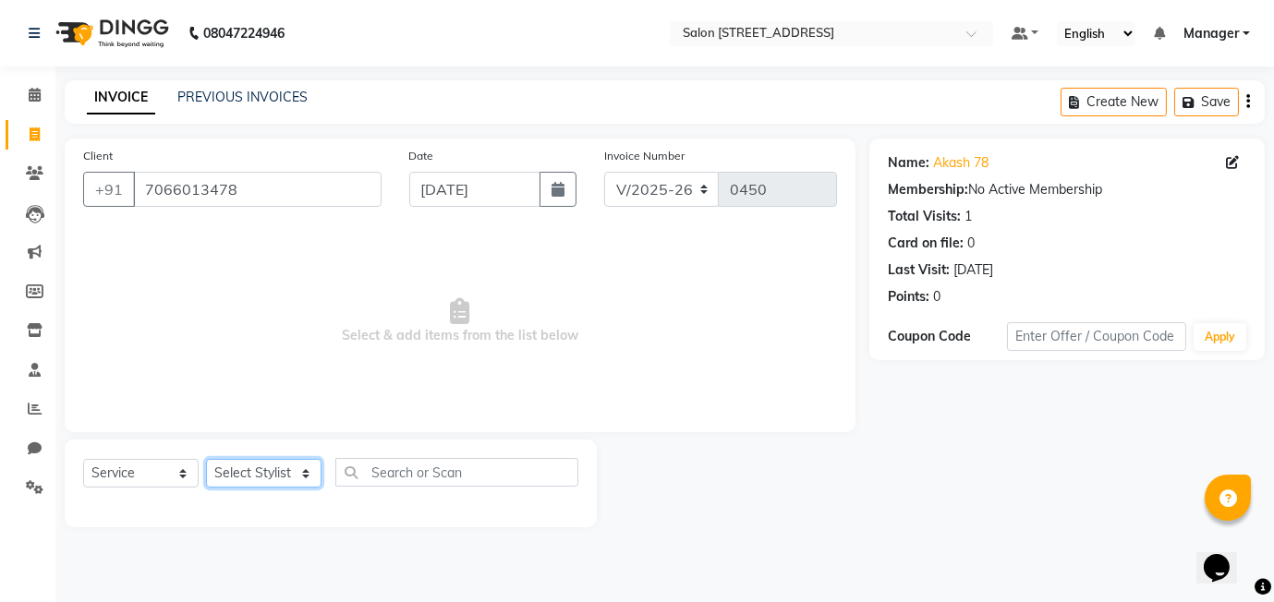
click at [257, 475] on select "Select Stylist Alam [PERSON_NAME] Manager [PERSON_NAME]" at bounding box center [263, 473] width 115 height 29
select select "82204"
click at [206, 459] on select "Select Stylist Alam [PERSON_NAME] Manager [PERSON_NAME]" at bounding box center [263, 473] width 115 height 29
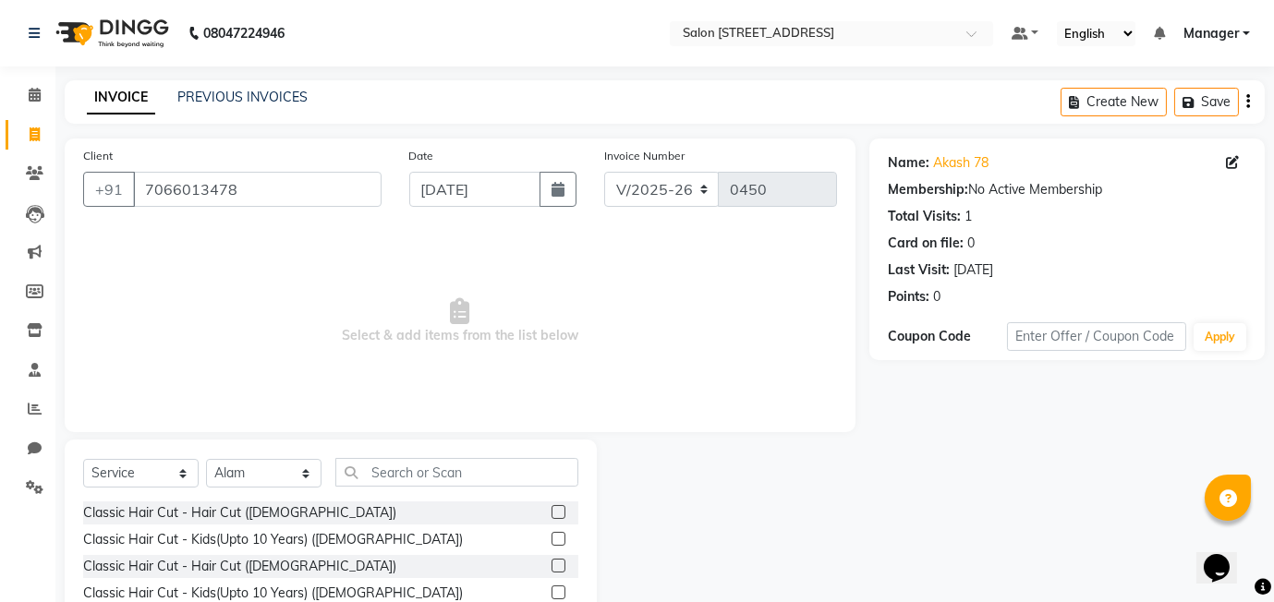
click at [558, 513] on label at bounding box center [558, 512] width 14 height 14
click at [558, 513] on input "checkbox" at bounding box center [557, 513] width 12 height 12
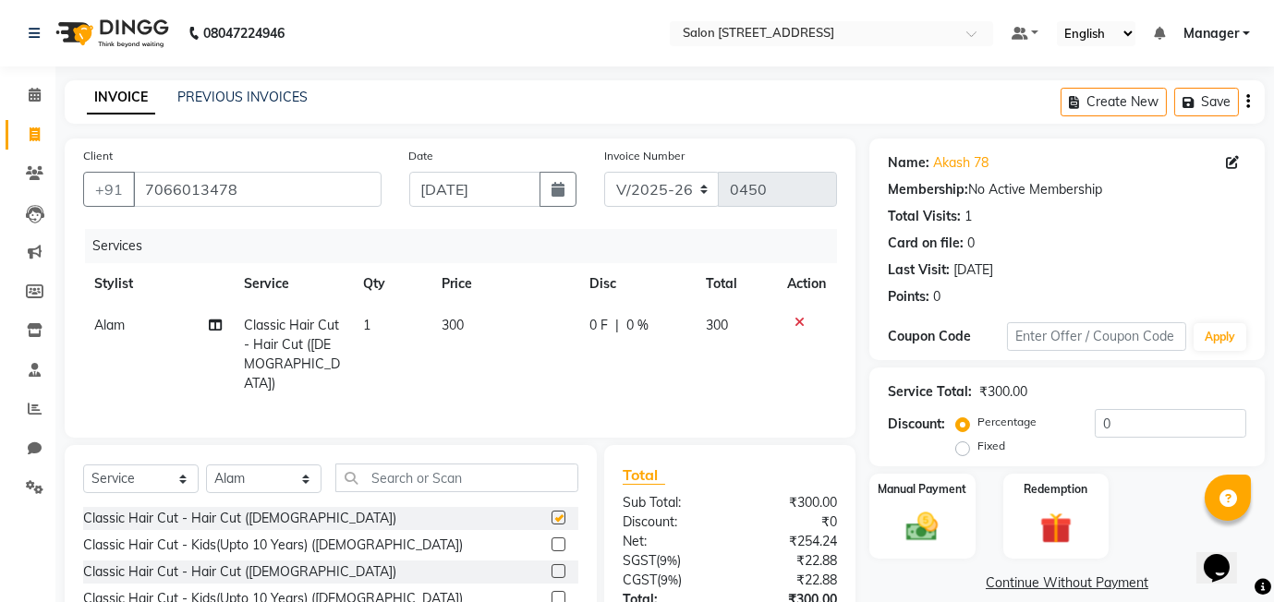
checkbox input "false"
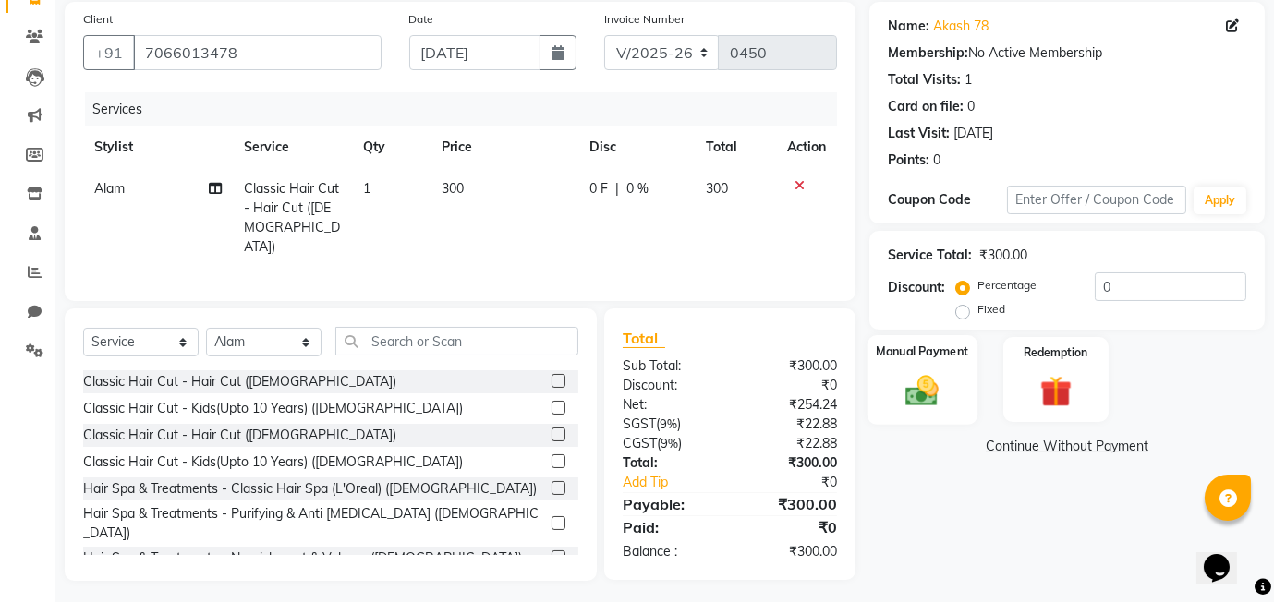
click at [953, 390] on div "Manual Payment" at bounding box center [922, 379] width 110 height 89
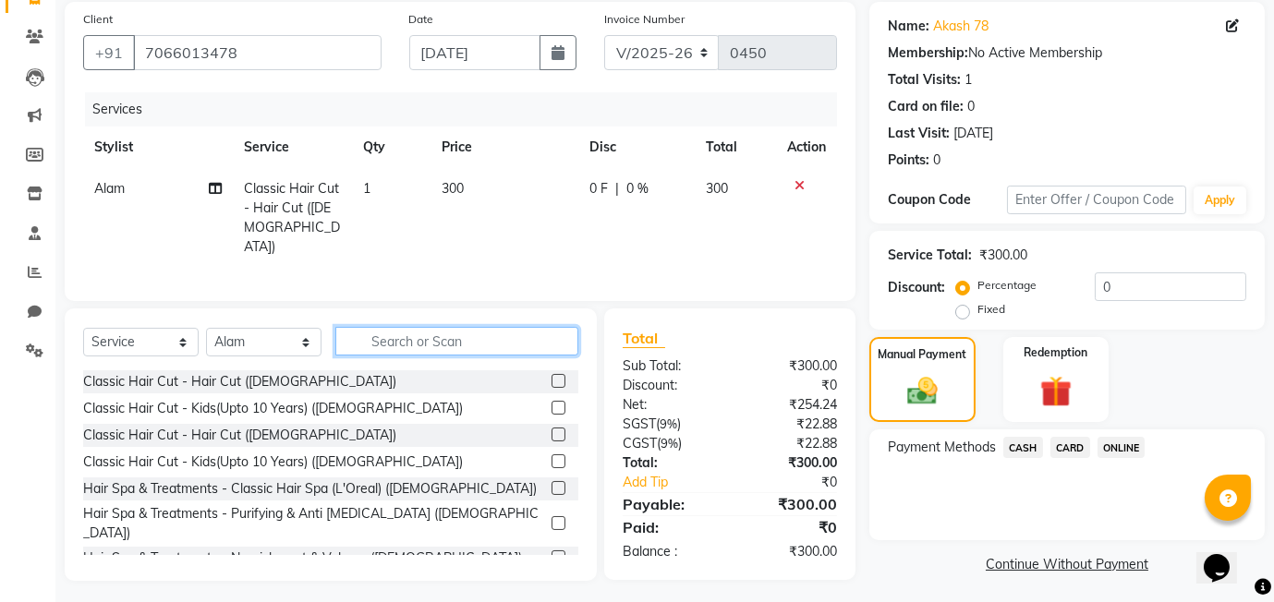
click at [384, 334] on input "text" at bounding box center [456, 341] width 243 height 29
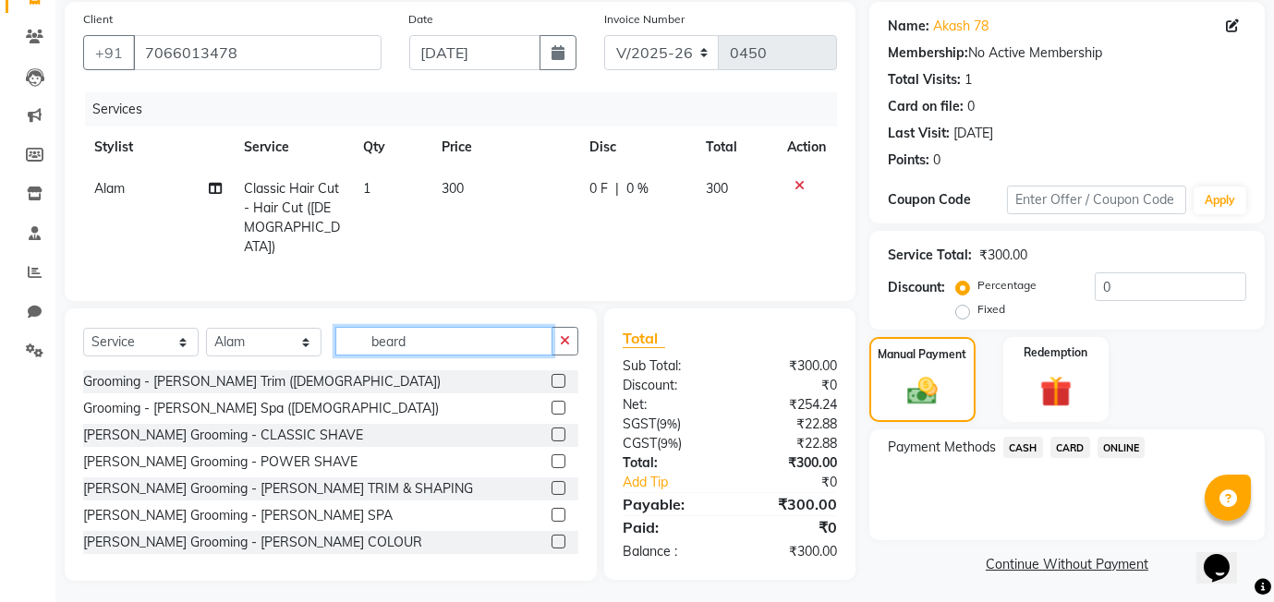
type input "beard"
click at [565, 484] on div at bounding box center [564, 489] width 27 height 23
click at [555, 484] on label at bounding box center [558, 488] width 14 height 14
click at [555, 484] on input "checkbox" at bounding box center [557, 489] width 12 height 12
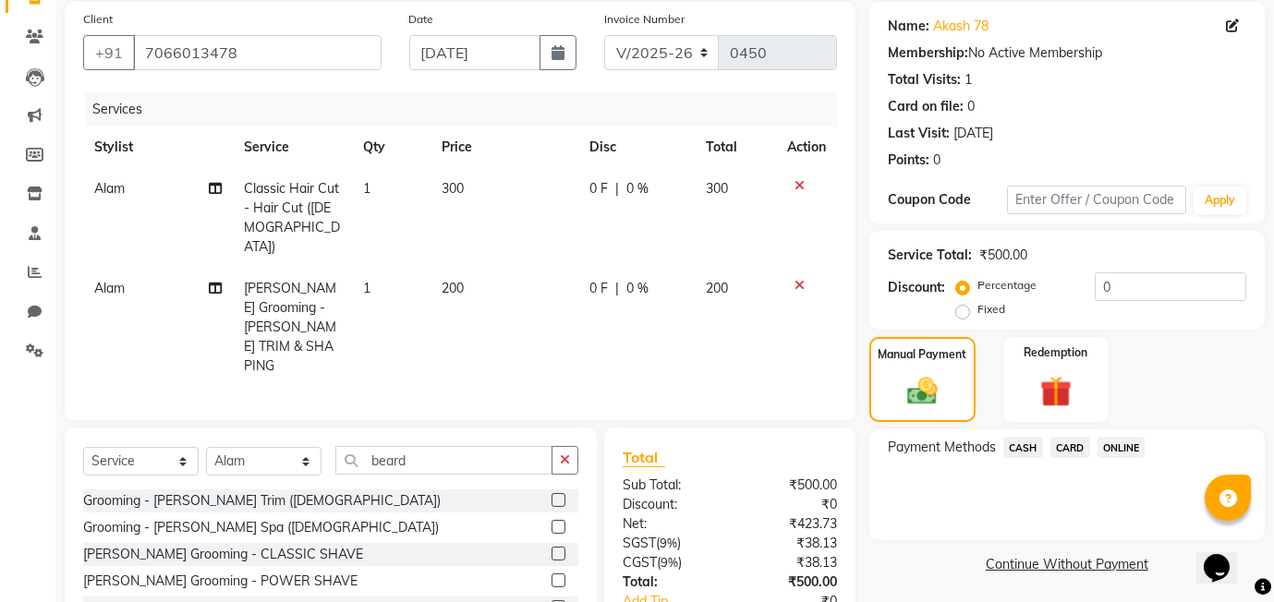
checkbox input "false"
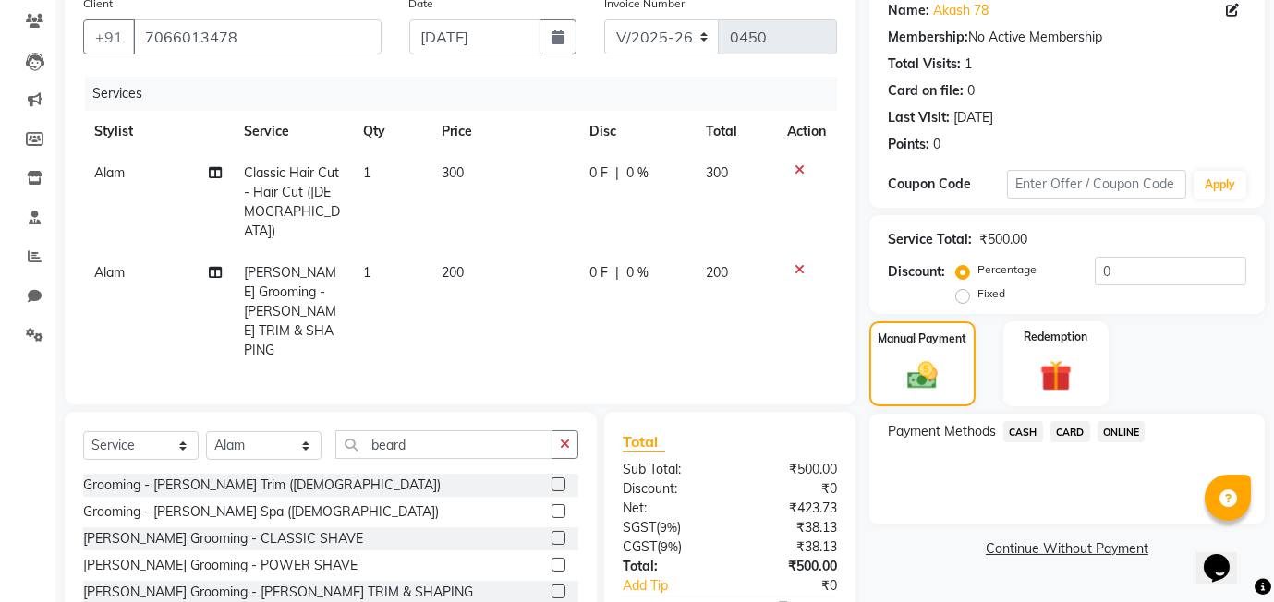
scroll to position [203, 0]
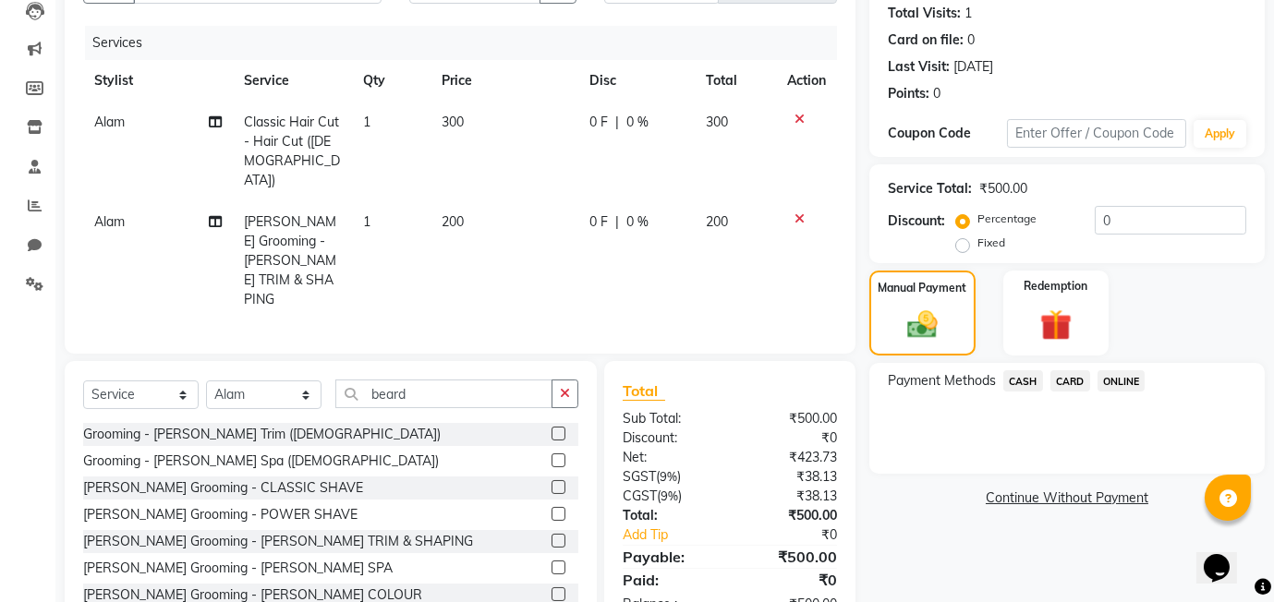
click at [668, 247] on td "0 F | 0 %" at bounding box center [636, 260] width 116 height 119
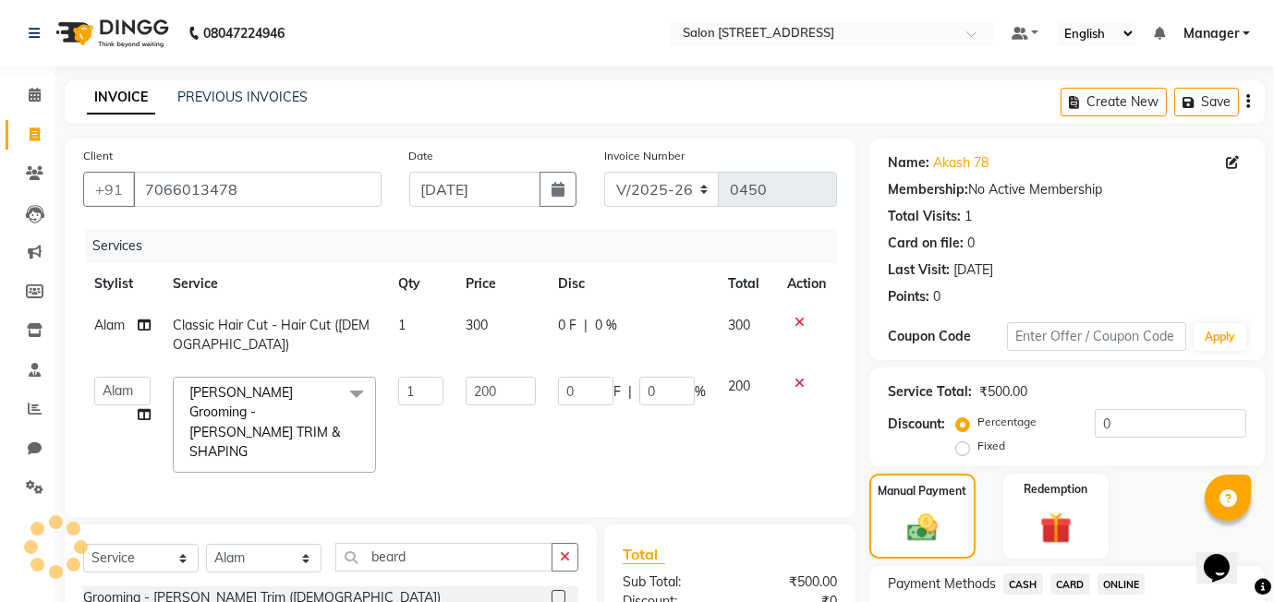
scroll to position [182, 0]
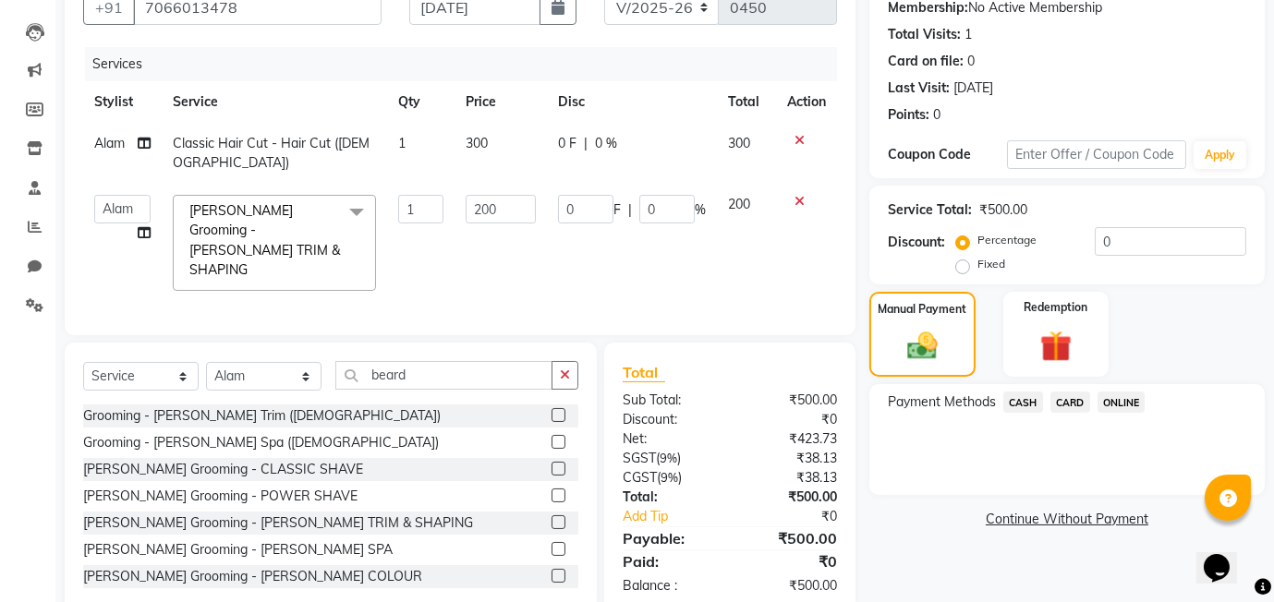
click at [490, 264] on div "Services Stylist Service Qty Price Disc Total Action Alam Classic Hair Cut - Ha…" at bounding box center [460, 182] width 754 height 270
click at [1124, 406] on span "ONLINE" at bounding box center [1121, 402] width 48 height 21
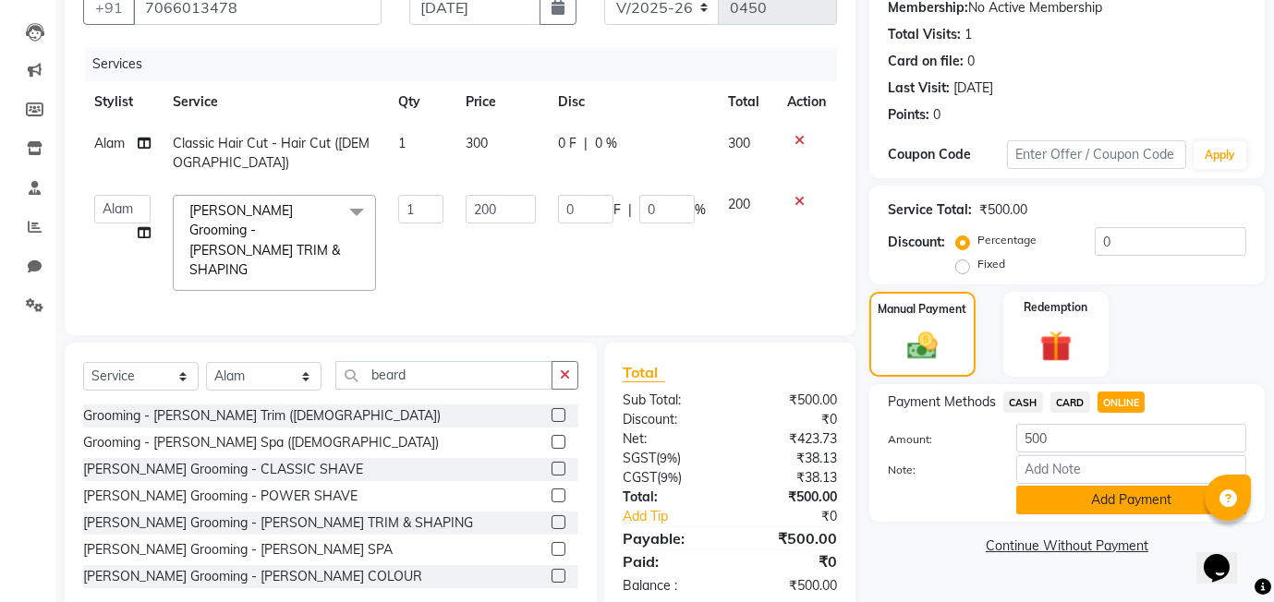
click at [1078, 498] on button "Add Payment" at bounding box center [1131, 500] width 230 height 29
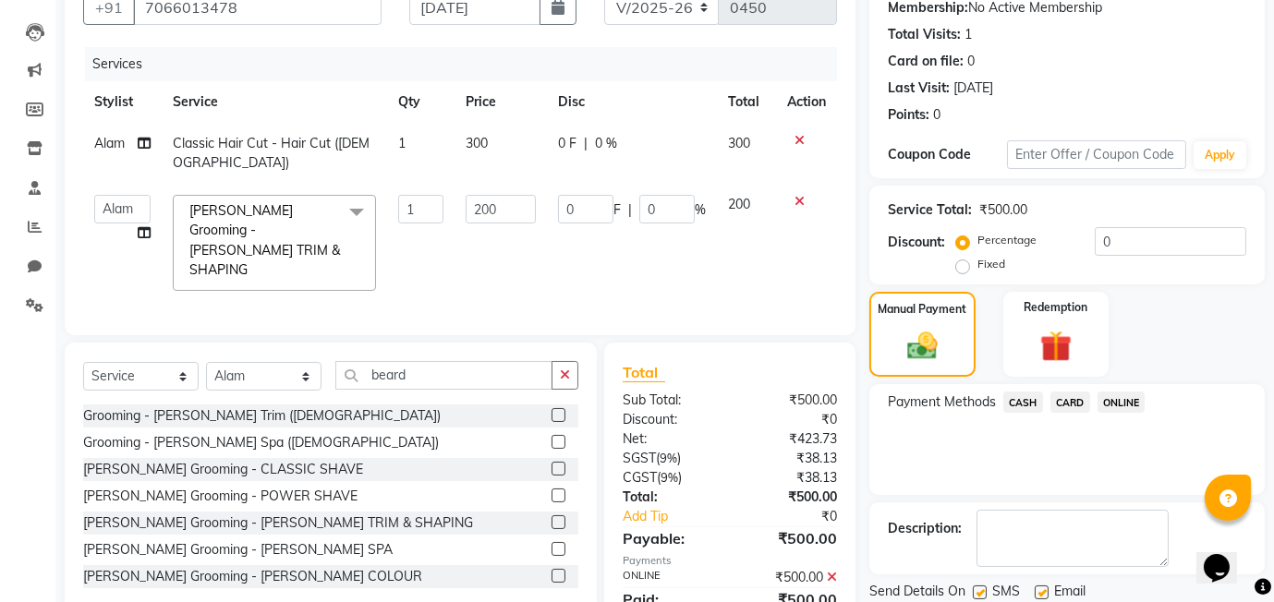
scroll to position [245, 0]
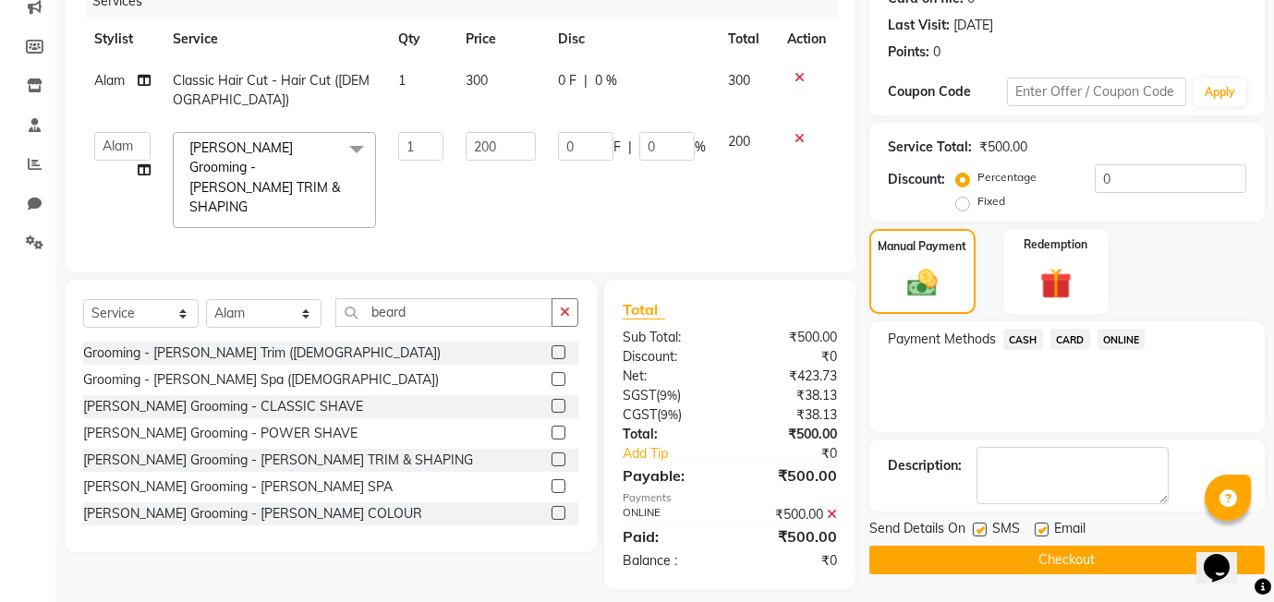
click at [977, 566] on button "Checkout" at bounding box center [1066, 560] width 395 height 29
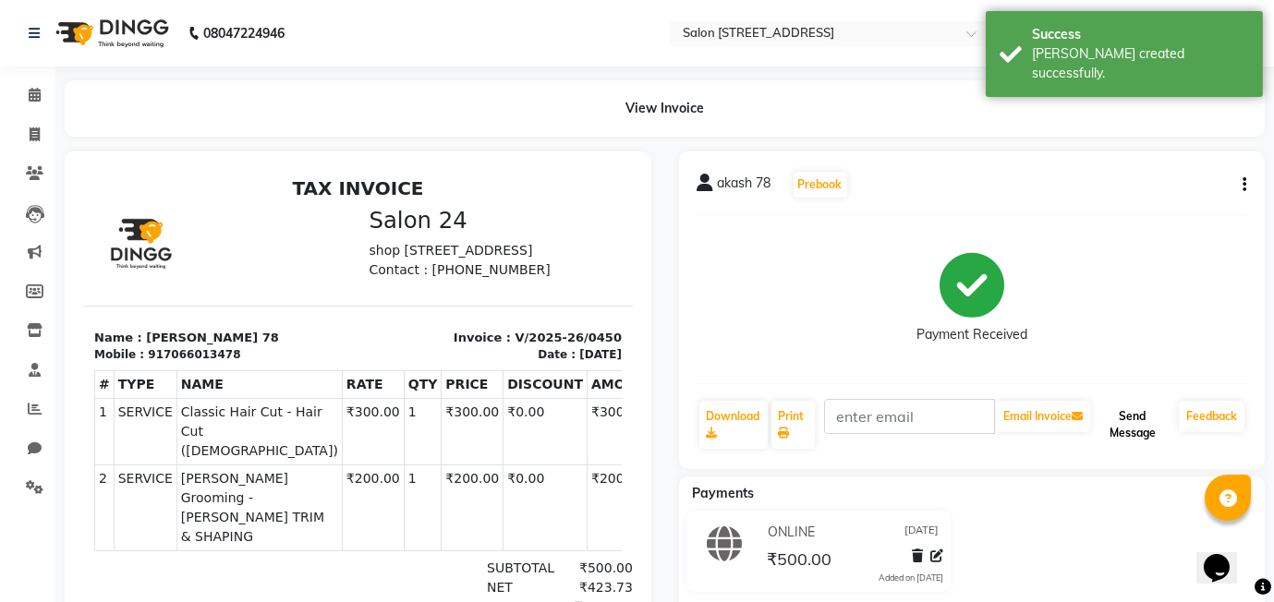
click at [1144, 429] on button "Send Message" at bounding box center [1133, 425] width 78 height 48
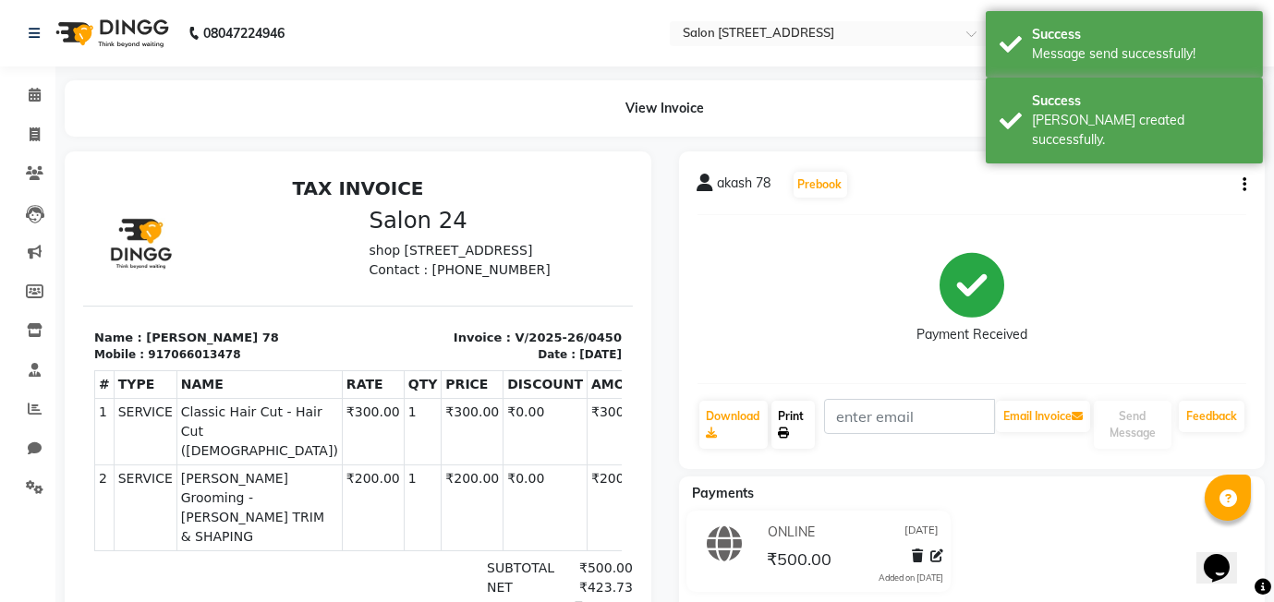
click at [792, 415] on link "Print" at bounding box center [793, 425] width 44 height 48
